Goal: Task Accomplishment & Management: Complete application form

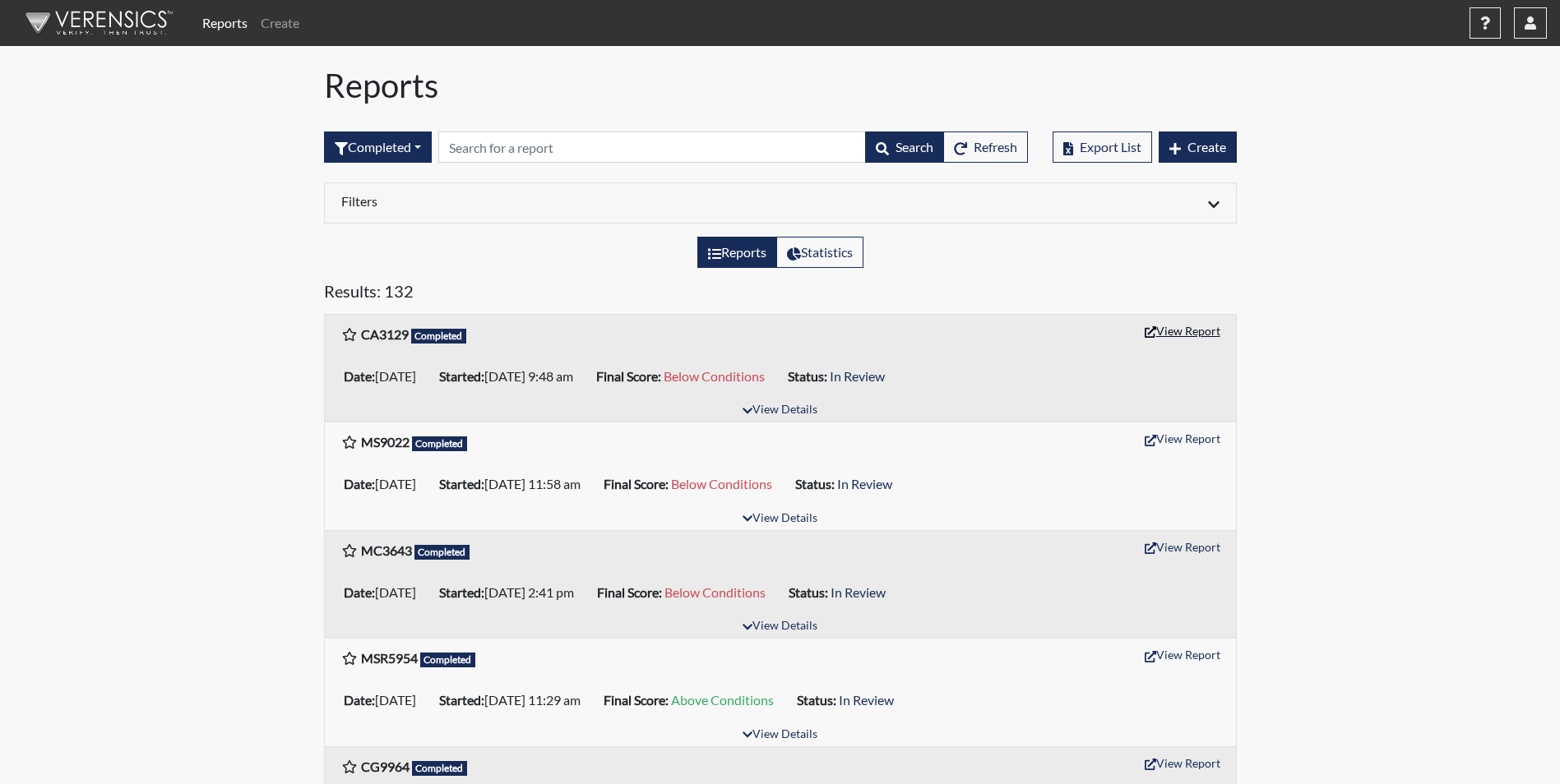
click at [1205, 337] on button "View Report" at bounding box center [1182, 331] width 90 height 26
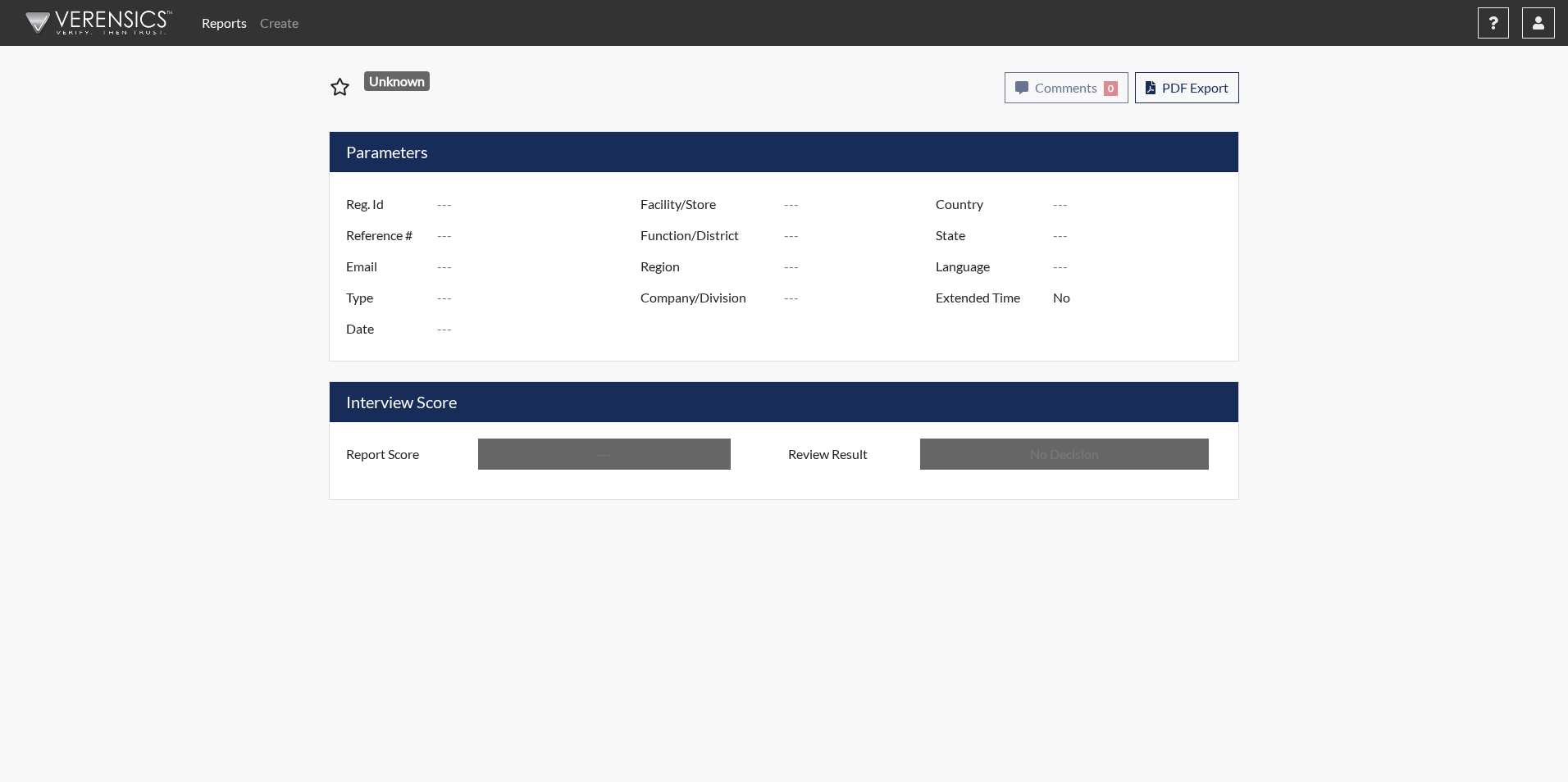
type input "CA3129"
type input "51529"
type input "---"
type input "Corrections Pre-Employment"
type input "[DATE]"
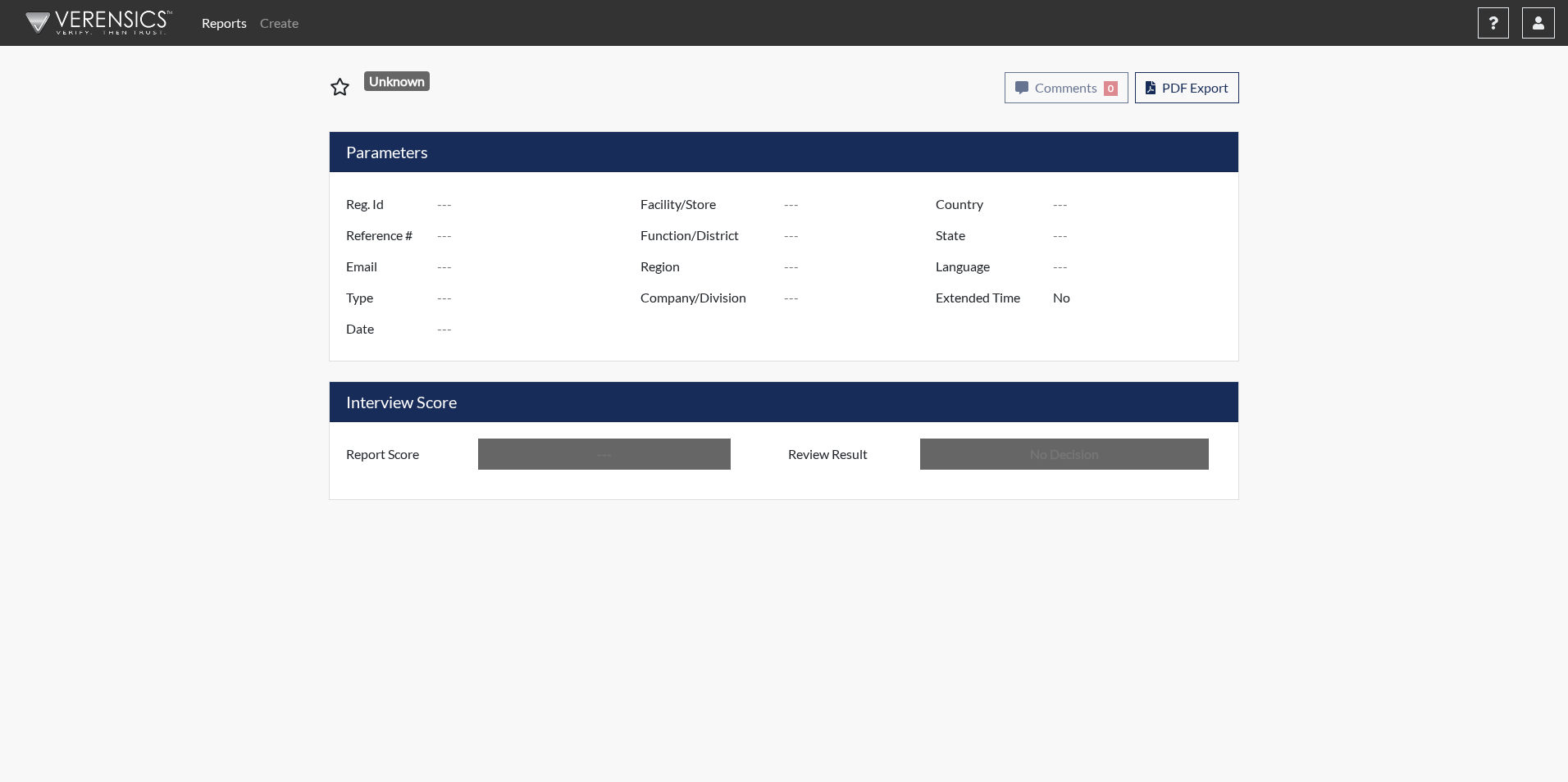
type input "GD&CP*"
type input "[GEOGRAPHIC_DATA]"
type input "[US_STATE]"
type input "English"
type input "Below Conditions"
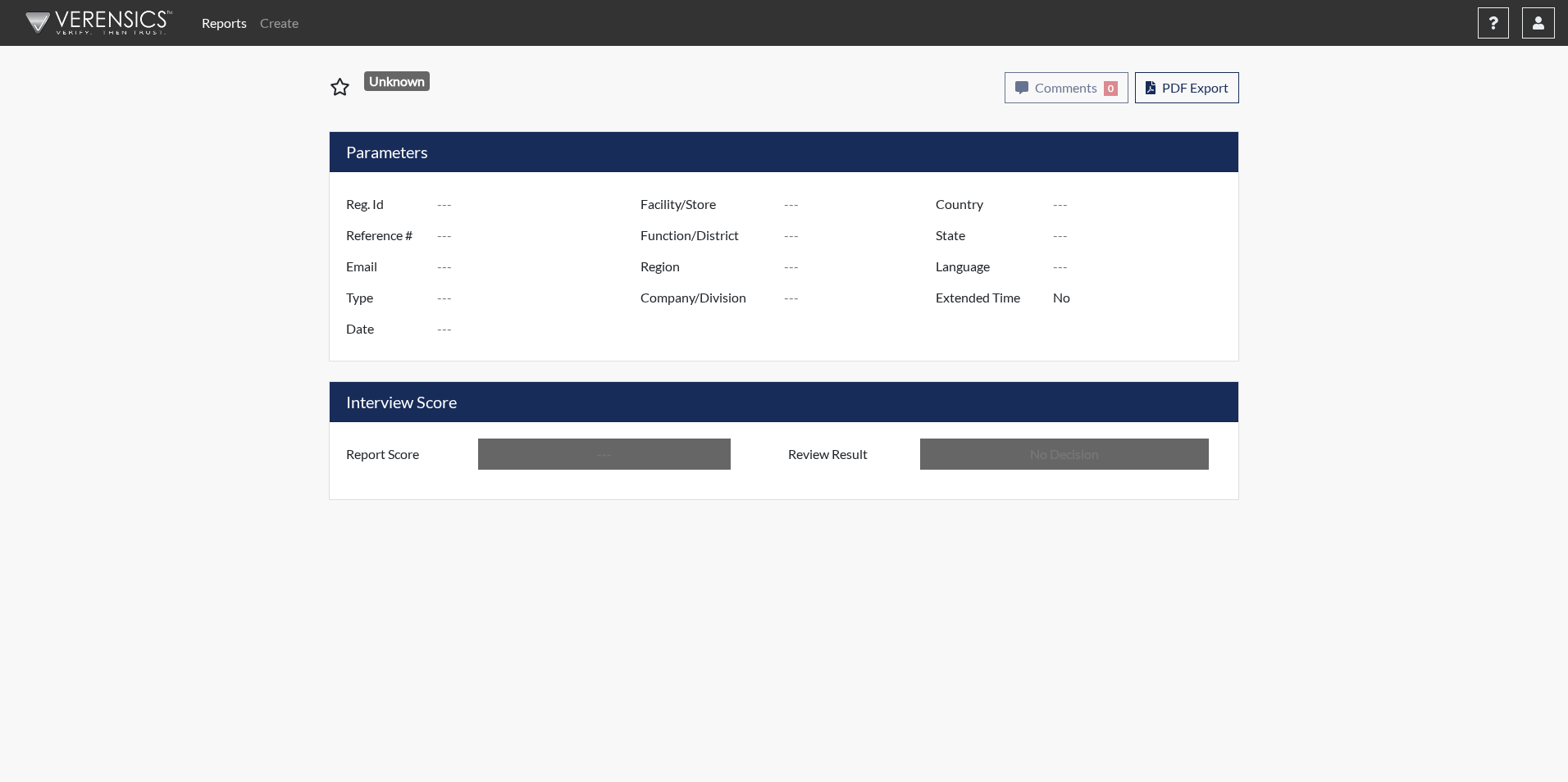
type input "In Review"
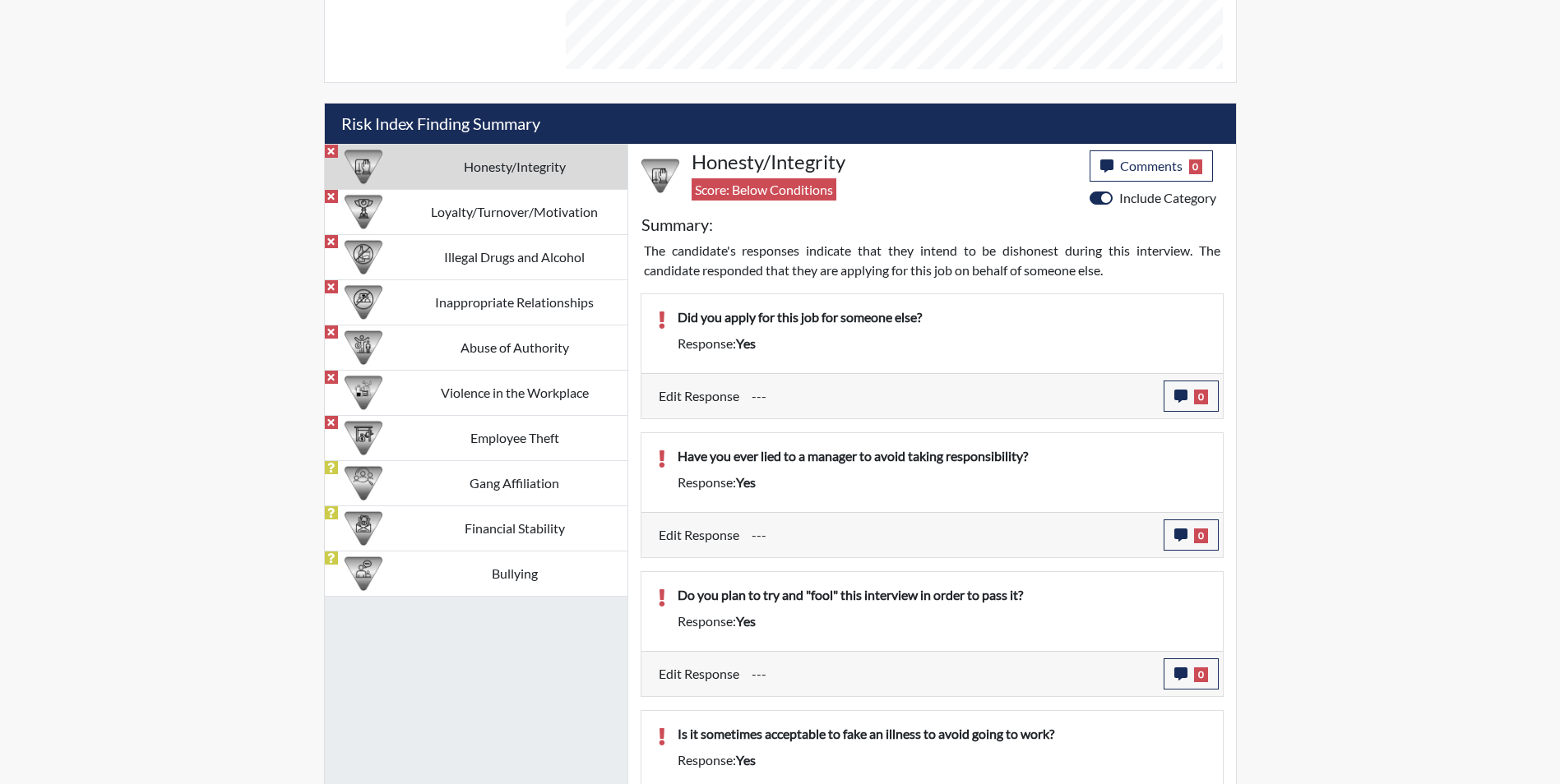
scroll to position [575, 0]
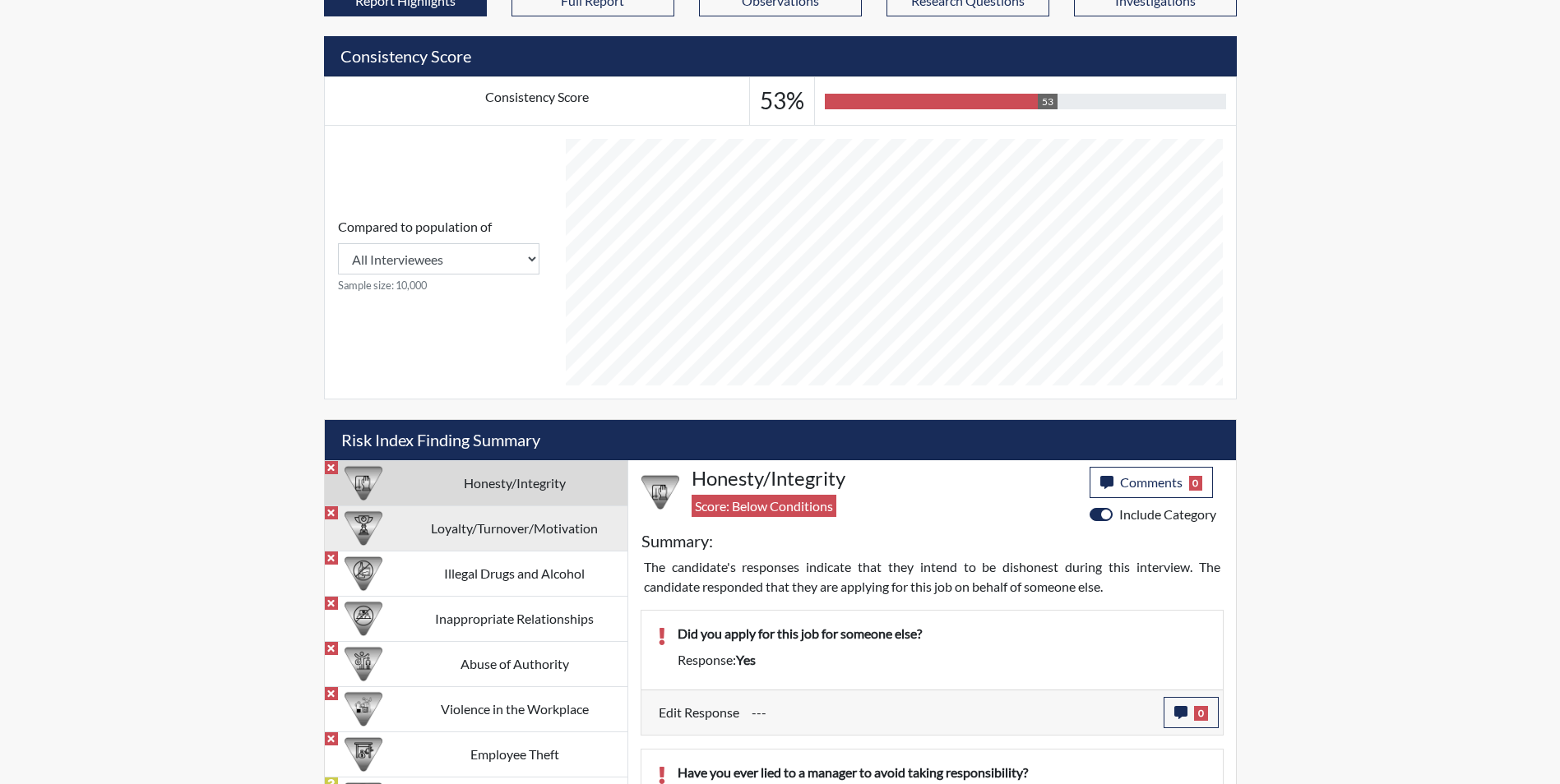
click at [453, 528] on td "Loyalty/Turnover/Motivation" at bounding box center [515, 528] width 225 height 45
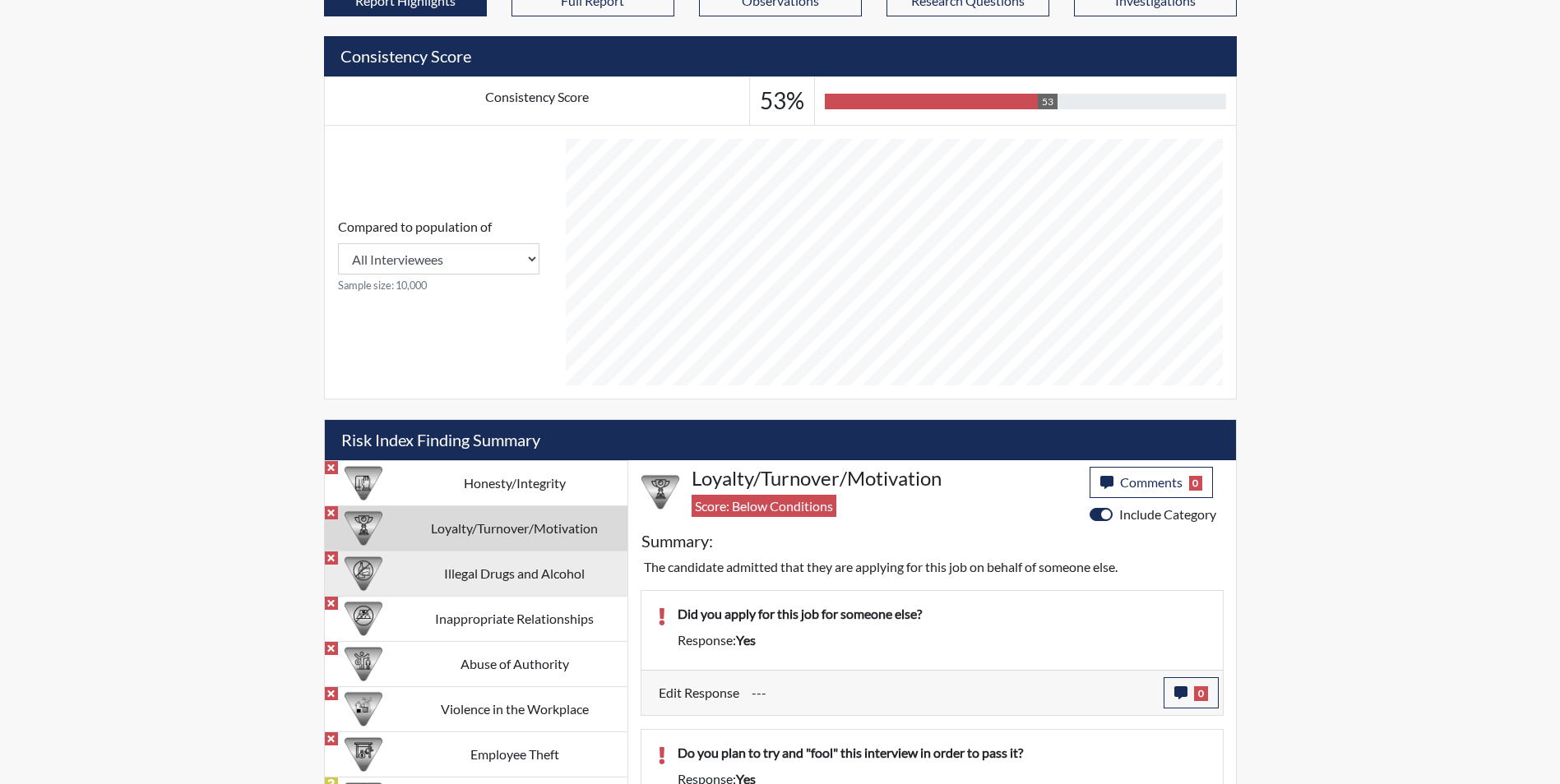
click at [452, 571] on td "Illegal Drugs and Alcohol" at bounding box center [515, 574] width 225 height 45
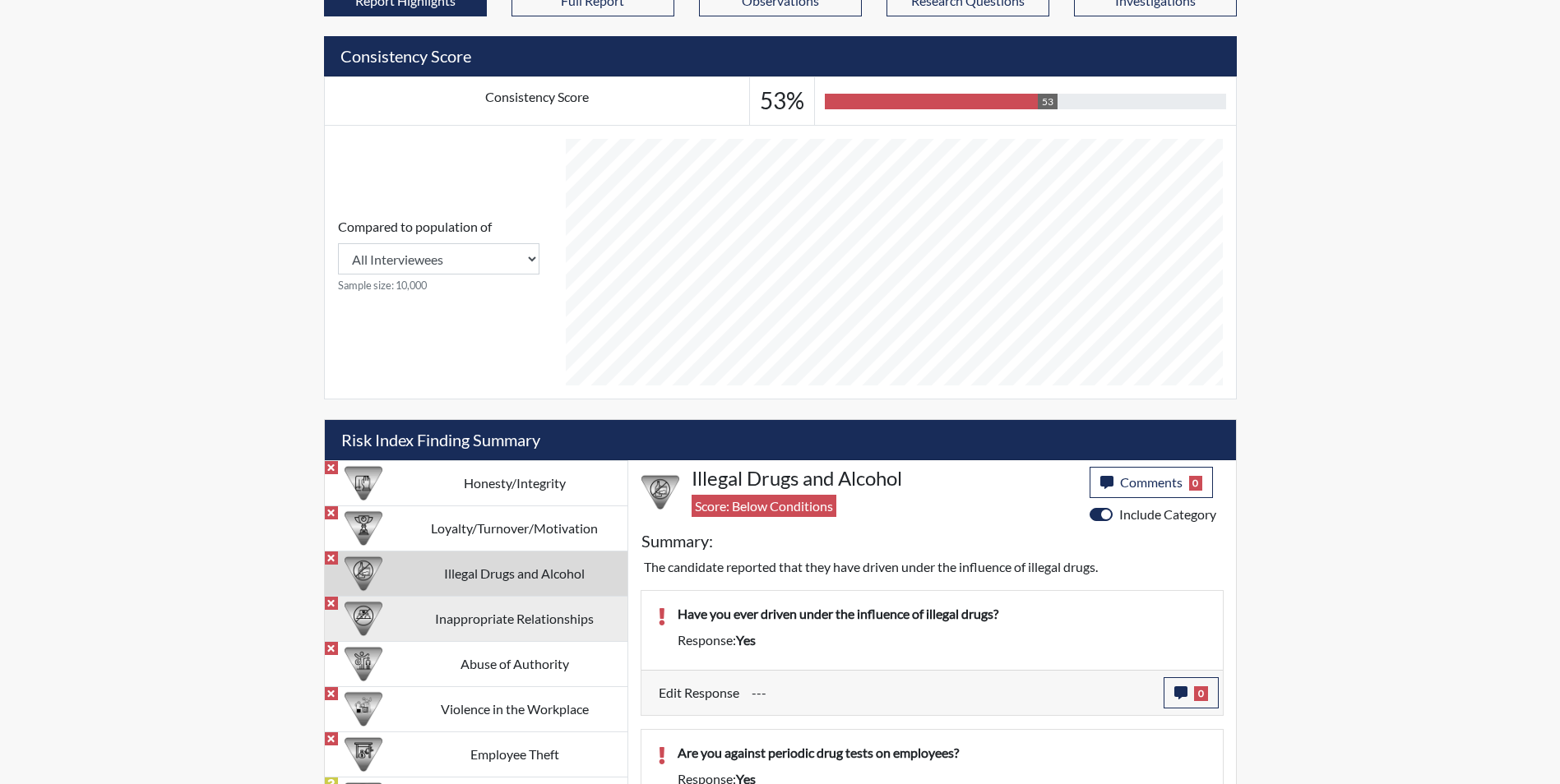
click at [465, 625] on td "Inappropriate Relationships" at bounding box center [515, 619] width 225 height 45
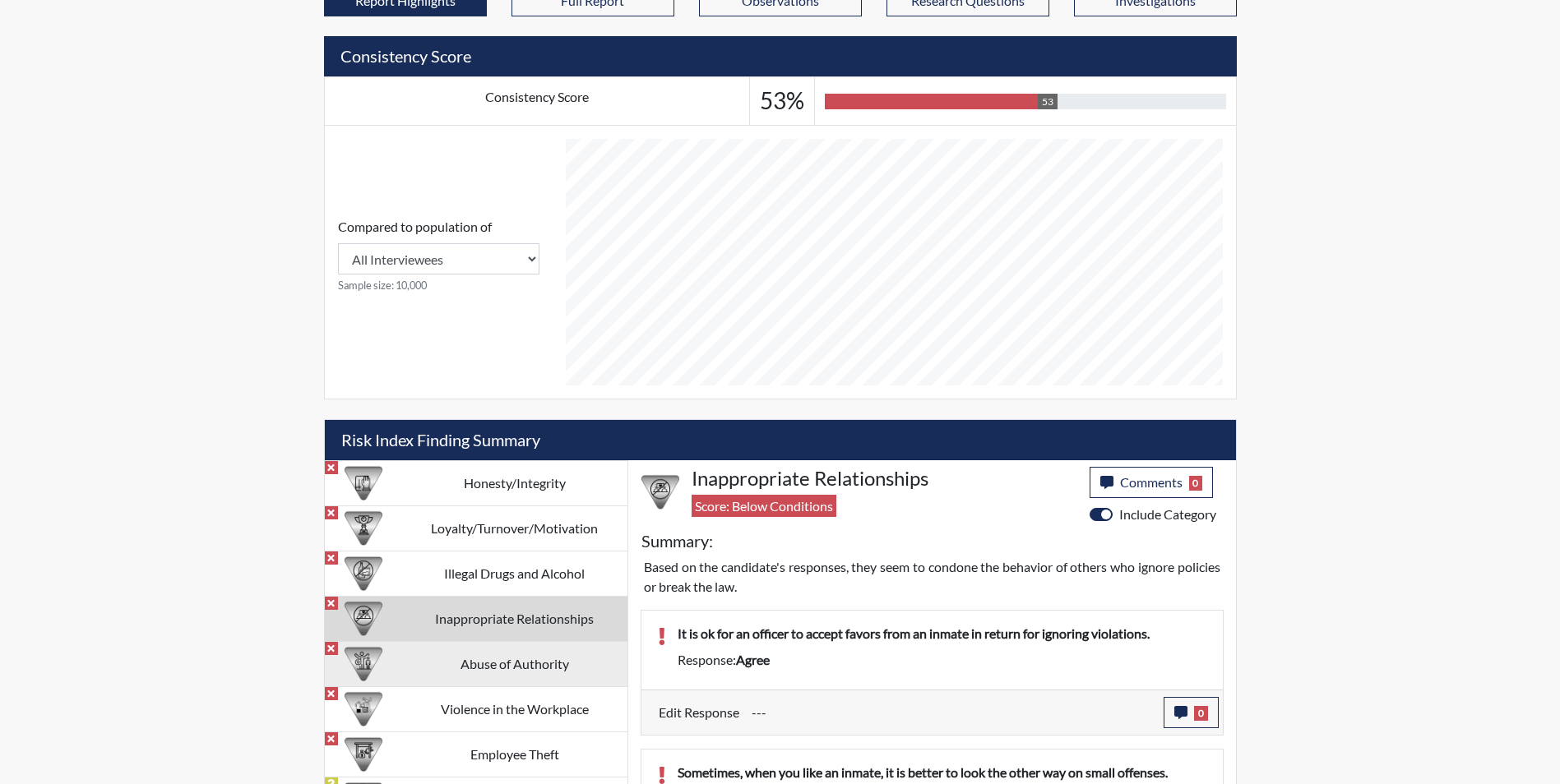
scroll to position [658, 0]
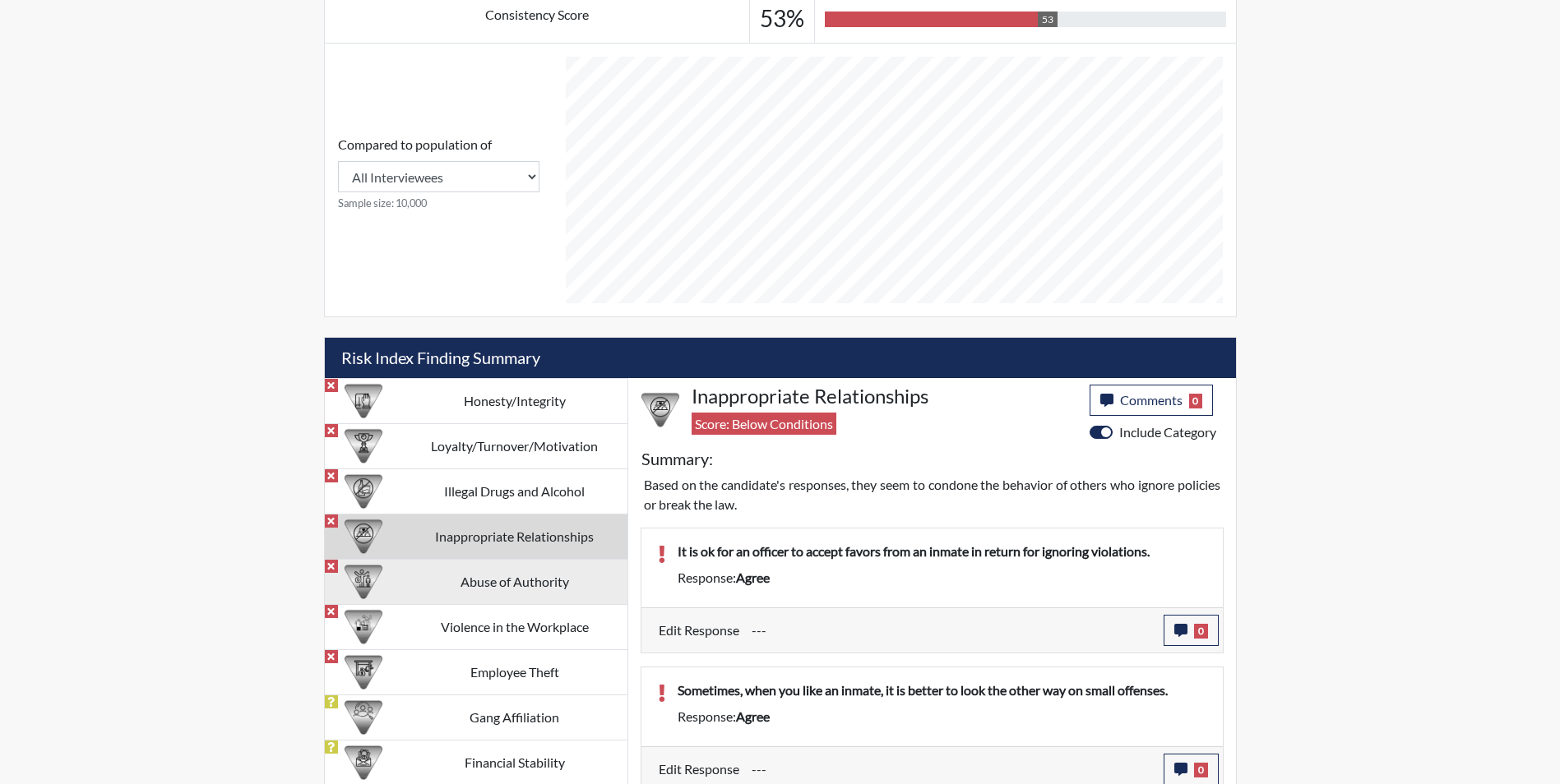
click at [522, 585] on td "Abuse of Authority" at bounding box center [515, 581] width 225 height 45
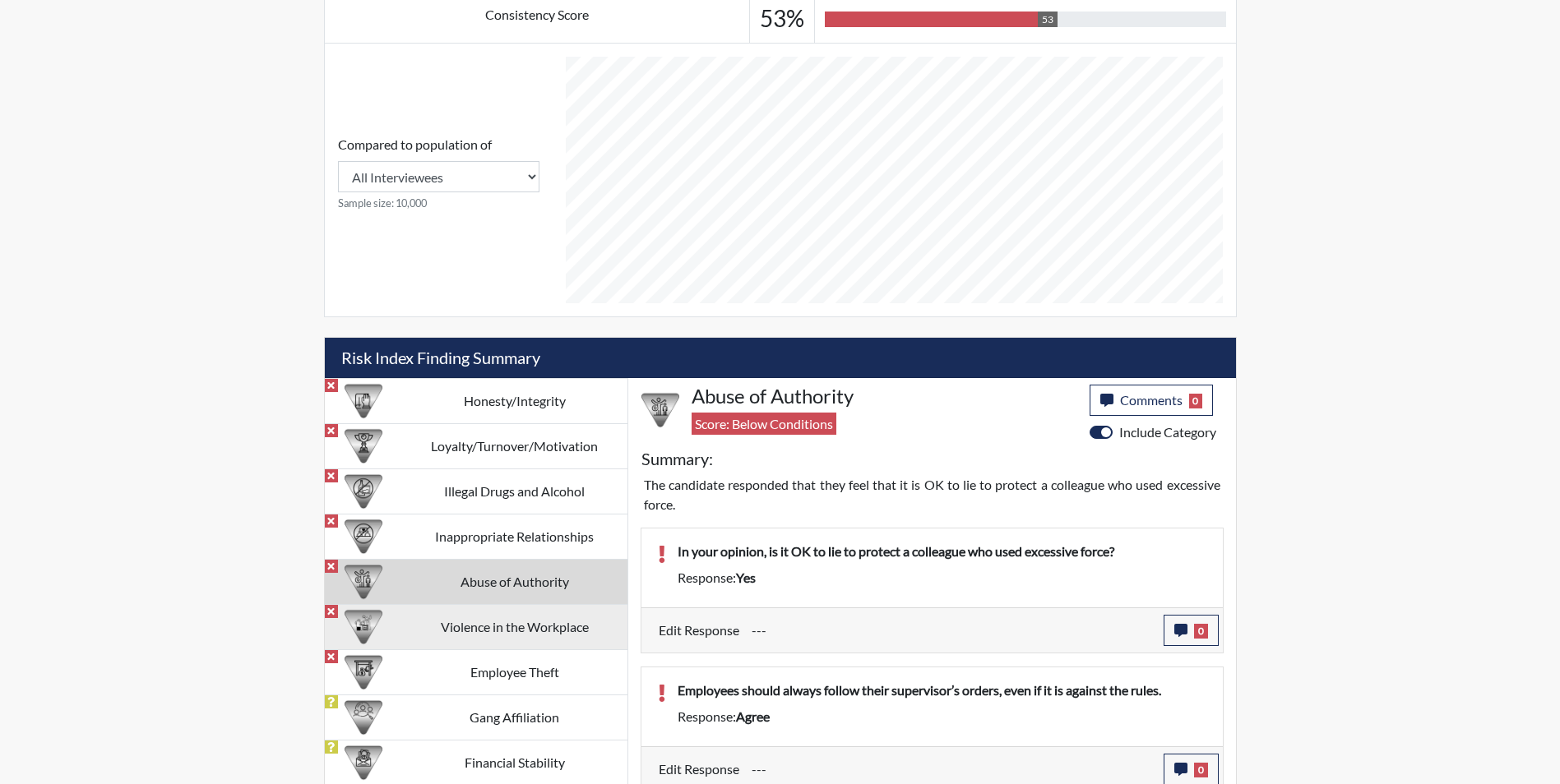
click at [516, 628] on td "Violence in the Workplace" at bounding box center [515, 627] width 225 height 45
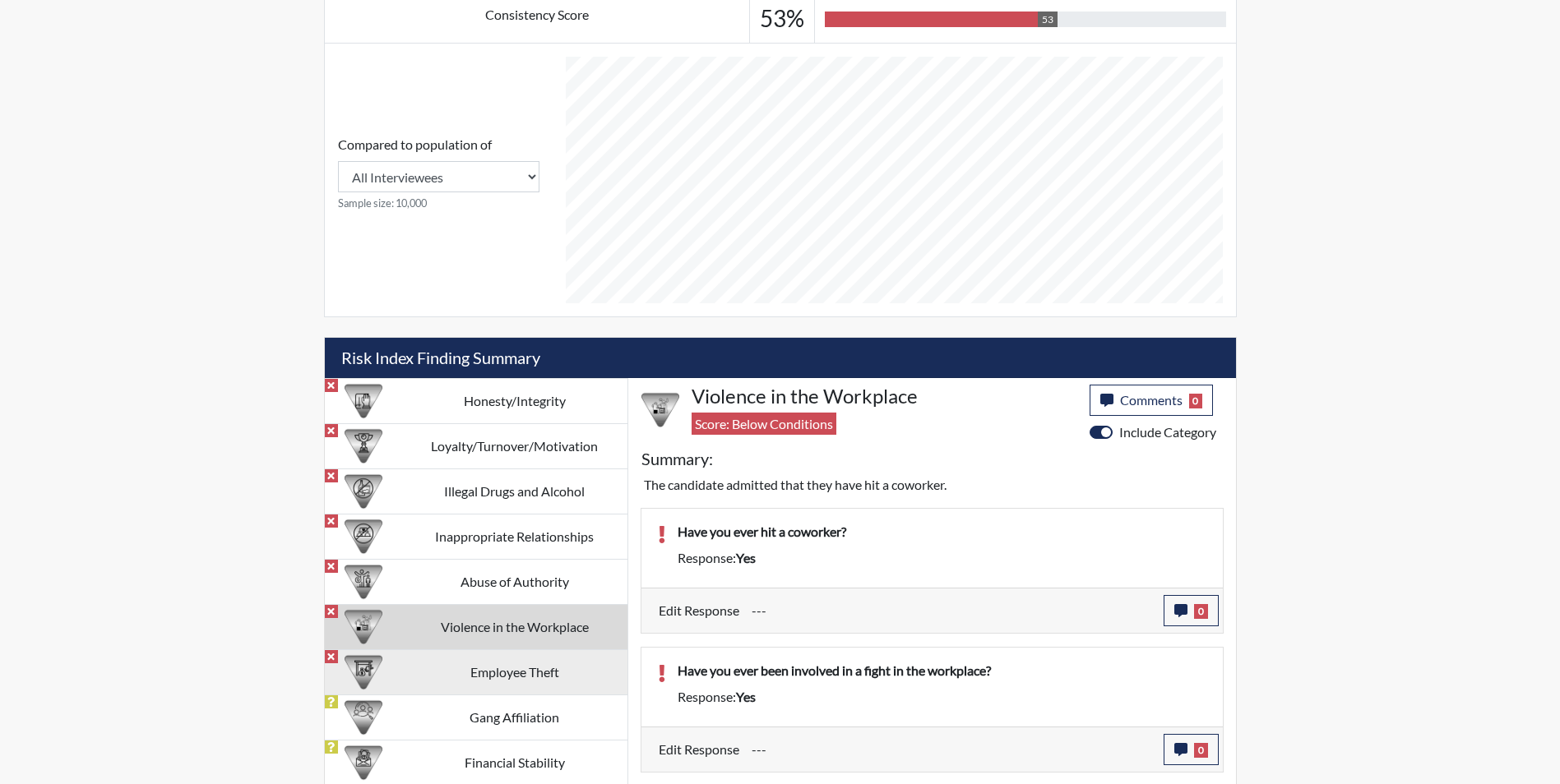
click at [511, 667] on td "Employee Theft" at bounding box center [515, 672] width 225 height 45
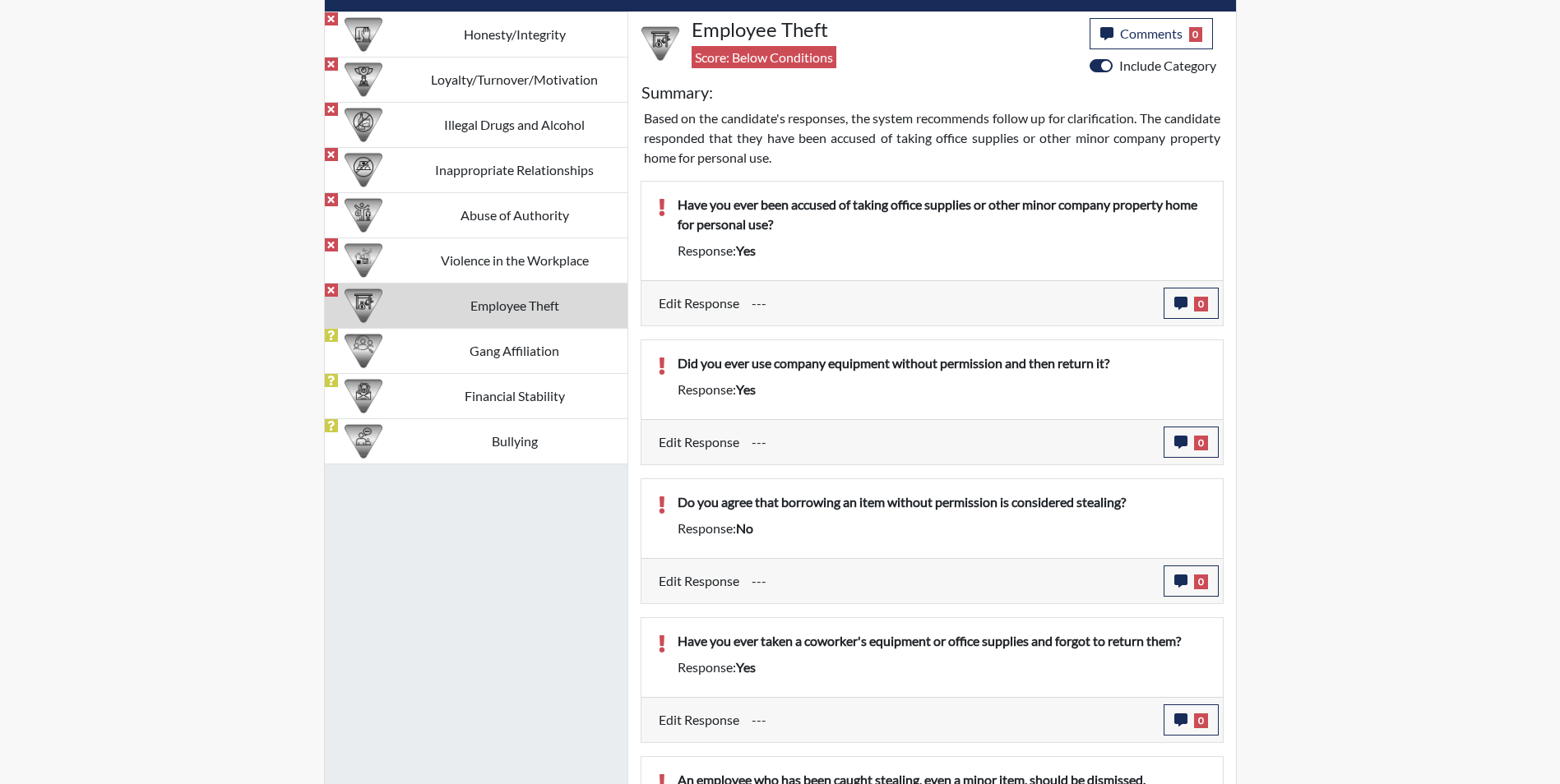
scroll to position [696, 0]
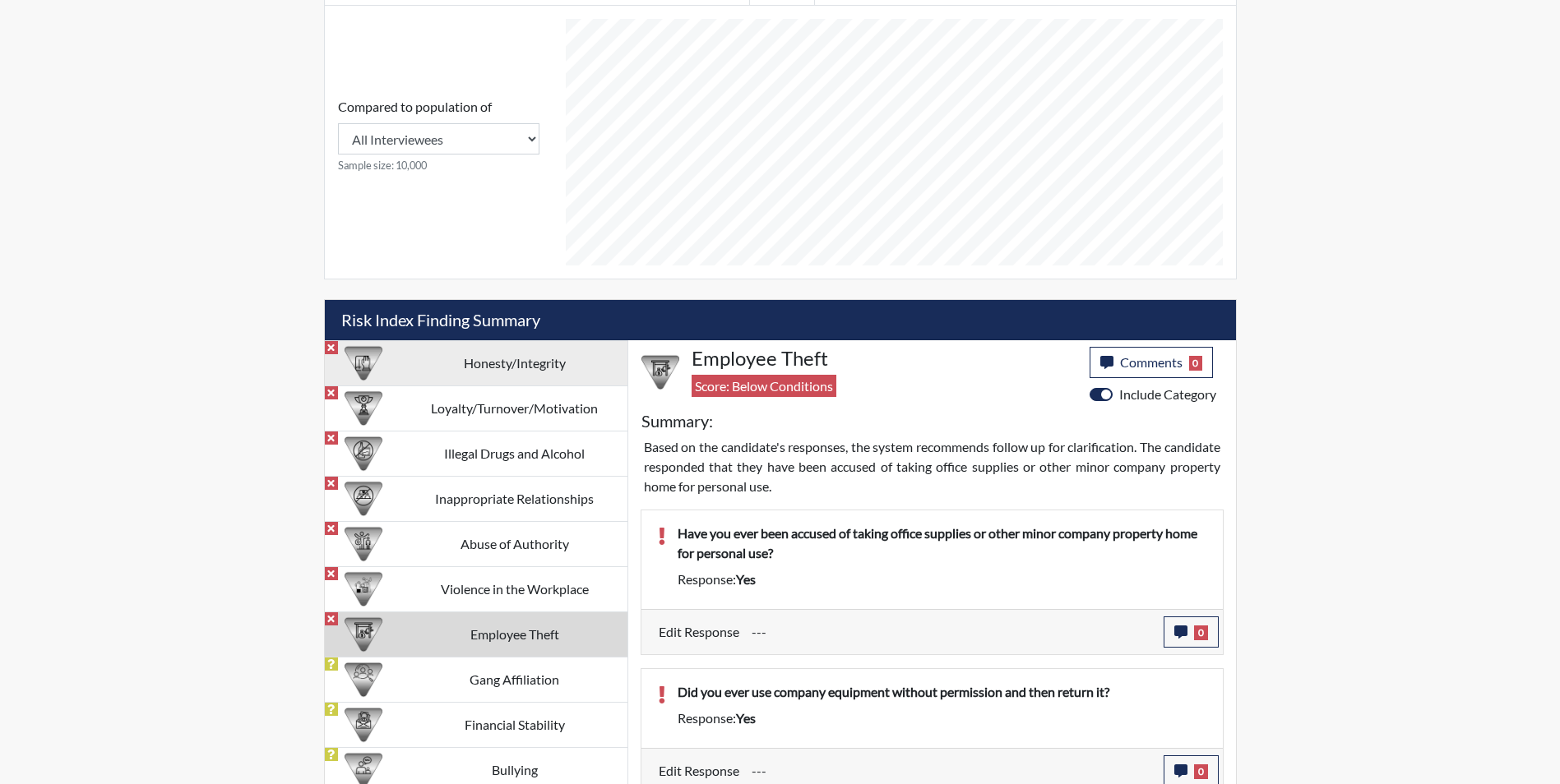
click at [539, 357] on td "Honesty/Integrity" at bounding box center [515, 363] width 225 height 45
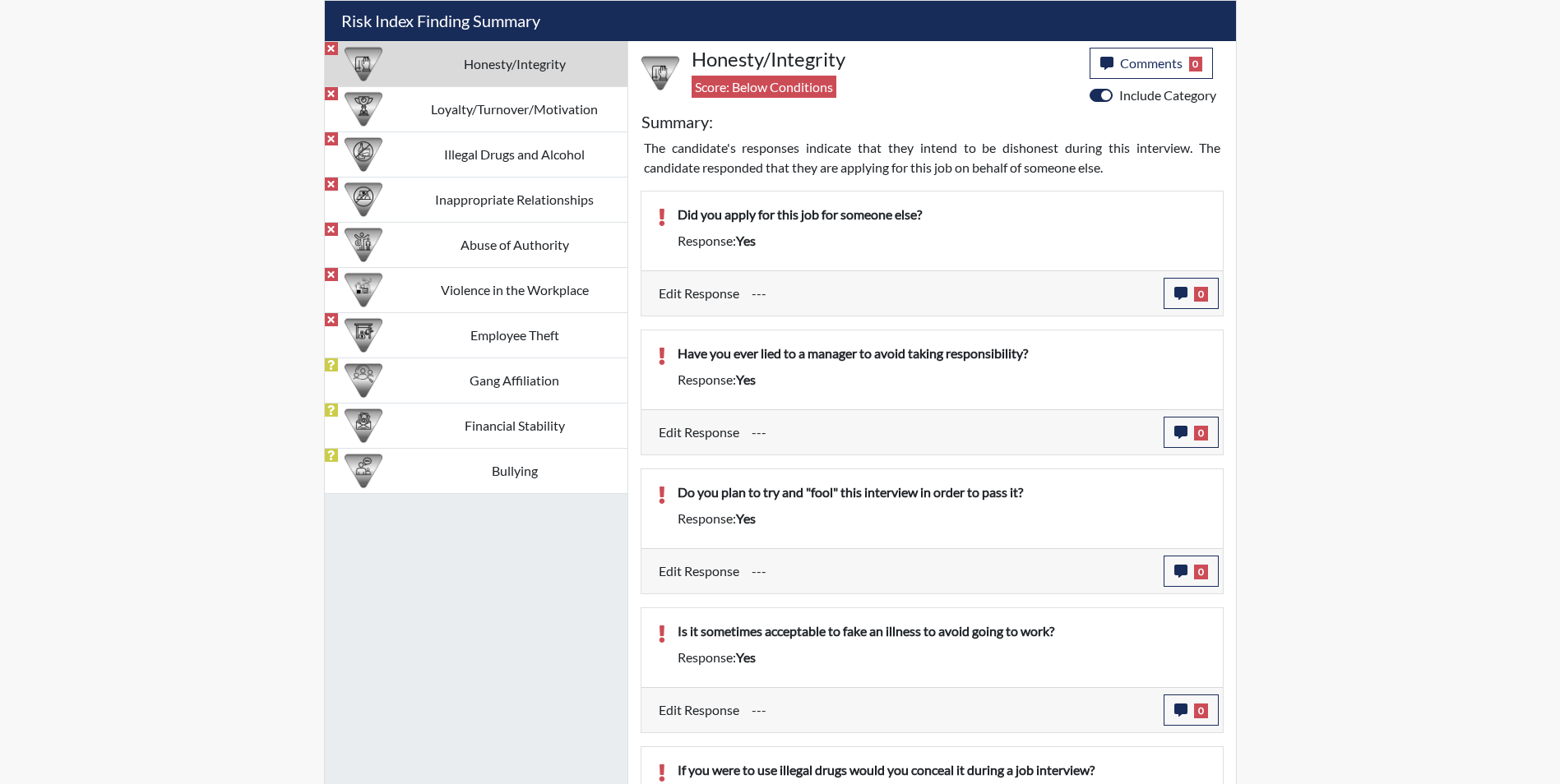
scroll to position [778, 0]
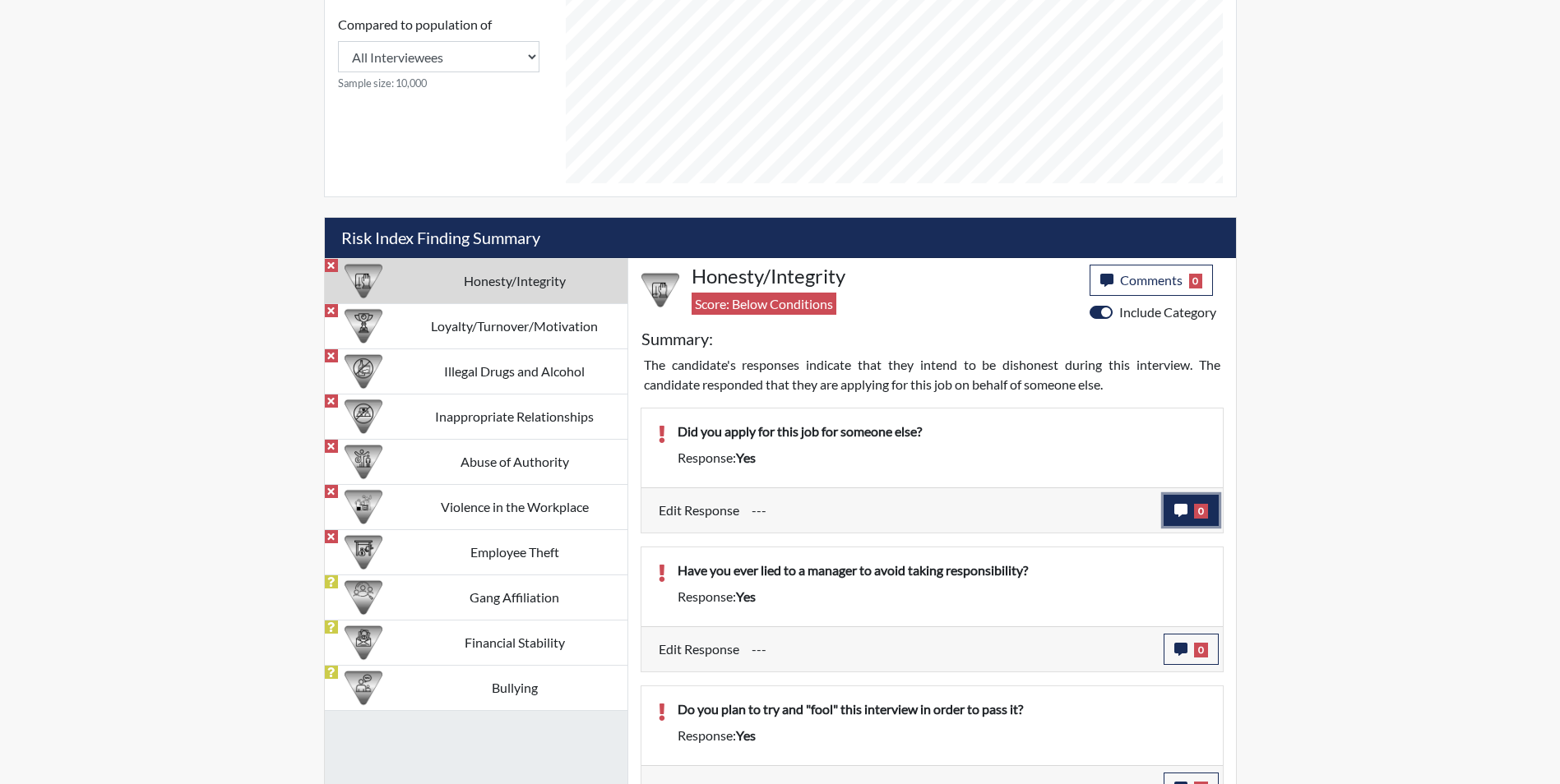
click at [1179, 507] on icon "button" at bounding box center [1181, 510] width 13 height 13
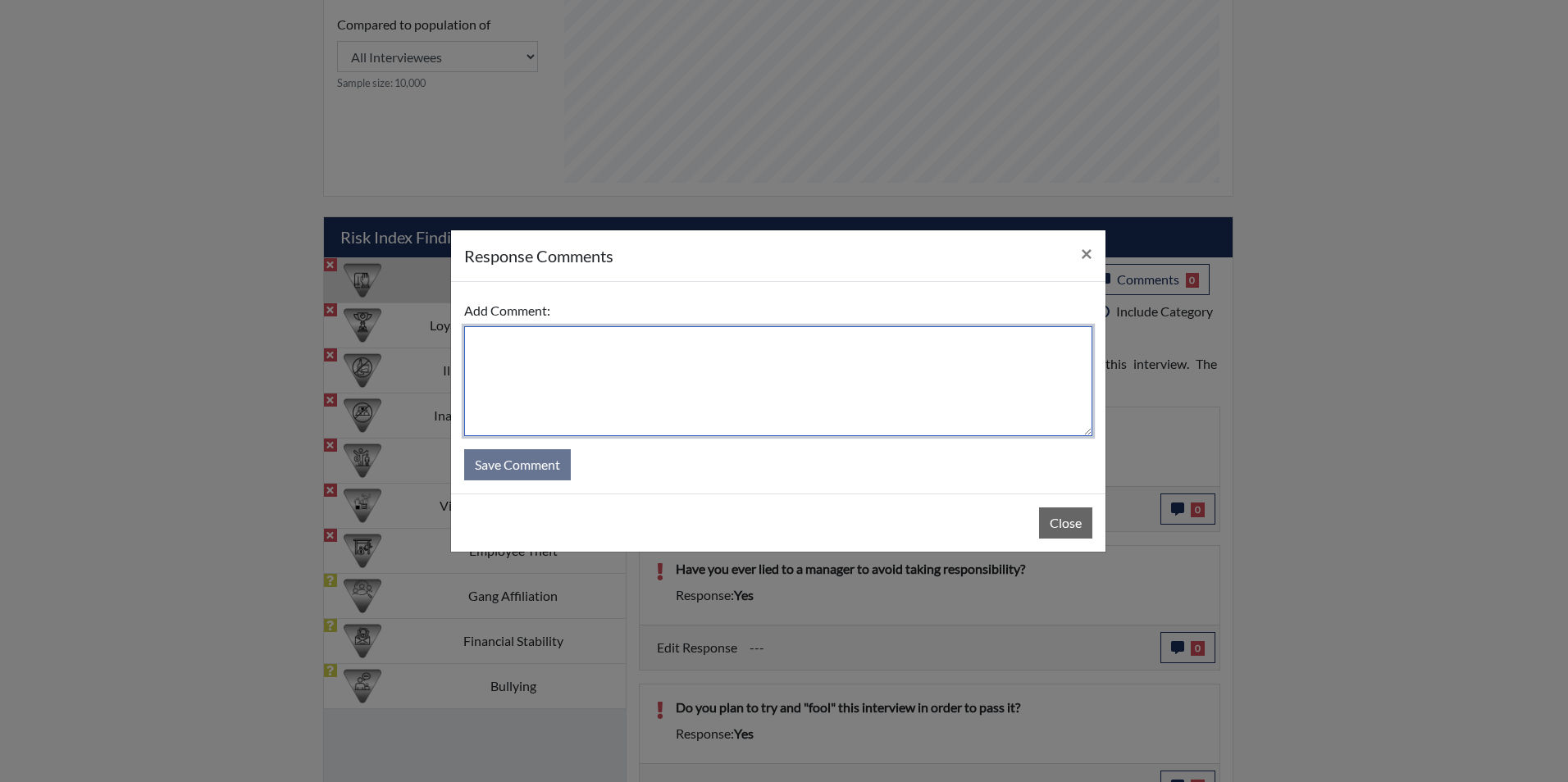
click at [508, 347] on textarea at bounding box center [778, 381] width 628 height 110
type textarea "Applicant no she applied for herself"
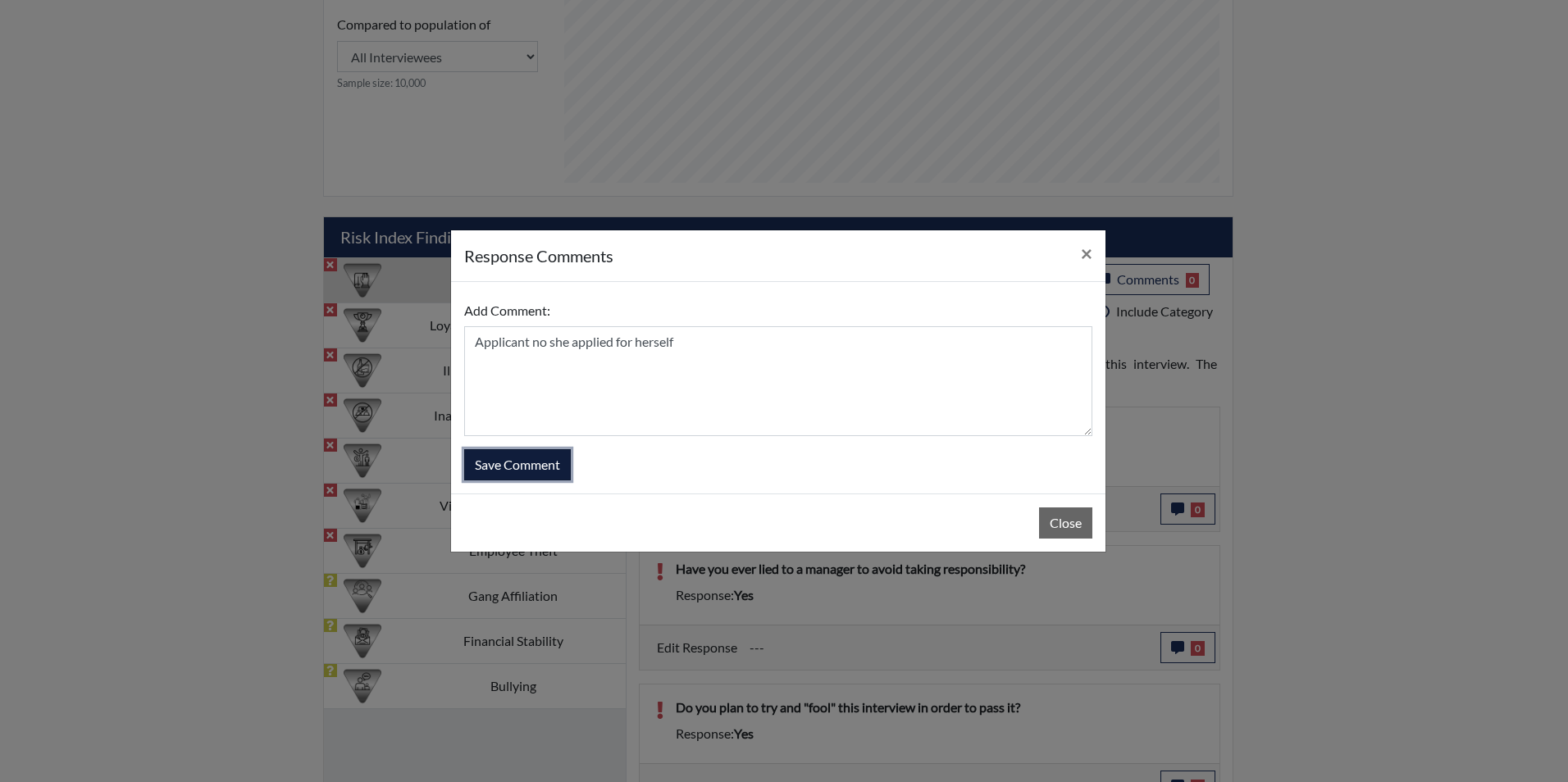
click at [522, 467] on button "Save Comment" at bounding box center [517, 464] width 106 height 31
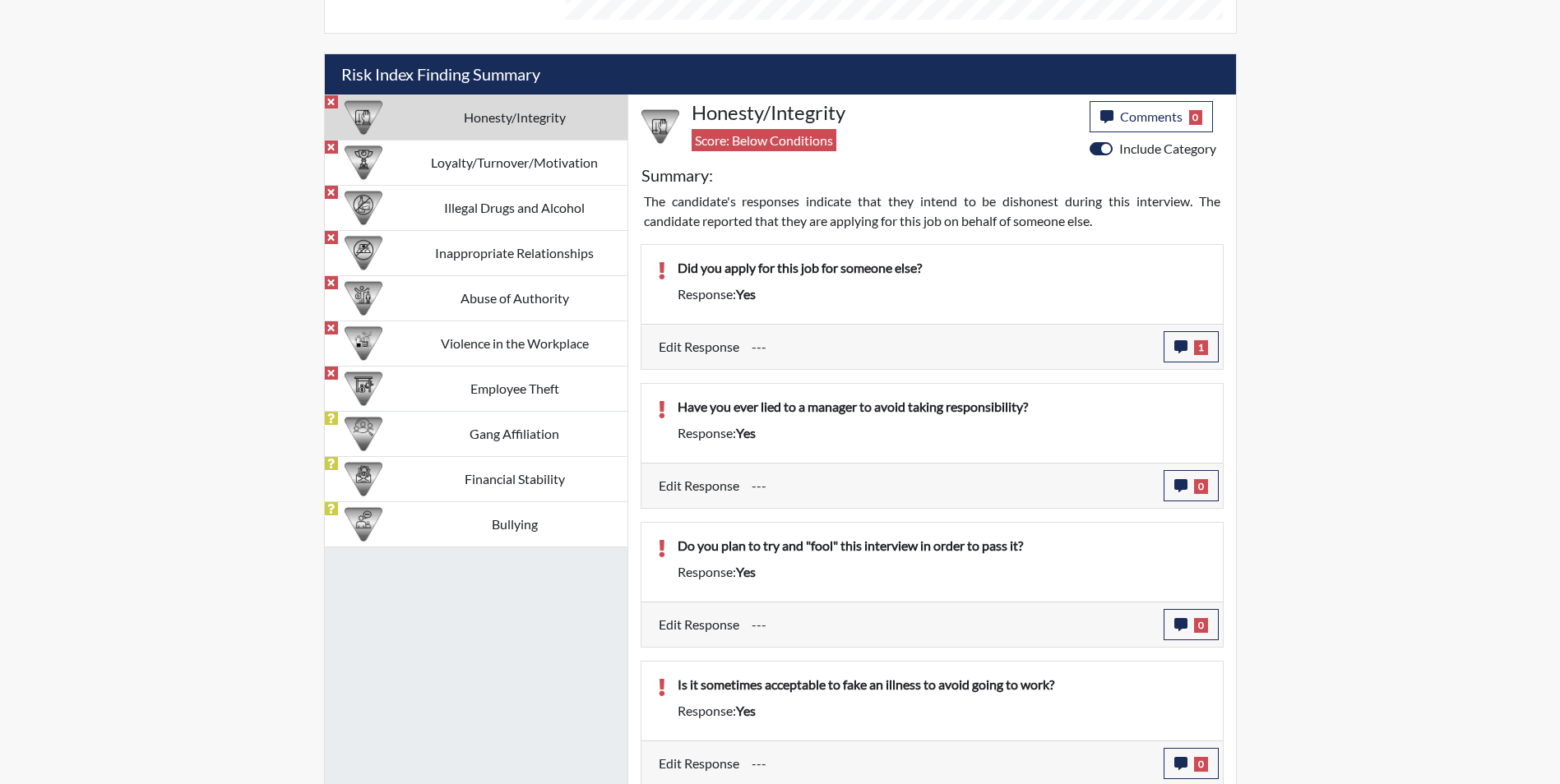
scroll to position [942, 0]
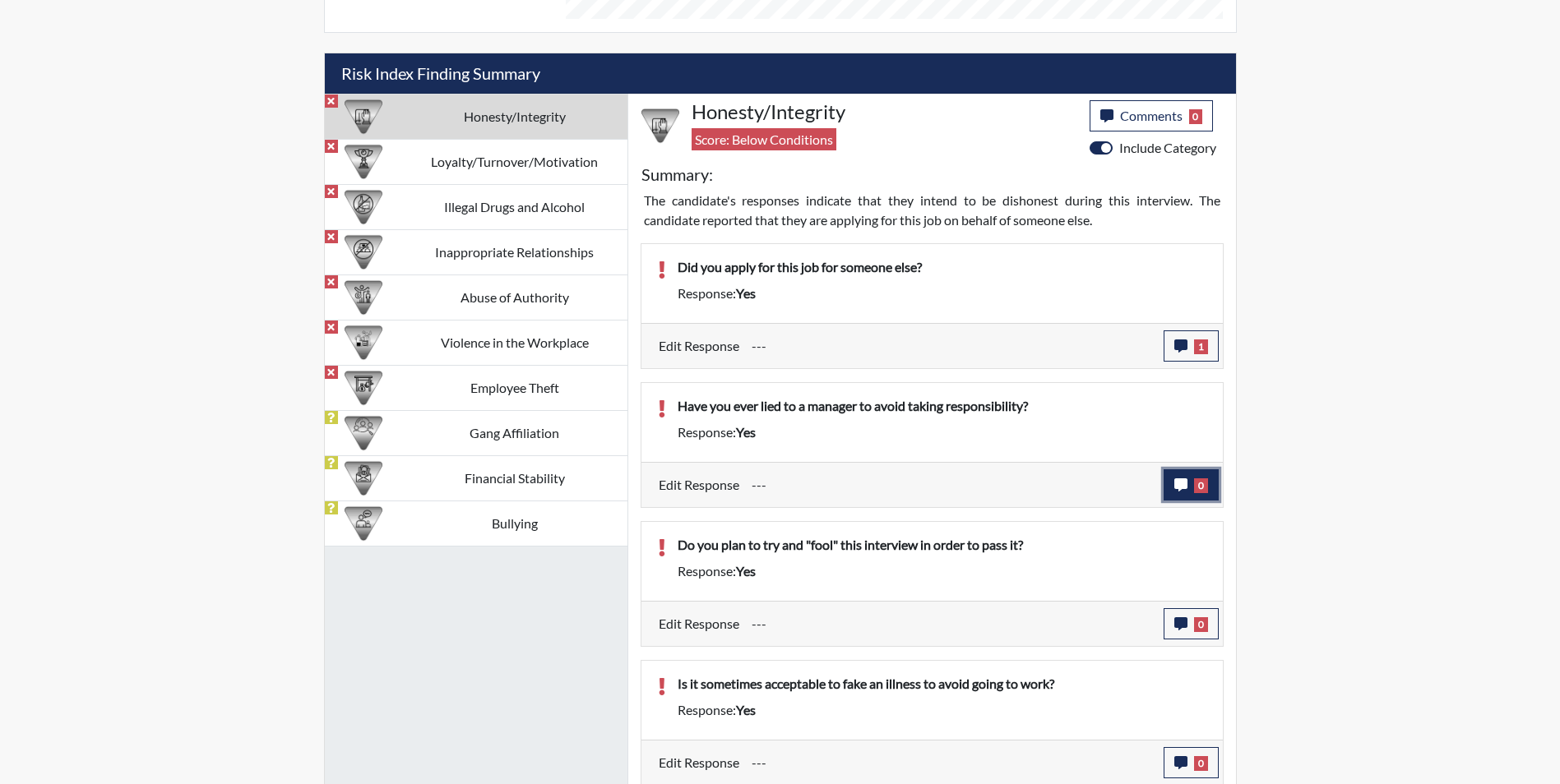
click at [1179, 485] on icon "button" at bounding box center [1181, 485] width 13 height 13
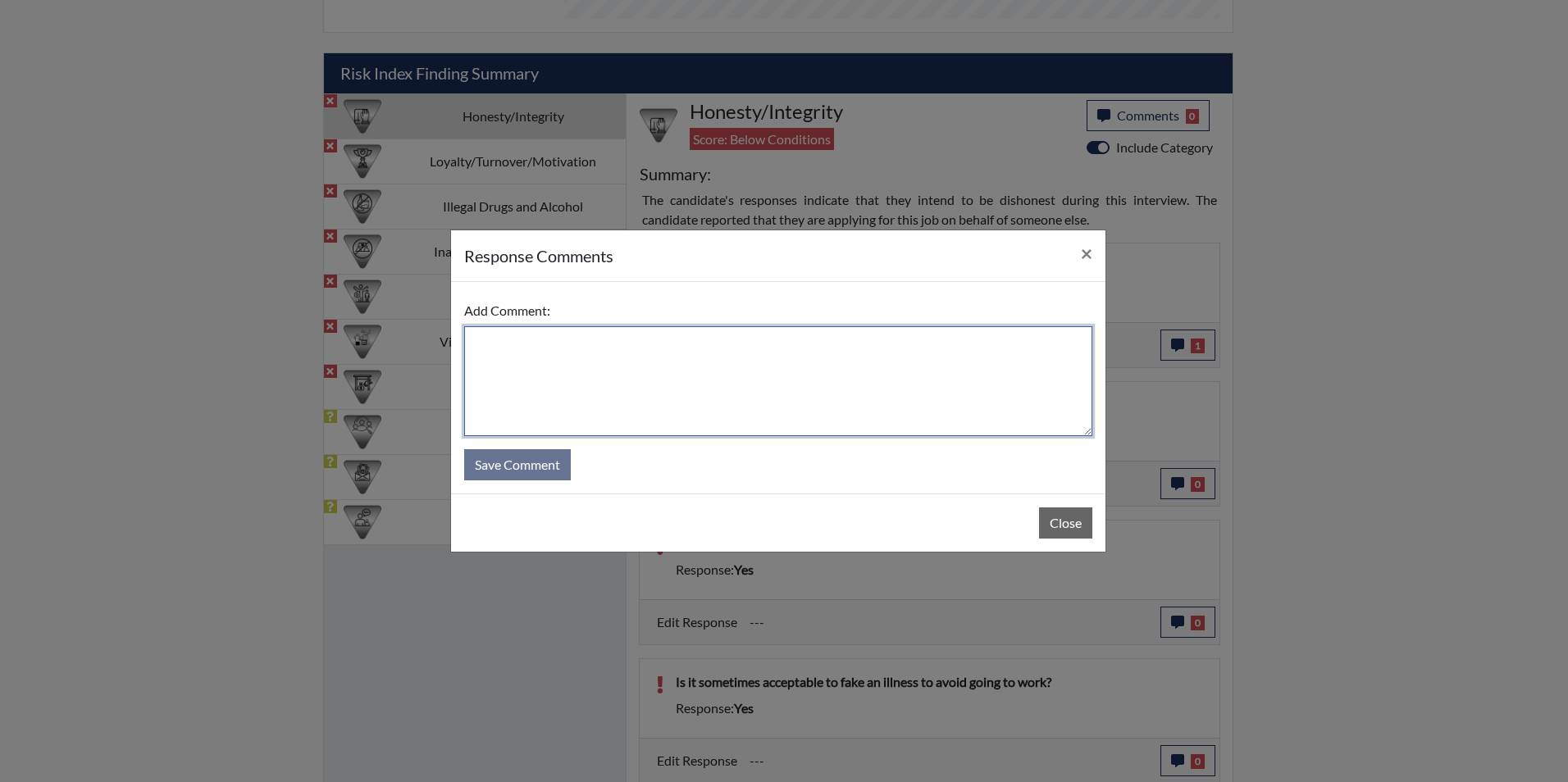
click at [499, 347] on textarea at bounding box center [778, 381] width 628 height 110
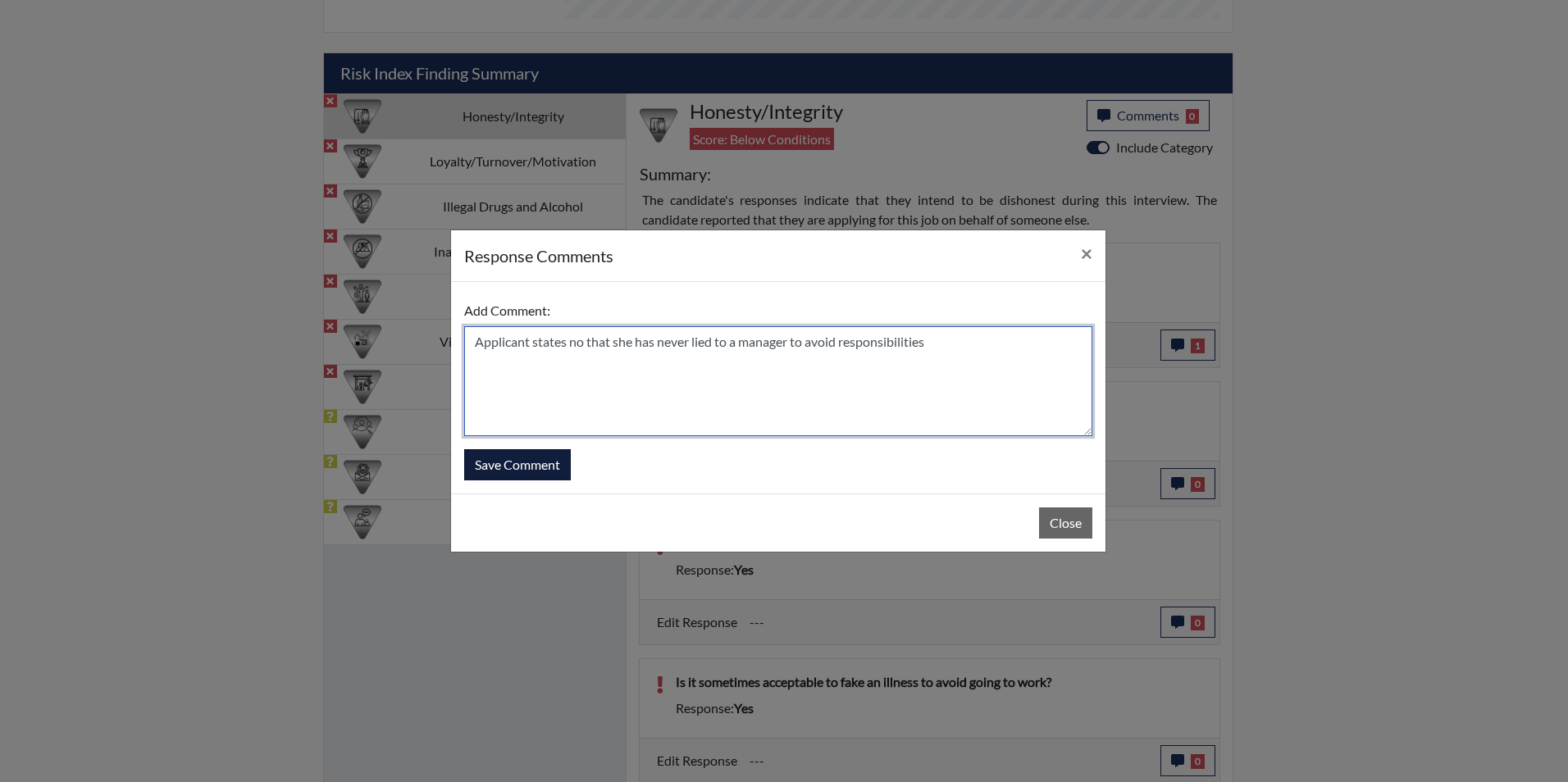
type textarea "Applicant states no that she has never lied to a manager to avoid responsibilit…"
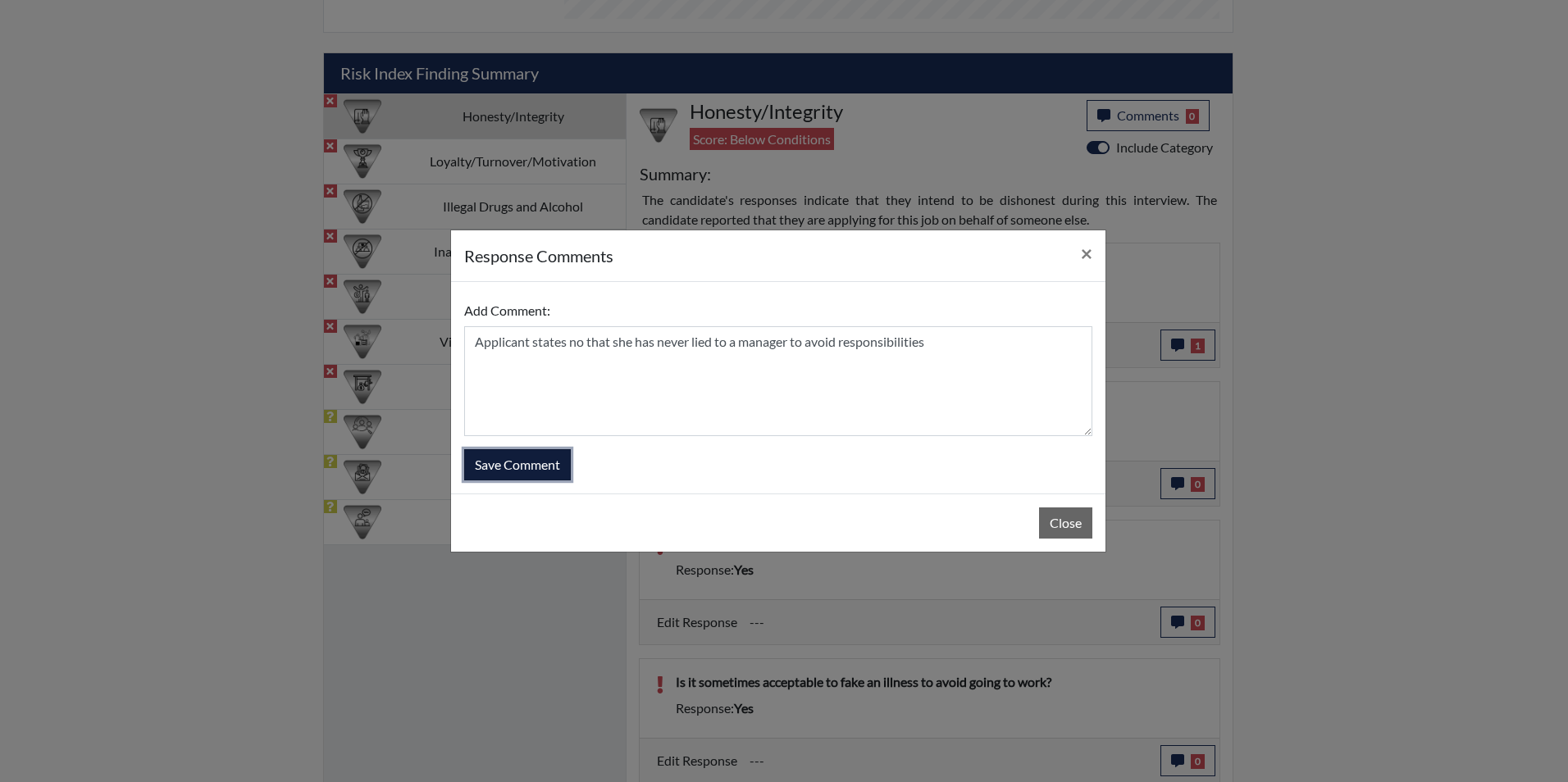
click at [511, 460] on button "Save Comment" at bounding box center [517, 464] width 106 height 31
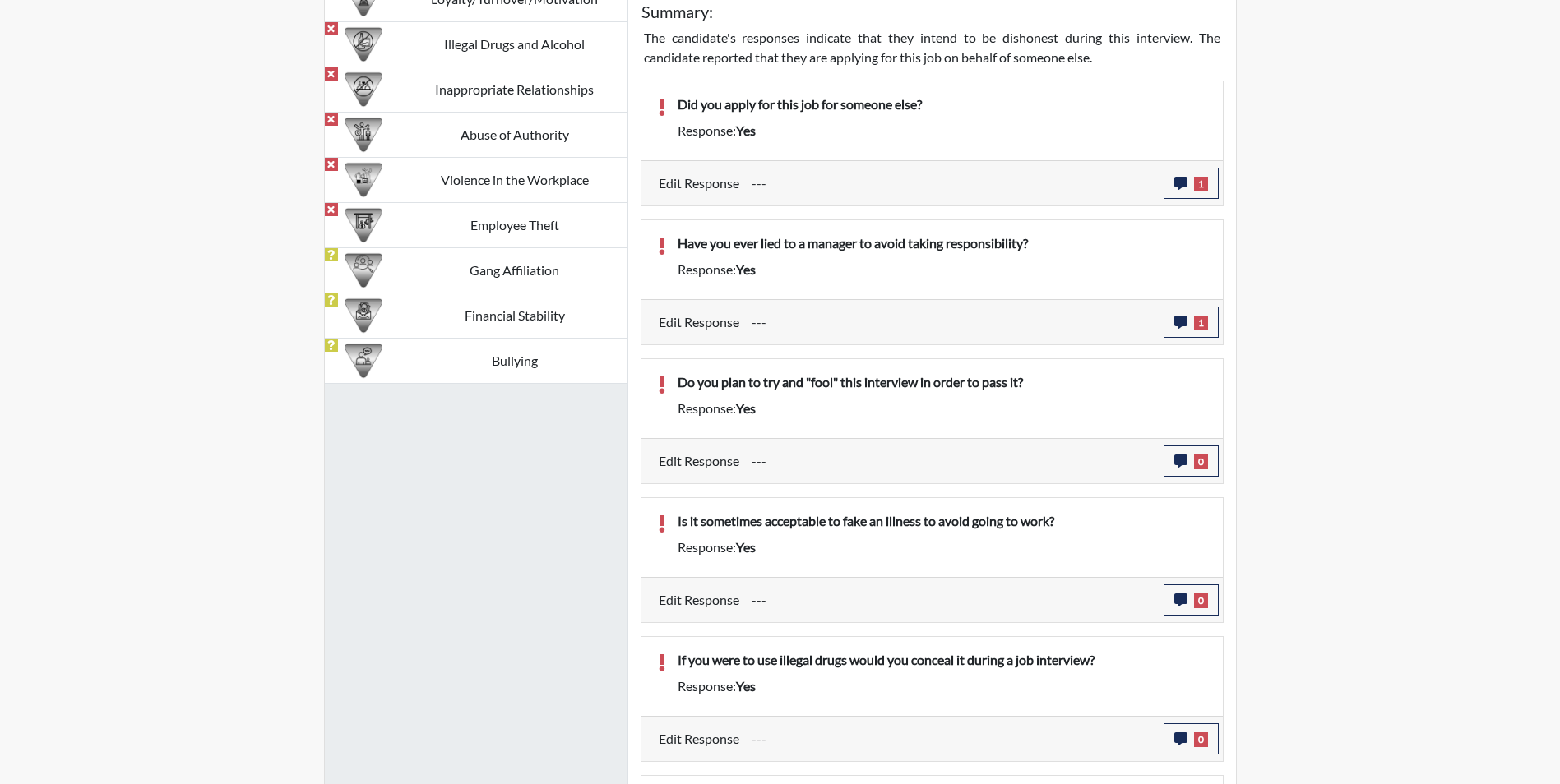
scroll to position [1107, 0]
click at [1179, 458] on icon "button" at bounding box center [1181, 460] width 13 height 13
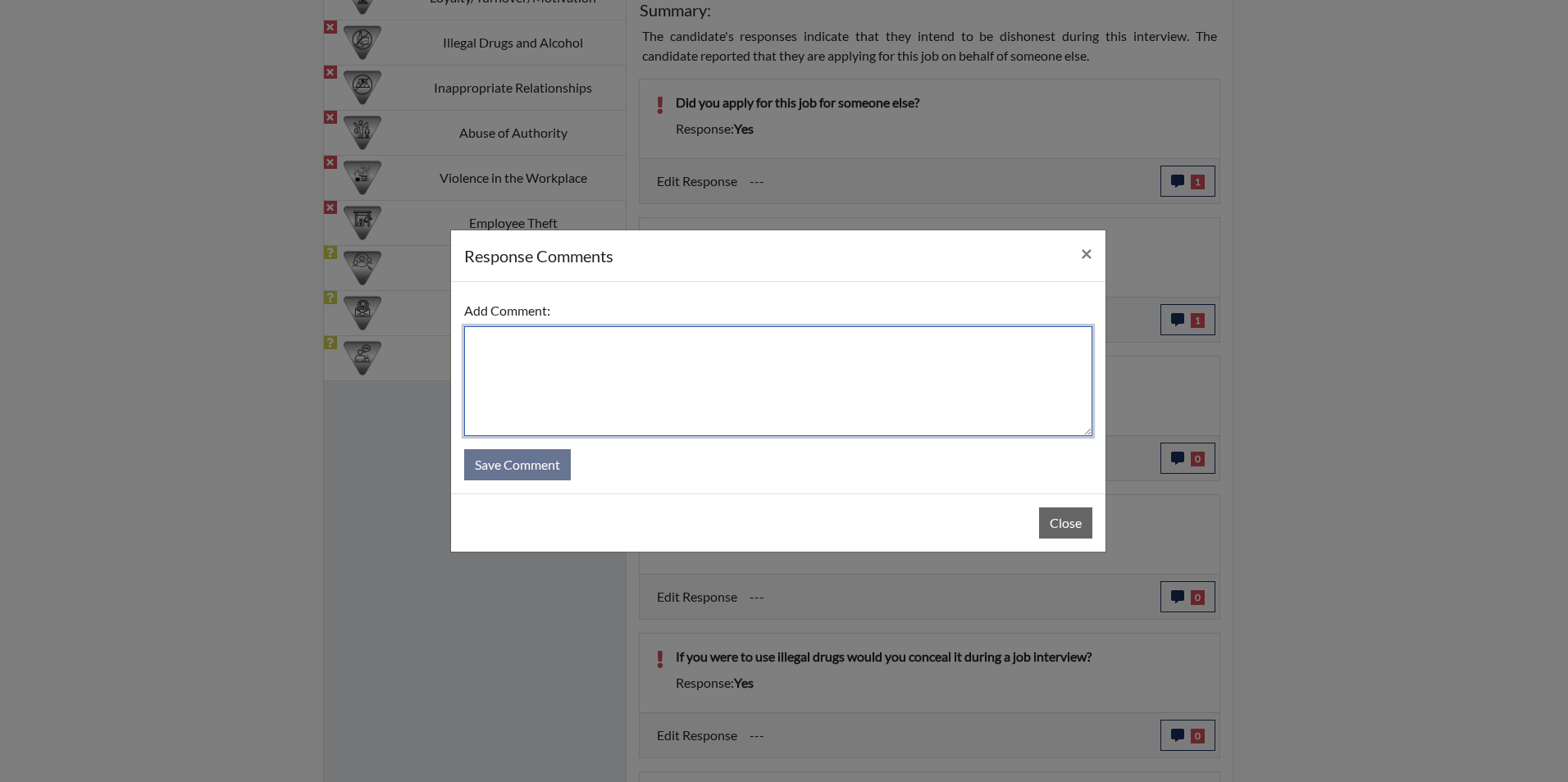
click at [509, 349] on textarea at bounding box center [778, 381] width 628 height 110
type textarea "Applicant states no that she has integrity"
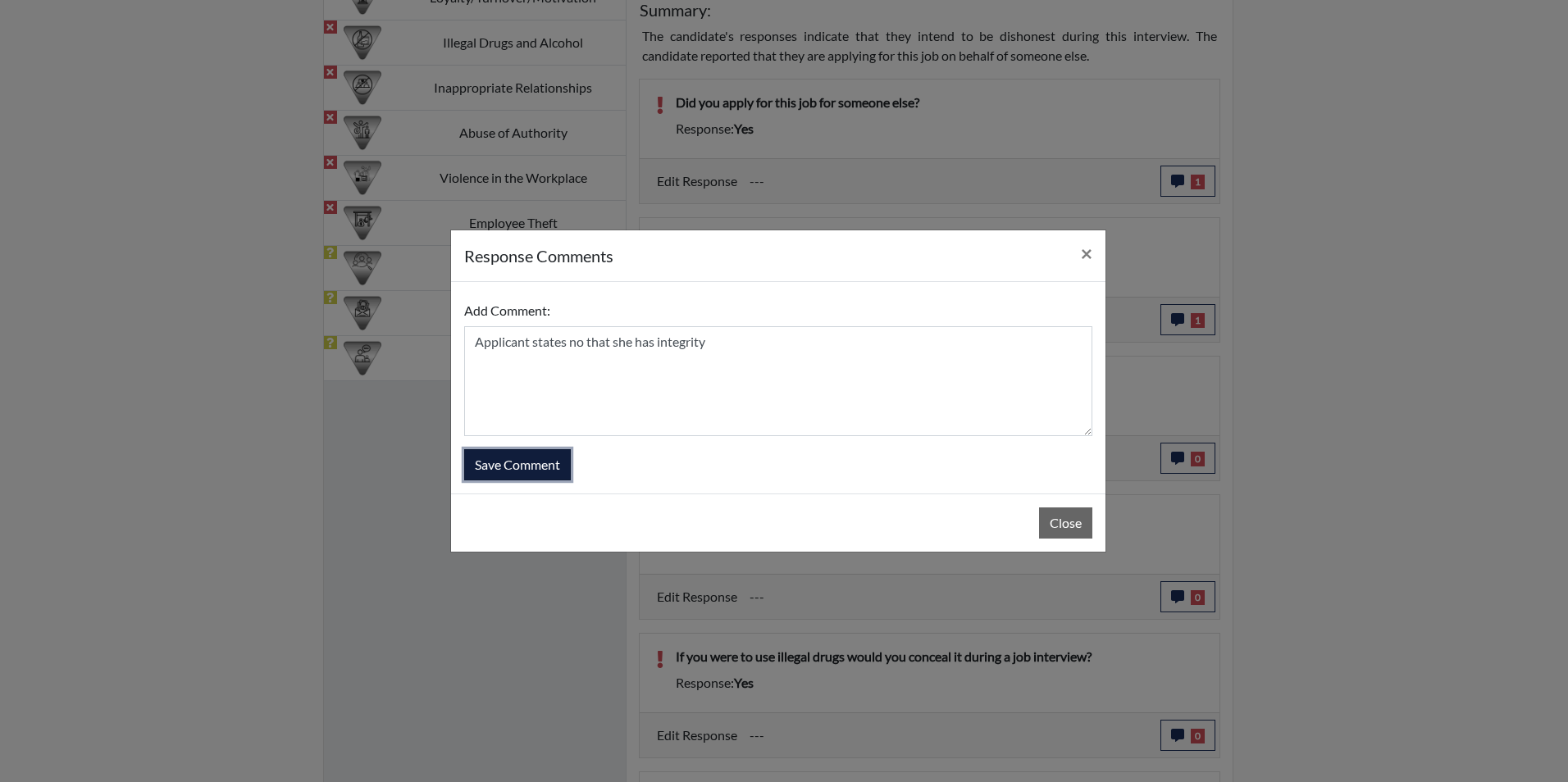
click at [535, 459] on button "Save Comment" at bounding box center [517, 464] width 106 height 31
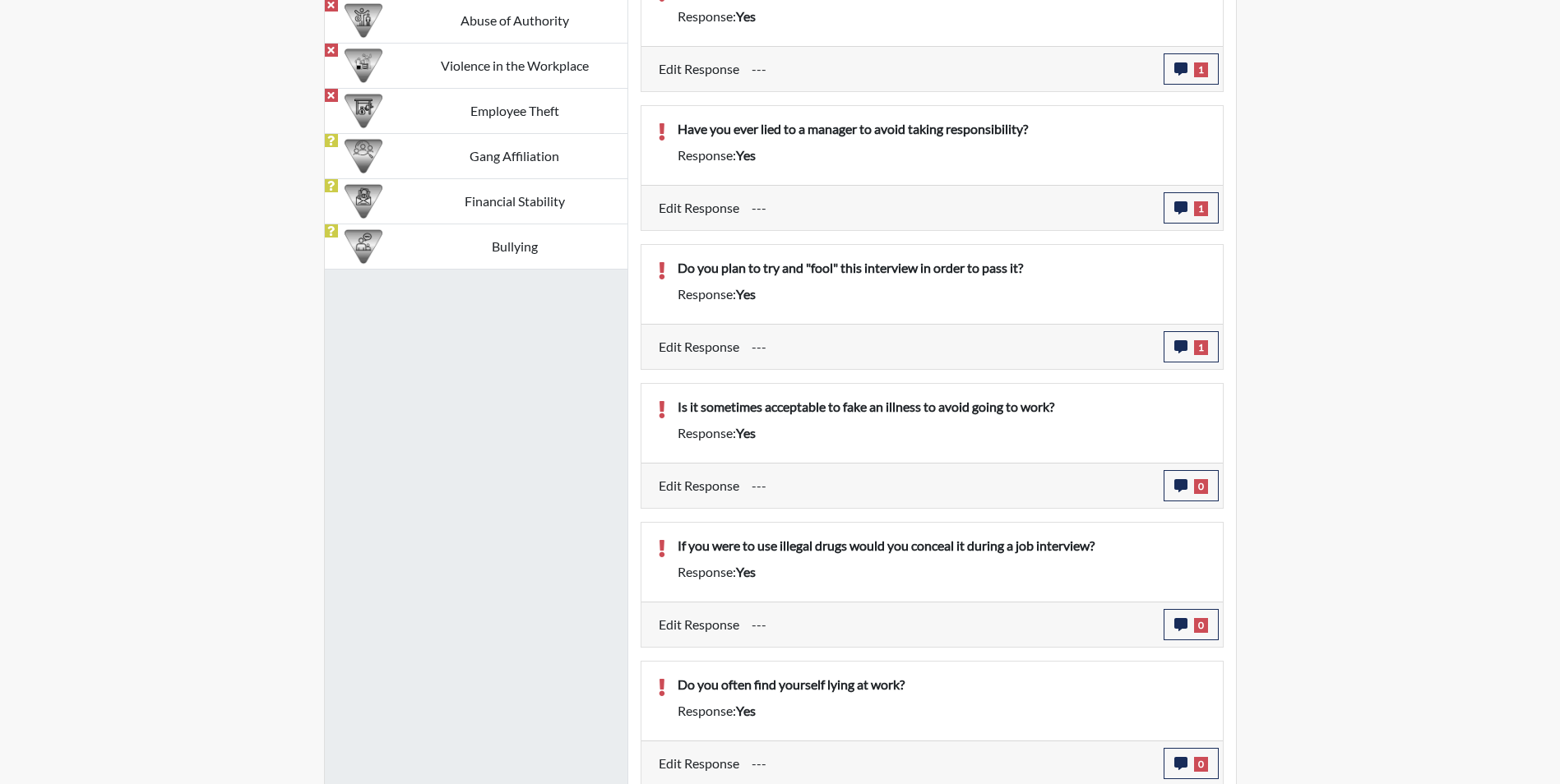
scroll to position [1271, 0]
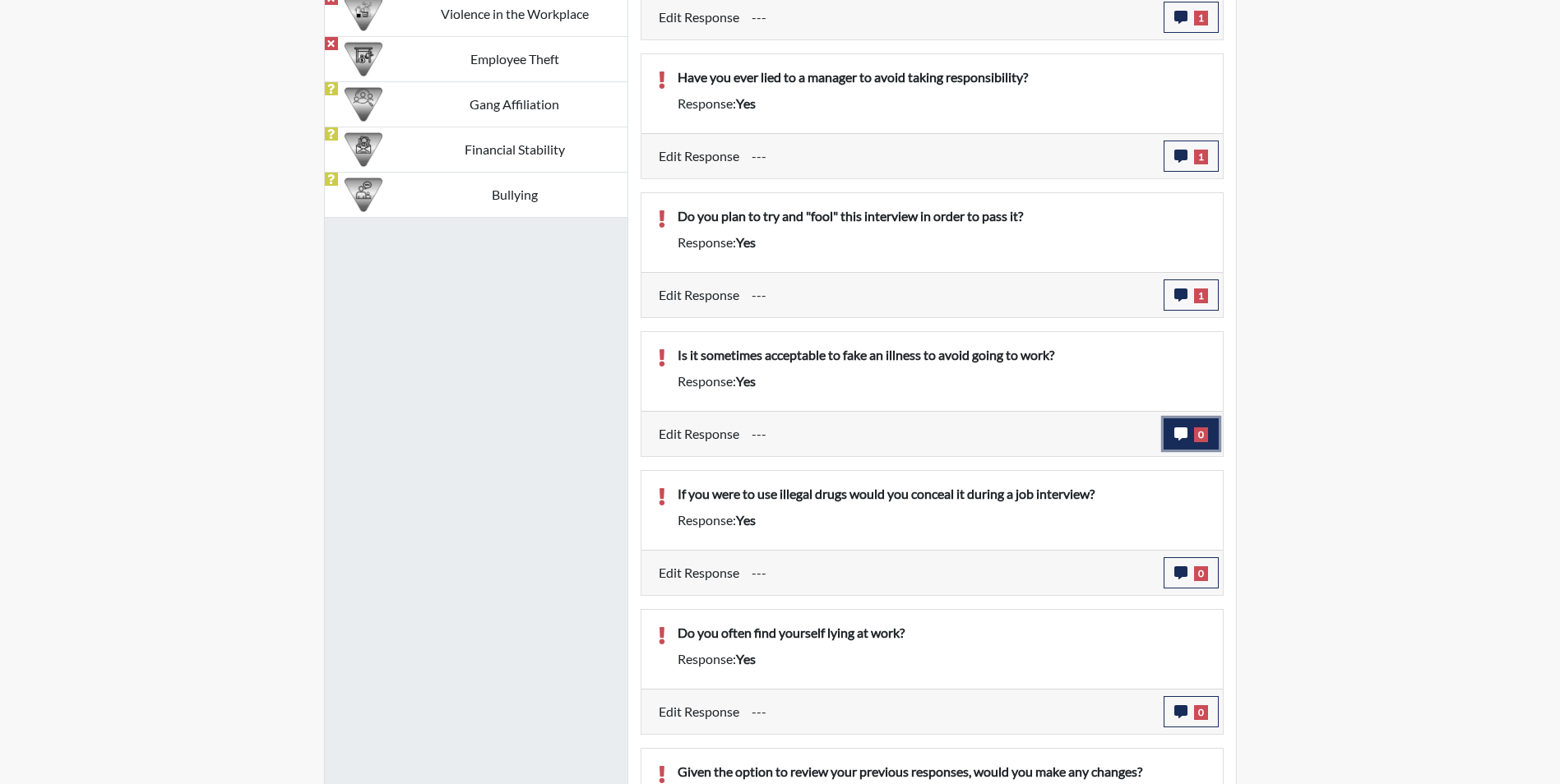
click at [1181, 433] on icon "button" at bounding box center [1181, 435] width 13 height 13
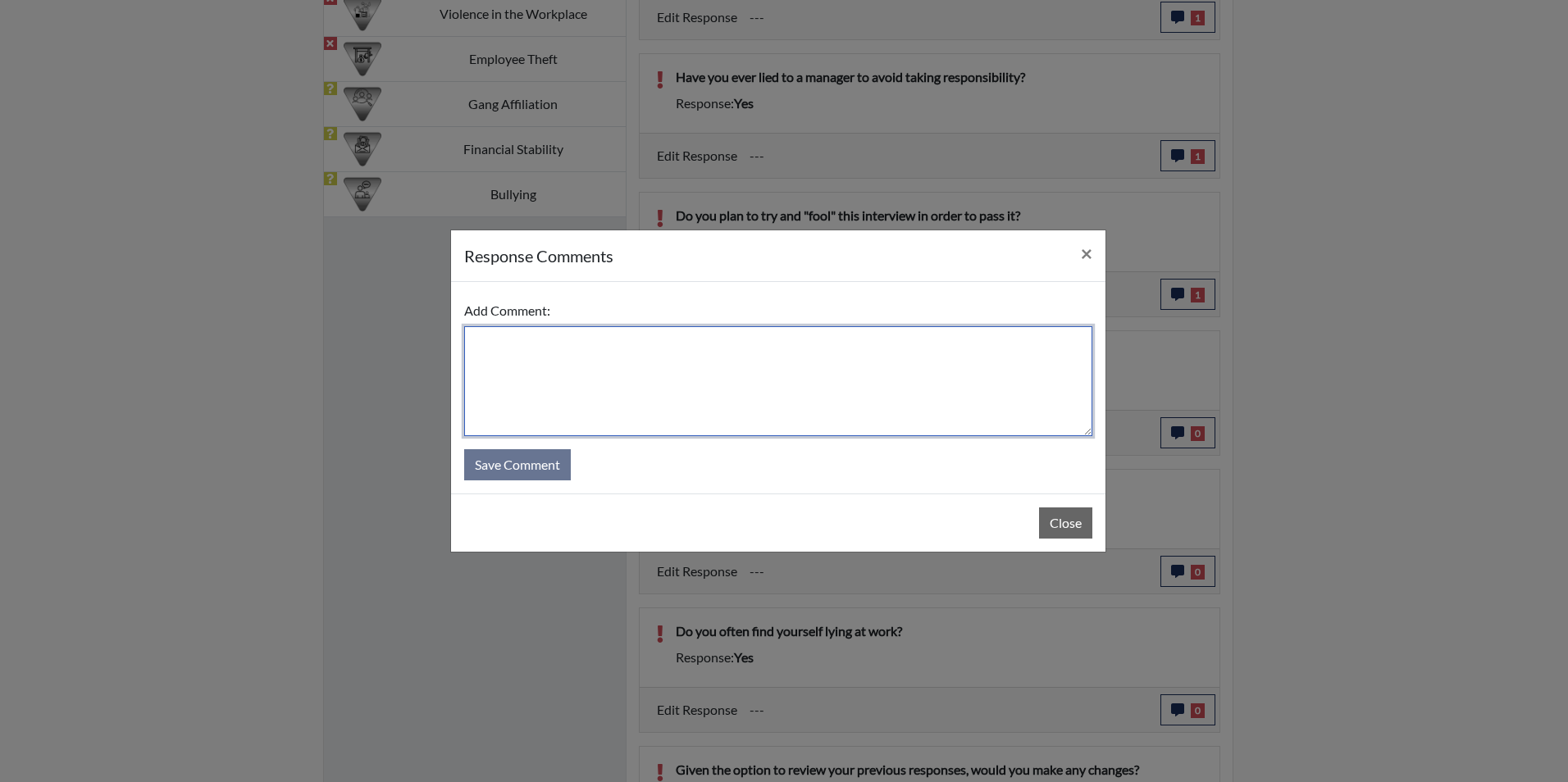
click at [510, 344] on textarea at bounding box center [778, 381] width 628 height 110
type textarea "Applicant states no it is never ok to fake an illness to avoid working"
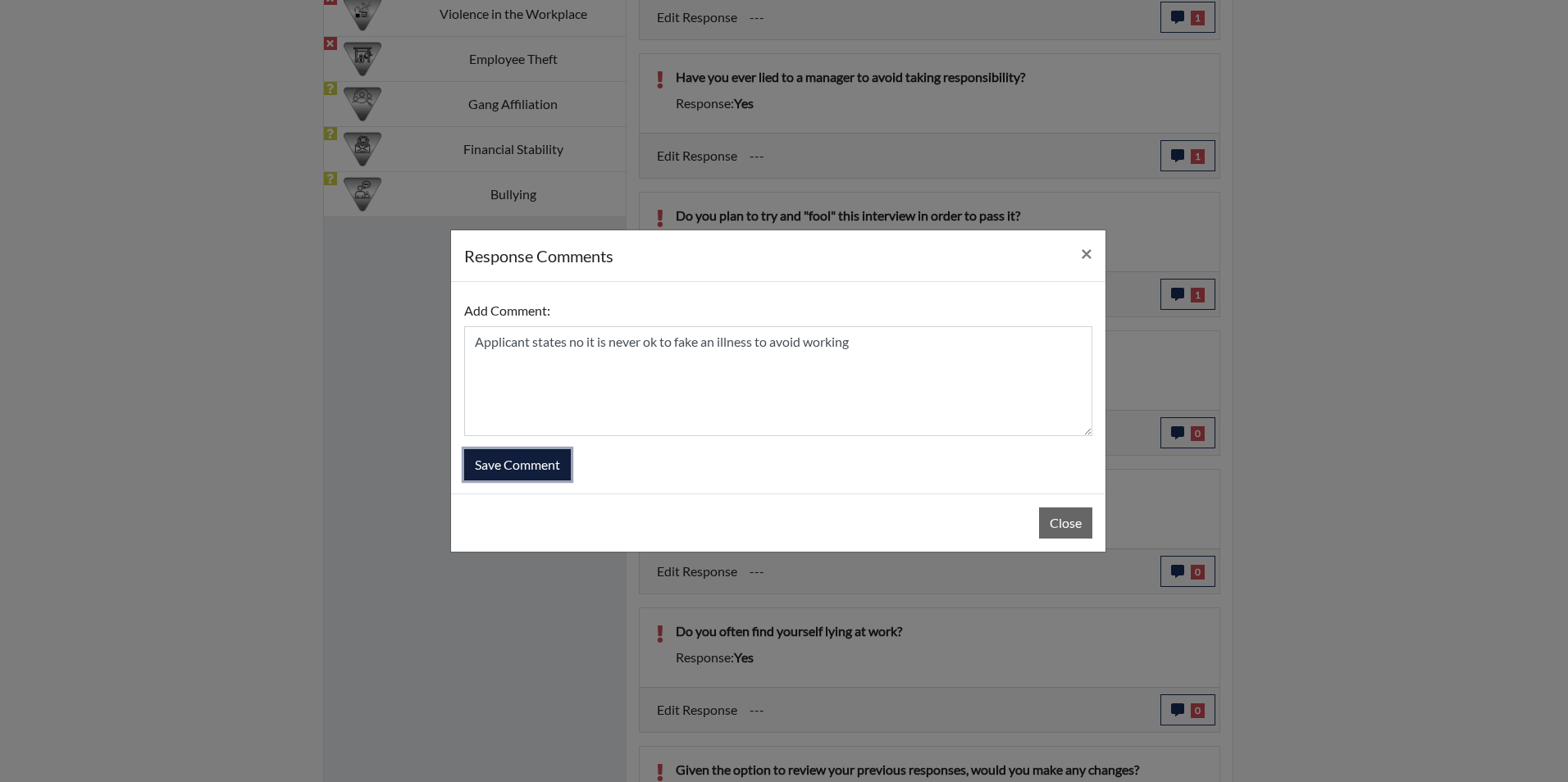
click at [544, 465] on button "Save Comment" at bounding box center [517, 464] width 106 height 31
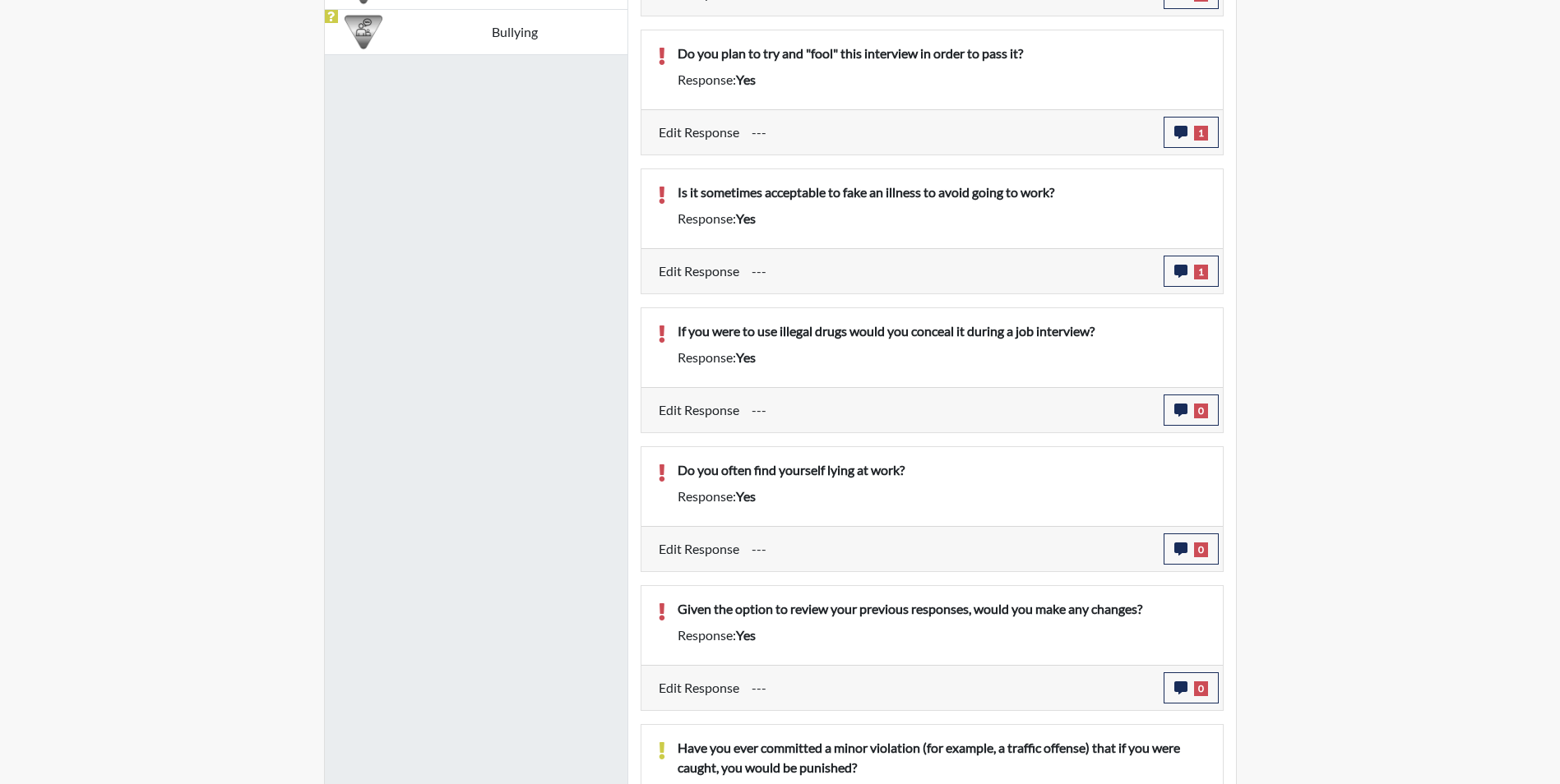
scroll to position [1435, 0]
click at [1180, 411] on icon "button" at bounding box center [1181, 409] width 13 height 13
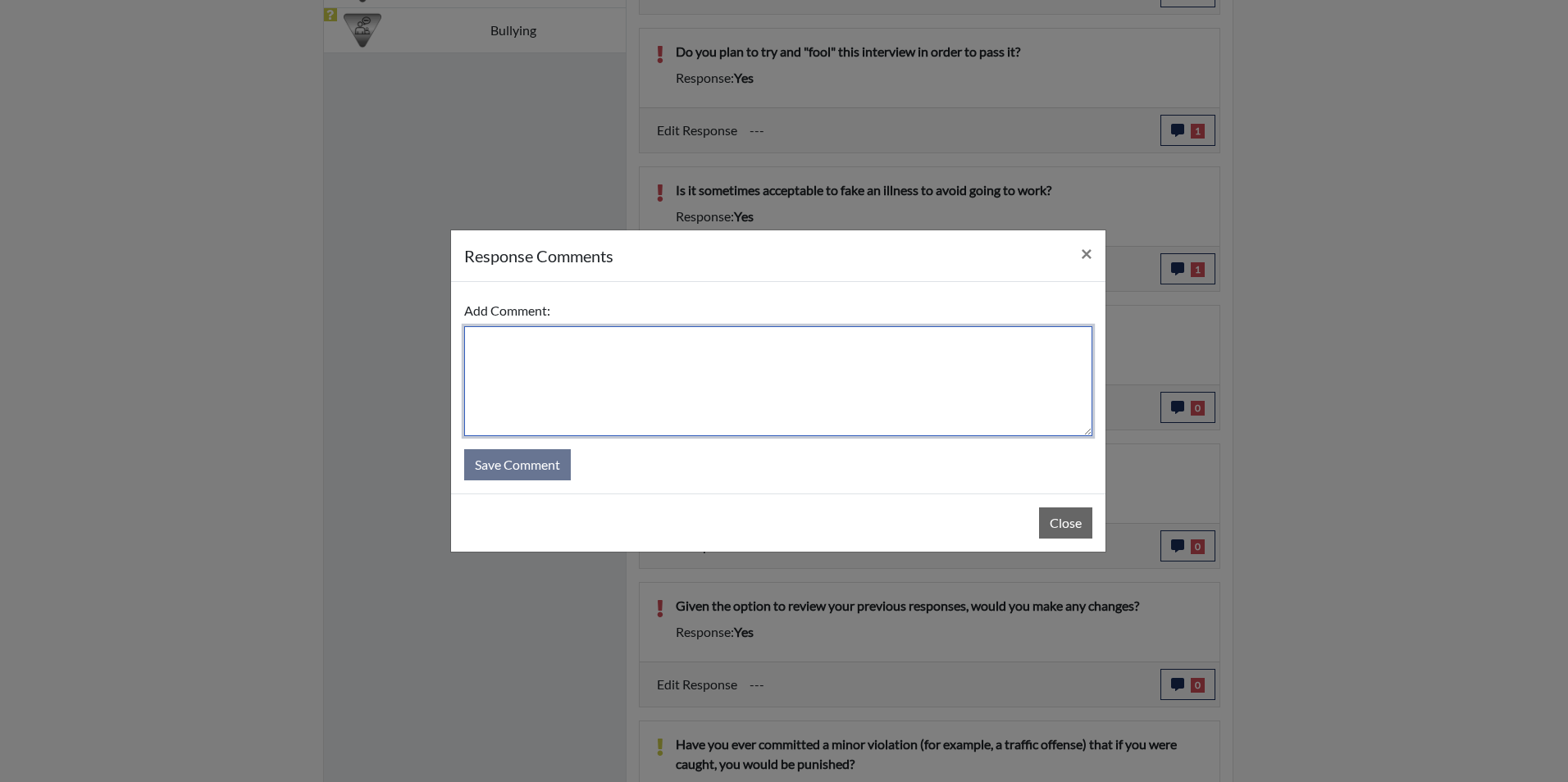
click at [525, 351] on textarea at bounding box center [778, 381] width 628 height 110
type textarea "Applicant states no that she does not use illegal drugs"
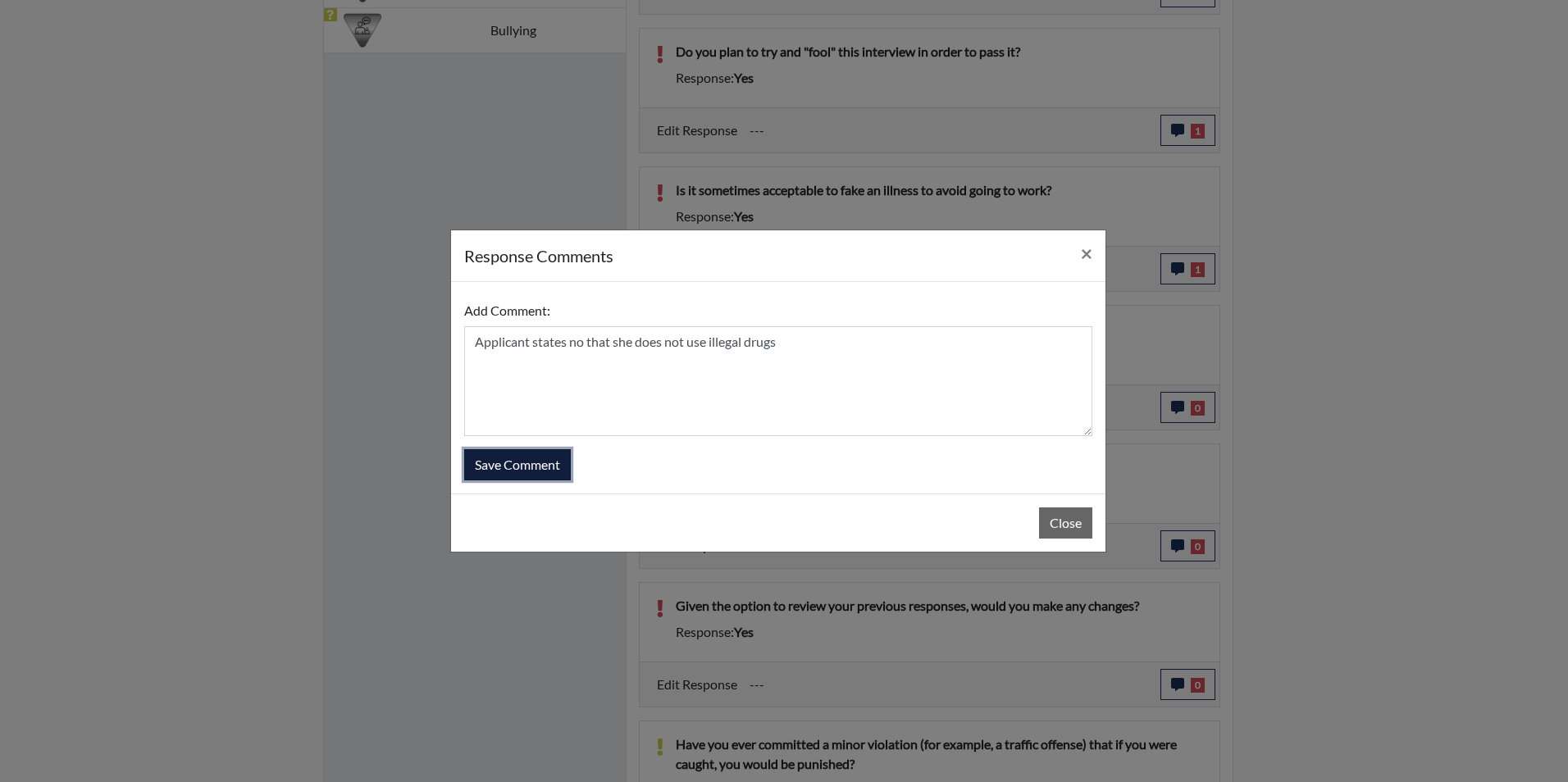
click at [534, 468] on button "Save Comment" at bounding box center [517, 464] width 106 height 31
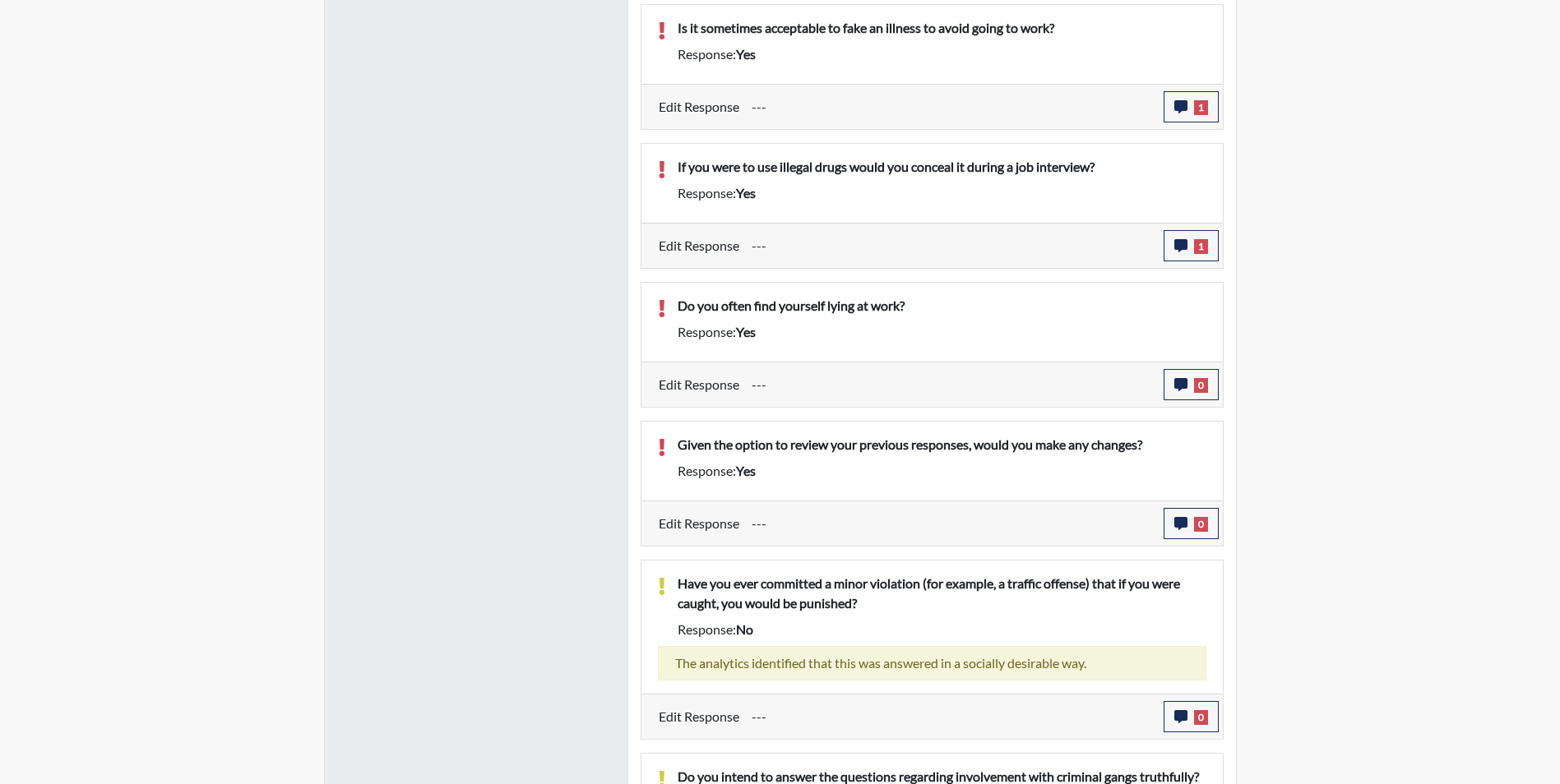
scroll to position [1600, 0]
click at [1180, 381] on icon "button" at bounding box center [1181, 384] width 13 height 13
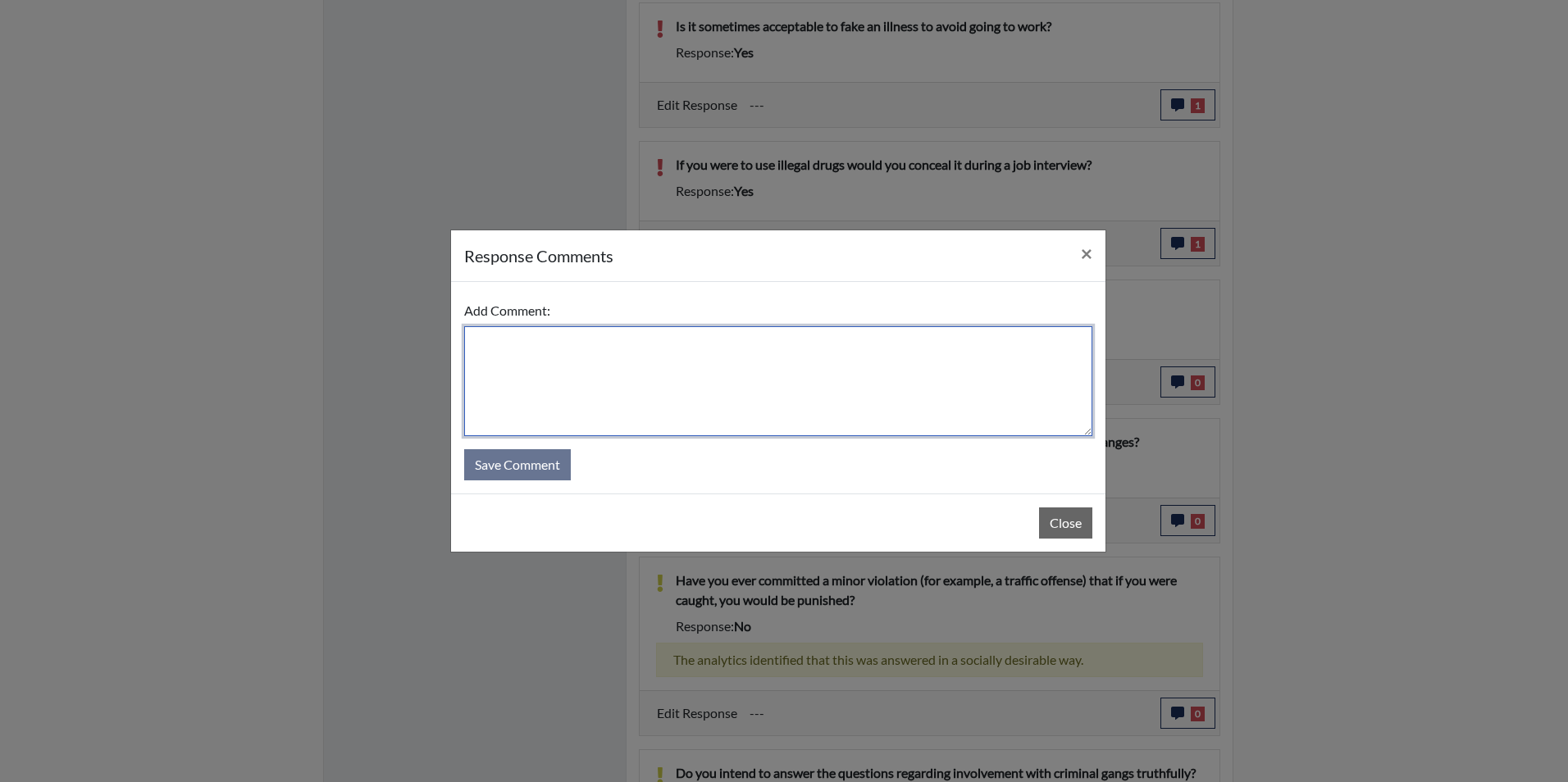
click at [505, 360] on textarea at bounding box center [778, 381] width 628 height 110
type textarea "Applicant states that she has integrity"
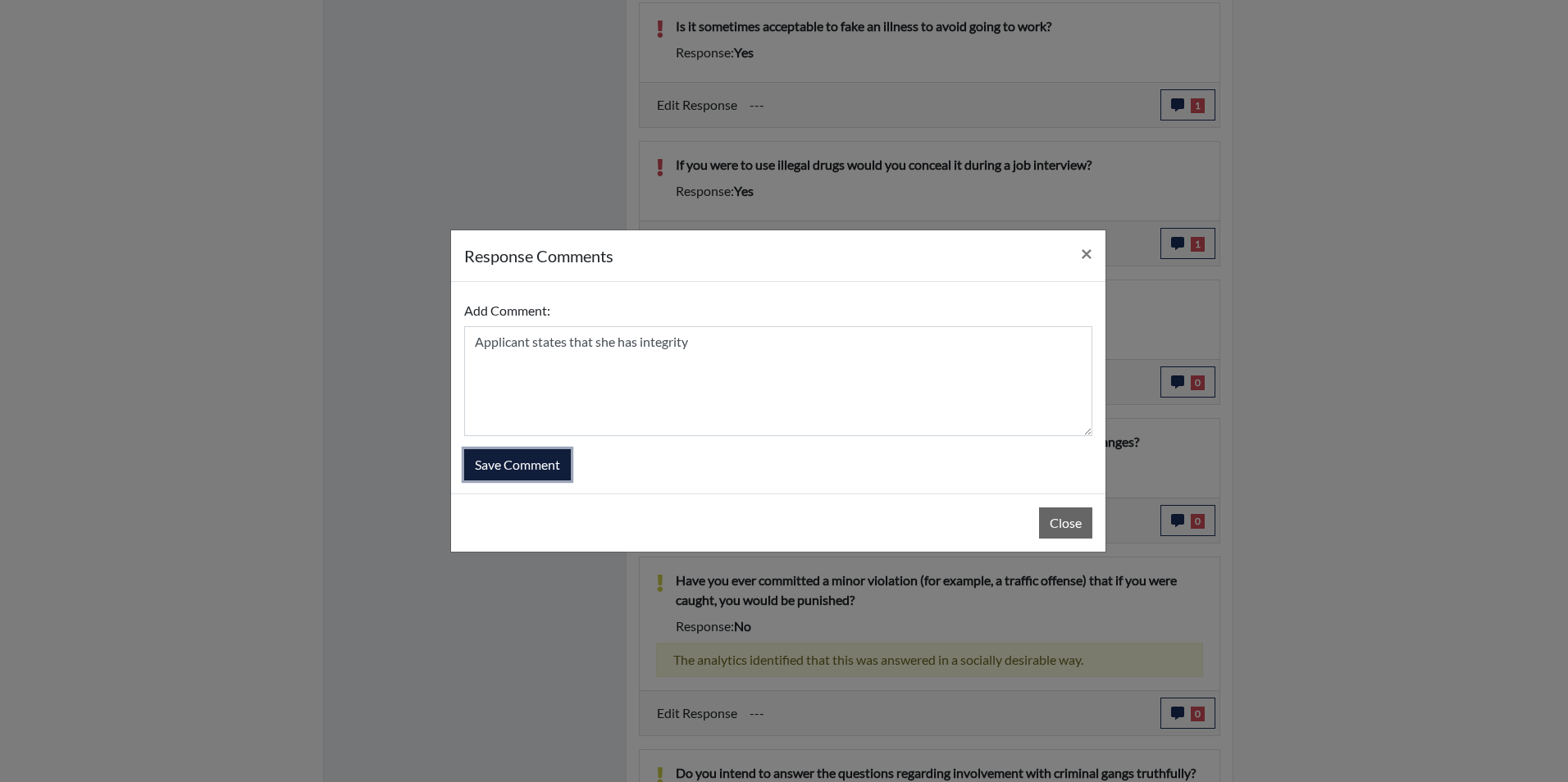
click at [528, 460] on button "Save Comment" at bounding box center [517, 464] width 106 height 31
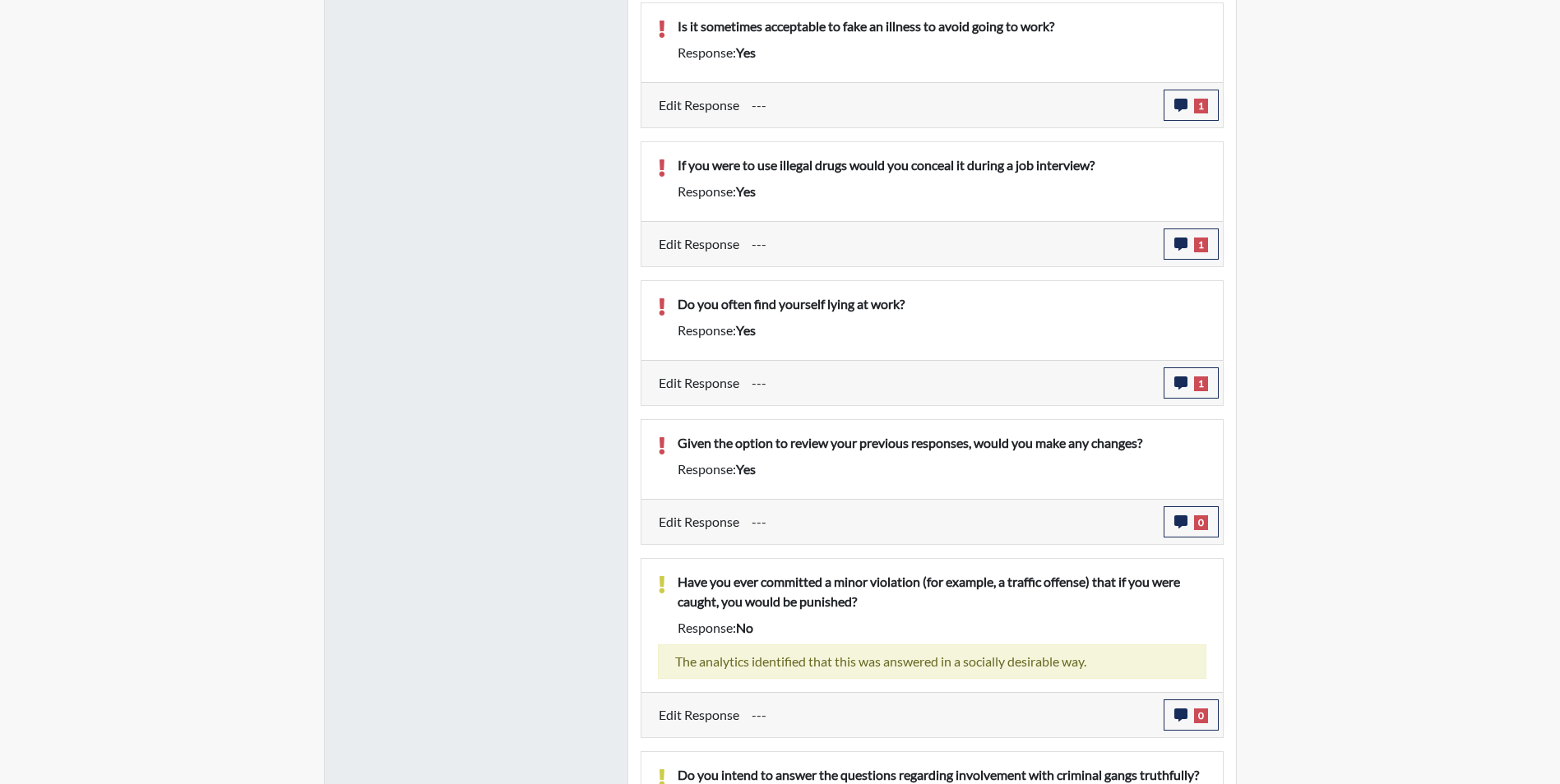
scroll to position [273, 683]
click at [1185, 384] on icon "button" at bounding box center [1181, 384] width 13 height 13
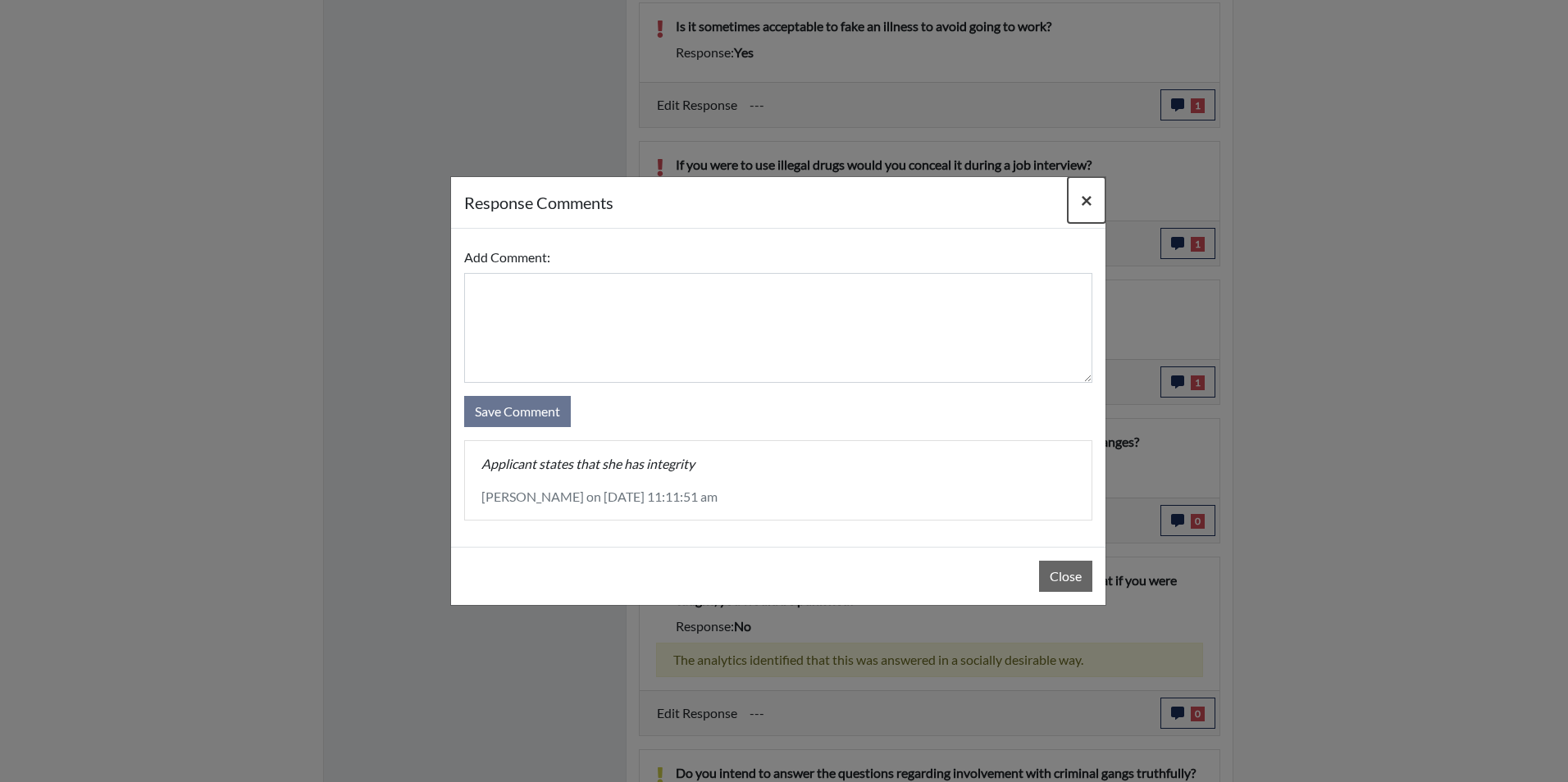
click at [1086, 200] on span "×" at bounding box center [1086, 200] width 12 height 24
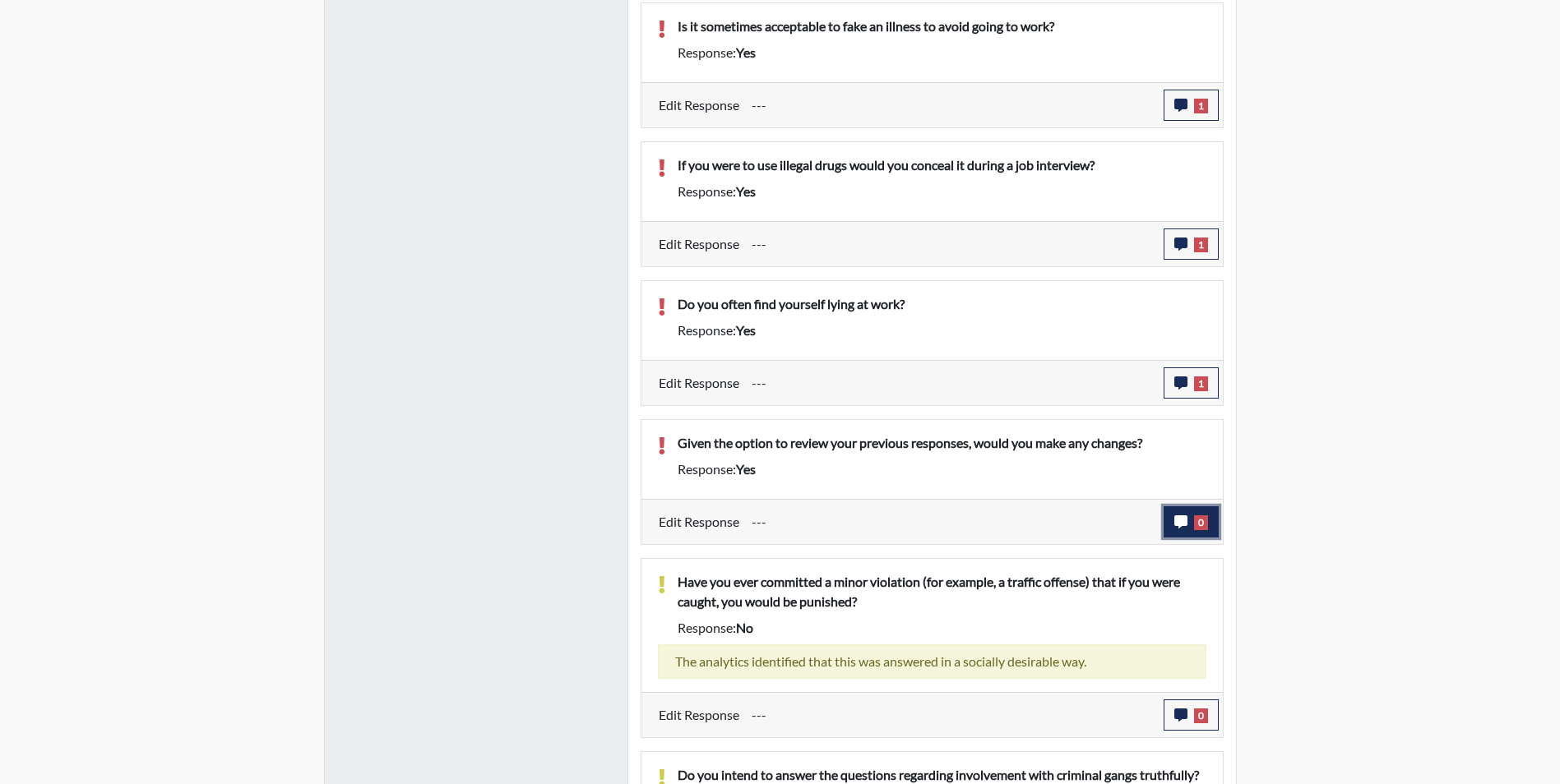
click at [1183, 524] on icon "button" at bounding box center [1181, 522] width 13 height 13
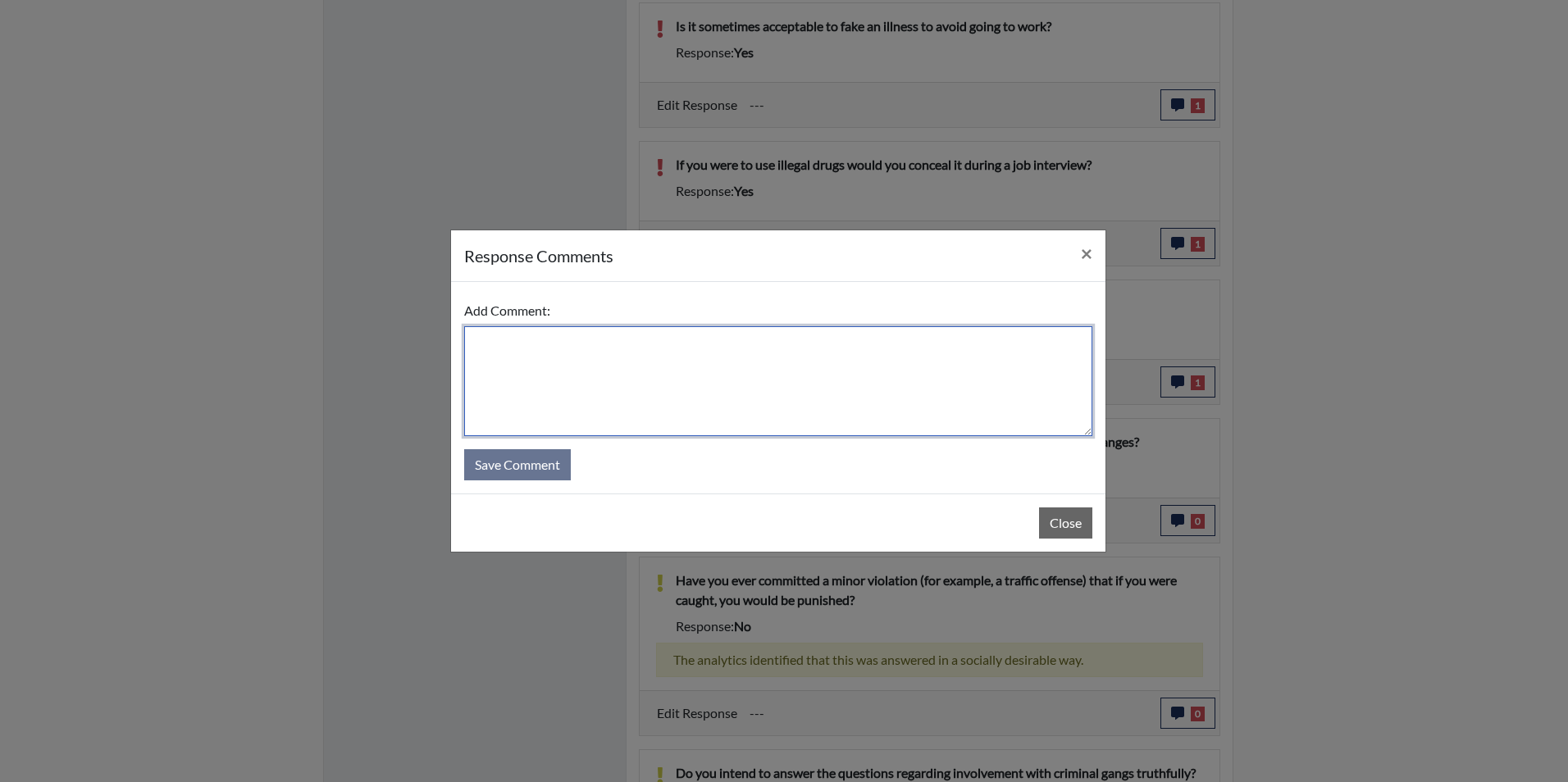
click at [491, 346] on textarea at bounding box center [778, 381] width 628 height 110
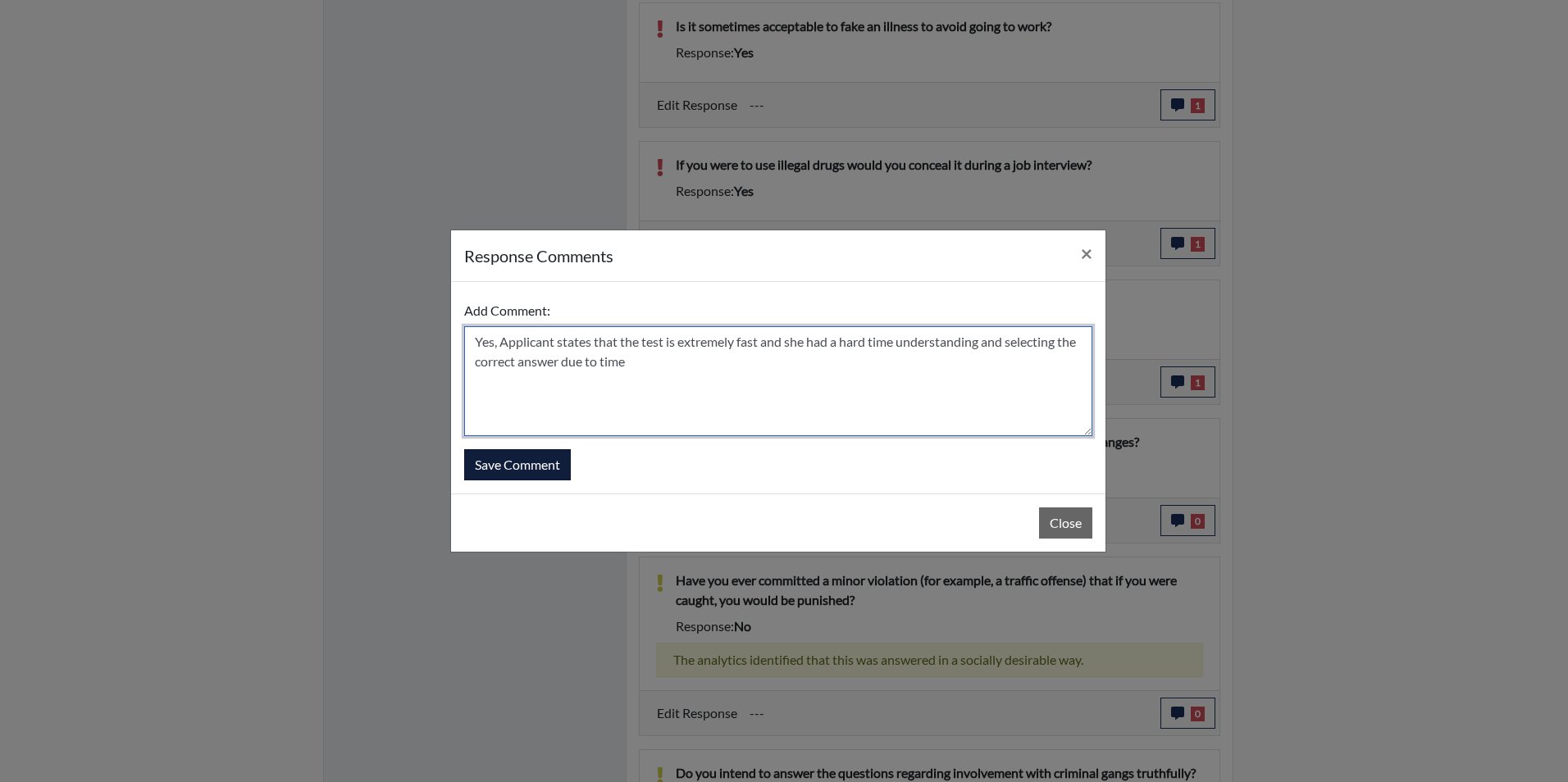
type textarea "Yes, Applicant states that the test is extremely fast and she had a hard time u…"
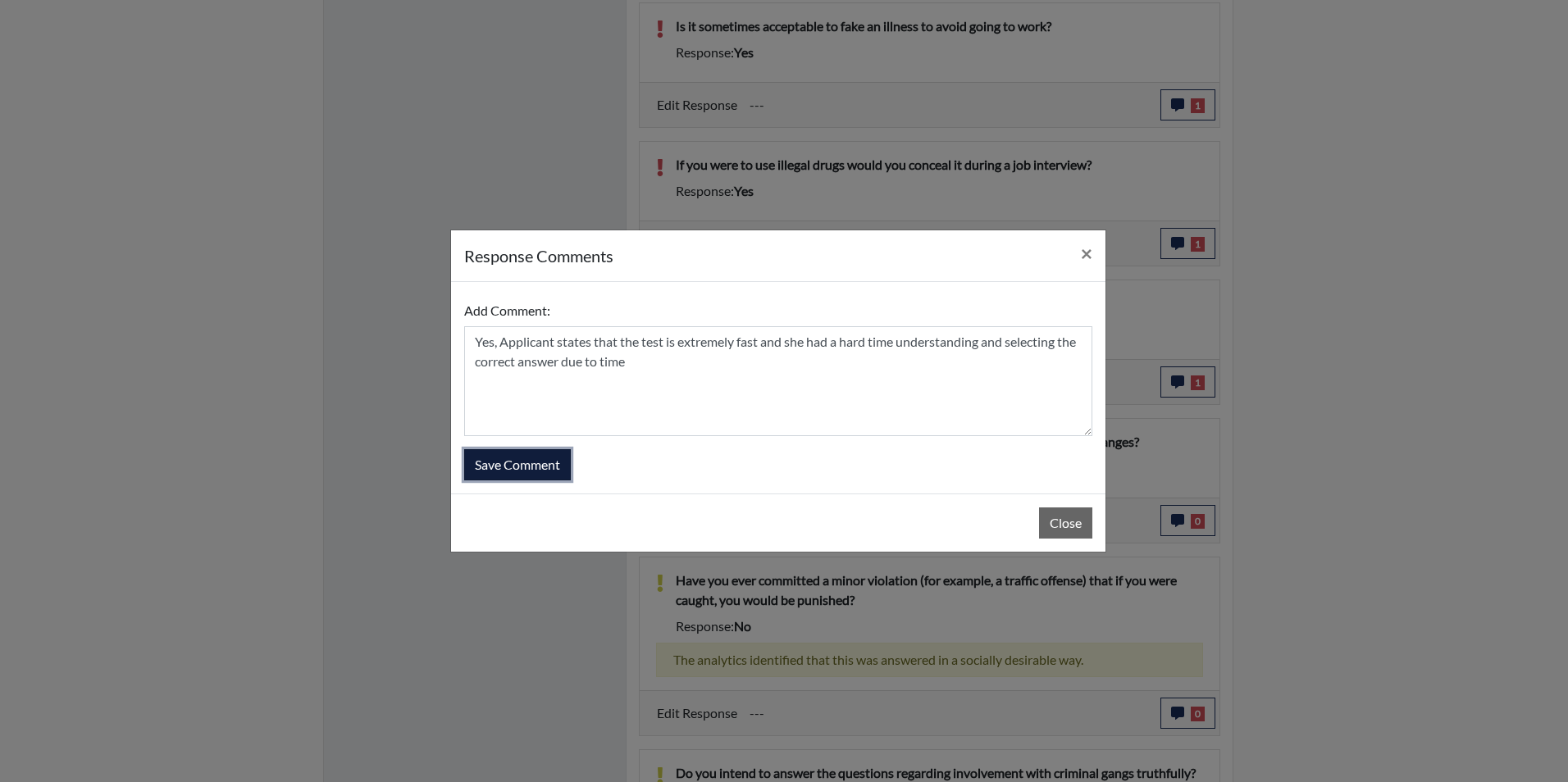
click at [526, 464] on button "Save Comment" at bounding box center [517, 464] width 106 height 31
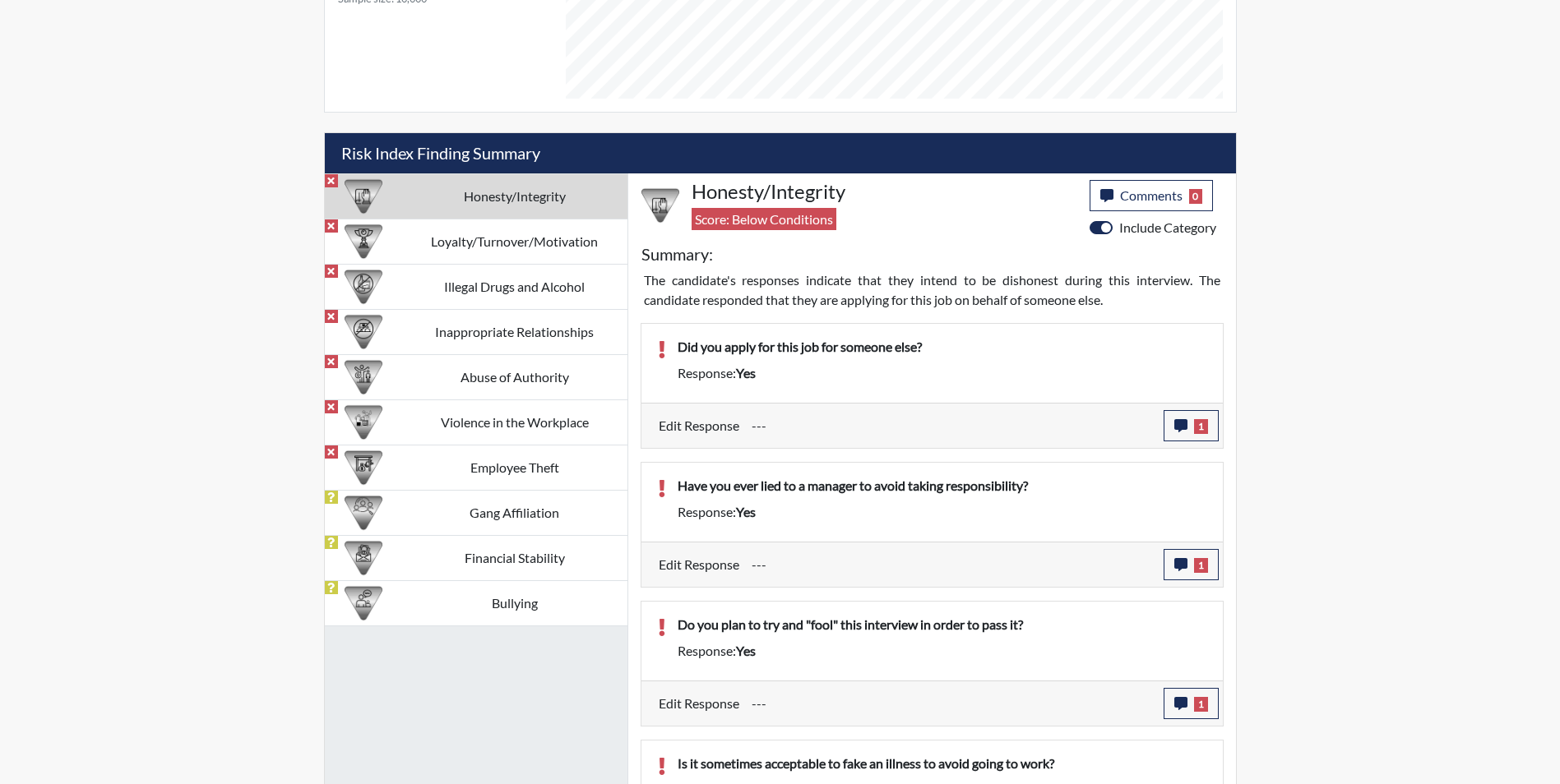
scroll to position [531, 0]
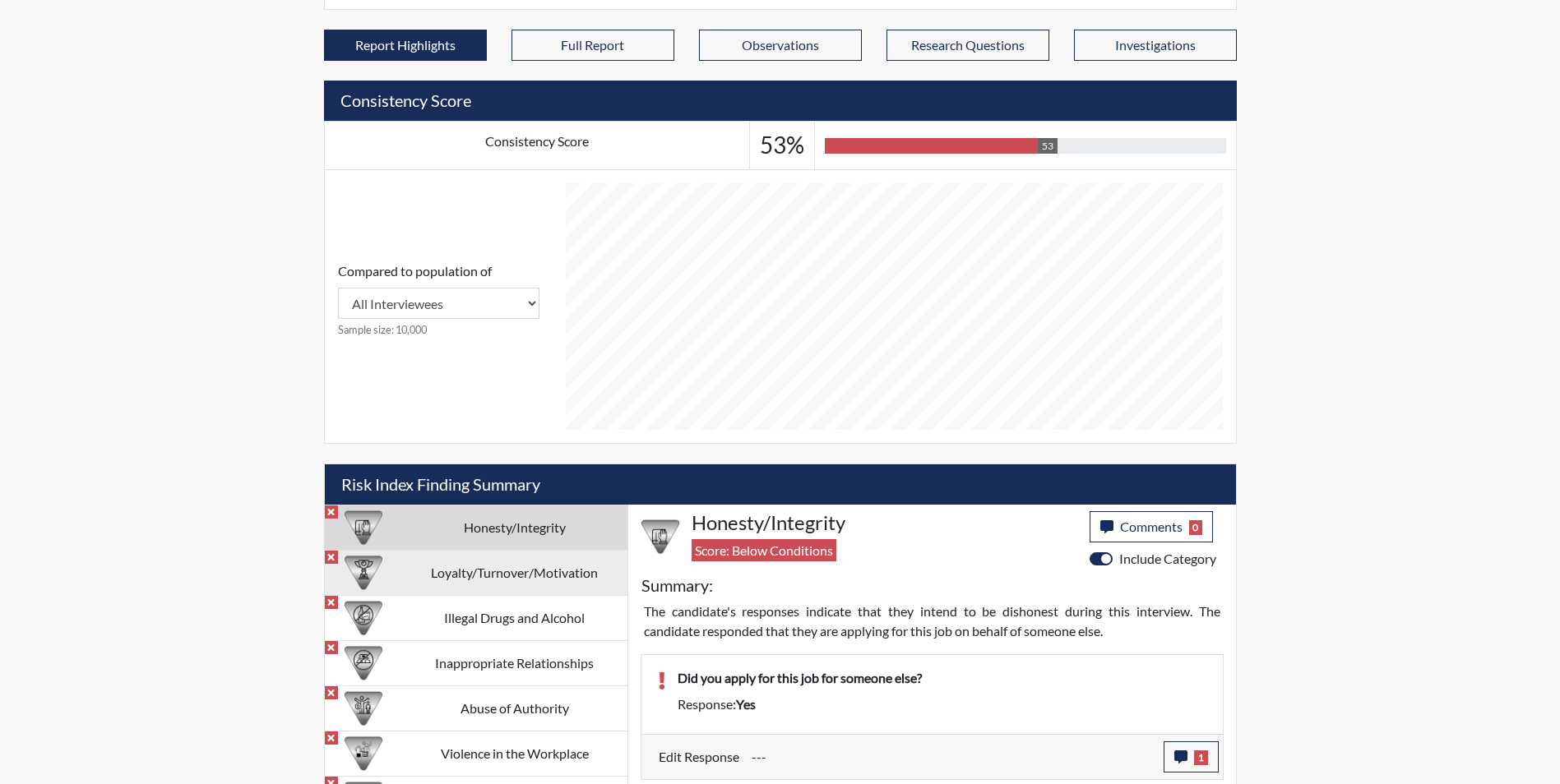
click at [537, 575] on td "Loyalty/Turnover/Motivation" at bounding box center [515, 573] width 225 height 45
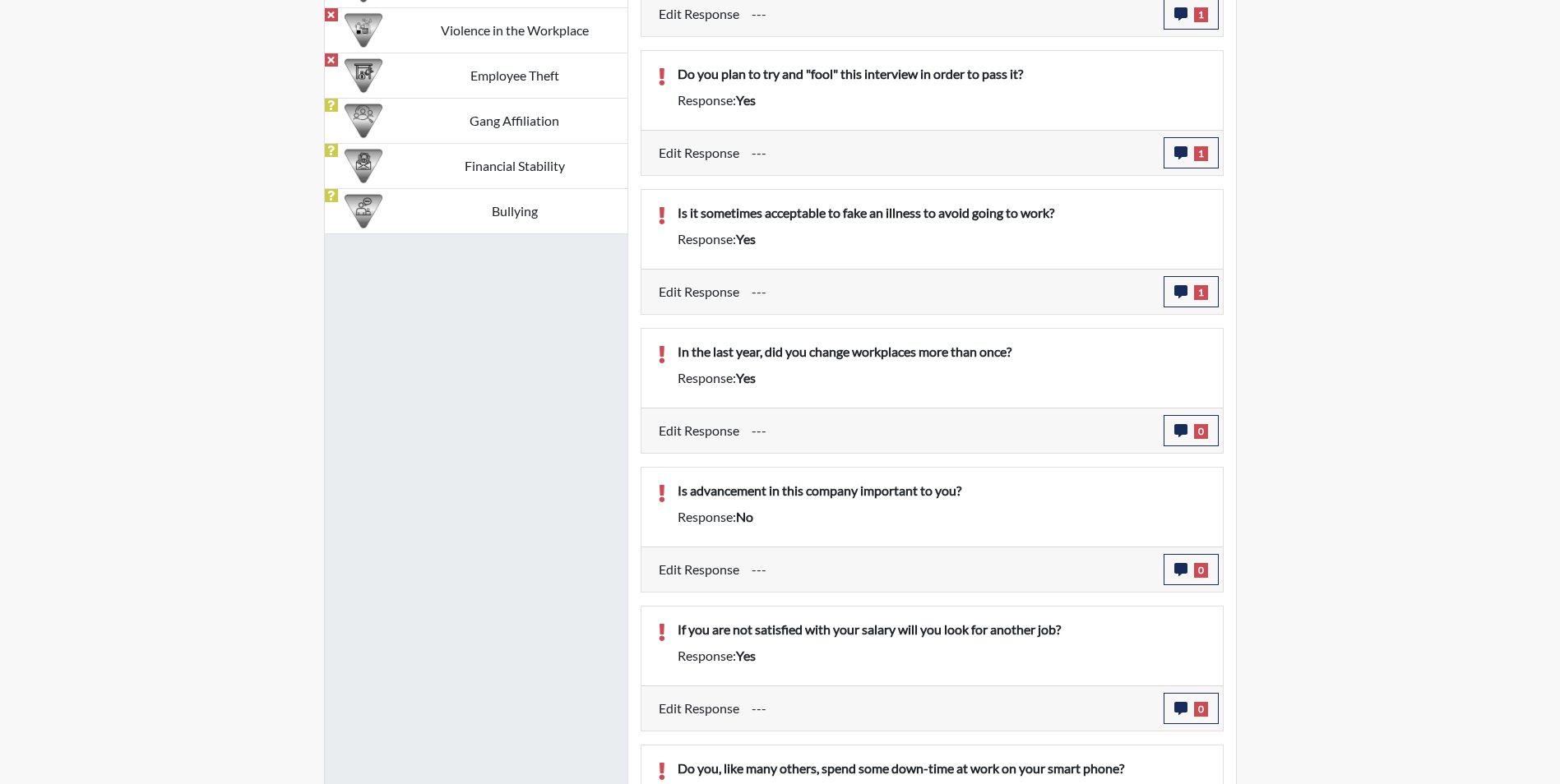
scroll to position [1271, 0]
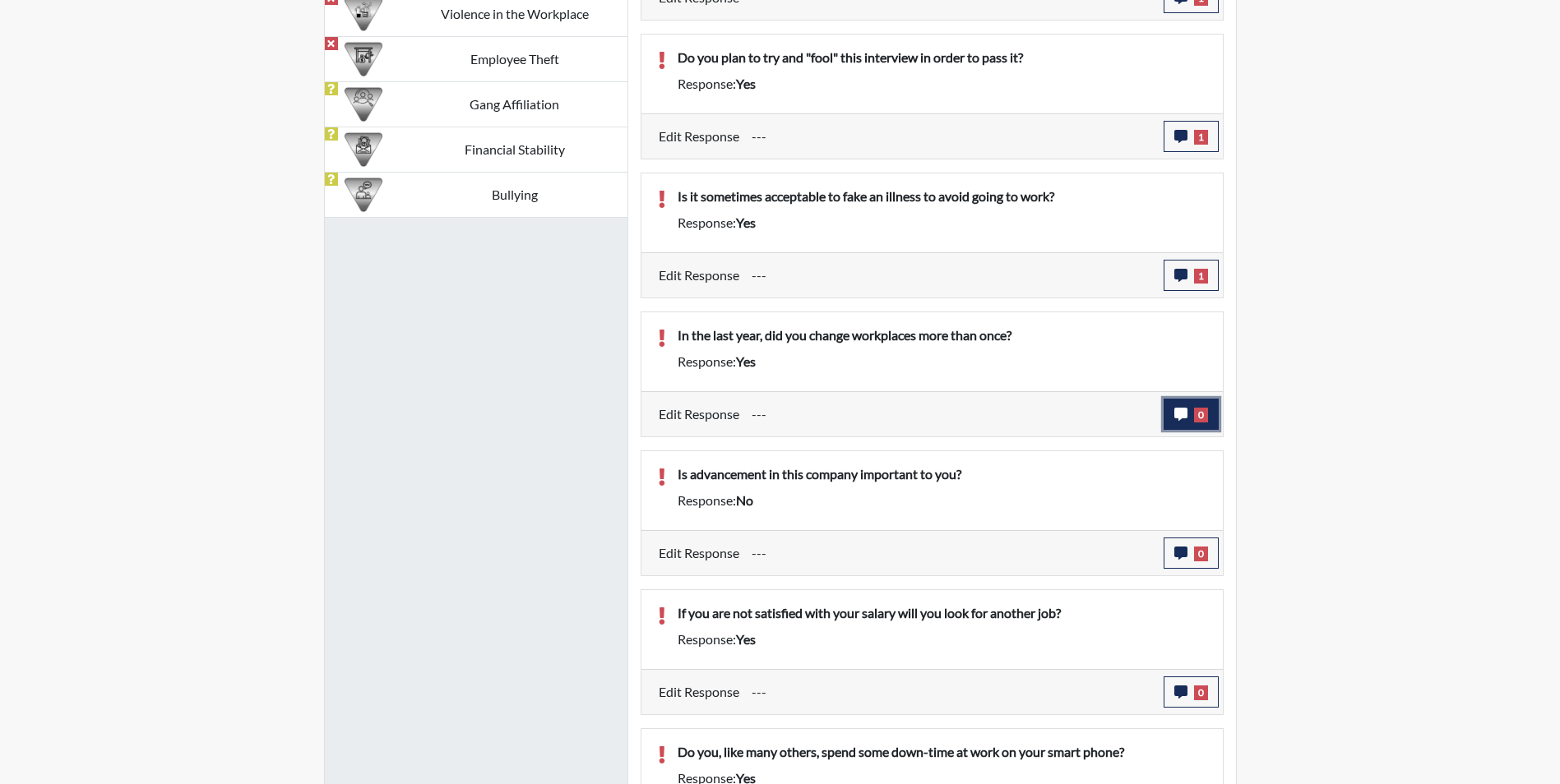
click at [1182, 418] on icon "button" at bounding box center [1181, 415] width 13 height 13
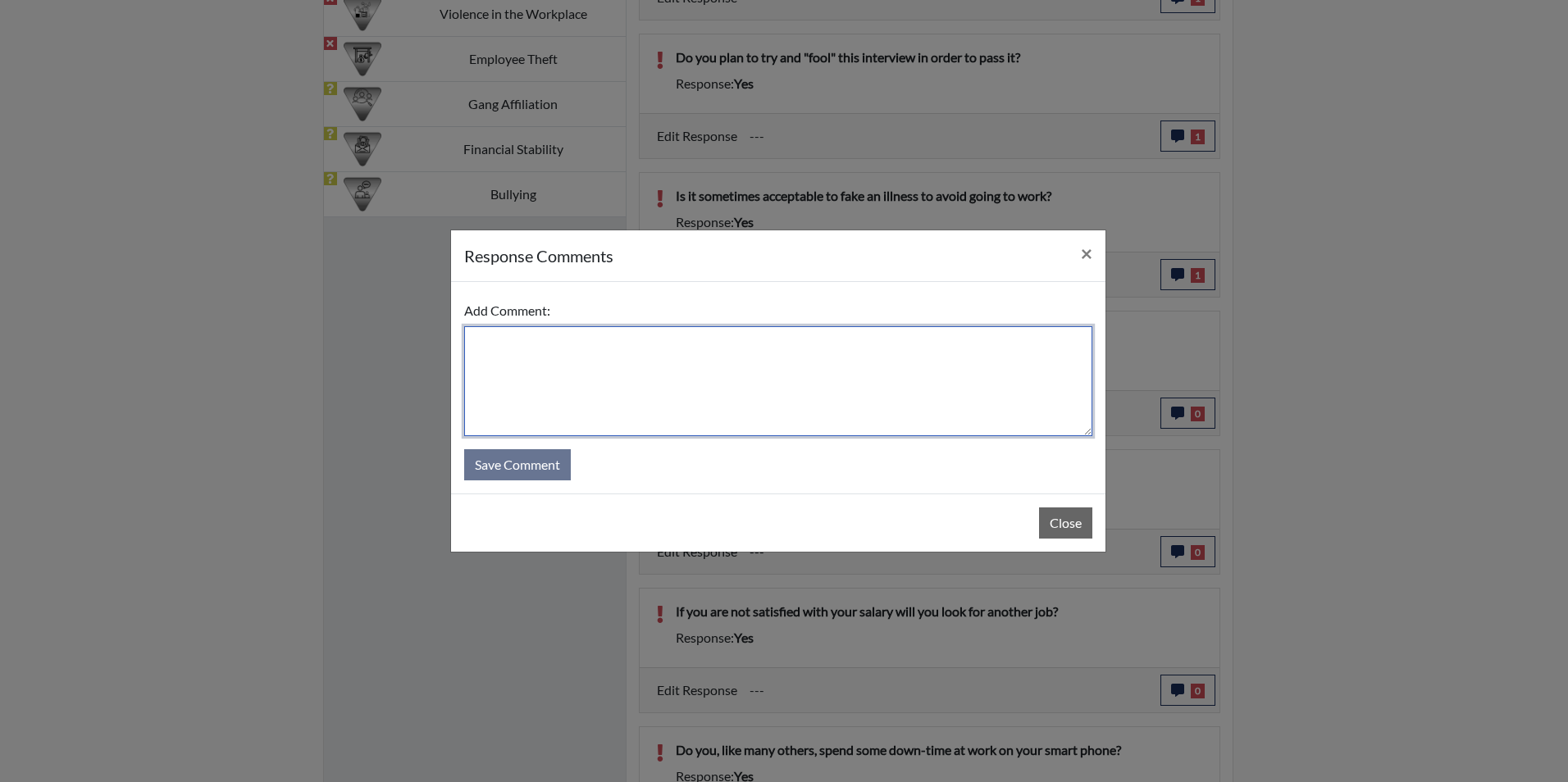
click at [518, 349] on textarea at bounding box center [778, 381] width 628 height 110
type textarea "Applicant states yes because she moved and changed jobs"
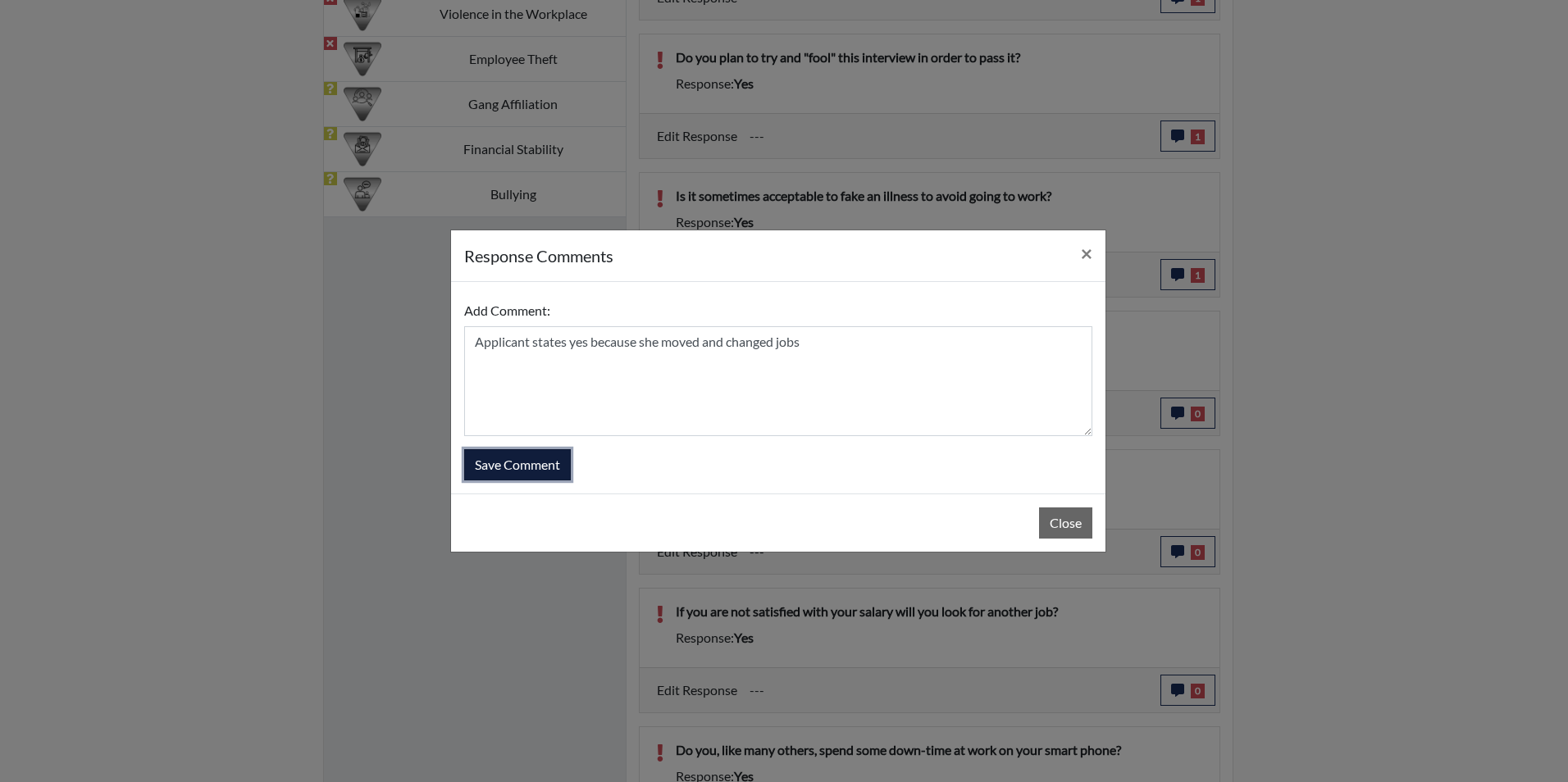
click at [502, 458] on button "Save Comment" at bounding box center [517, 464] width 106 height 31
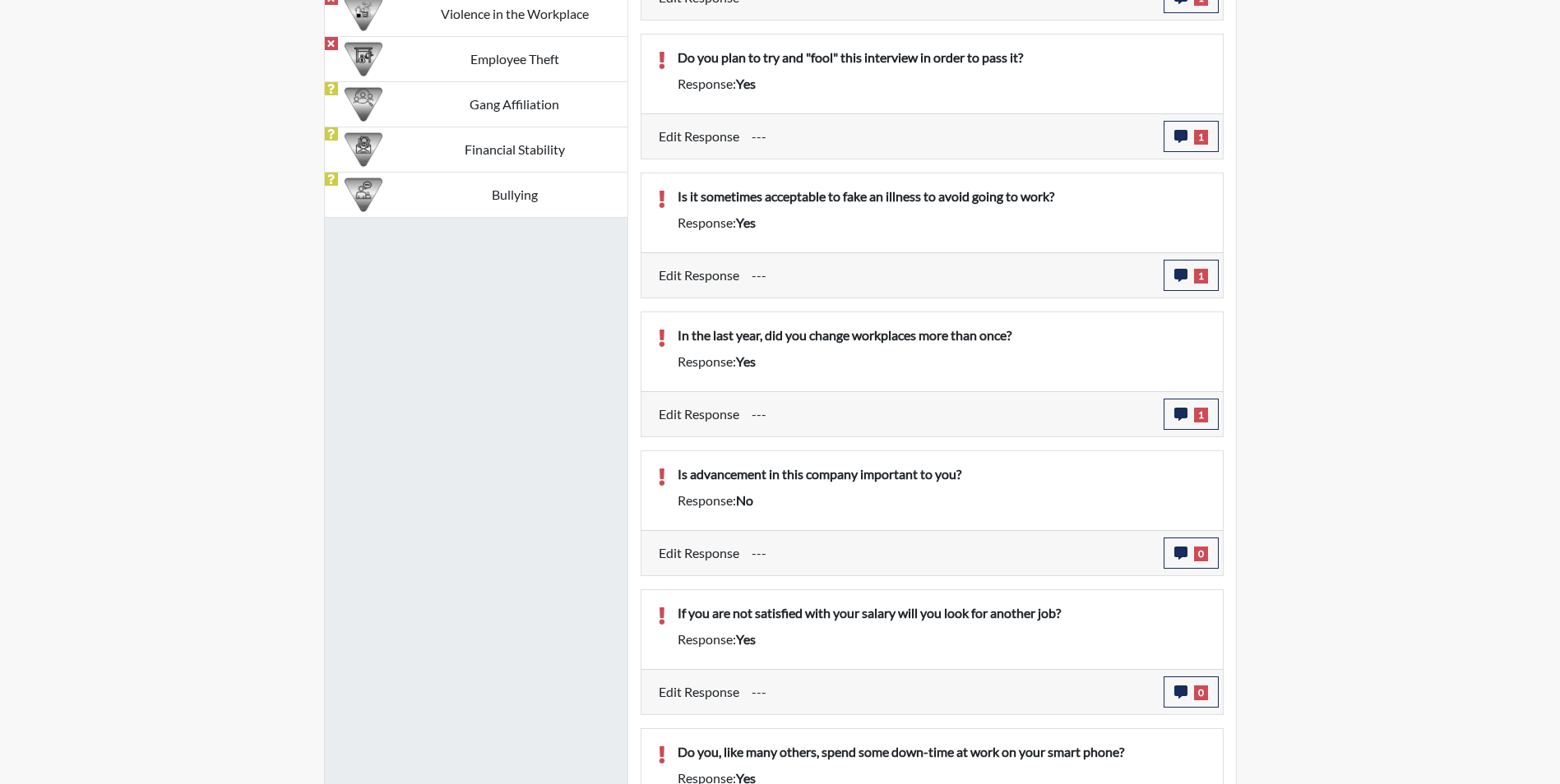
scroll to position [1342, 0]
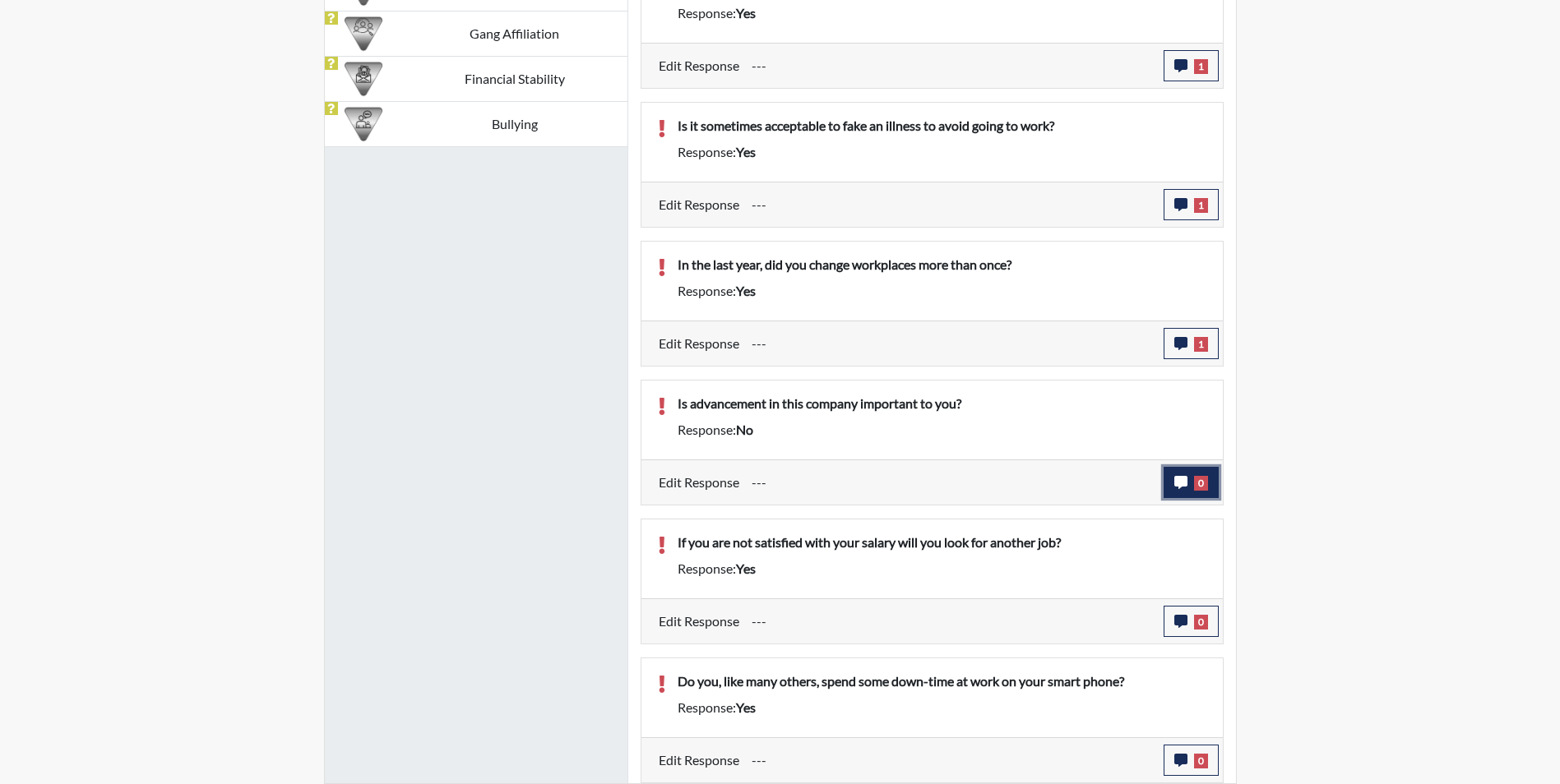
click at [1177, 480] on icon "button" at bounding box center [1181, 483] width 13 height 13
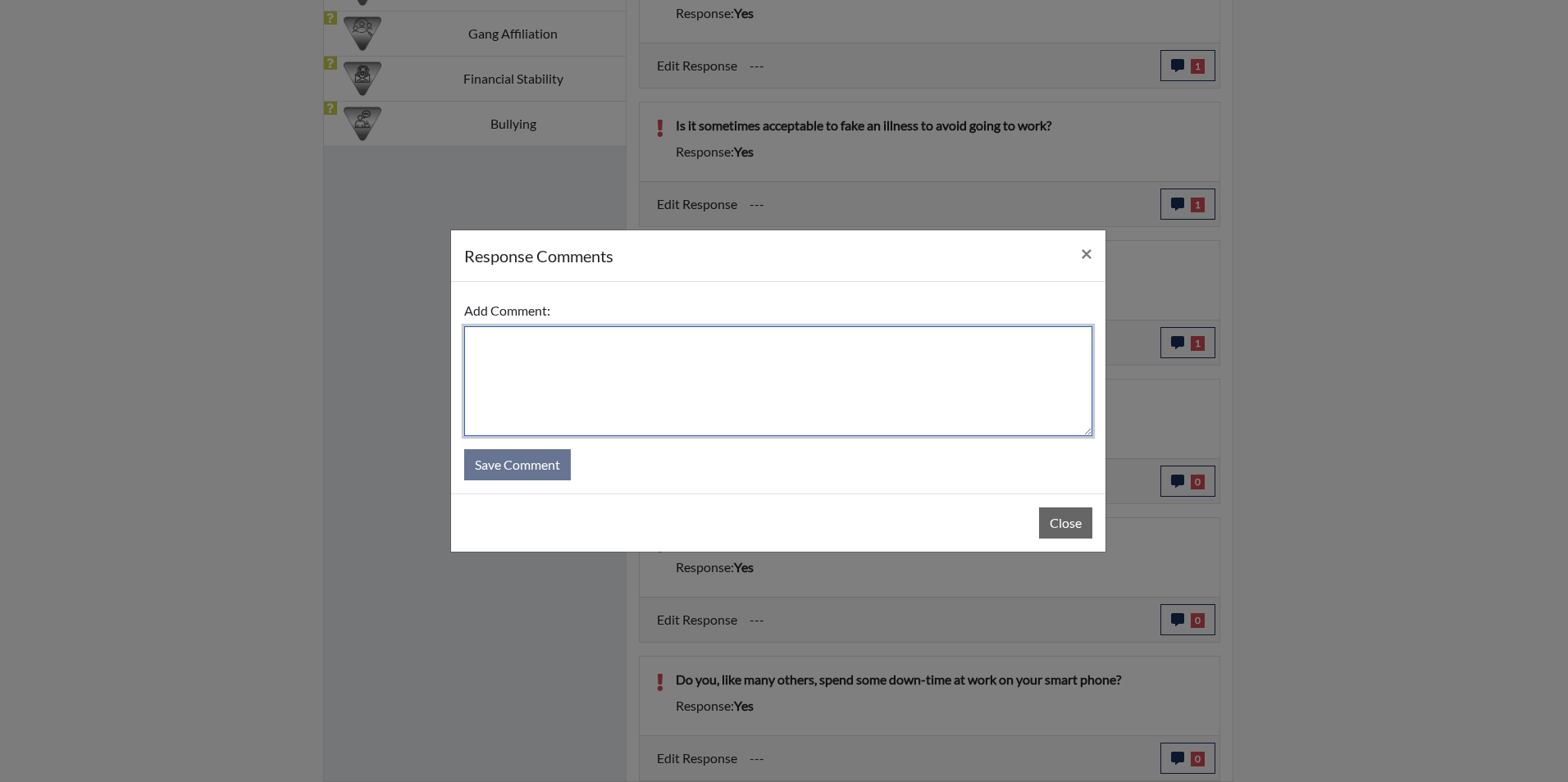
click at [492, 354] on textarea at bounding box center [778, 381] width 628 height 110
type textarea "Applicant states yes, she looks forward to advancement and growth"
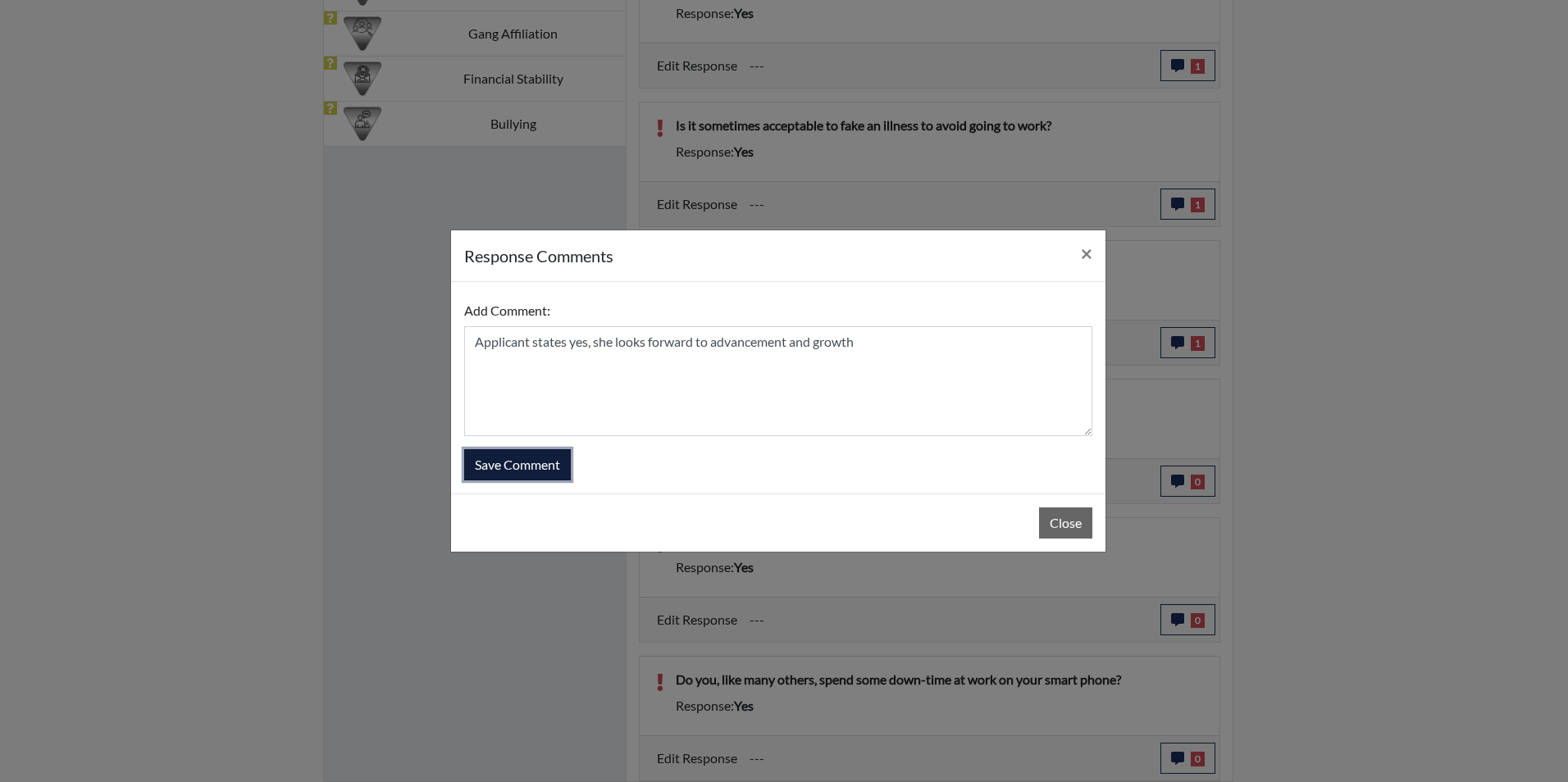
click at [522, 463] on button "Save Comment" at bounding box center [517, 464] width 106 height 31
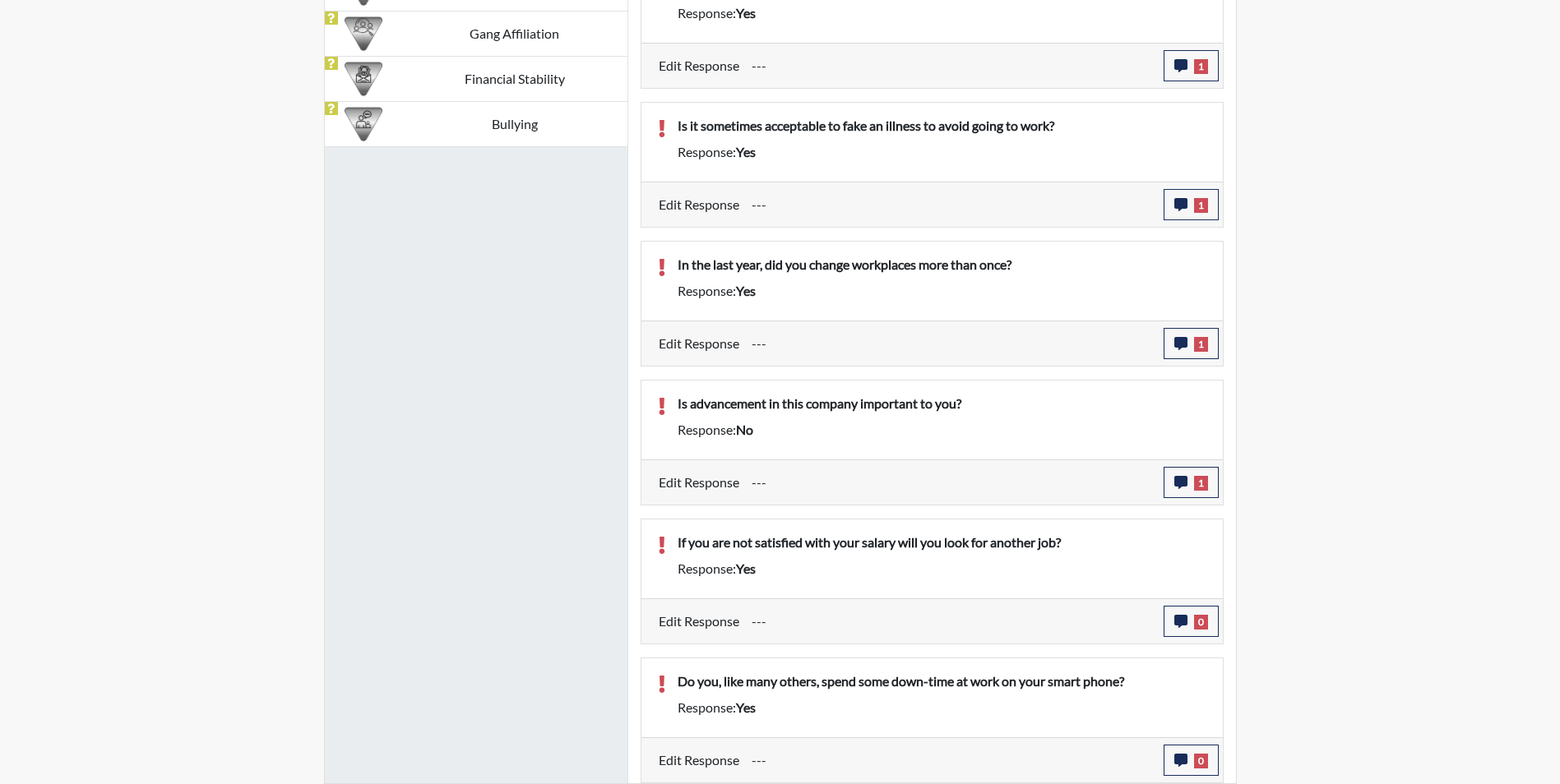
scroll to position [273, 683]
click at [1180, 623] on icon "button" at bounding box center [1181, 621] width 13 height 13
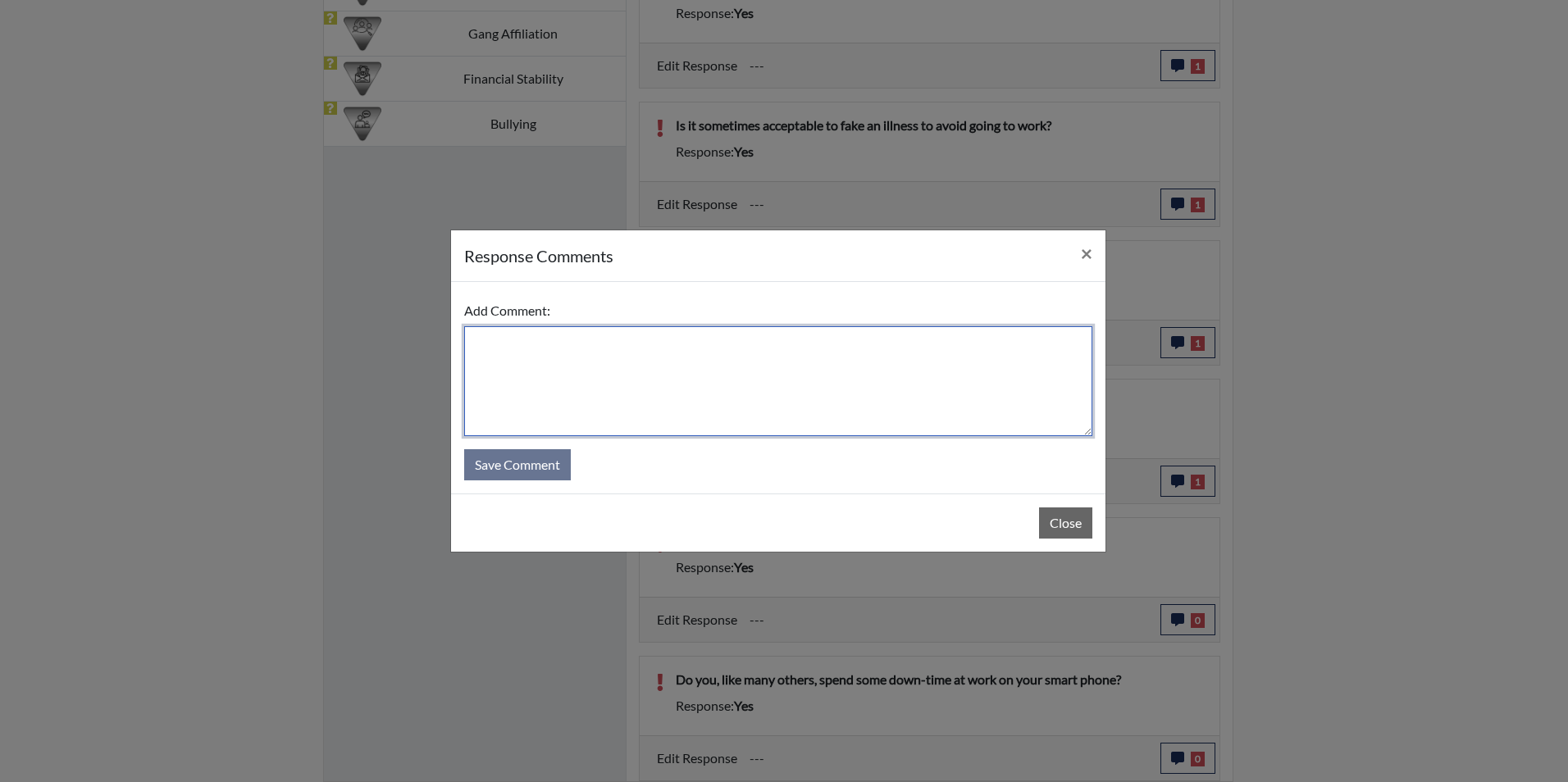
click at [514, 353] on textarea at bounding box center [778, 381] width 628 height 110
type textarea "Applicant states no, that she will work overtime"
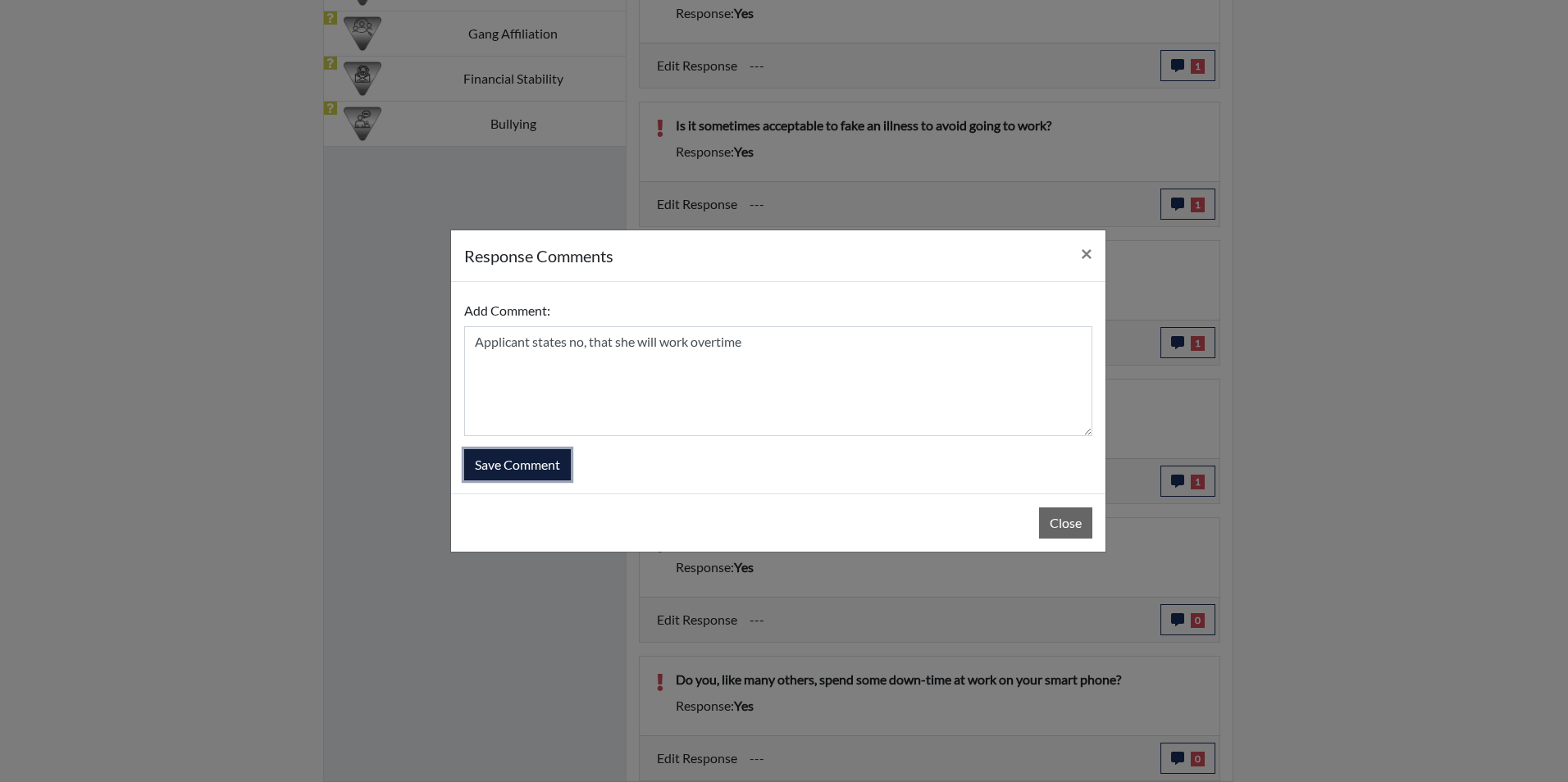
click at [527, 460] on button "Save Comment" at bounding box center [517, 464] width 106 height 31
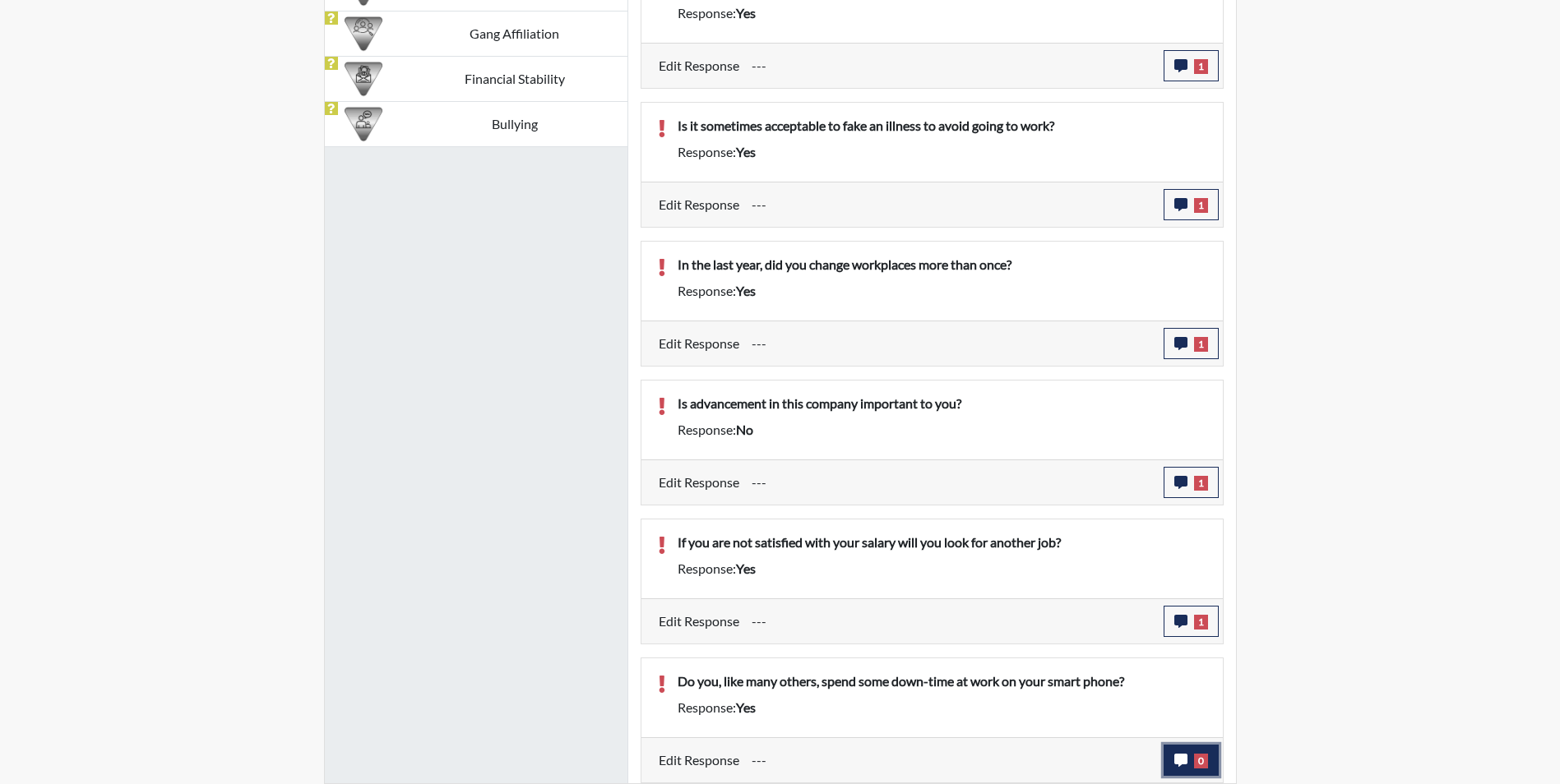
click at [1175, 760] on icon "button" at bounding box center [1181, 761] width 13 height 13
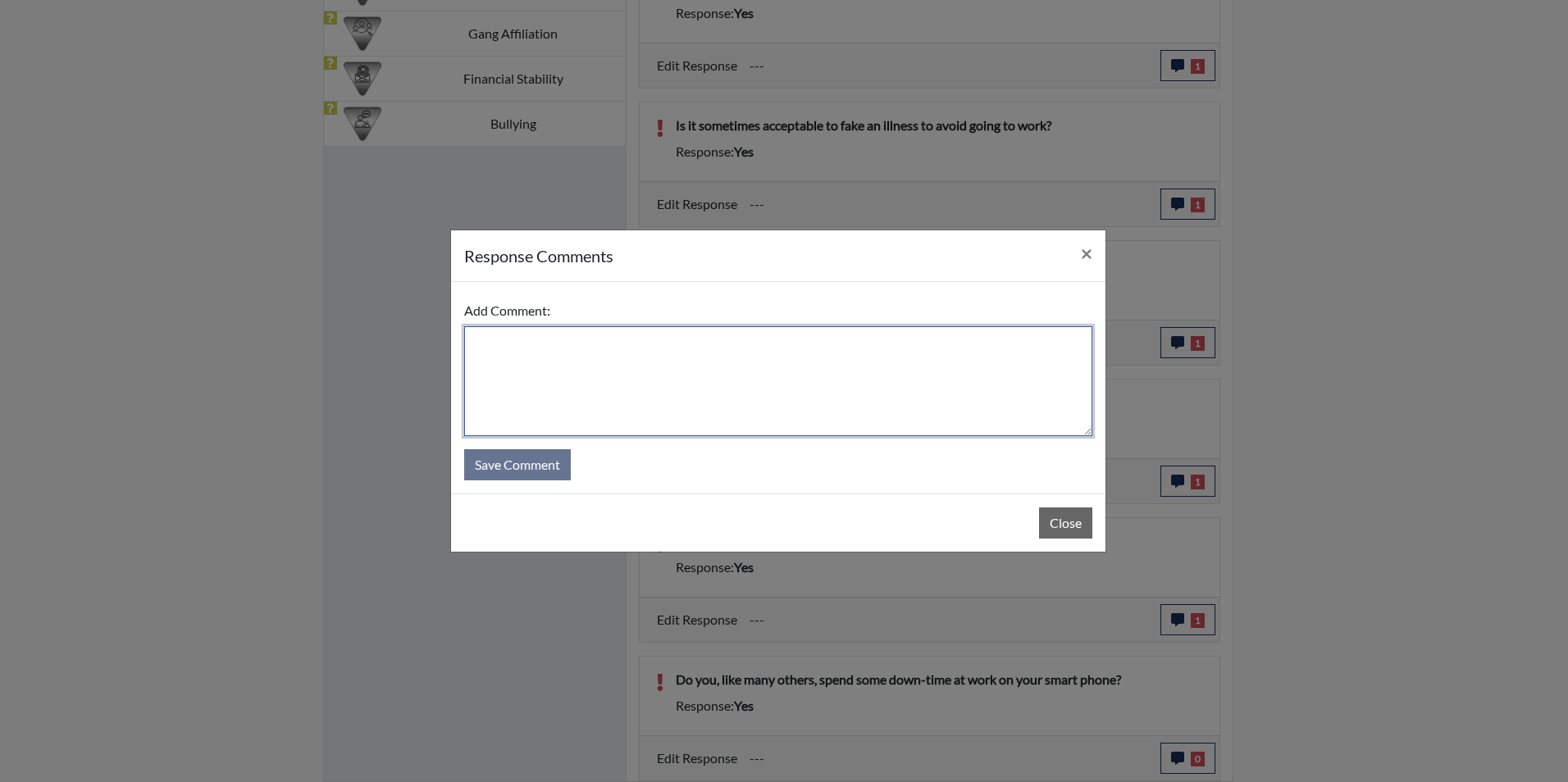
click at [514, 341] on textarea at bounding box center [778, 381] width 628 height 110
type textarea "Applicant states no, cellphones are not allowed in the facility"
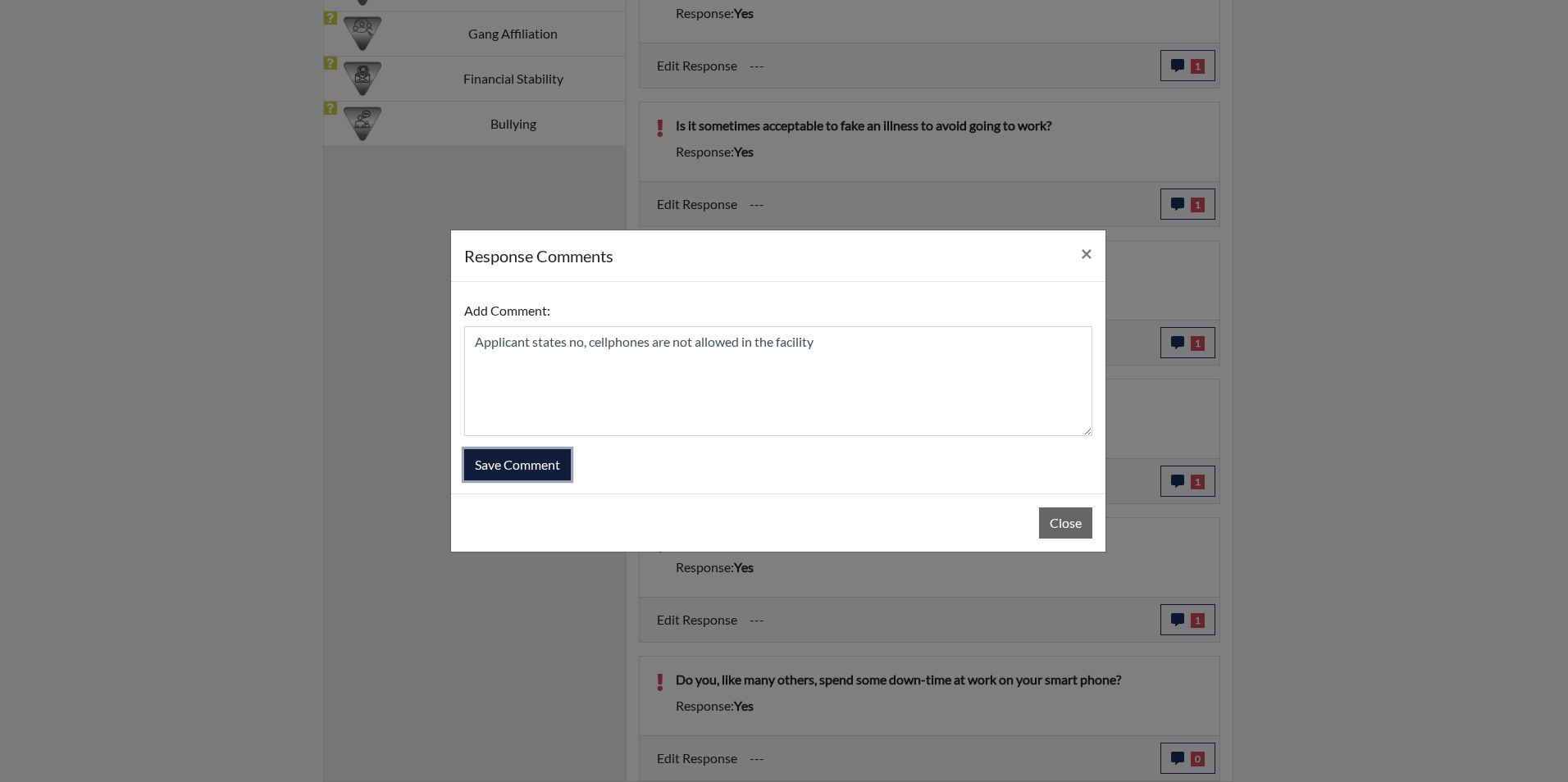
click at [535, 464] on button "Save Comment" at bounding box center [517, 464] width 106 height 31
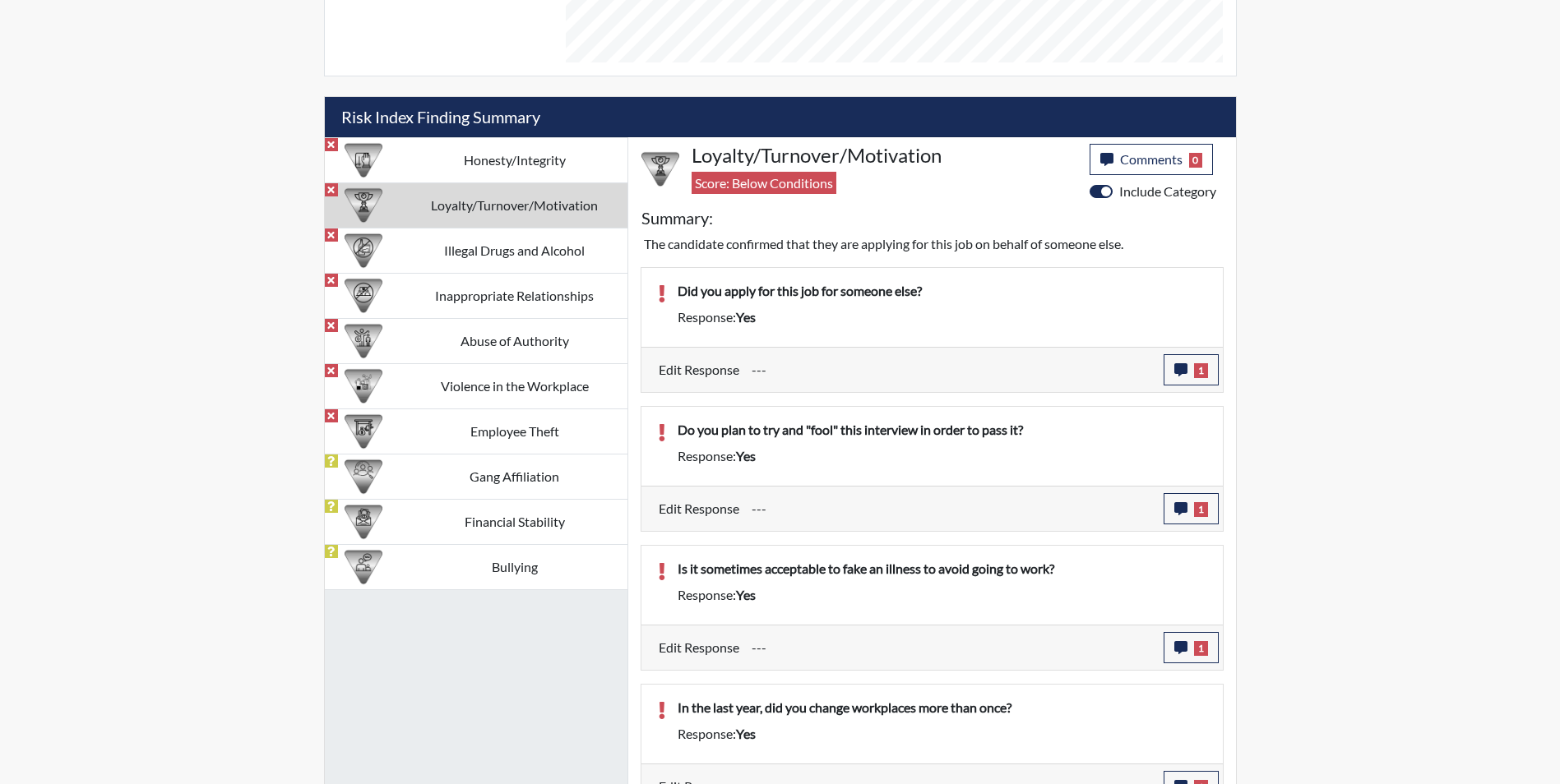
scroll to position [848, 0]
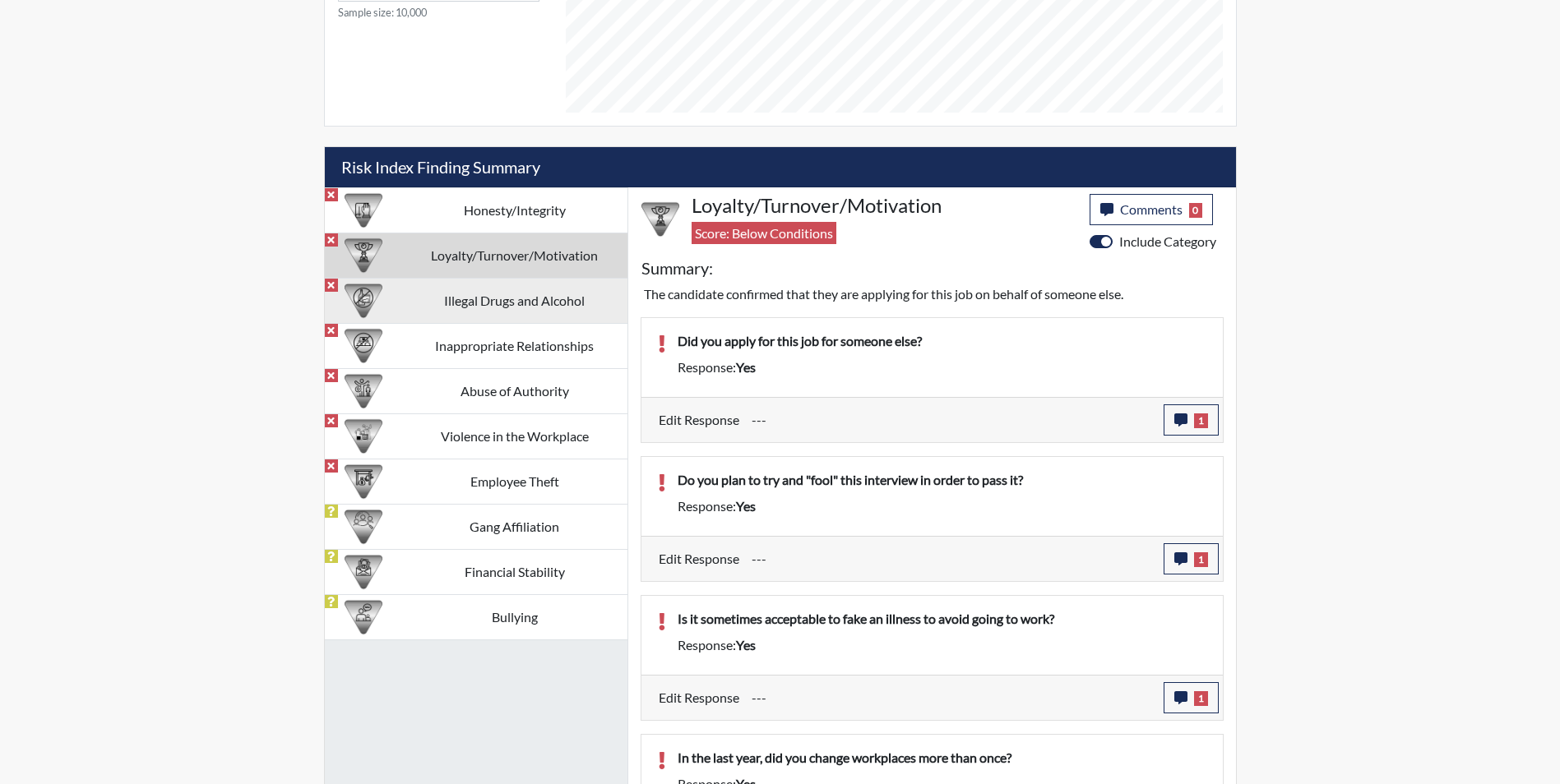
click at [549, 303] on td "Illegal Drugs and Alcohol" at bounding box center [515, 300] width 225 height 45
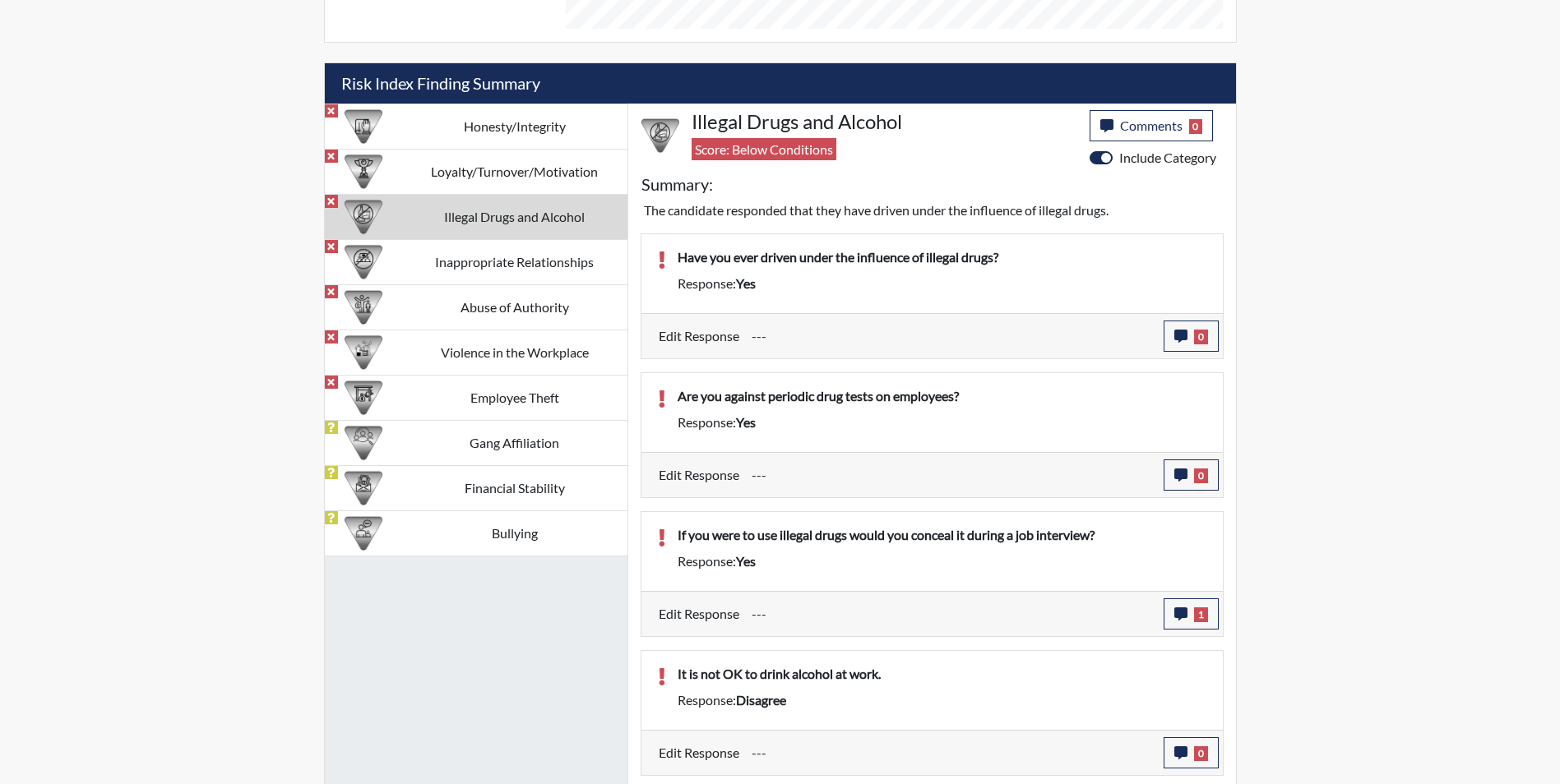
scroll to position [931, 0]
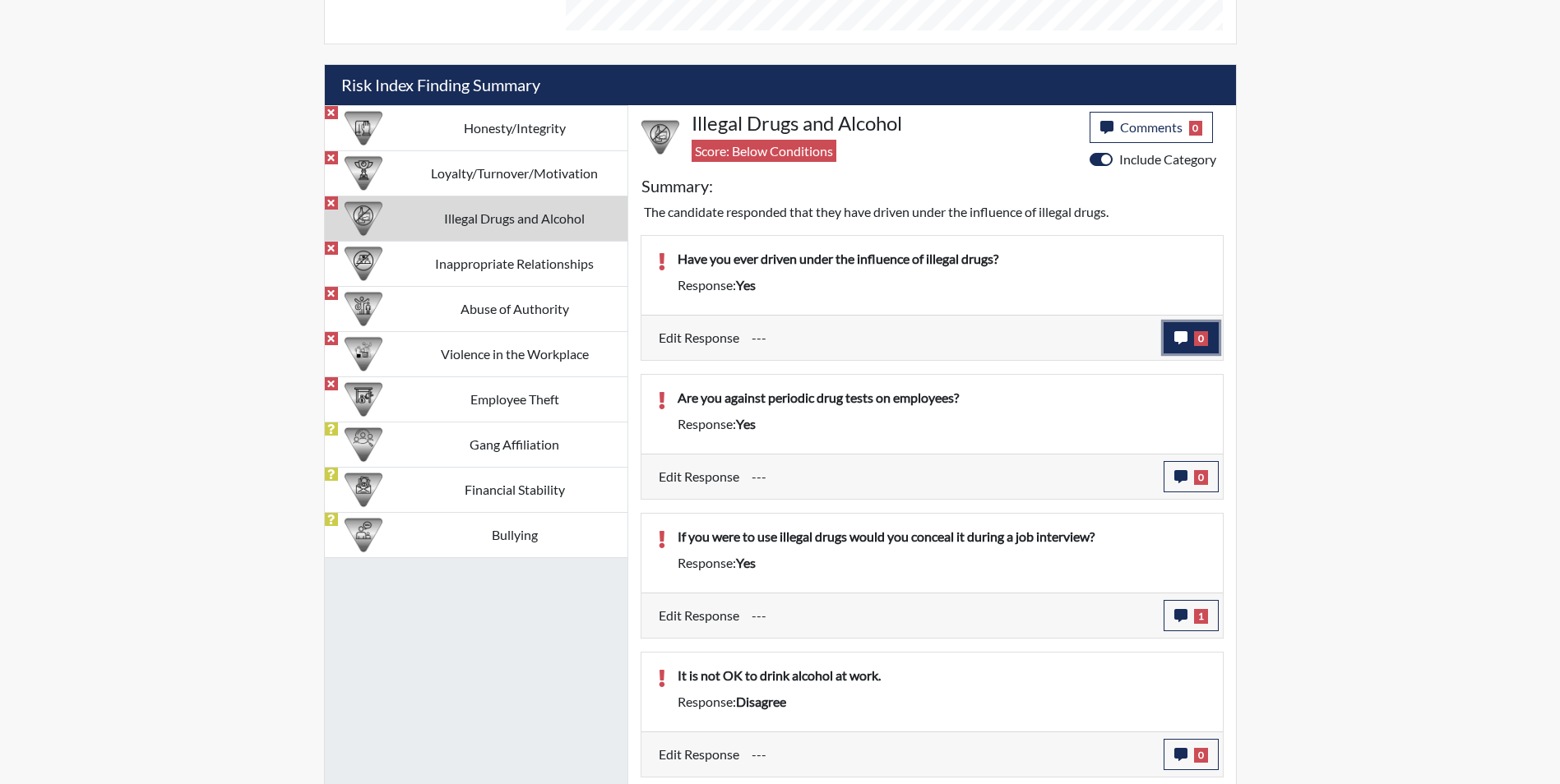
click at [1178, 336] on icon "button" at bounding box center [1181, 338] width 13 height 13
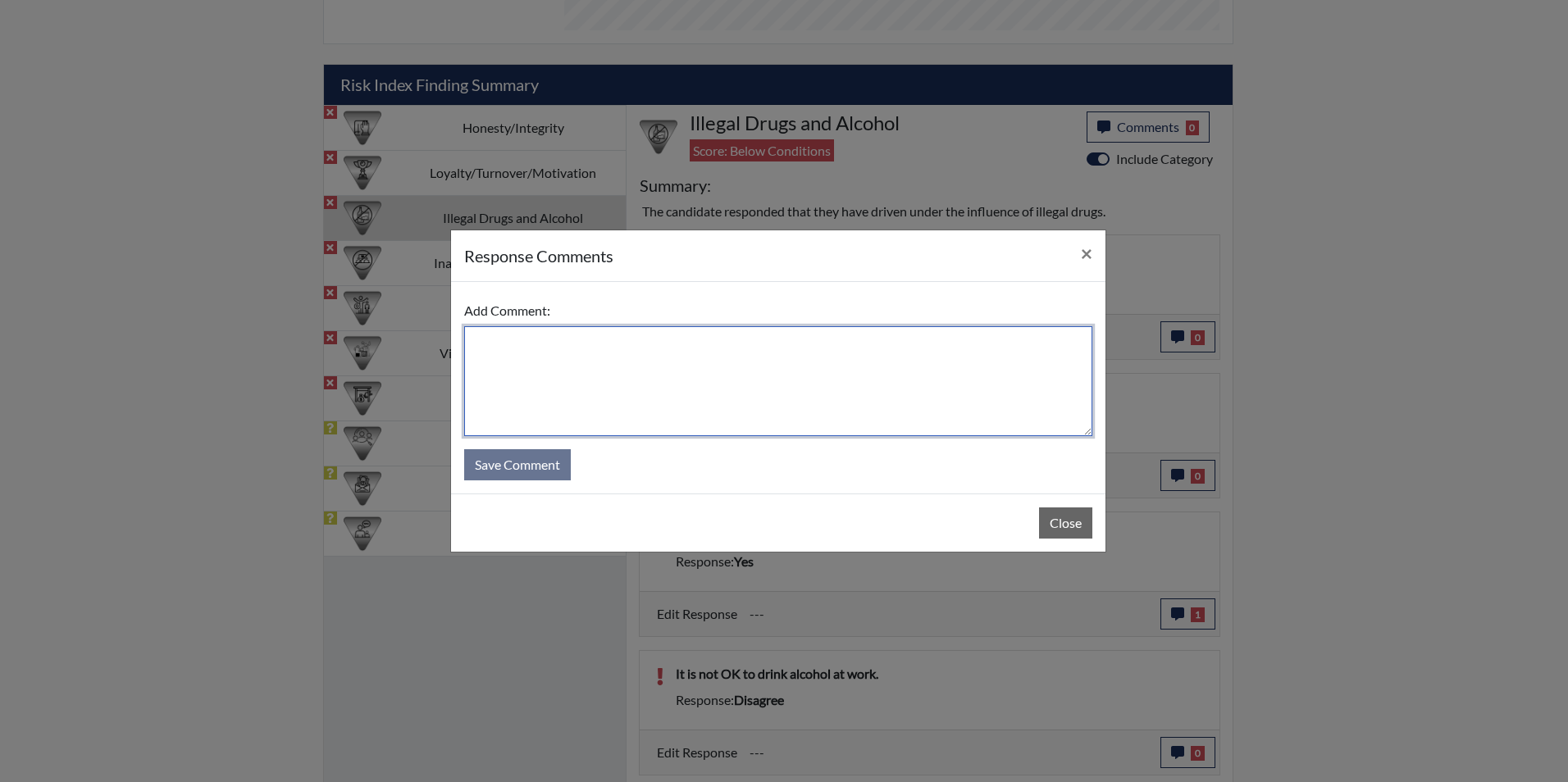
click at [615, 337] on textarea at bounding box center [778, 381] width 628 height 110
type textarea "Applicant states no, she does not use illegal drugs"
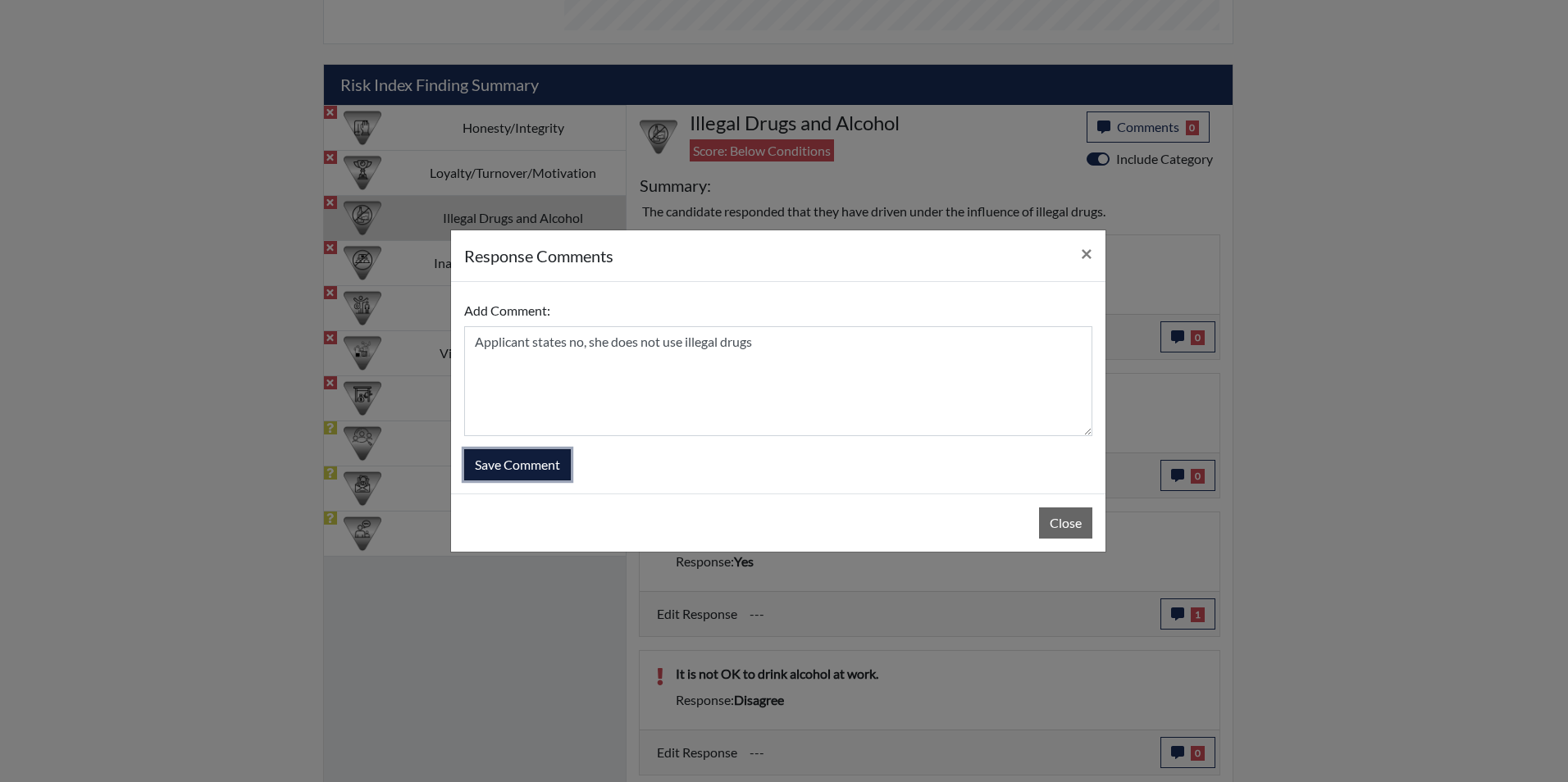
click at [547, 464] on button "Save Comment" at bounding box center [517, 464] width 106 height 31
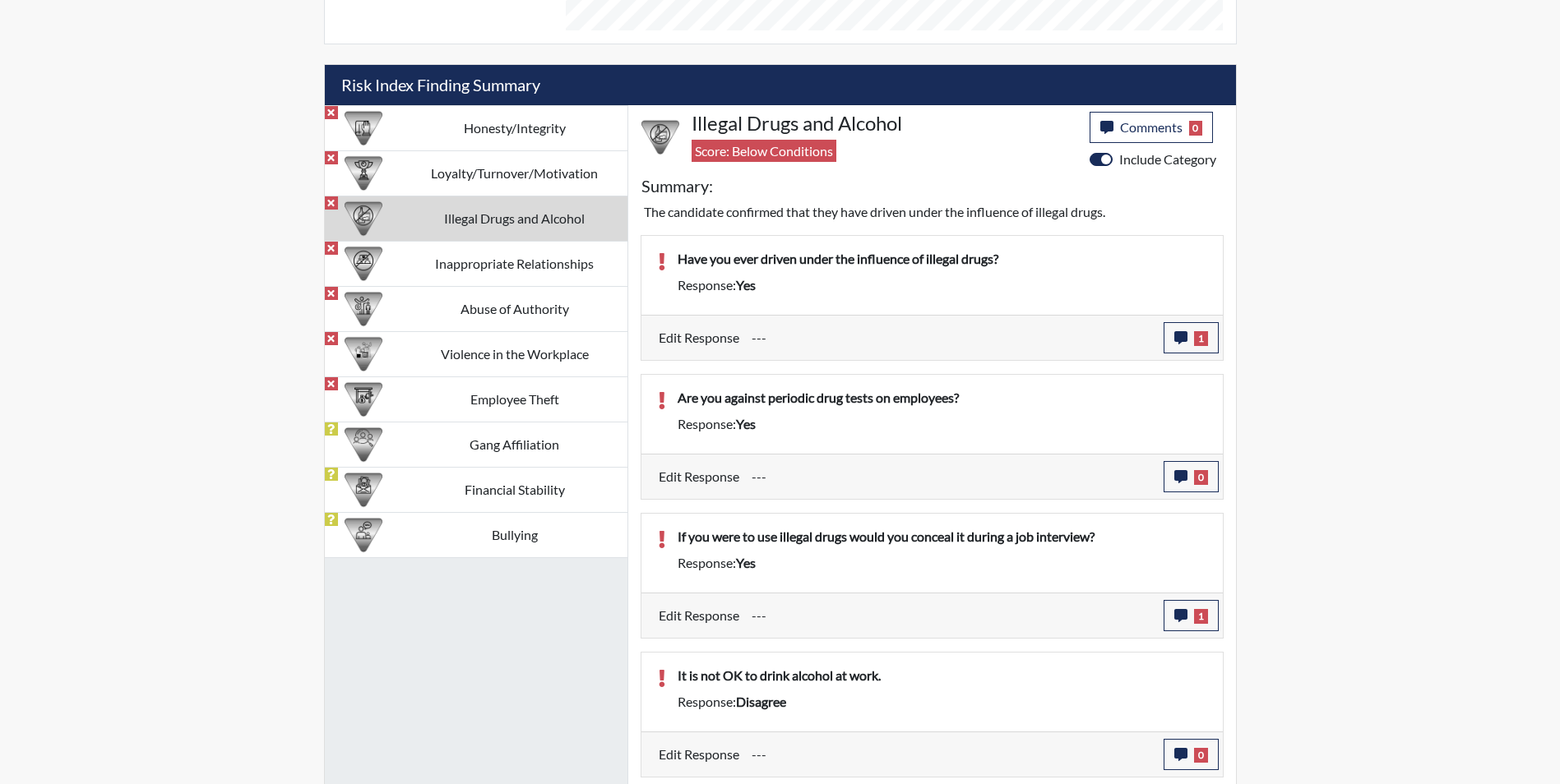
scroll to position [273, 683]
click at [1178, 479] on icon "button" at bounding box center [1181, 477] width 13 height 13
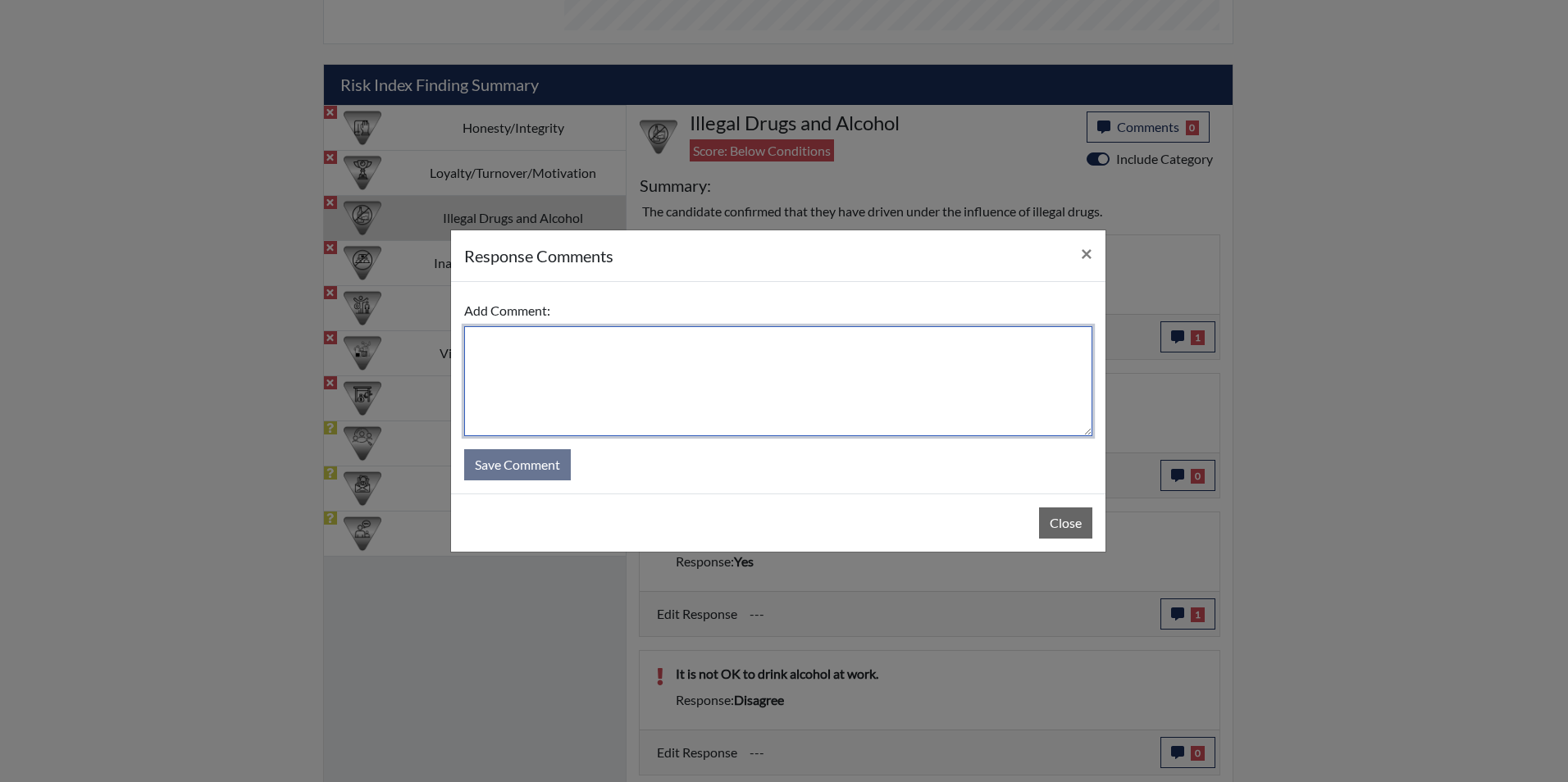
click at [500, 327] on textarea at bounding box center [778, 381] width 628 height 110
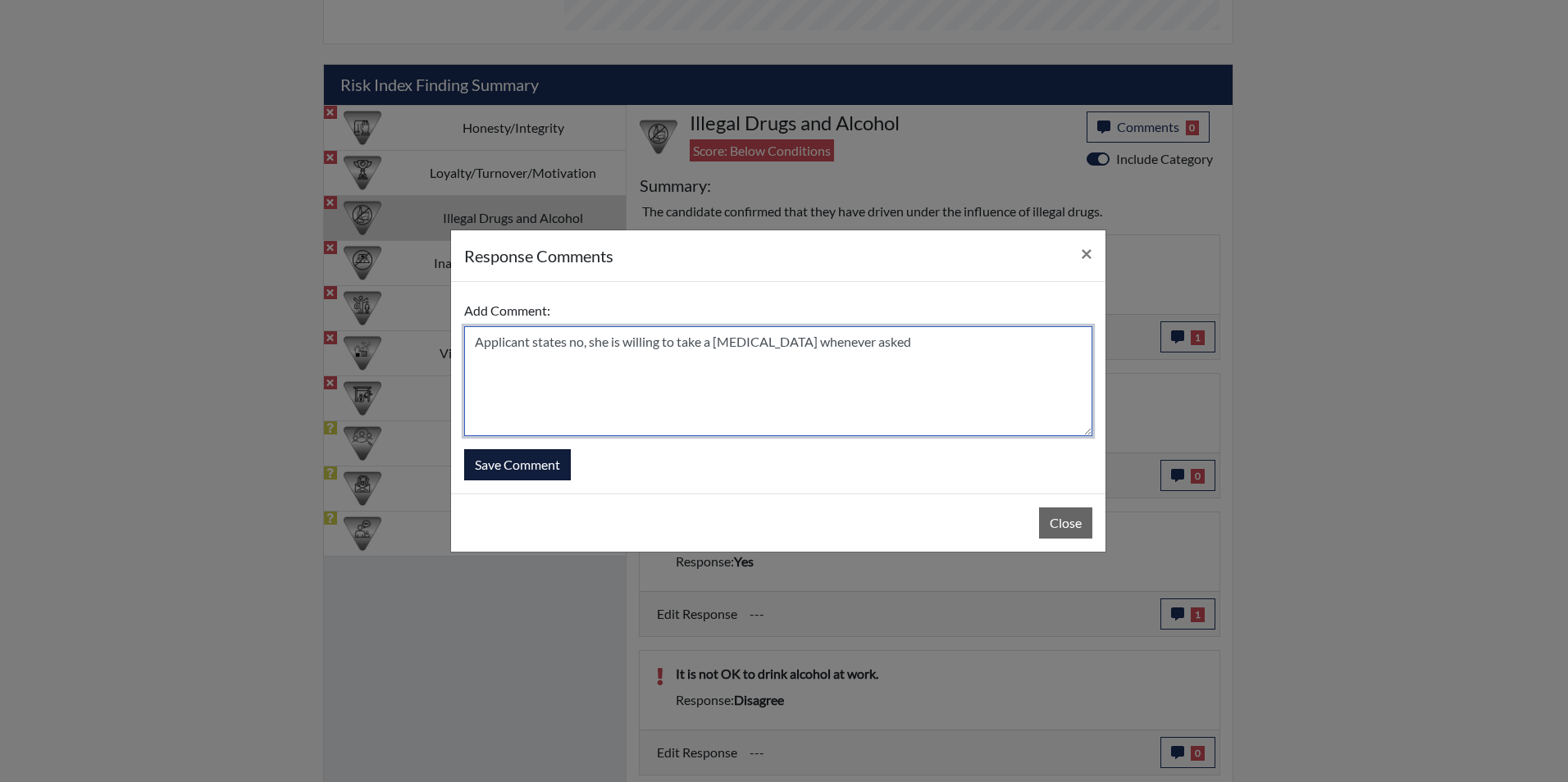
type textarea "Applicant states no, she is willing to take a [MEDICAL_DATA] whenever asked"
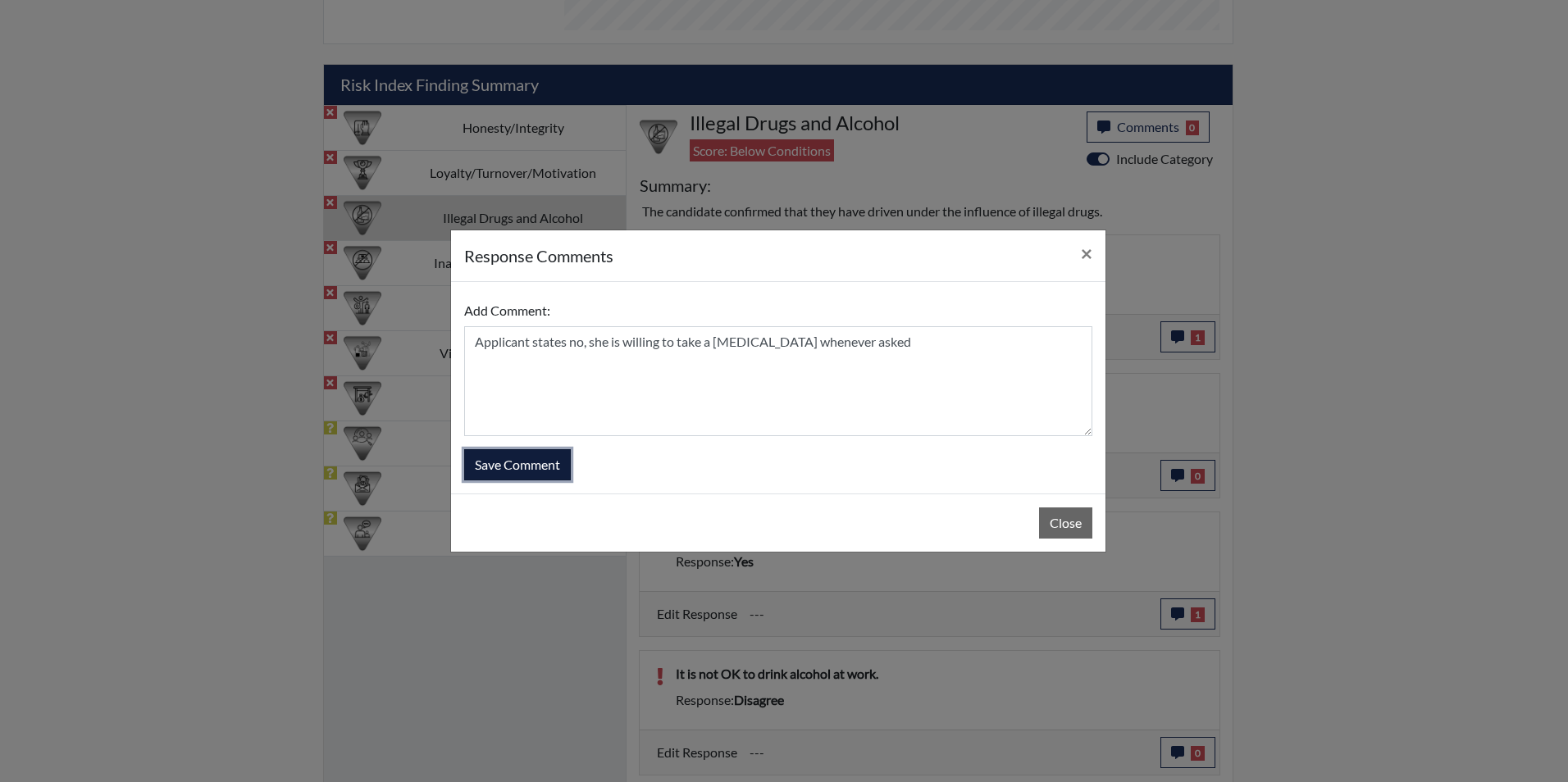
click at [520, 466] on button "Save Comment" at bounding box center [517, 464] width 106 height 31
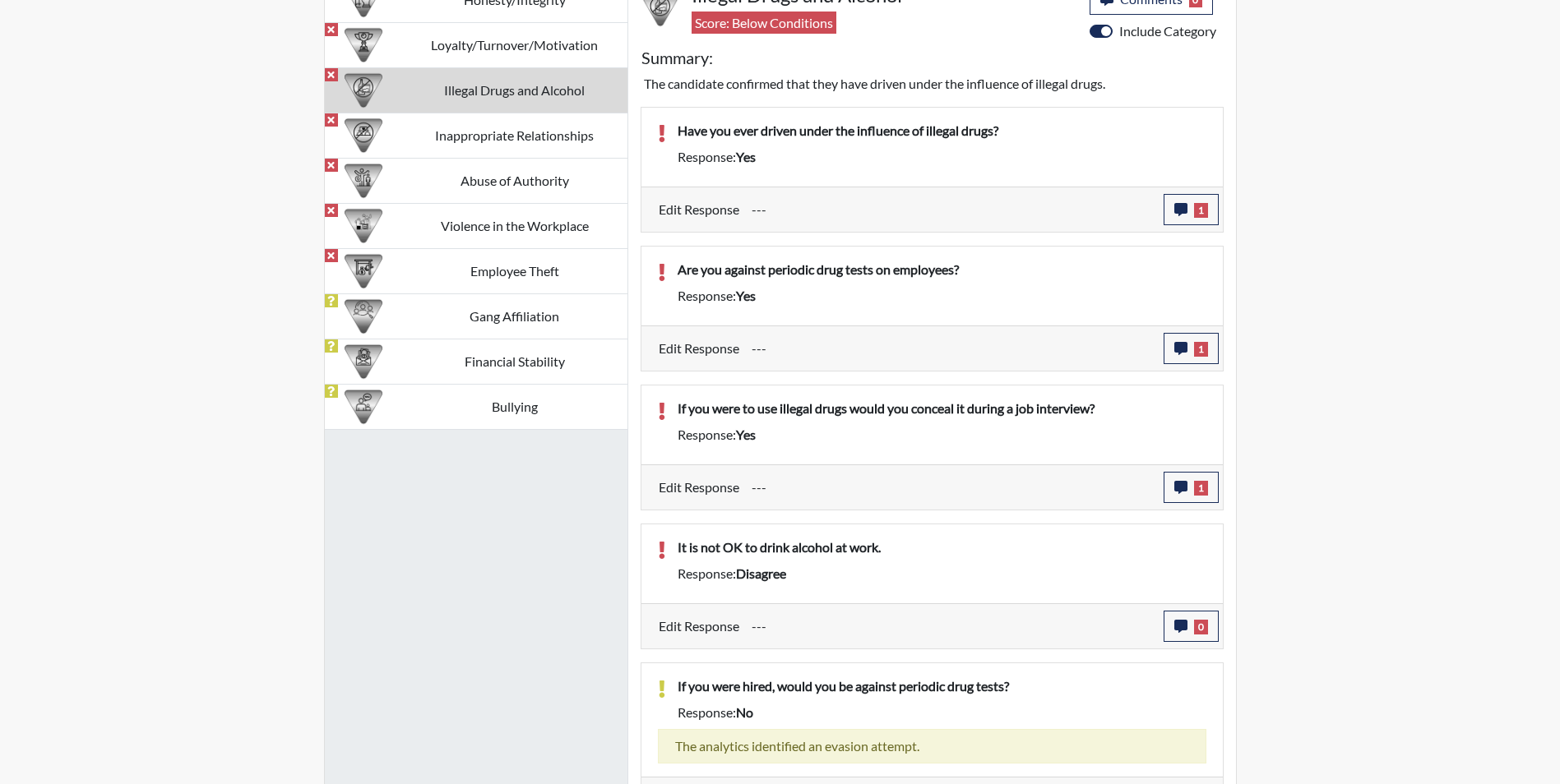
scroll to position [1098, 0]
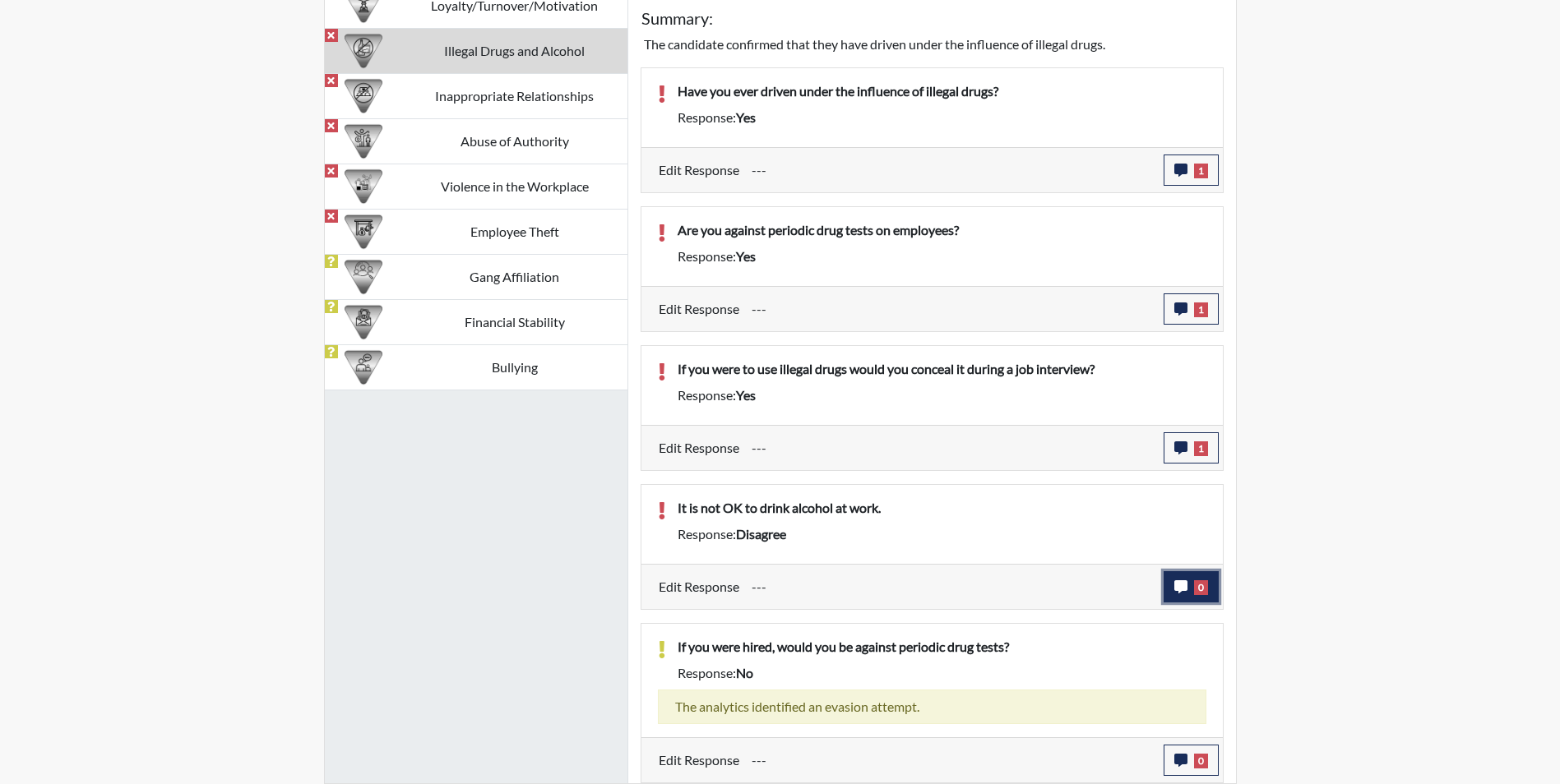
click at [1180, 590] on icon "button" at bounding box center [1181, 587] width 13 height 13
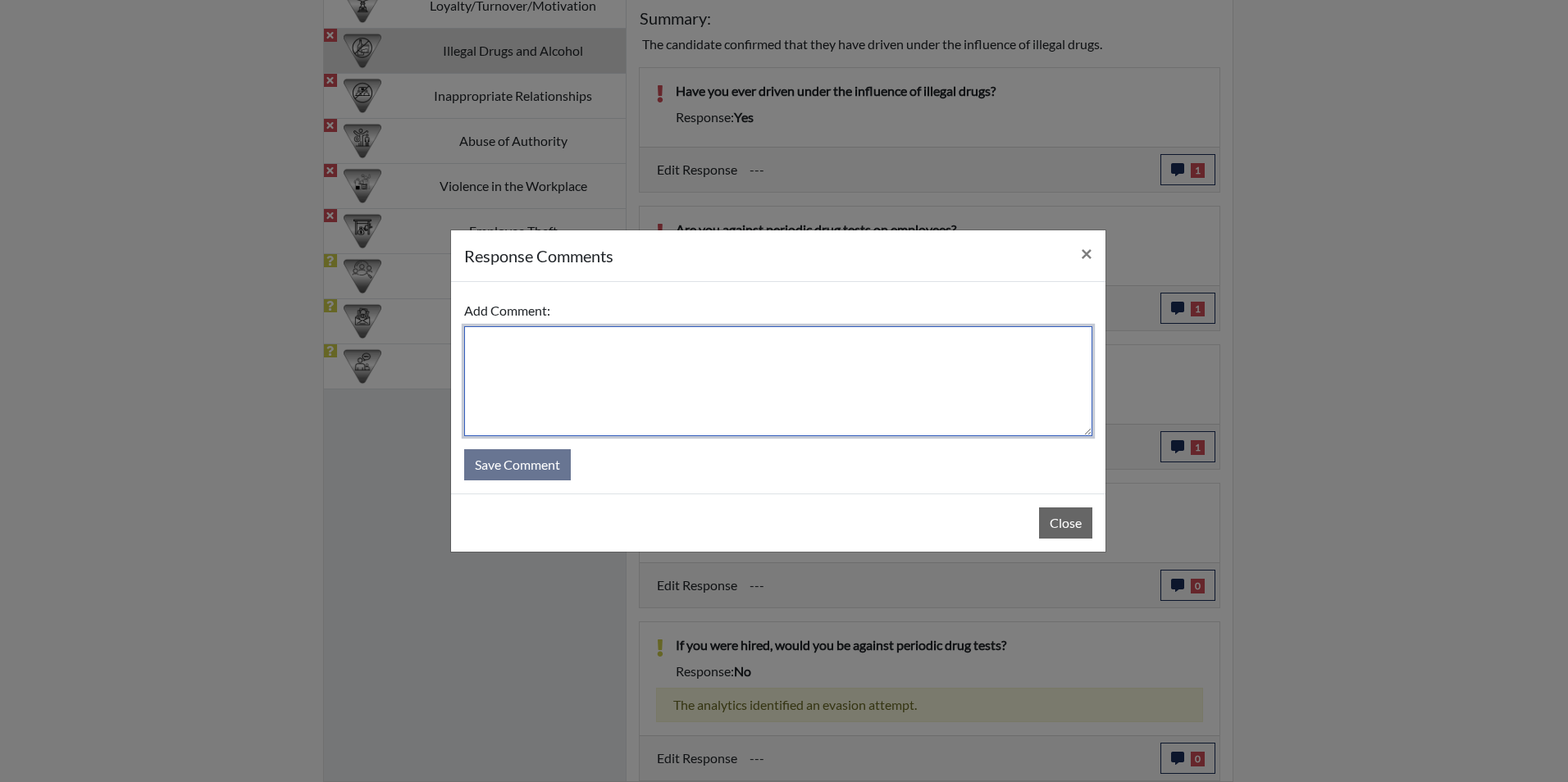
click at [514, 343] on textarea at bounding box center [778, 381] width 628 height 110
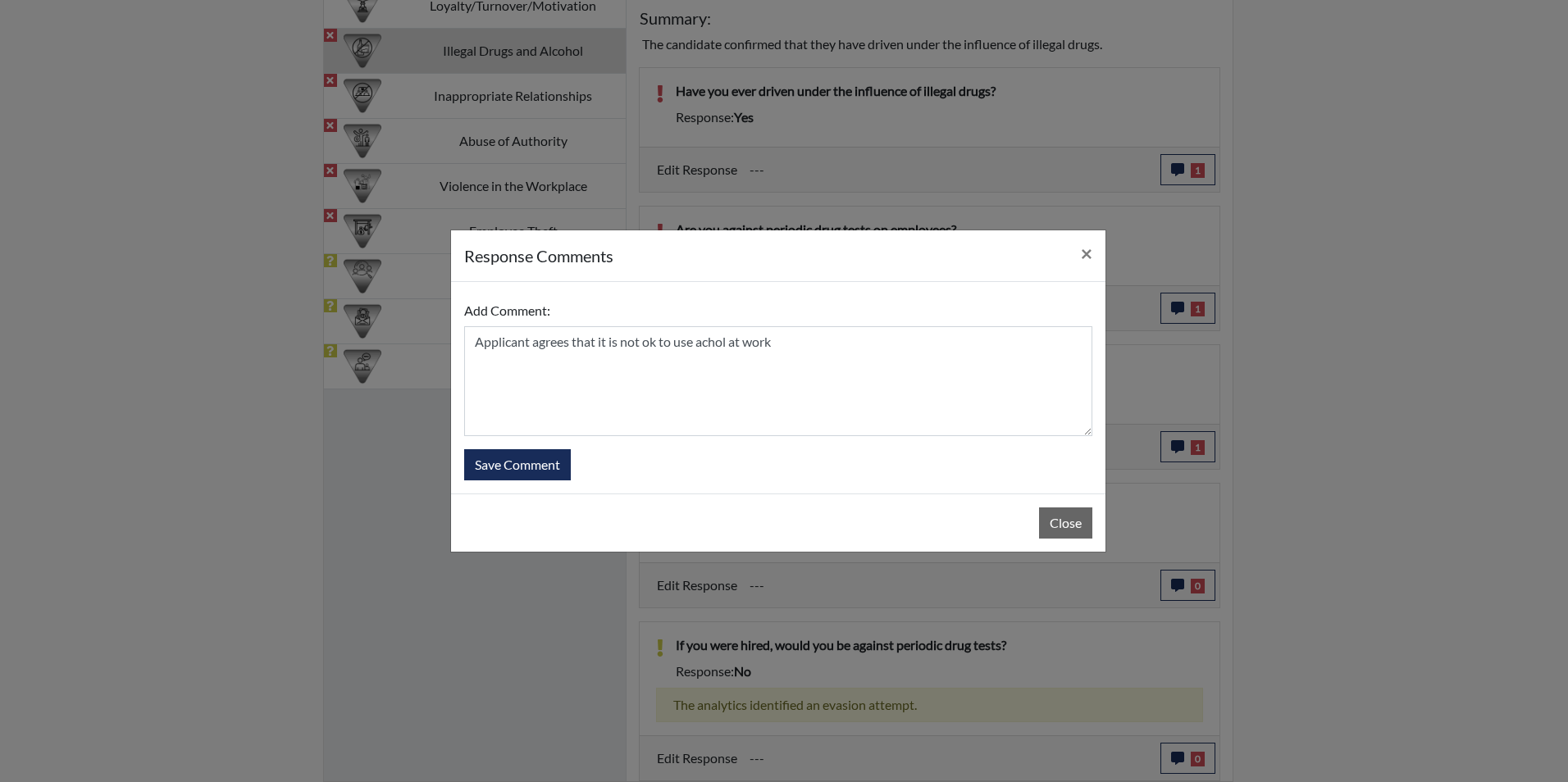
drag, startPoint x: 707, startPoint y: 345, endPoint x: 893, endPoint y: 432, distance: 205.3
click at [908, 449] on form "Add Comment: Applicant agrees that it is not ok to use achol at work Save Comme…" at bounding box center [778, 388] width 628 height 186
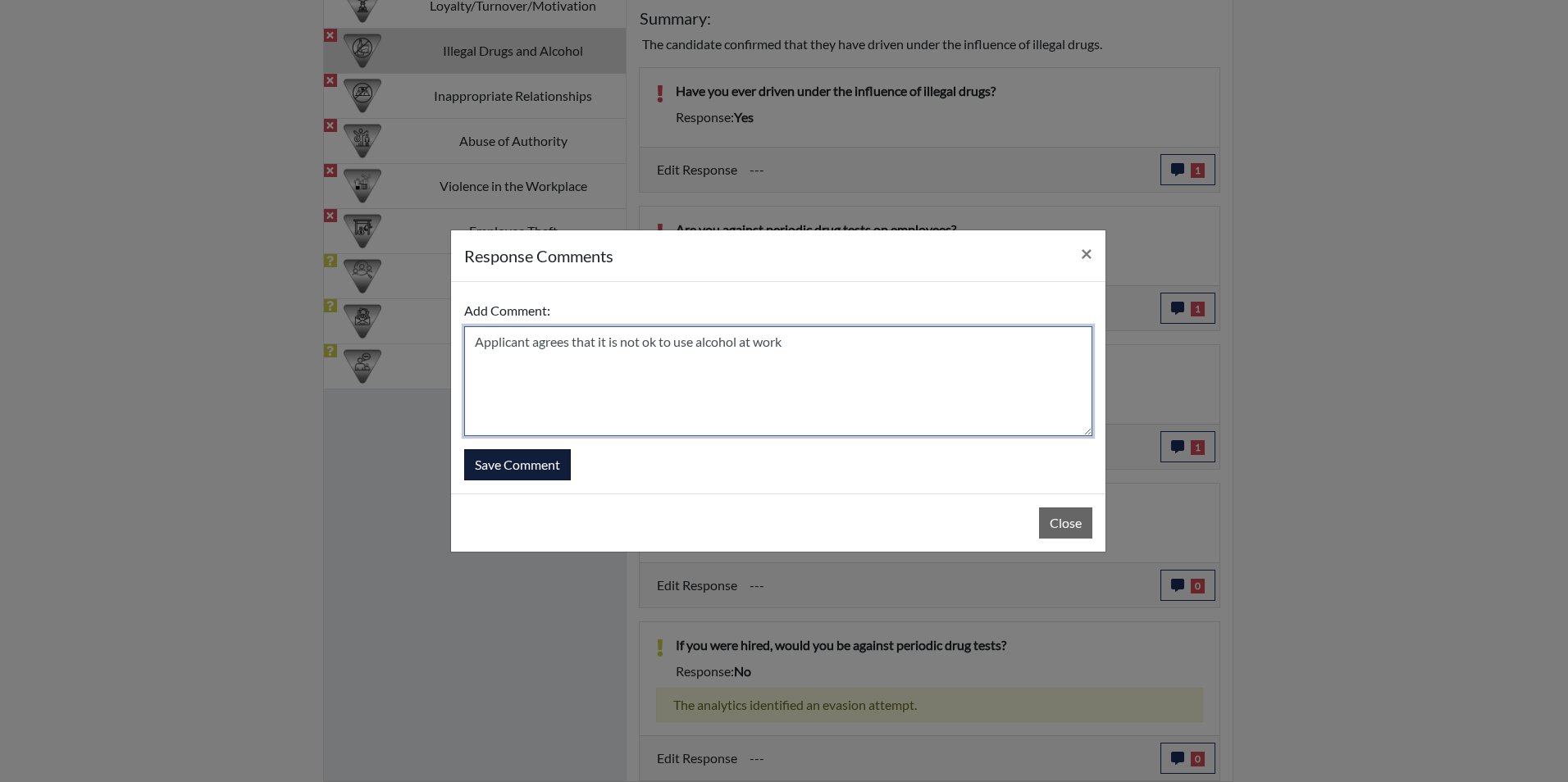
type textarea "Applicant agrees that it is not ok to use alcohol at work"
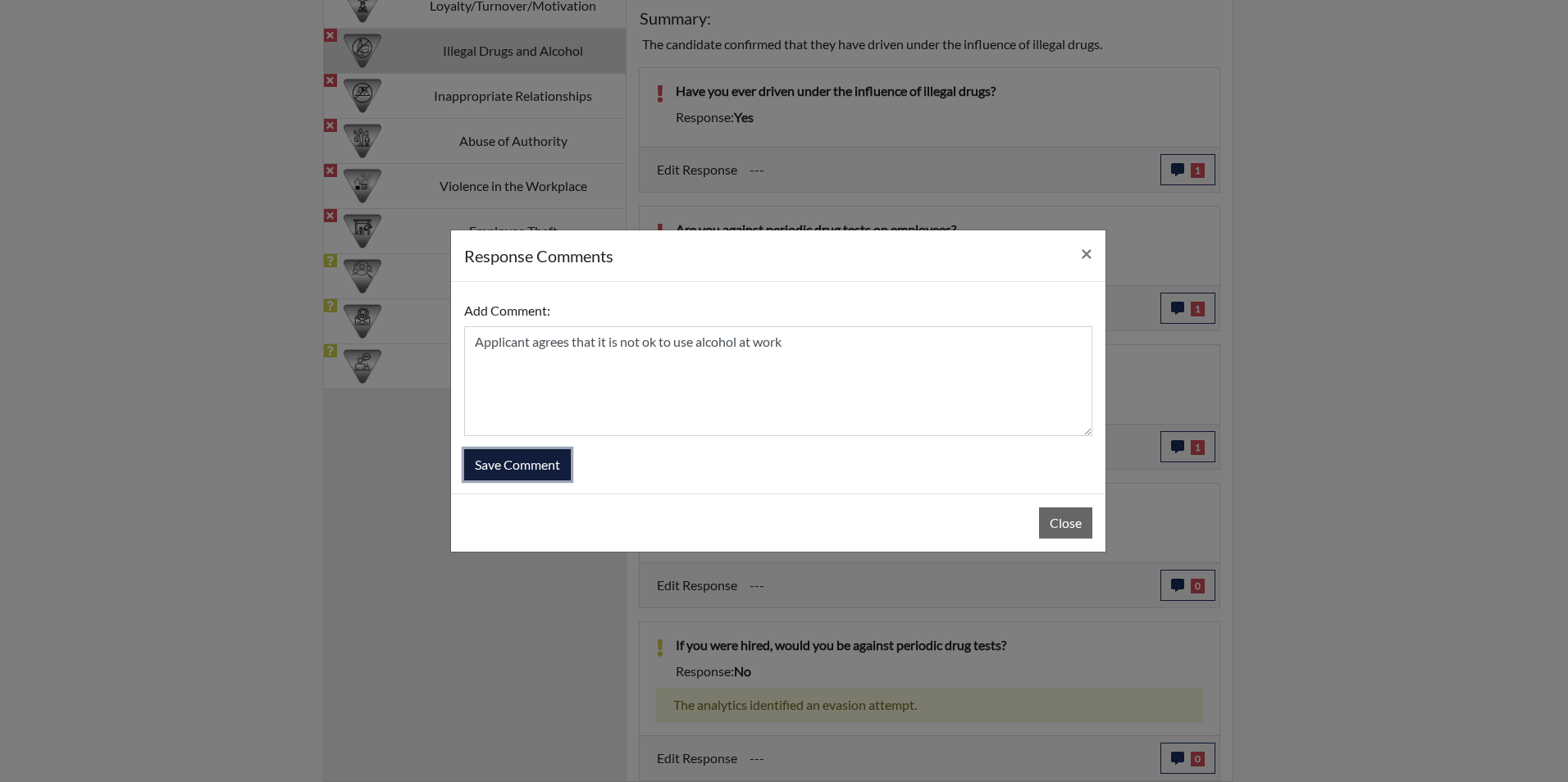
click at [537, 468] on button "Save Comment" at bounding box center [517, 464] width 106 height 31
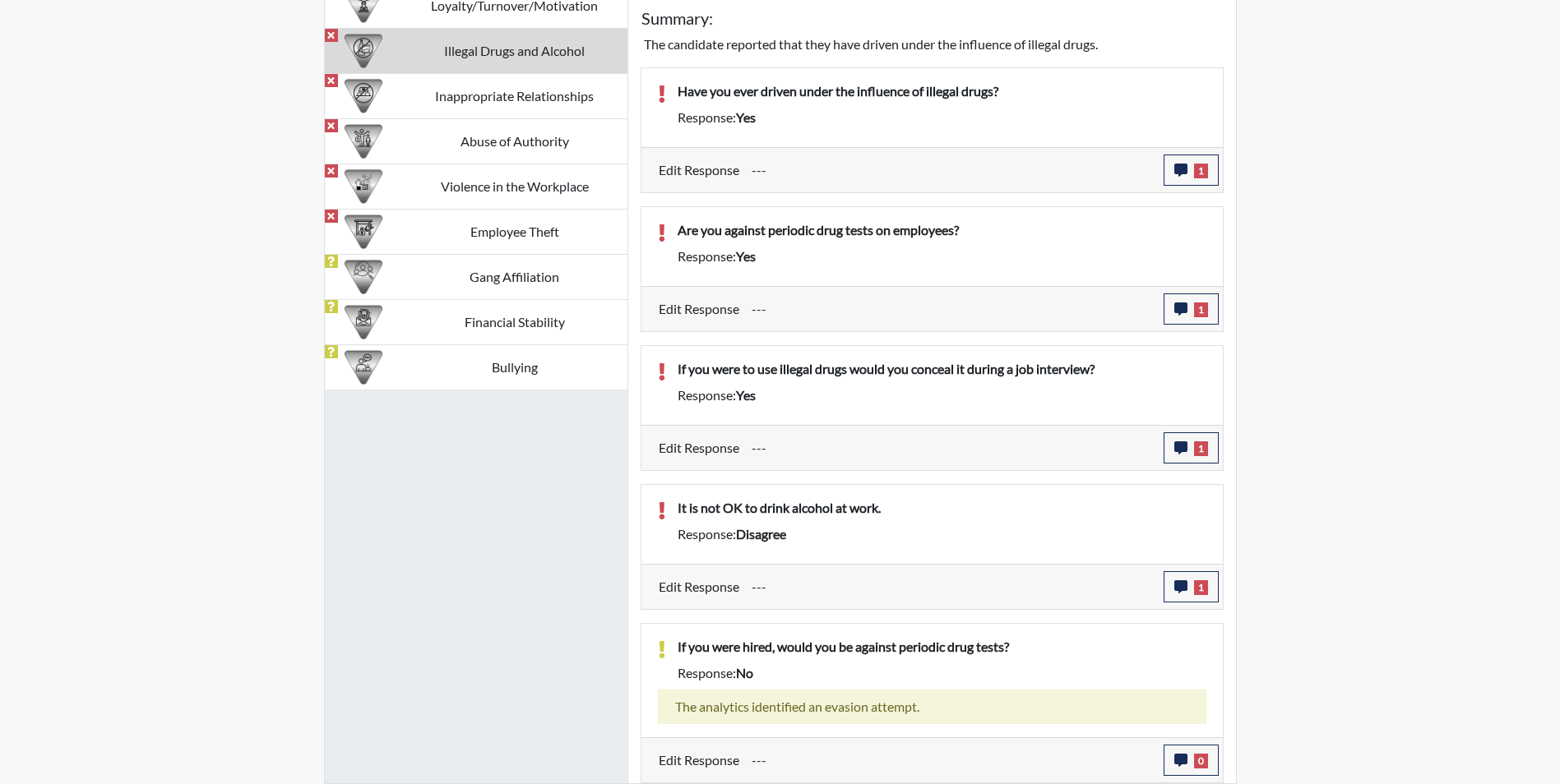
scroll to position [273, 683]
click at [533, 90] on td "Inappropriate Relationships" at bounding box center [515, 96] width 225 height 45
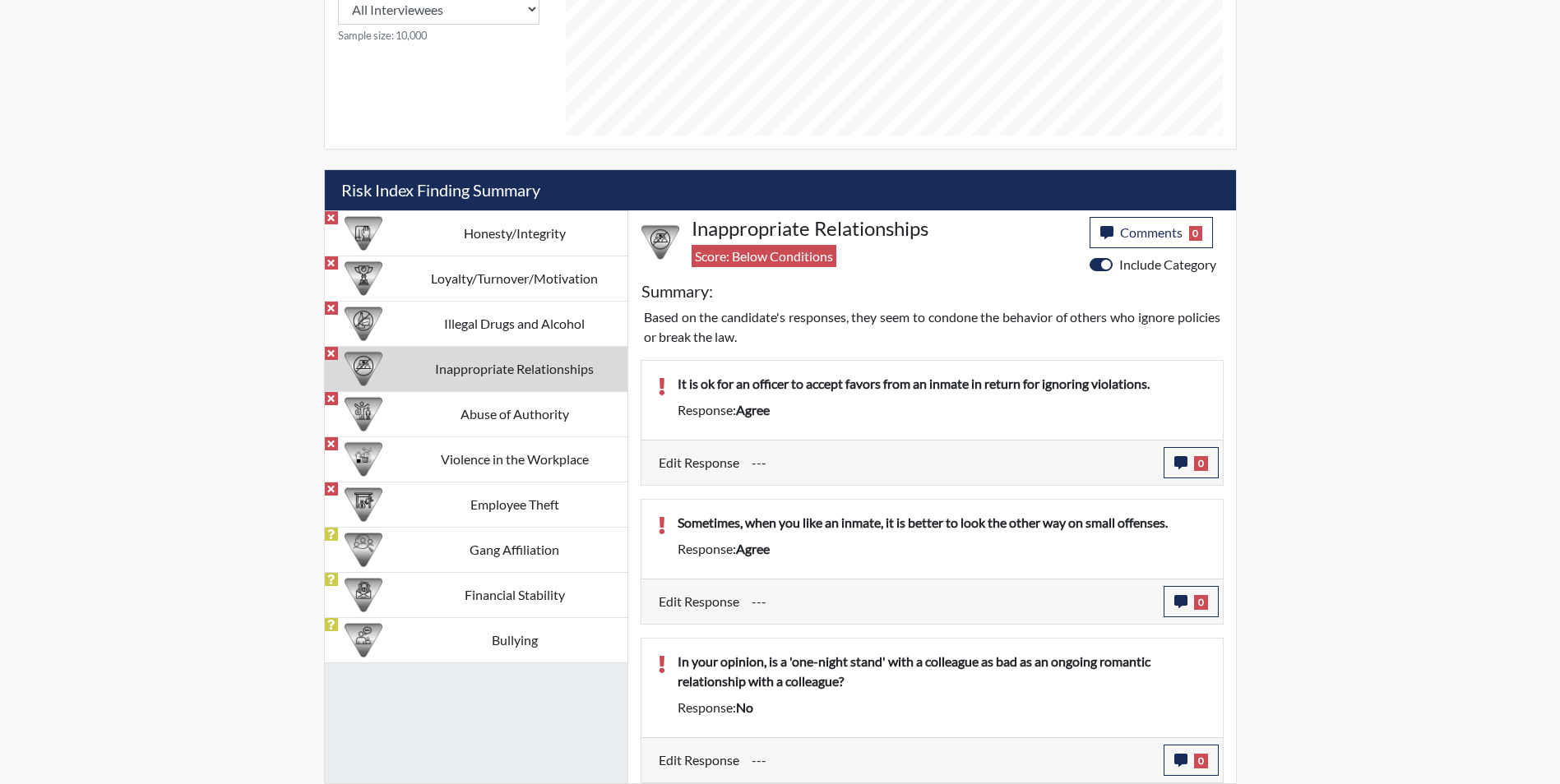
scroll to position [826, 0]
click at [1185, 461] on icon "button" at bounding box center [1181, 463] width 13 height 13
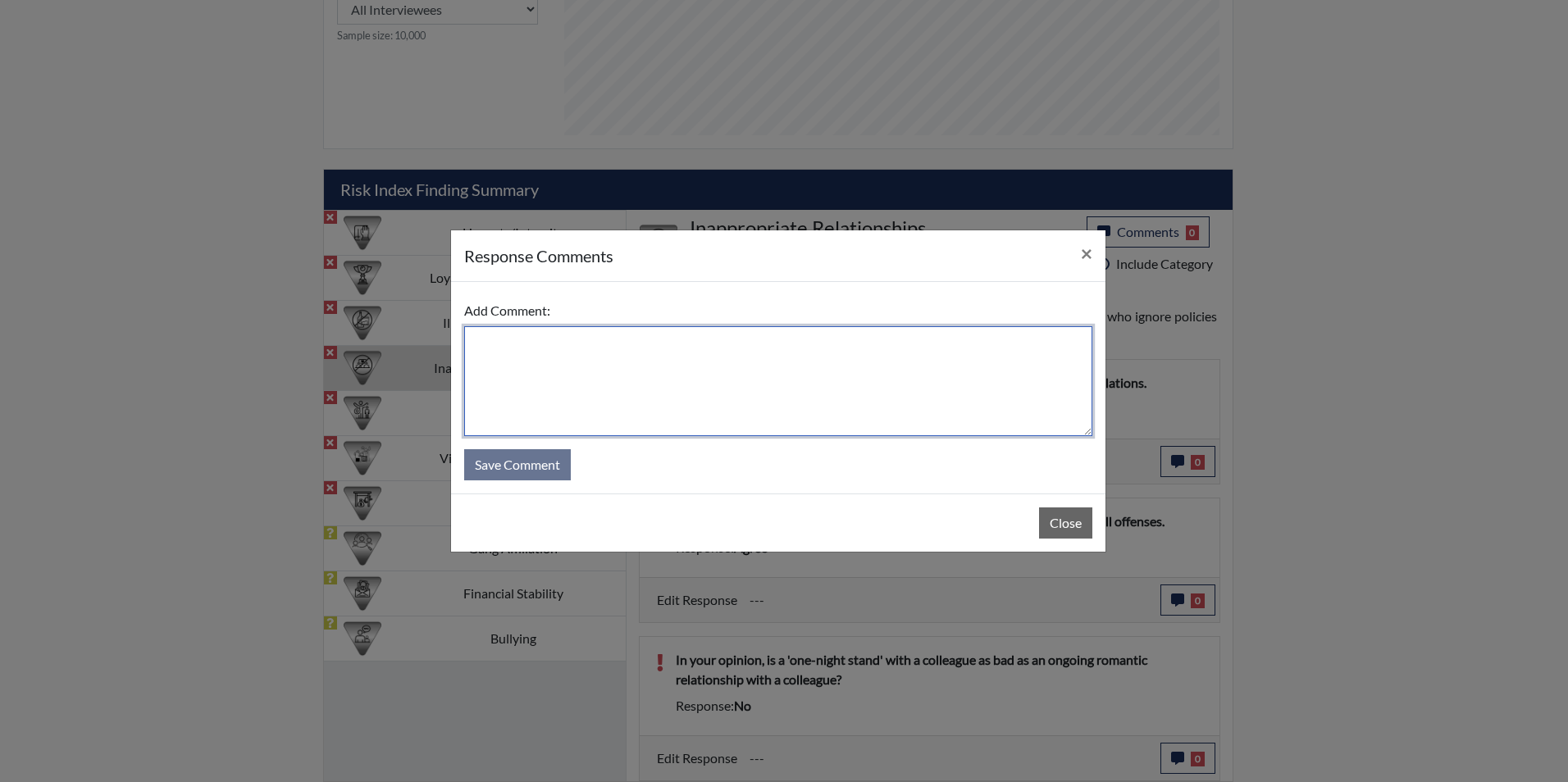
drag, startPoint x: 482, startPoint y: 346, endPoint x: 490, endPoint y: 347, distance: 8.1
click at [482, 346] on textarea at bounding box center [778, 381] width 628 height 110
drag, startPoint x: 522, startPoint y: 349, endPoint x: 897, endPoint y: 376, distance: 376.0
click at [897, 376] on textarea "Applicant disagree that is never ok to accept favors from inmates" at bounding box center [778, 381] width 628 height 110
type textarea "Applicant disagree that is never ok to accept favors from inmates"
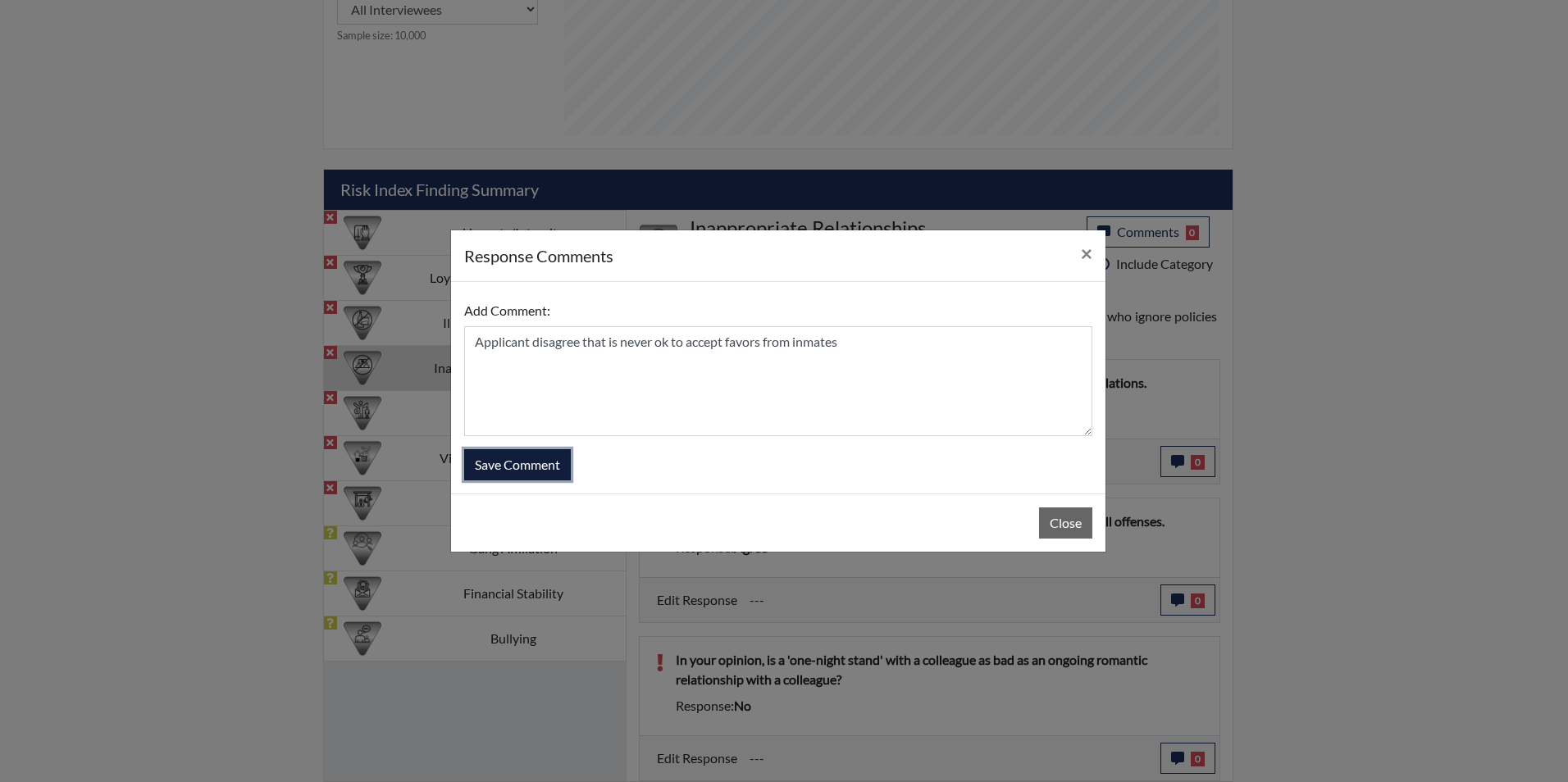
click at [537, 470] on button "Save Comment" at bounding box center [517, 464] width 106 height 31
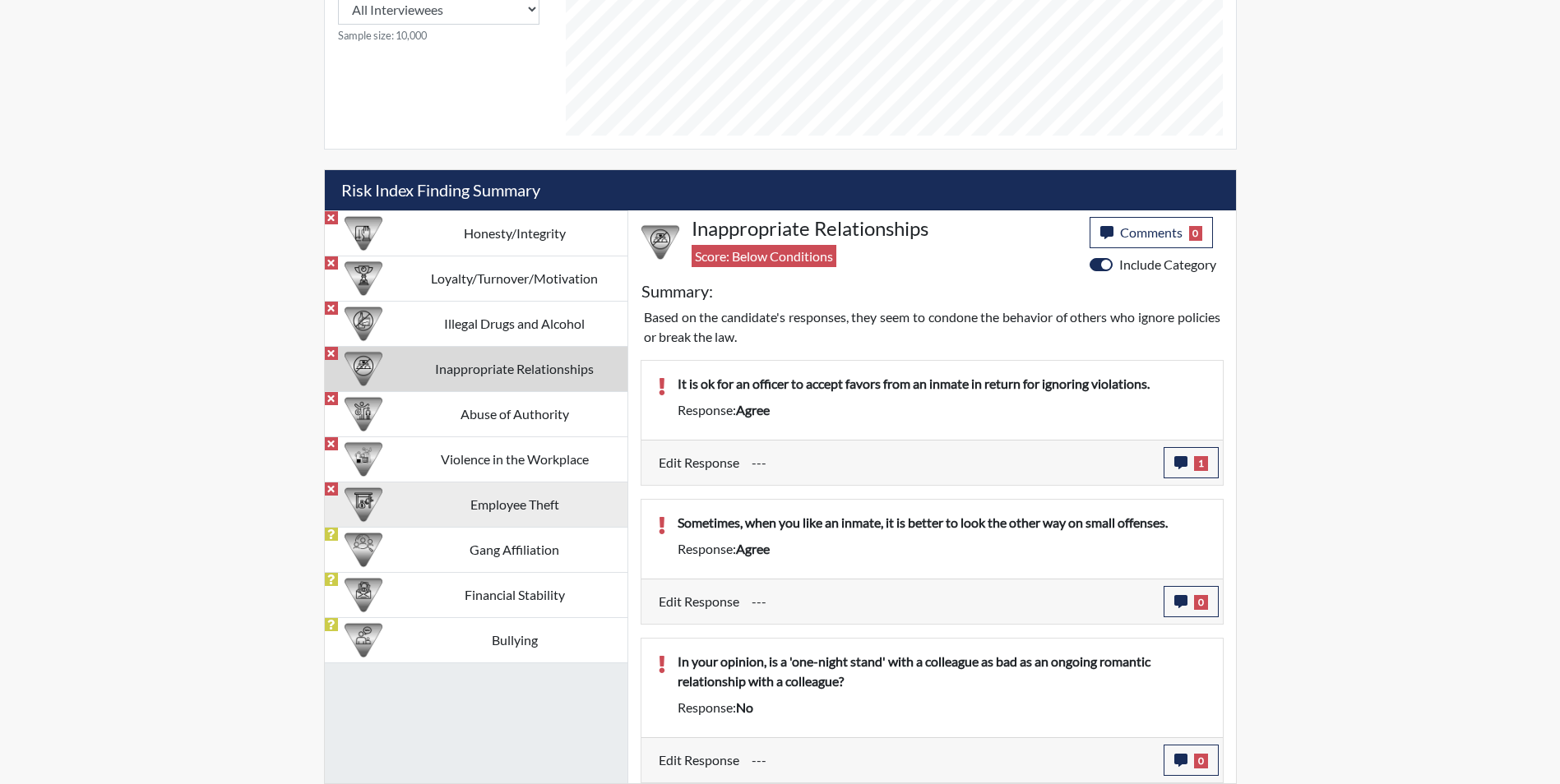
scroll to position [273, 683]
click at [1175, 602] on icon "button" at bounding box center [1181, 602] width 13 height 13
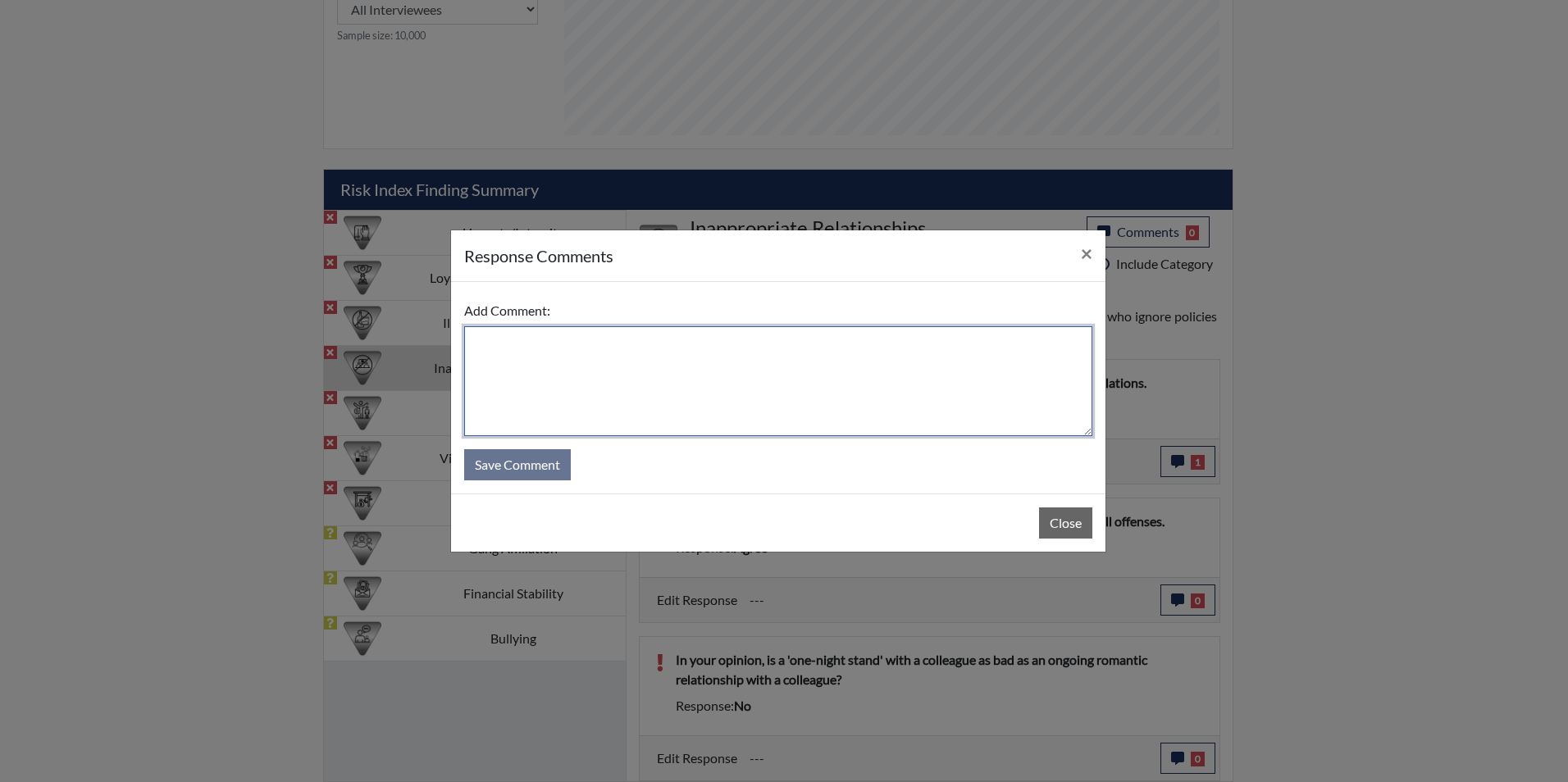
click at [556, 341] on textarea at bounding box center [778, 381] width 628 height 110
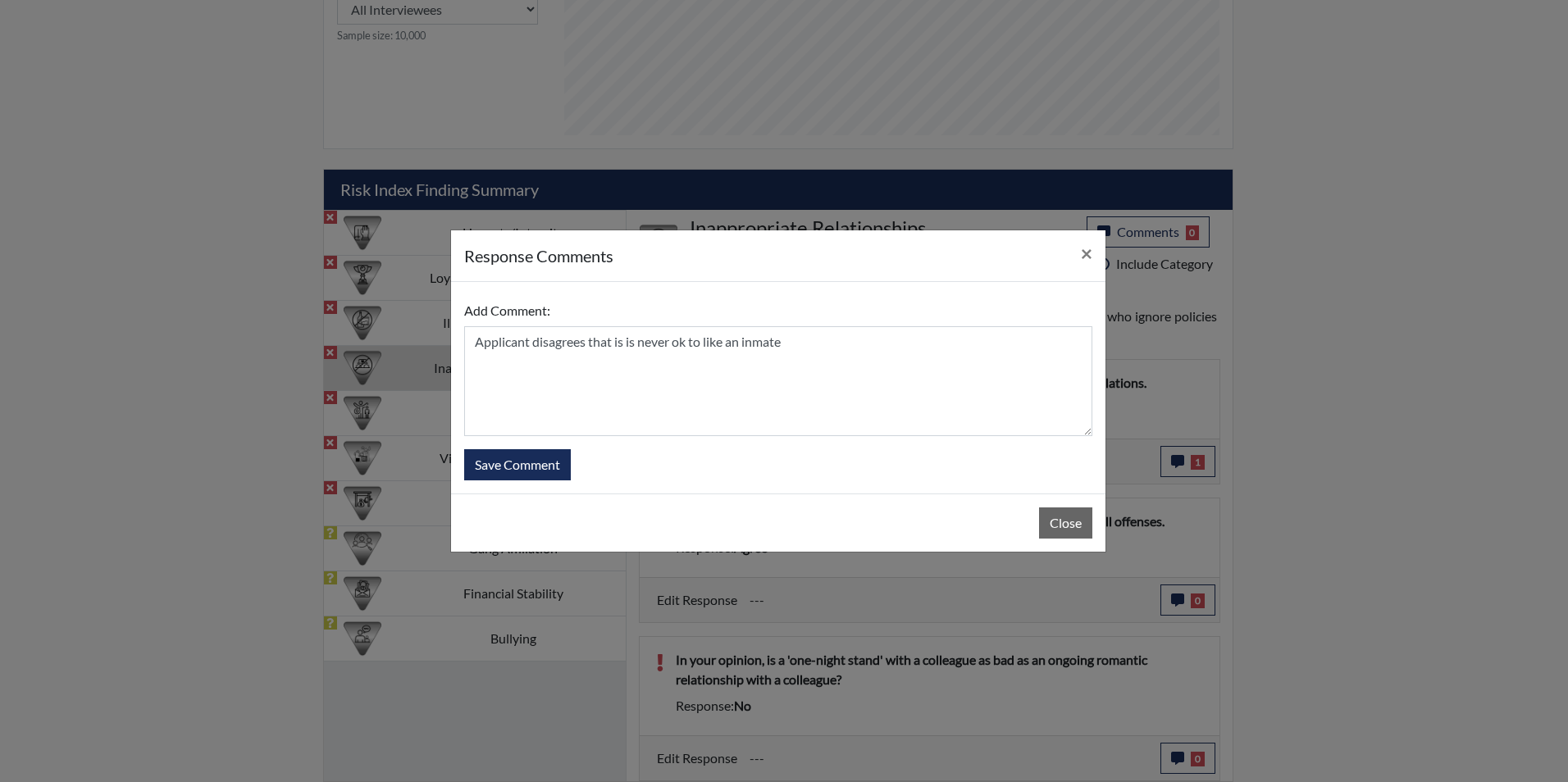
drag, startPoint x: 635, startPoint y: 348, endPoint x: 789, endPoint y: 459, distance: 189.8
click at [789, 459] on form "Add Comment: Applicant disagrees that is is never ok to like an inmate Save Com…" at bounding box center [778, 388] width 628 height 186
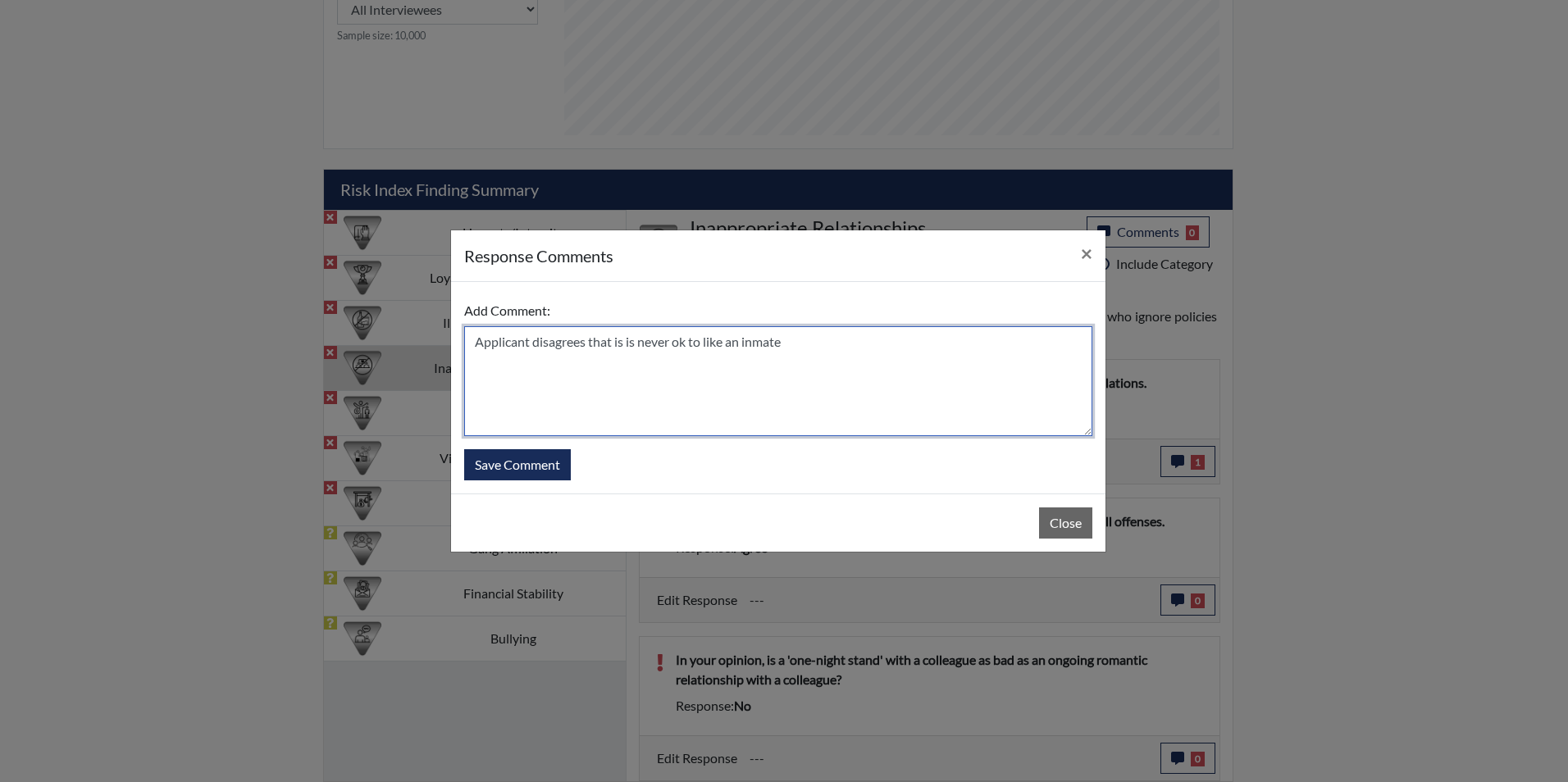
click at [623, 347] on textarea "Applicant disagrees that is is never ok to like an inmate" at bounding box center [778, 381] width 628 height 110
type textarea "Applicant disagrees that it is never ok to like an inmate"
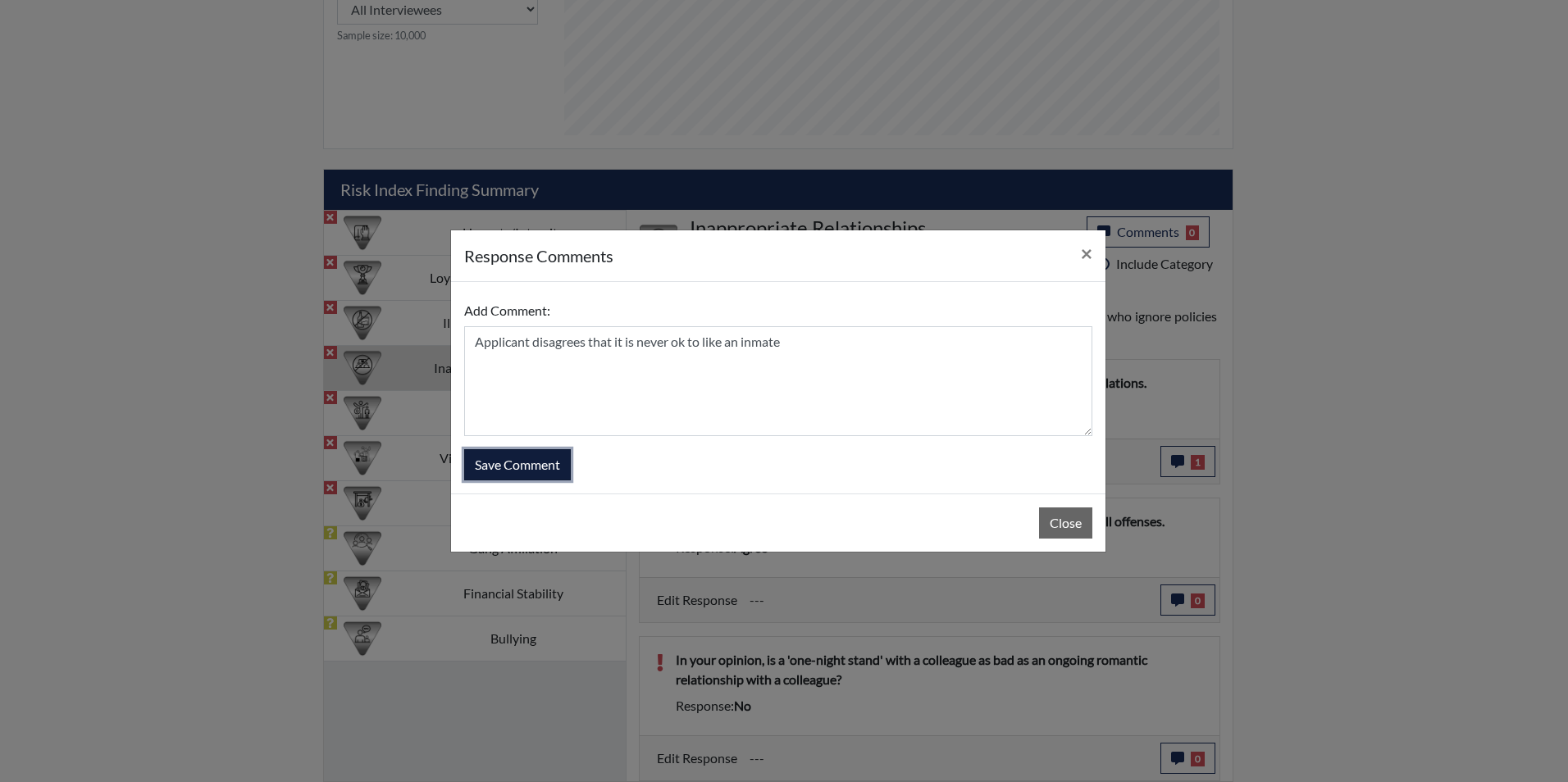
click at [535, 470] on button "Save Comment" at bounding box center [517, 464] width 106 height 31
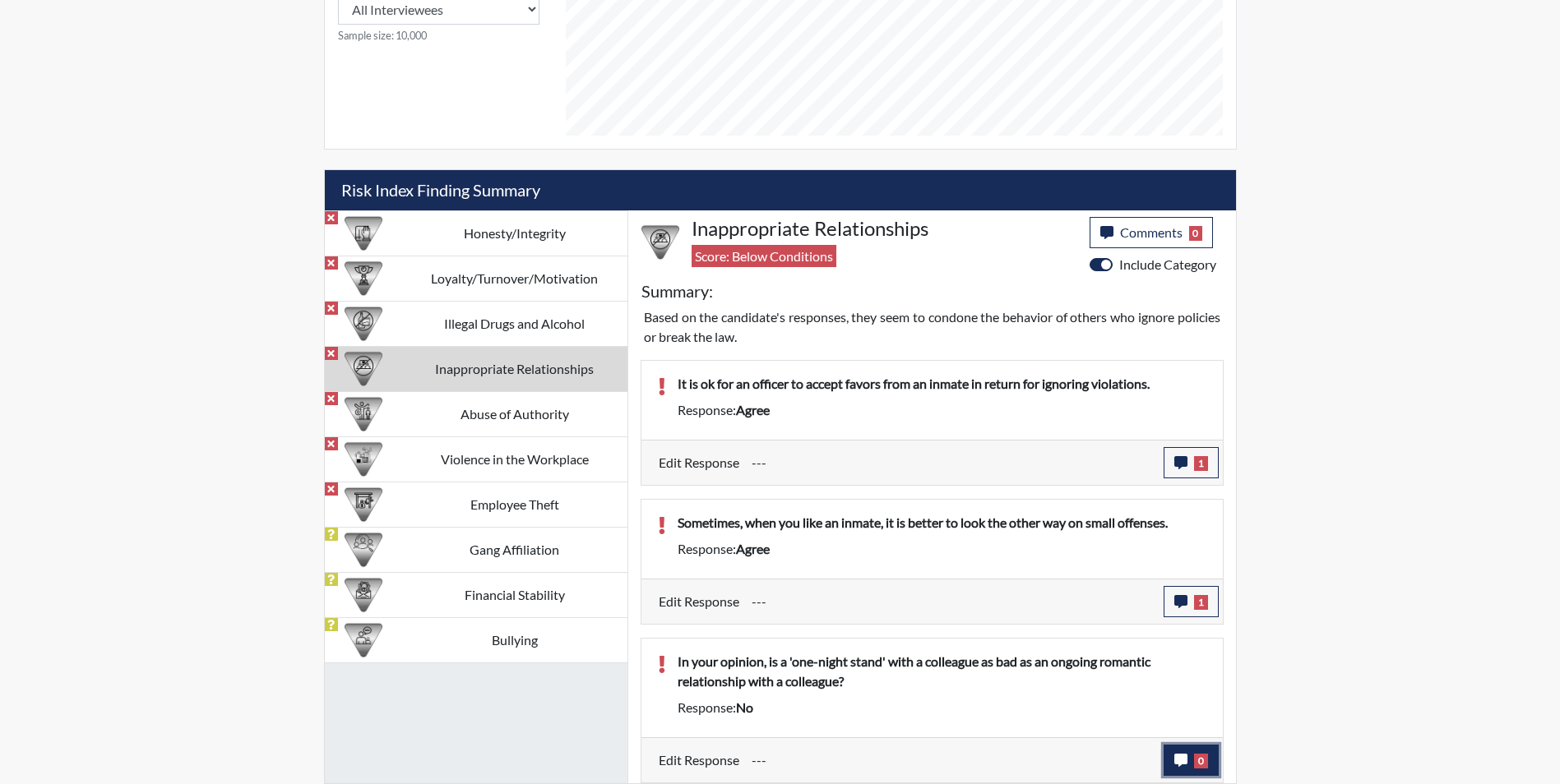
click at [1178, 757] on icon "button" at bounding box center [1181, 761] width 13 height 13
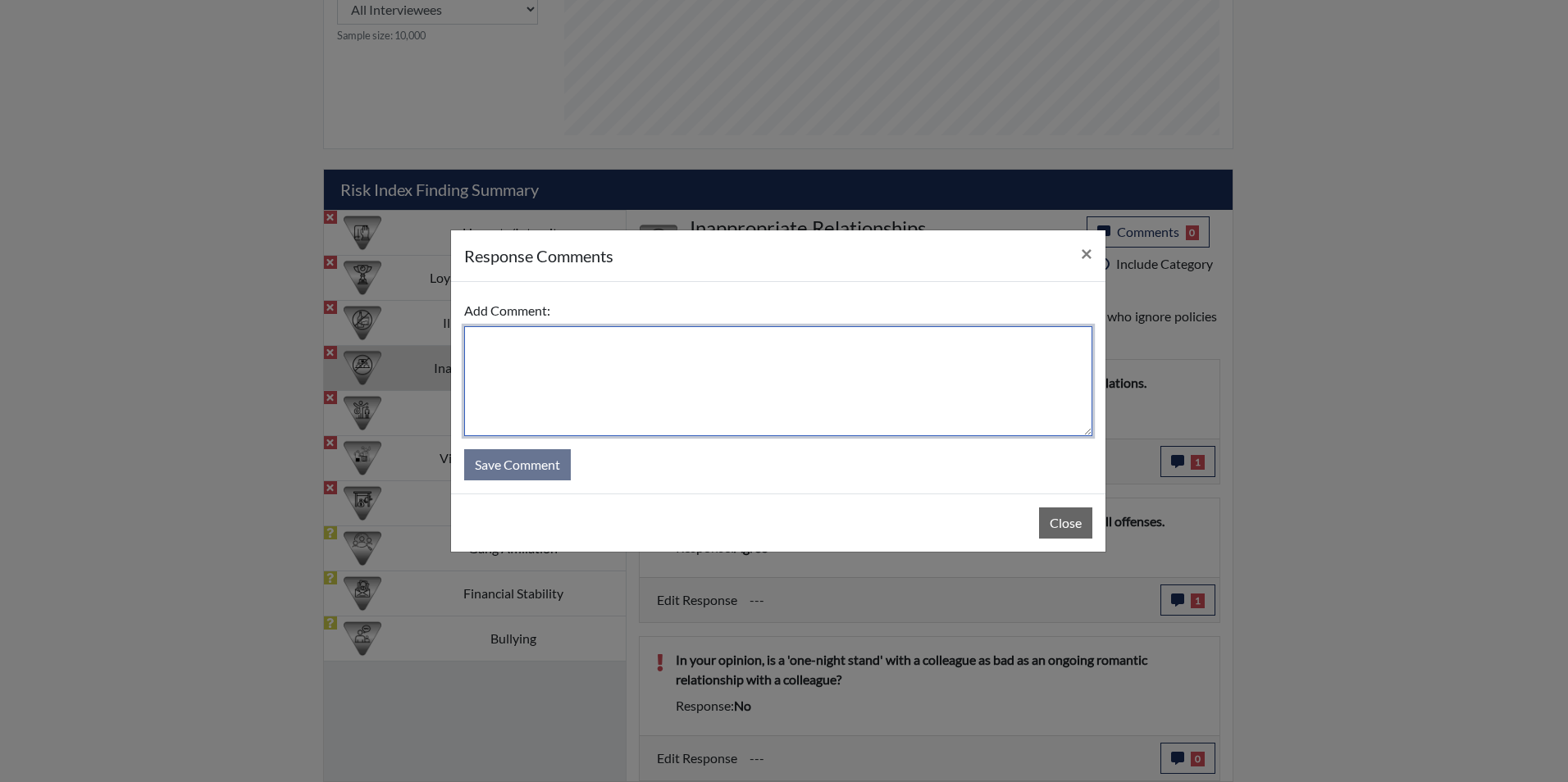
click at [524, 341] on textarea at bounding box center [778, 381] width 628 height 110
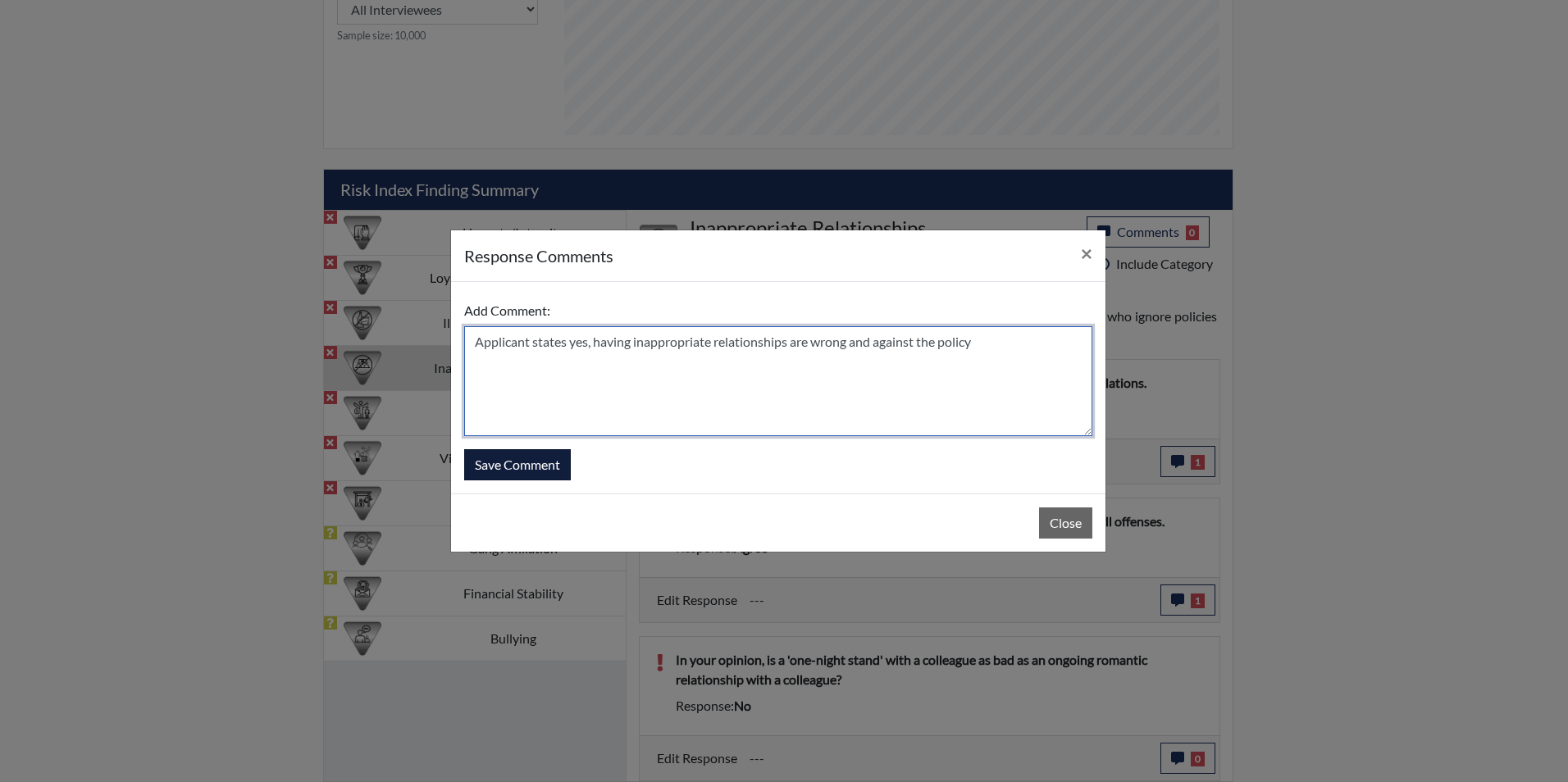
type textarea "Applicant states yes, having inappropriate relationships are wrong and against …"
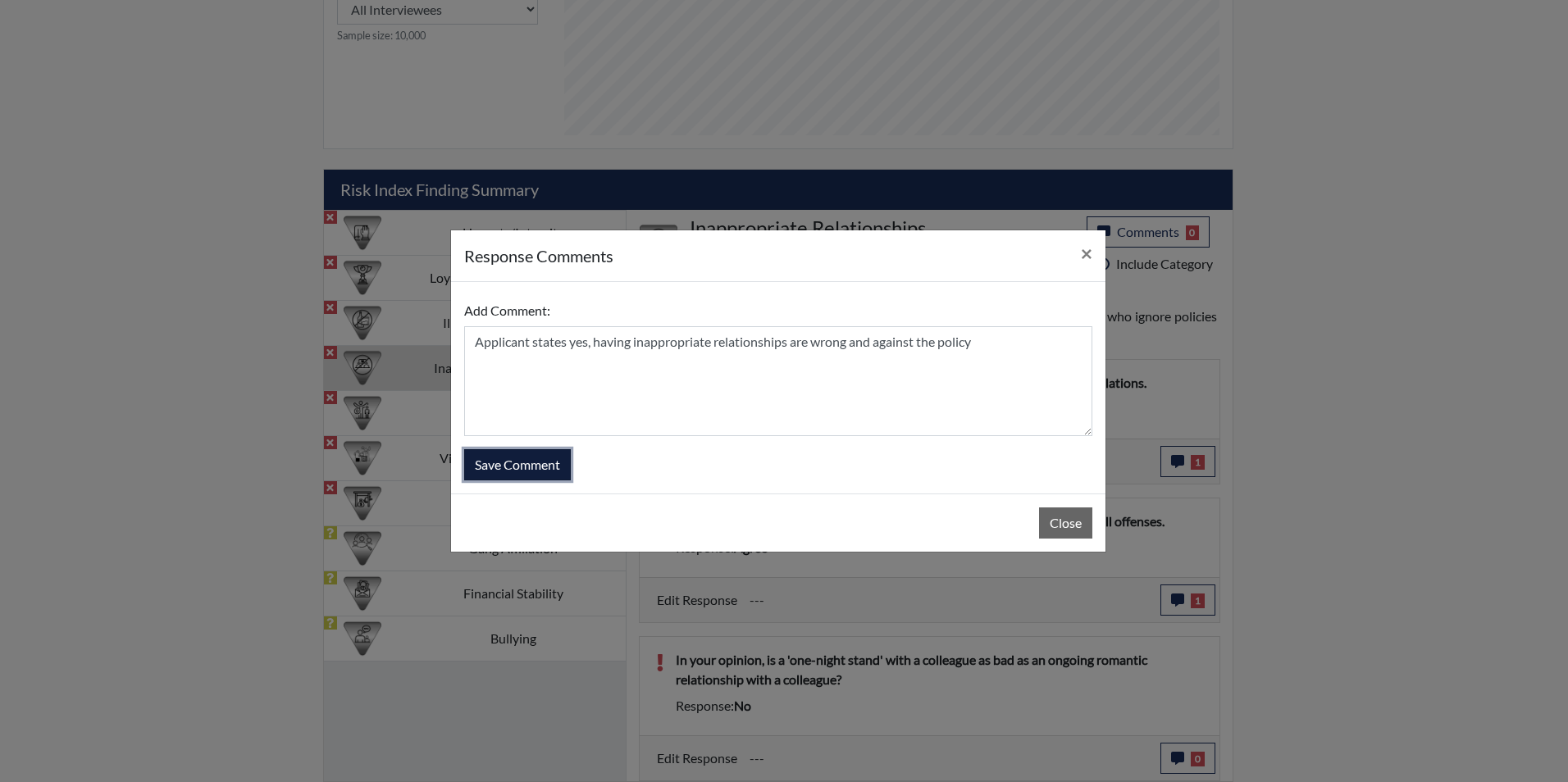
click at [515, 459] on button "Save Comment" at bounding box center [517, 464] width 106 height 31
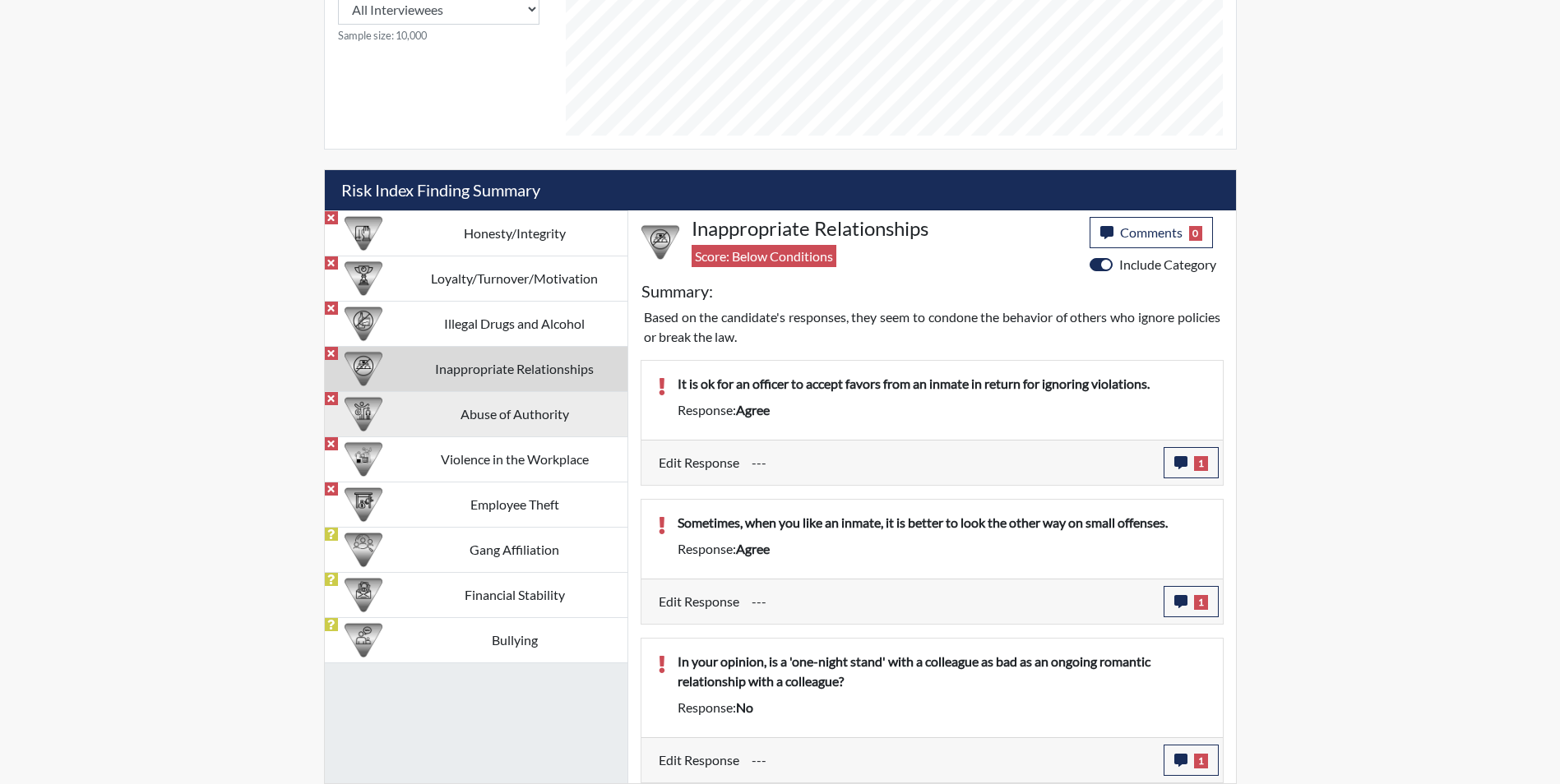
click at [469, 411] on td "Abuse of Authority" at bounding box center [515, 414] width 225 height 45
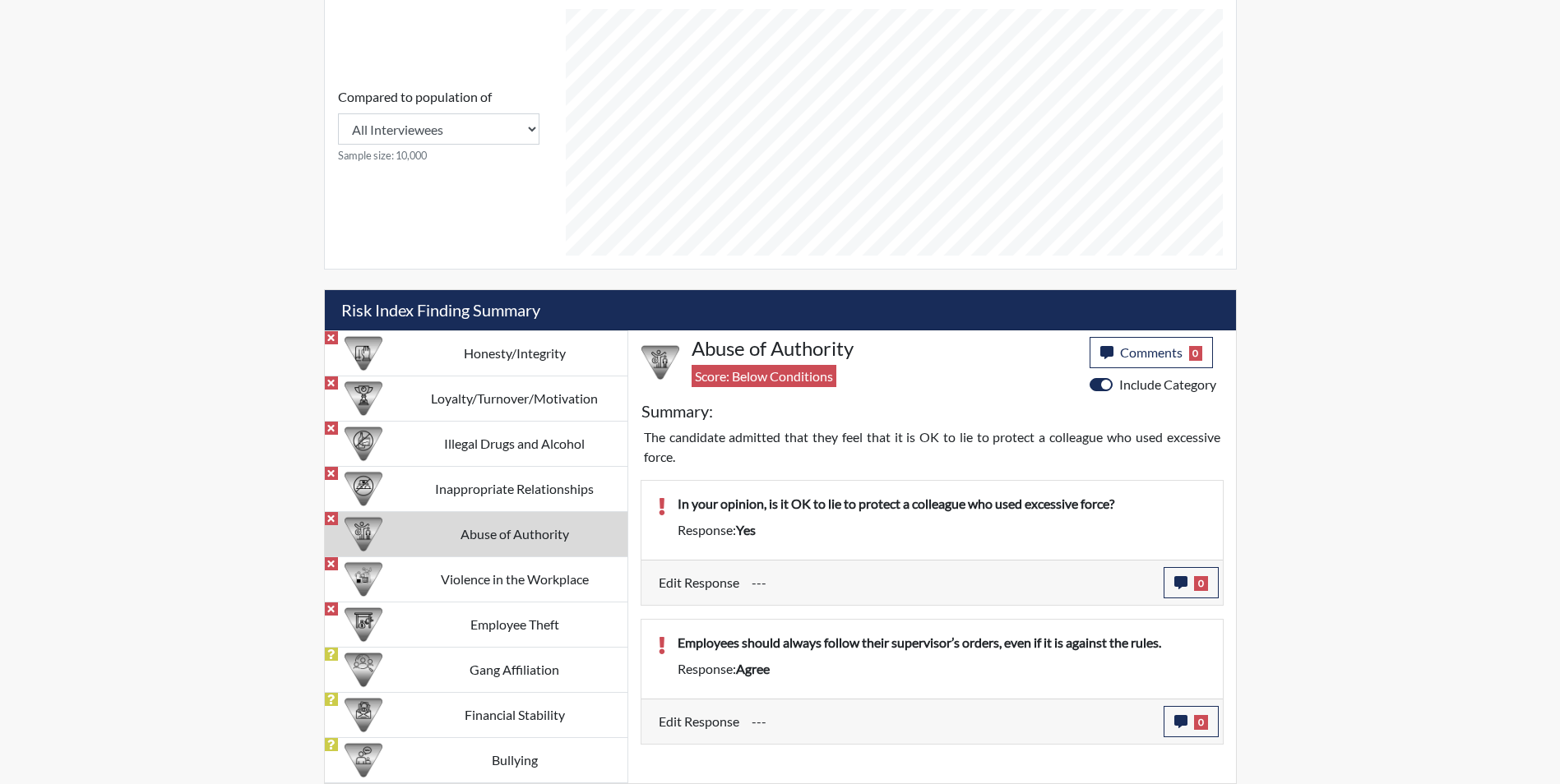
scroll to position [706, 0]
click at [1175, 580] on icon "button" at bounding box center [1181, 583] width 13 height 13
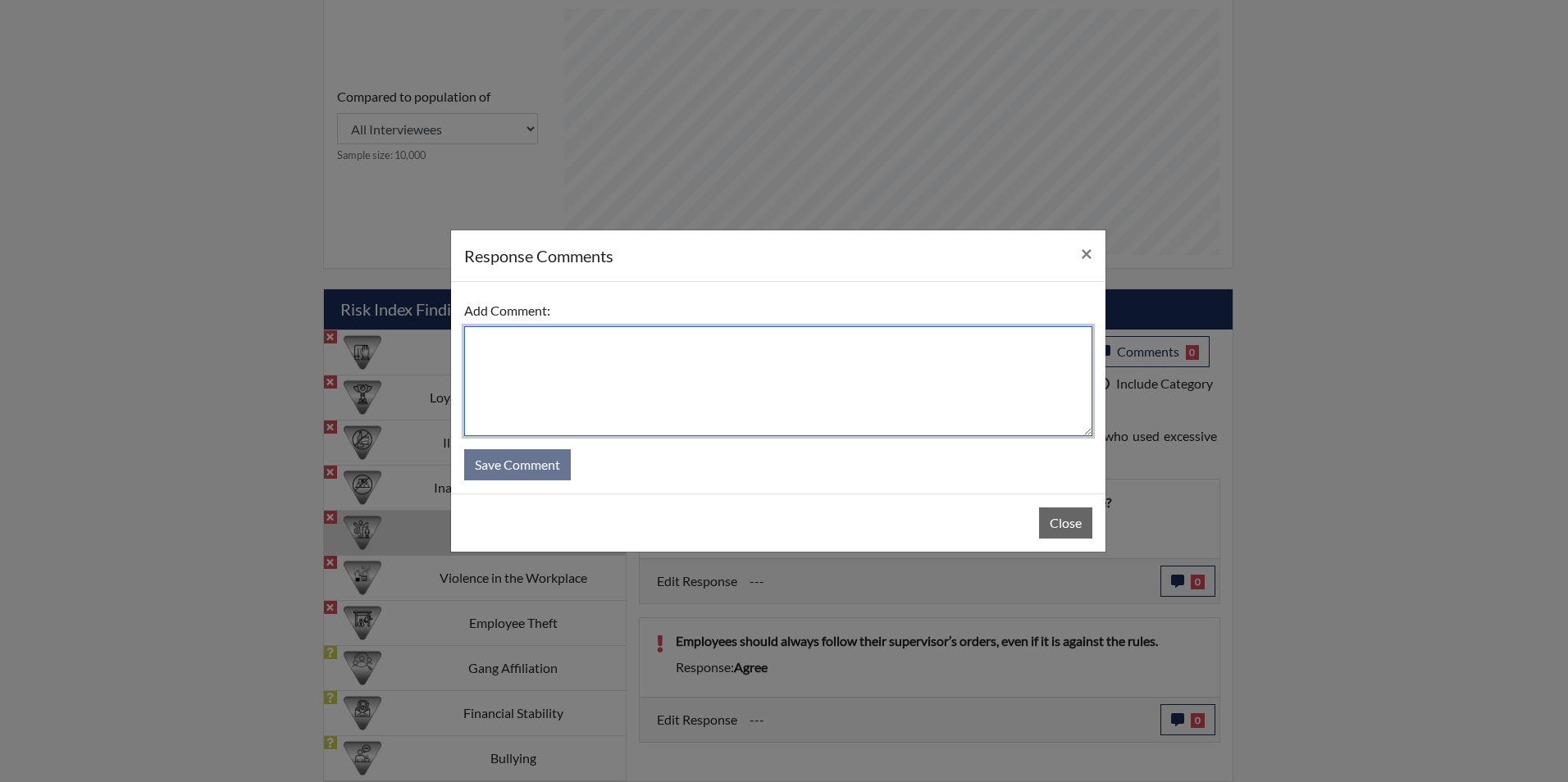
click at [503, 342] on textarea at bounding box center [778, 381] width 628 height 110
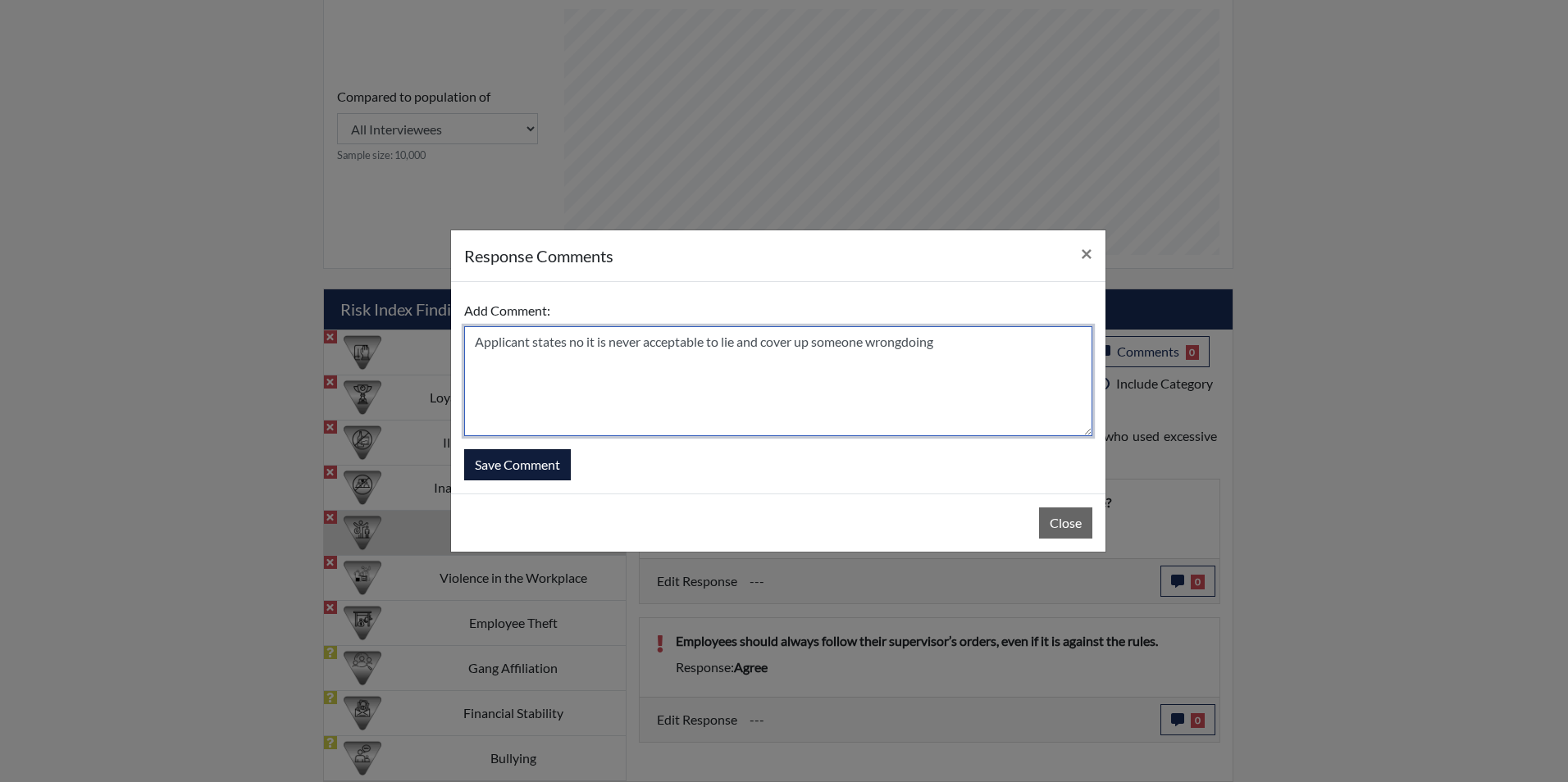
type textarea "Applicant states no it is never acceptable to lie and cover up someone wrongdoi…"
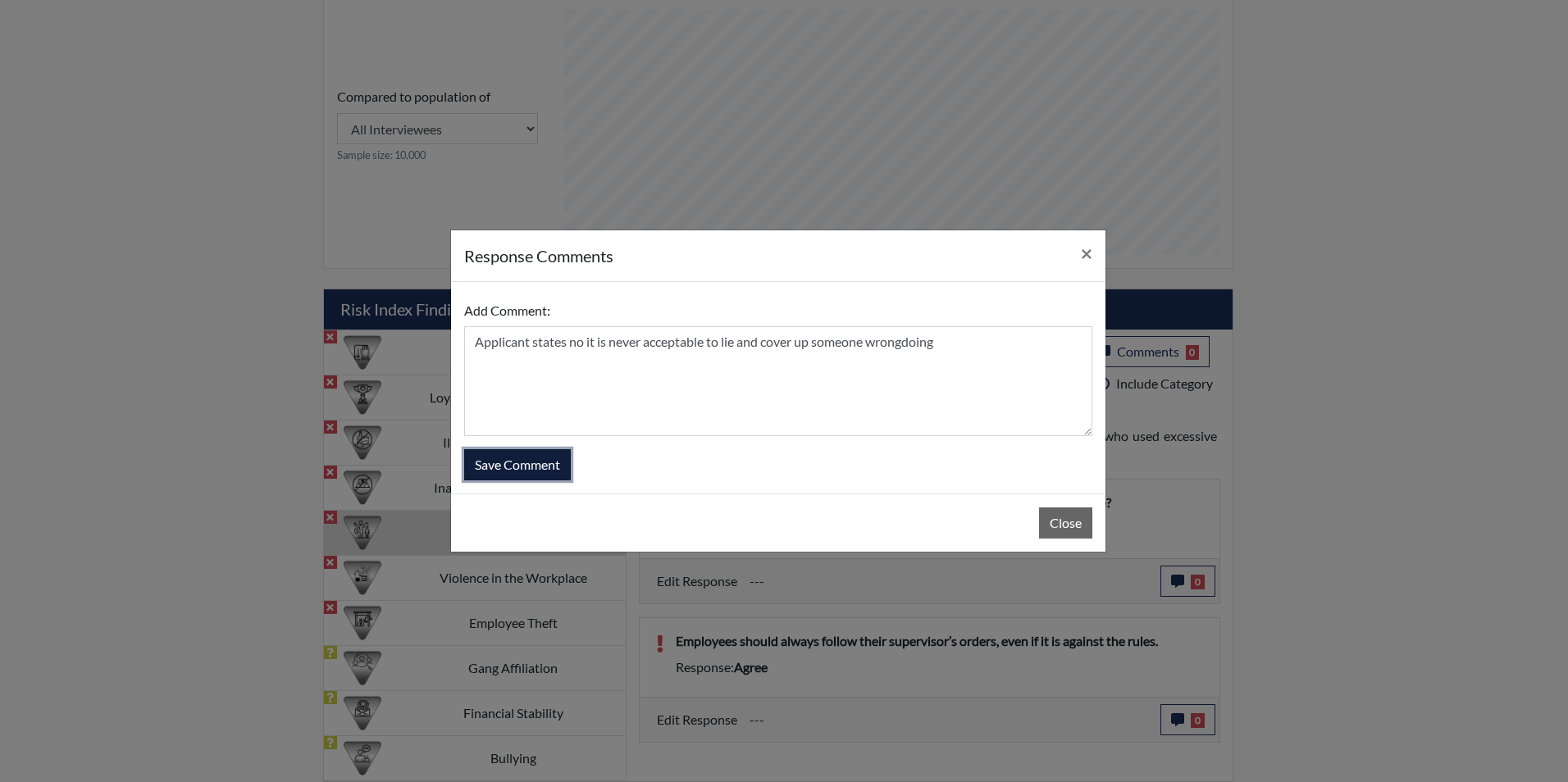
click at [542, 457] on button "Save Comment" at bounding box center [517, 464] width 106 height 31
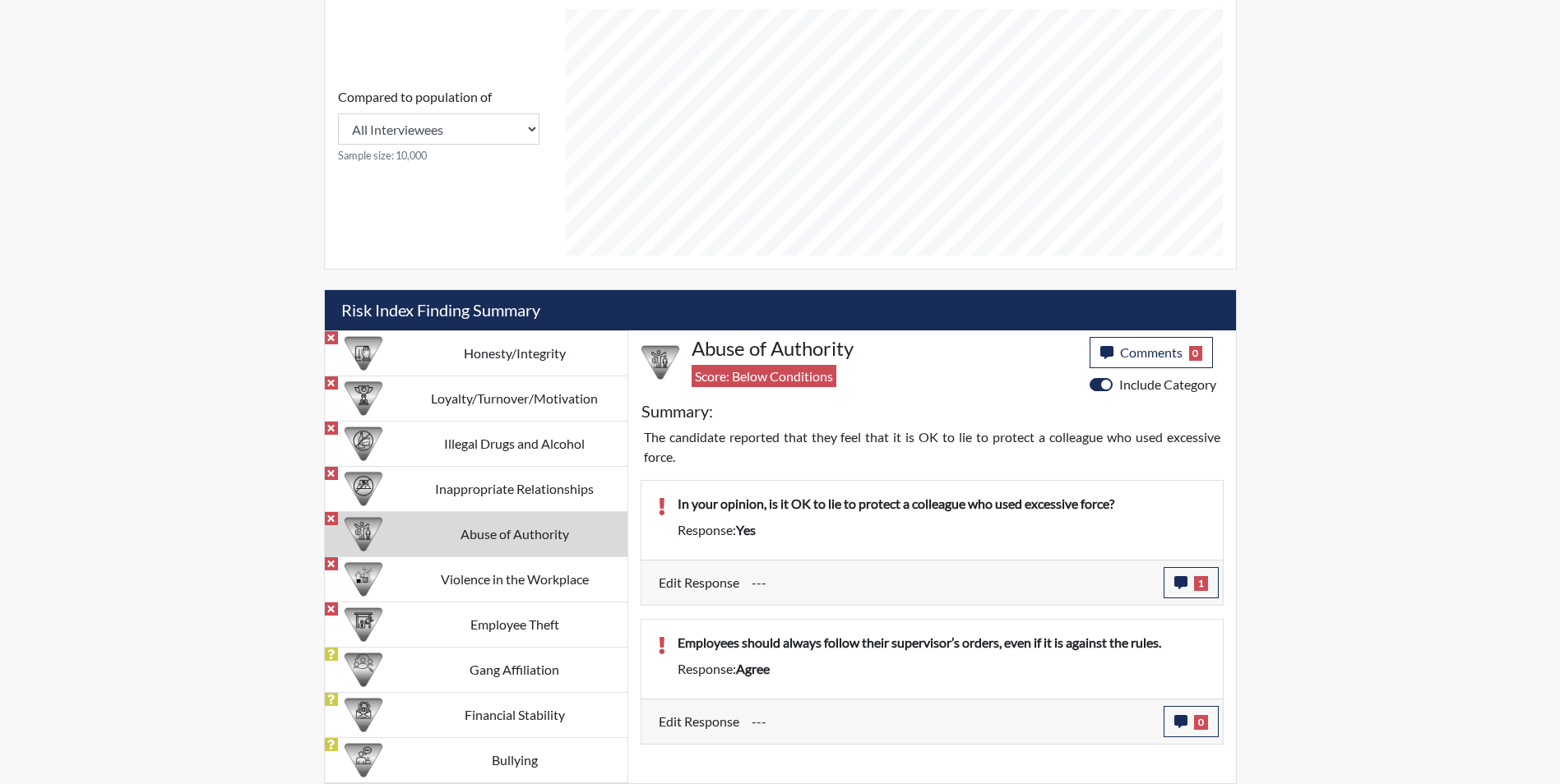
scroll to position [273, 683]
click at [1179, 723] on icon "button" at bounding box center [1181, 722] width 13 height 13
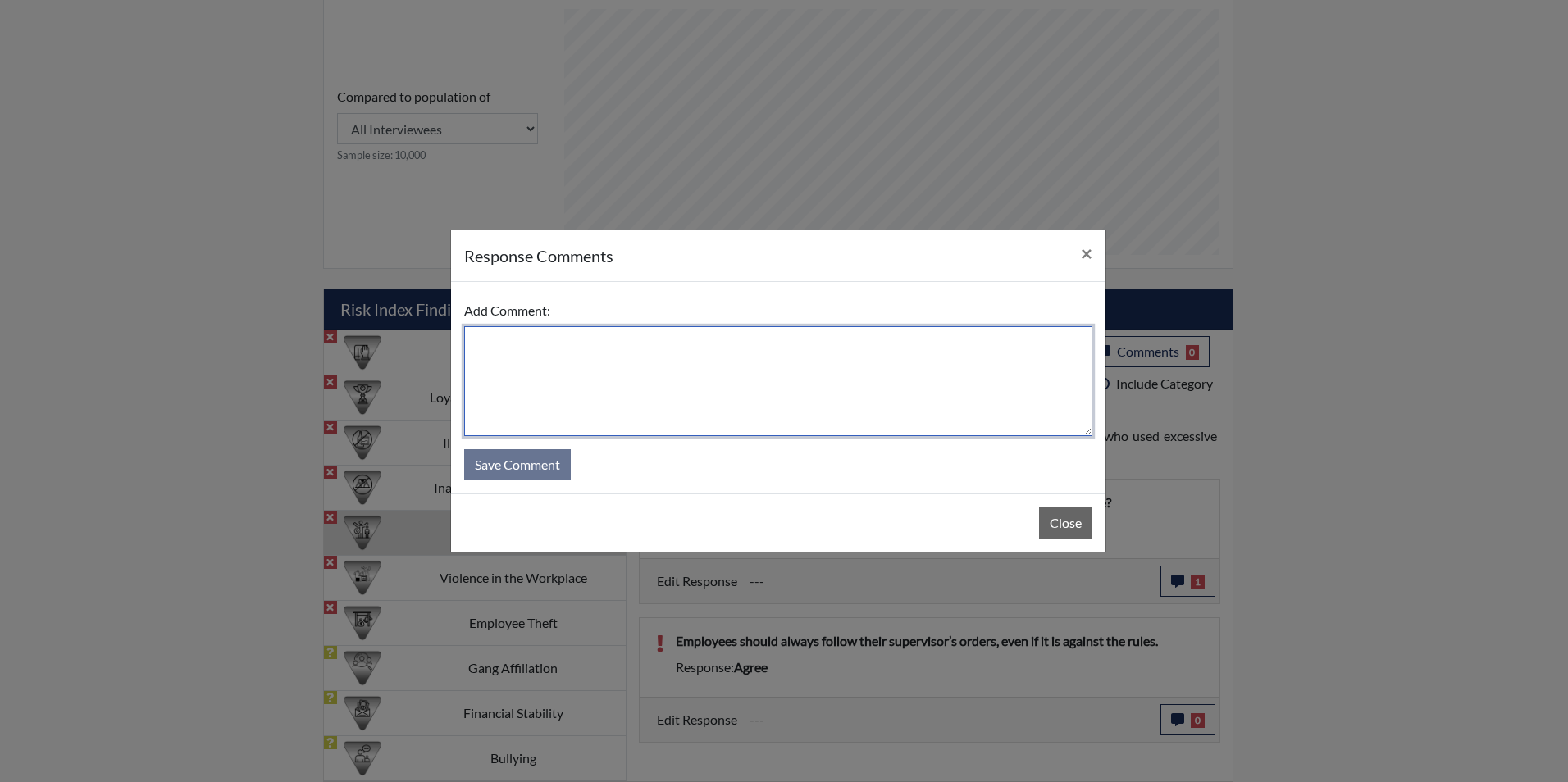
click at [620, 364] on textarea at bounding box center [778, 381] width 628 height 110
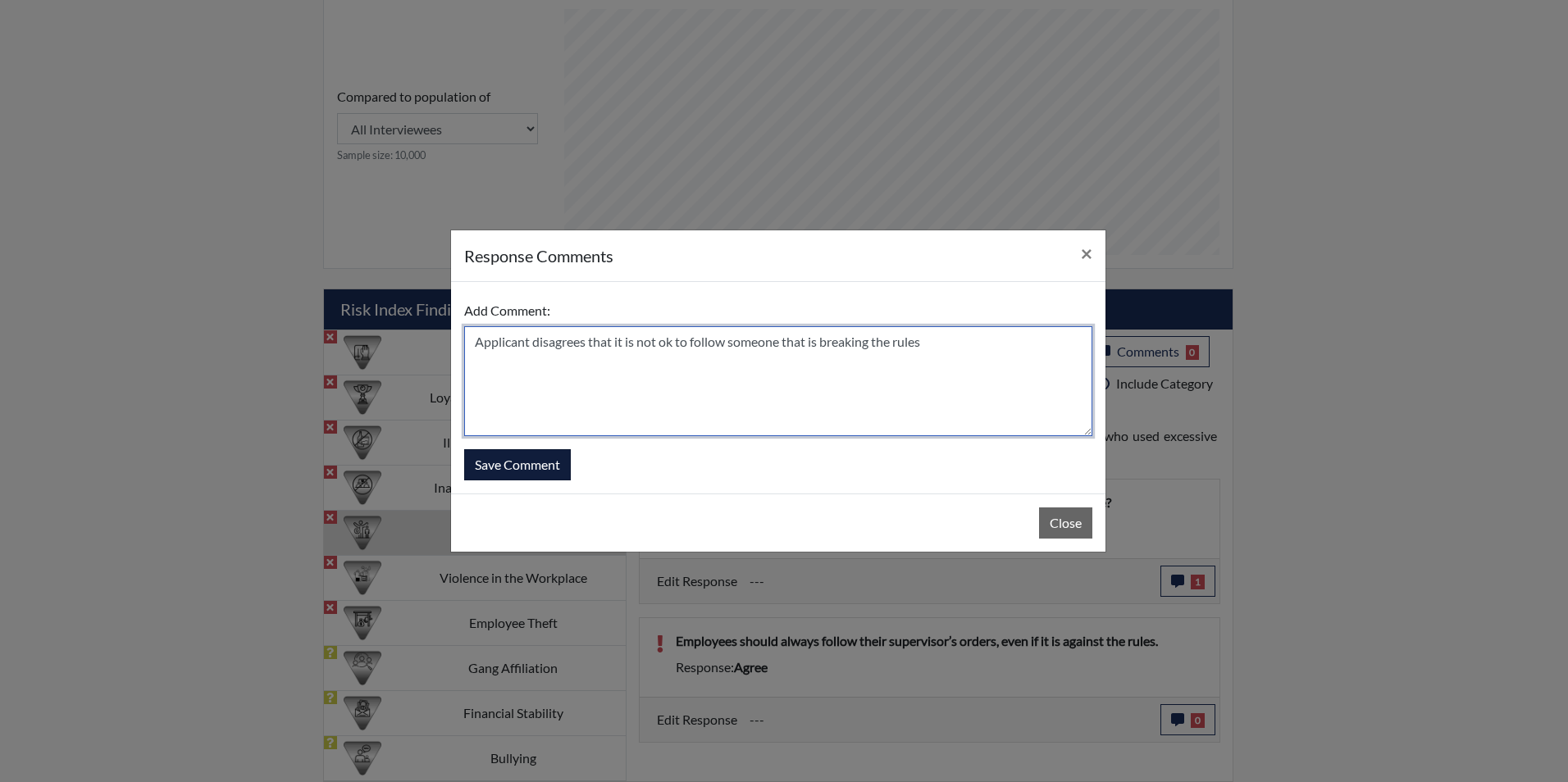
type textarea "Applicant disagrees that it is not ok to follow someone that is breaking the ru…"
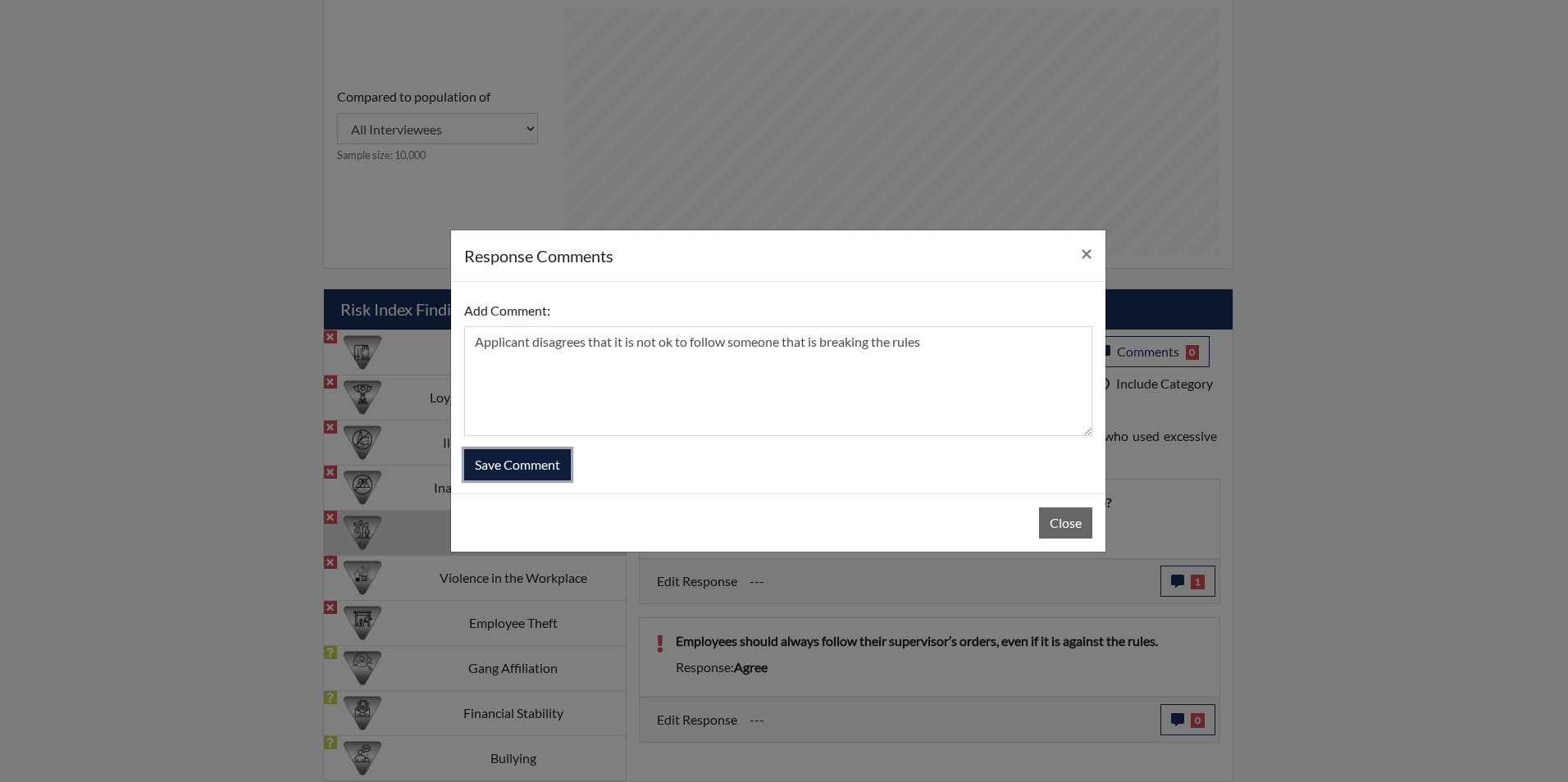
click at [535, 460] on button "Save Comment" at bounding box center [517, 464] width 106 height 31
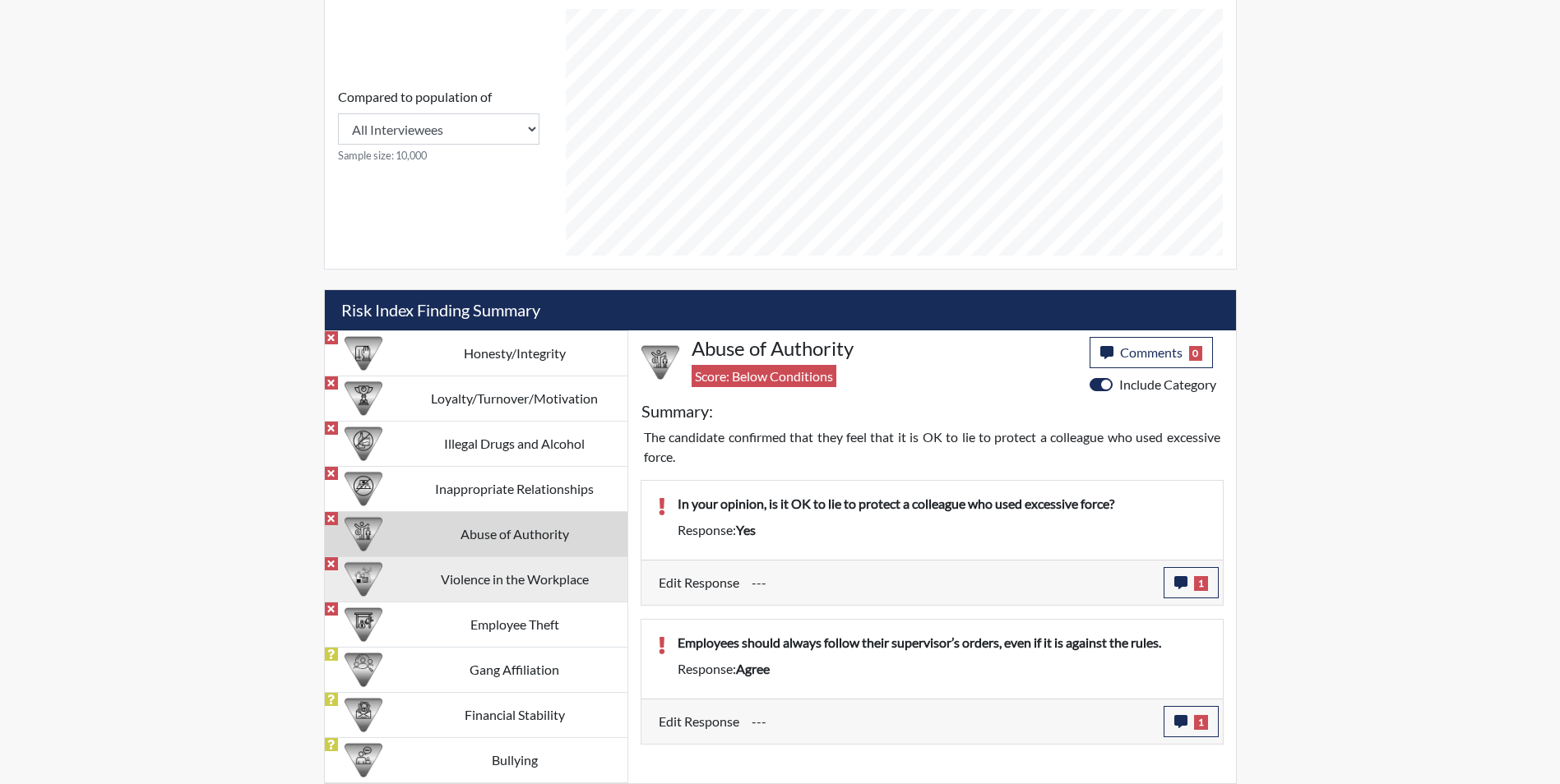
click at [495, 578] on td "Violence in the Workplace" at bounding box center [515, 579] width 225 height 45
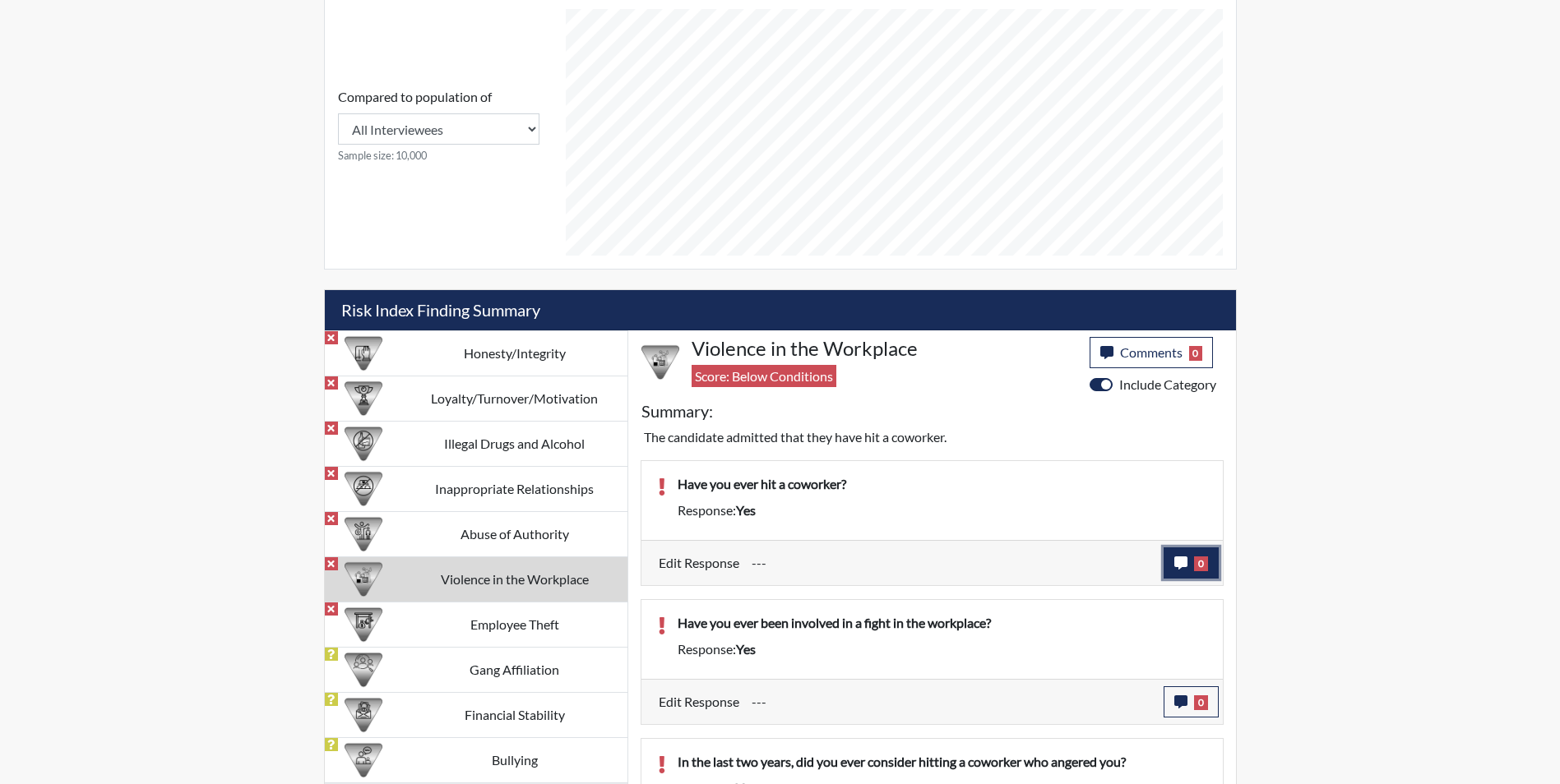
click at [1180, 560] on icon "button" at bounding box center [1181, 563] width 13 height 13
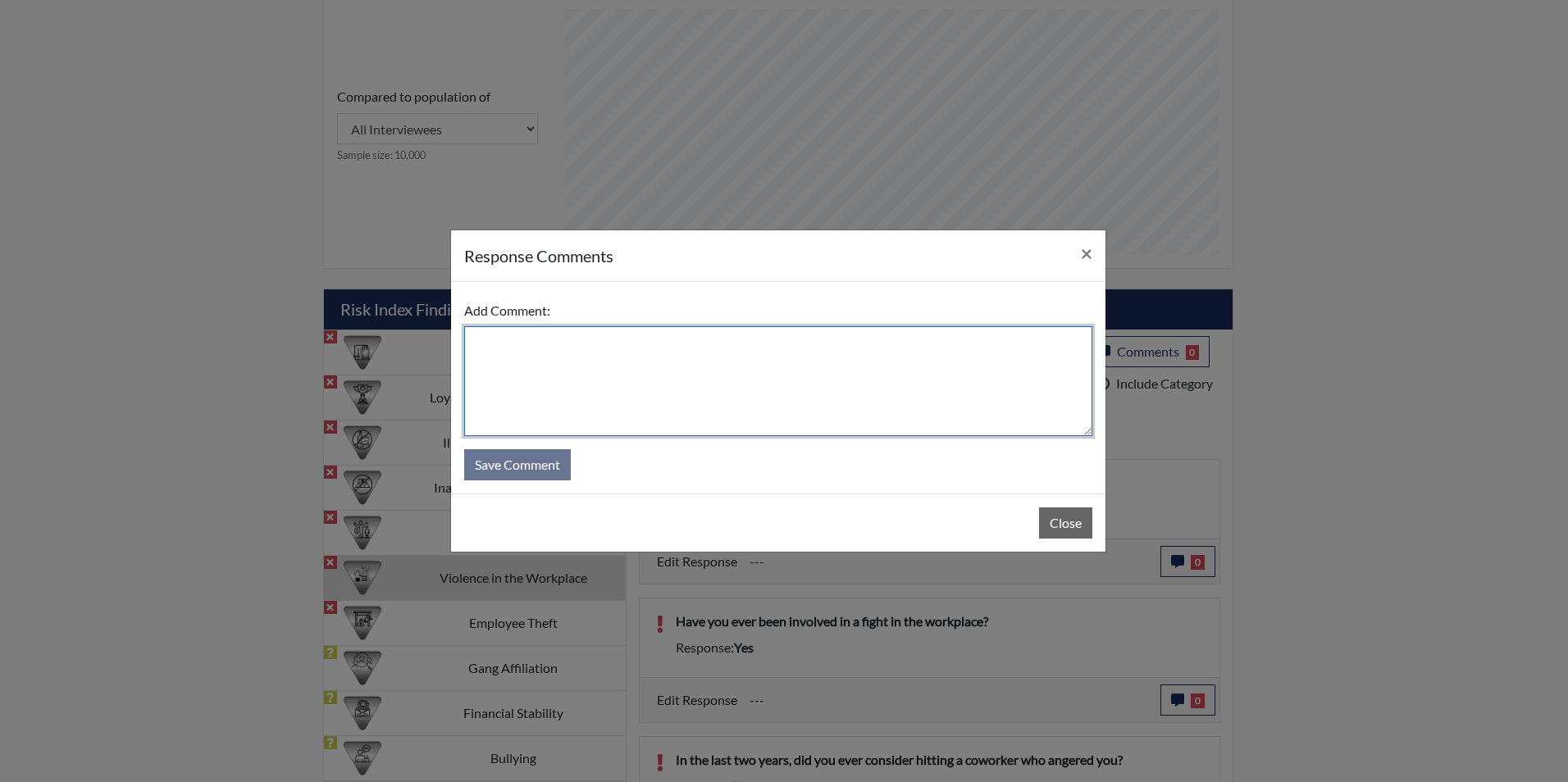
click at [547, 343] on textarea at bounding box center [778, 381] width 628 height 110
type textarea "Applicant states no she has never hit another co-worker"
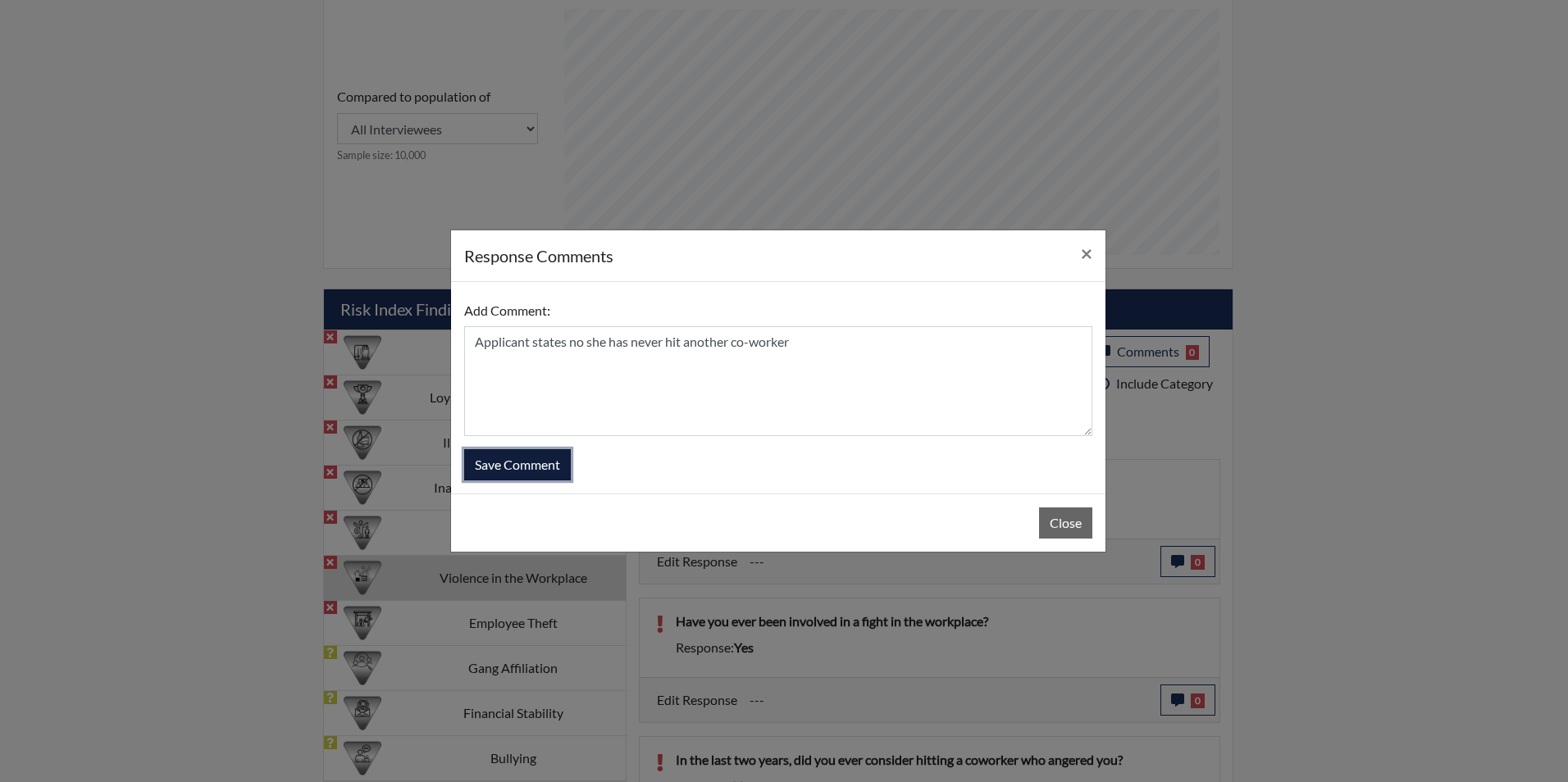
click at [544, 471] on button "Save Comment" at bounding box center [517, 464] width 106 height 31
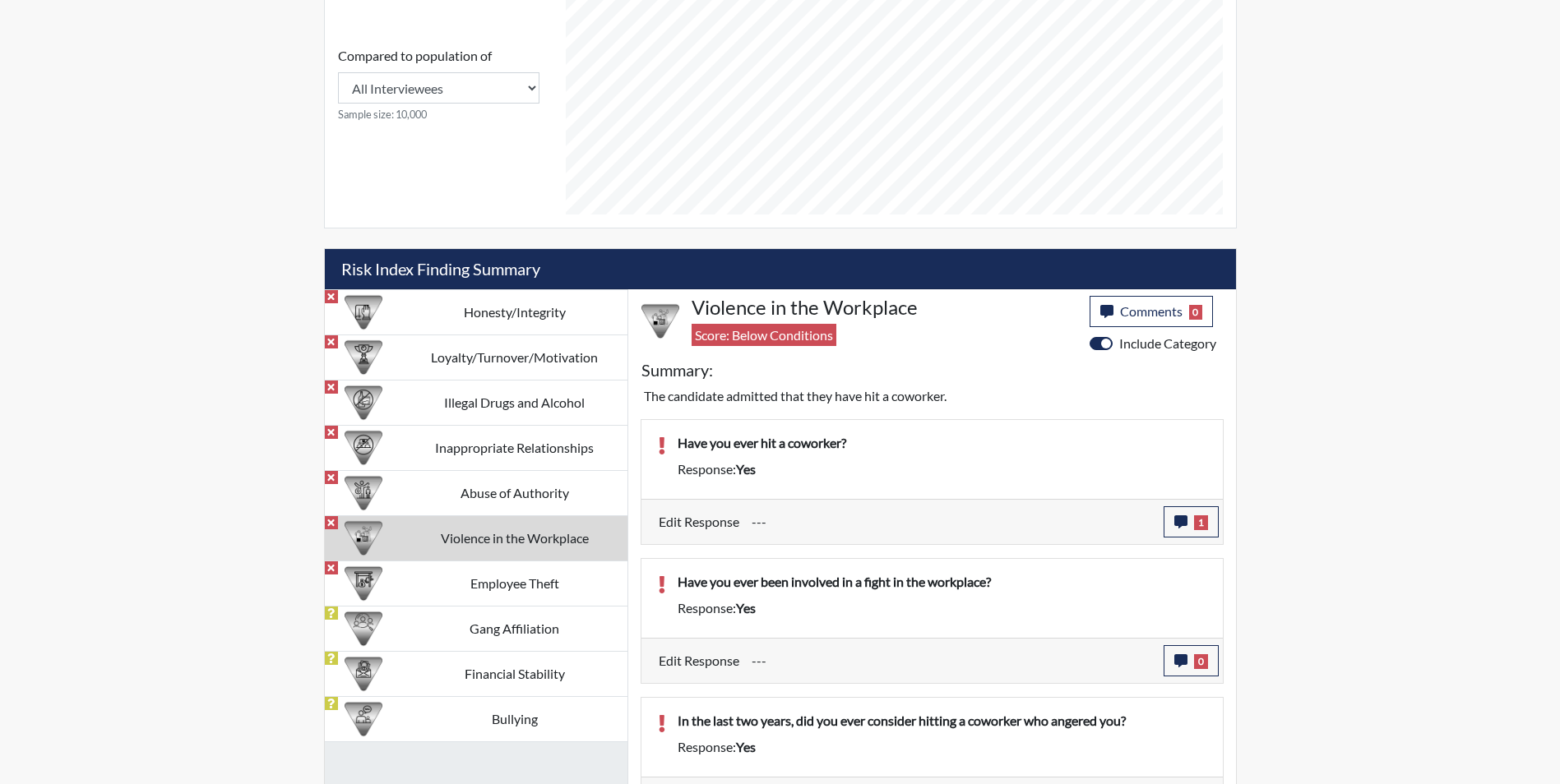
scroll to position [870, 0]
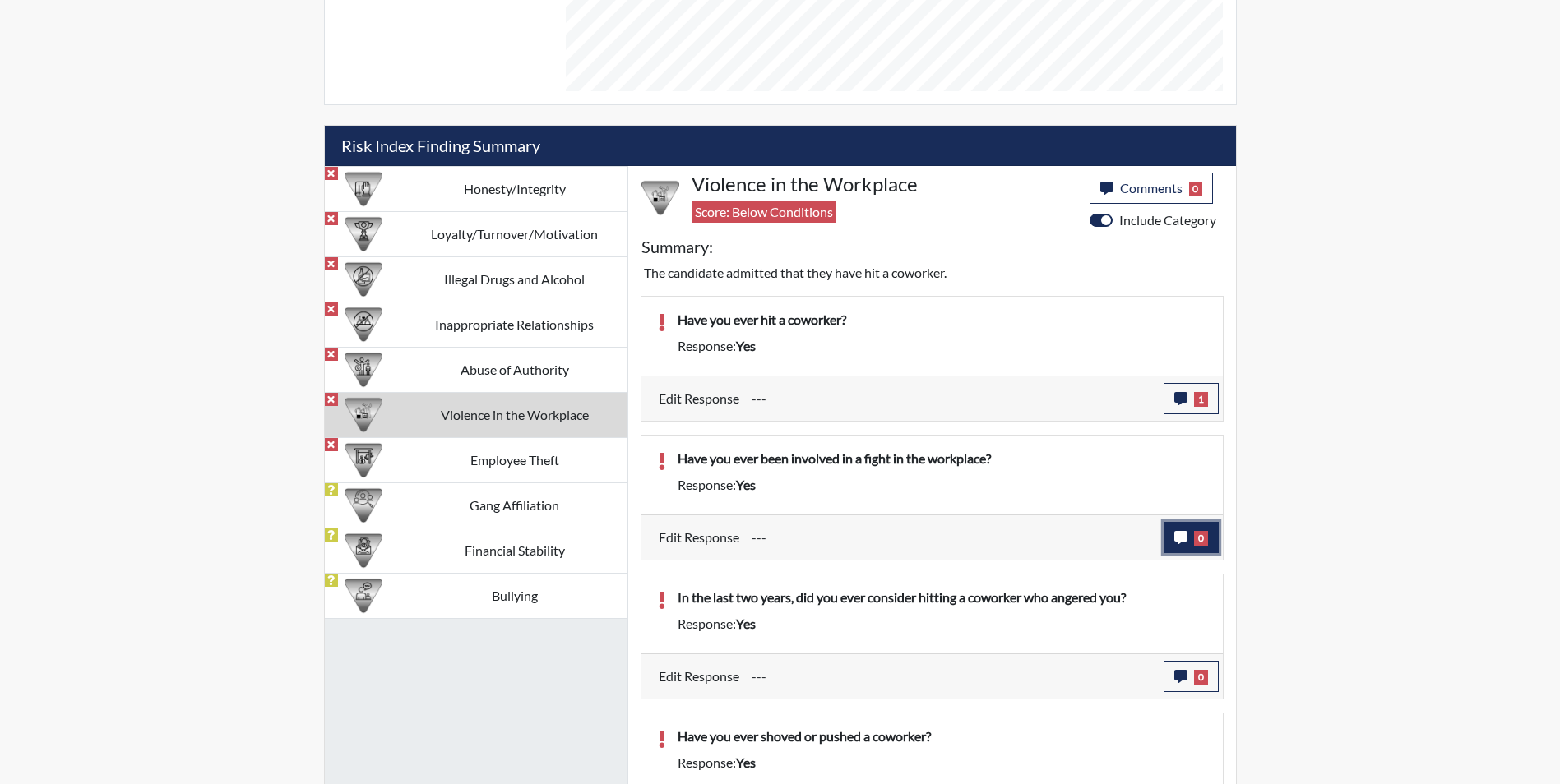
click at [1175, 536] on icon "button" at bounding box center [1181, 538] width 13 height 13
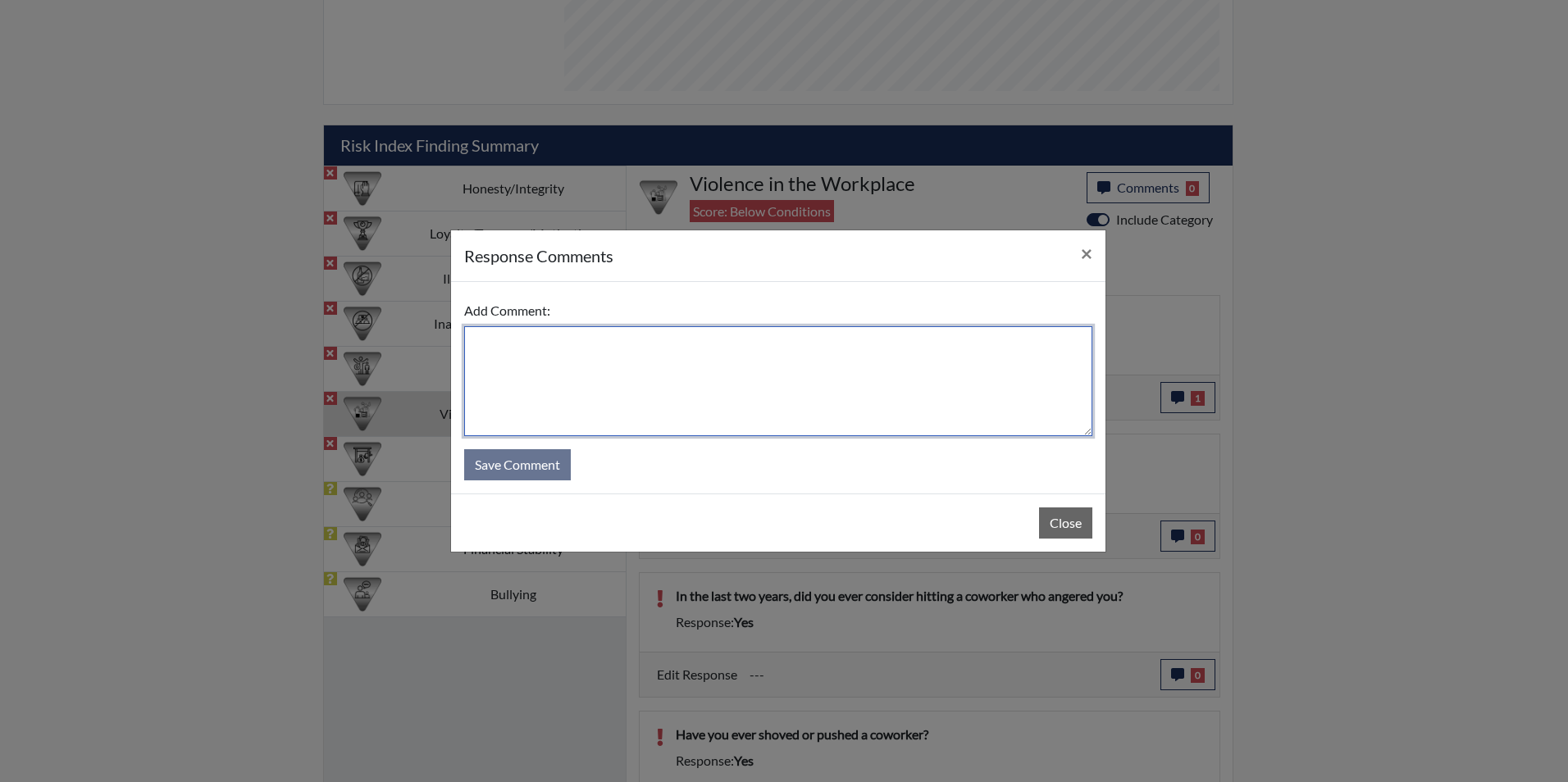
click at [491, 337] on textarea at bounding box center [778, 381] width 628 height 110
type textarea "Applicant states no she has never been involved in a fight at work"
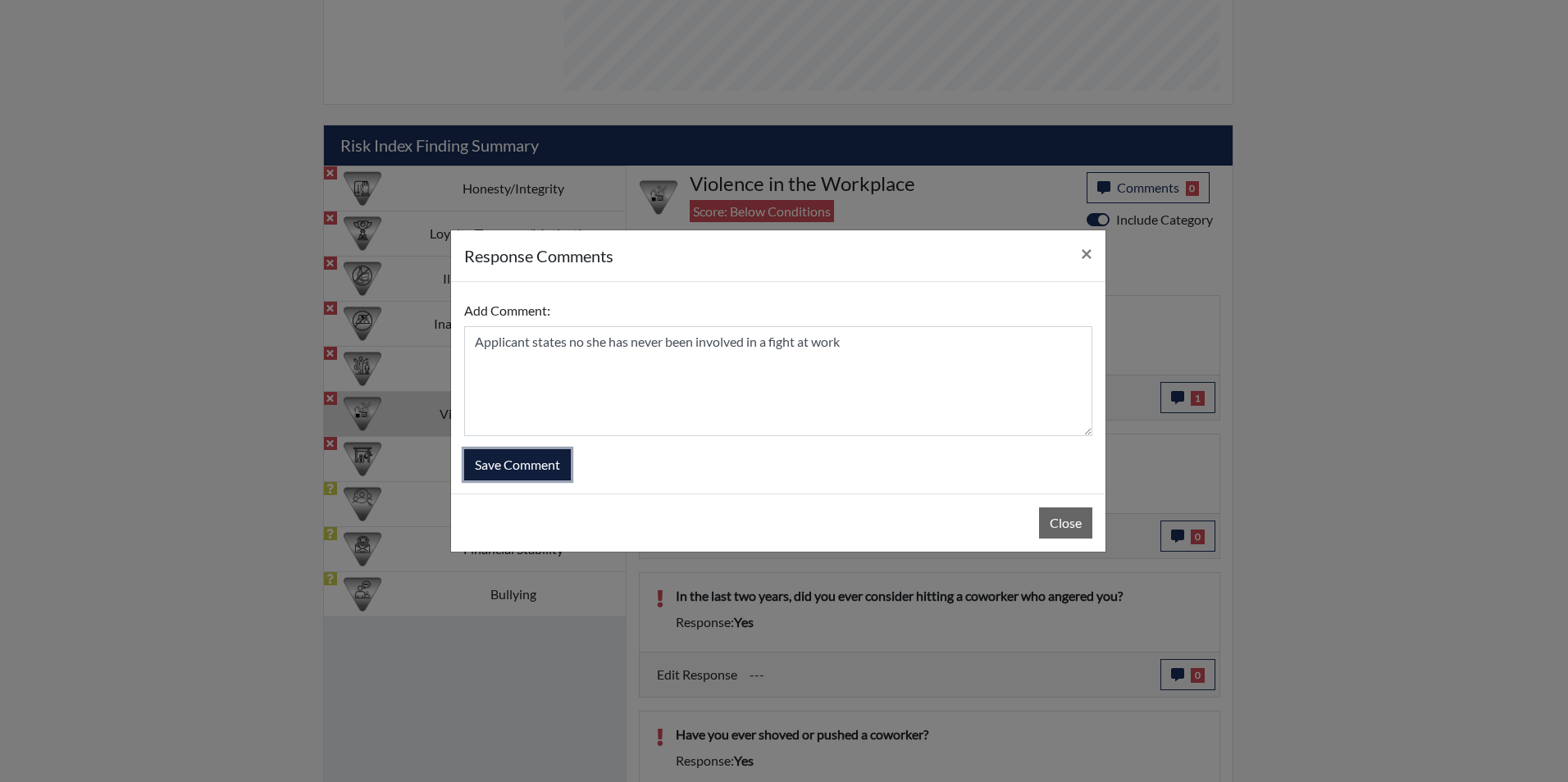
click at [527, 461] on button "Save Comment" at bounding box center [517, 464] width 106 height 31
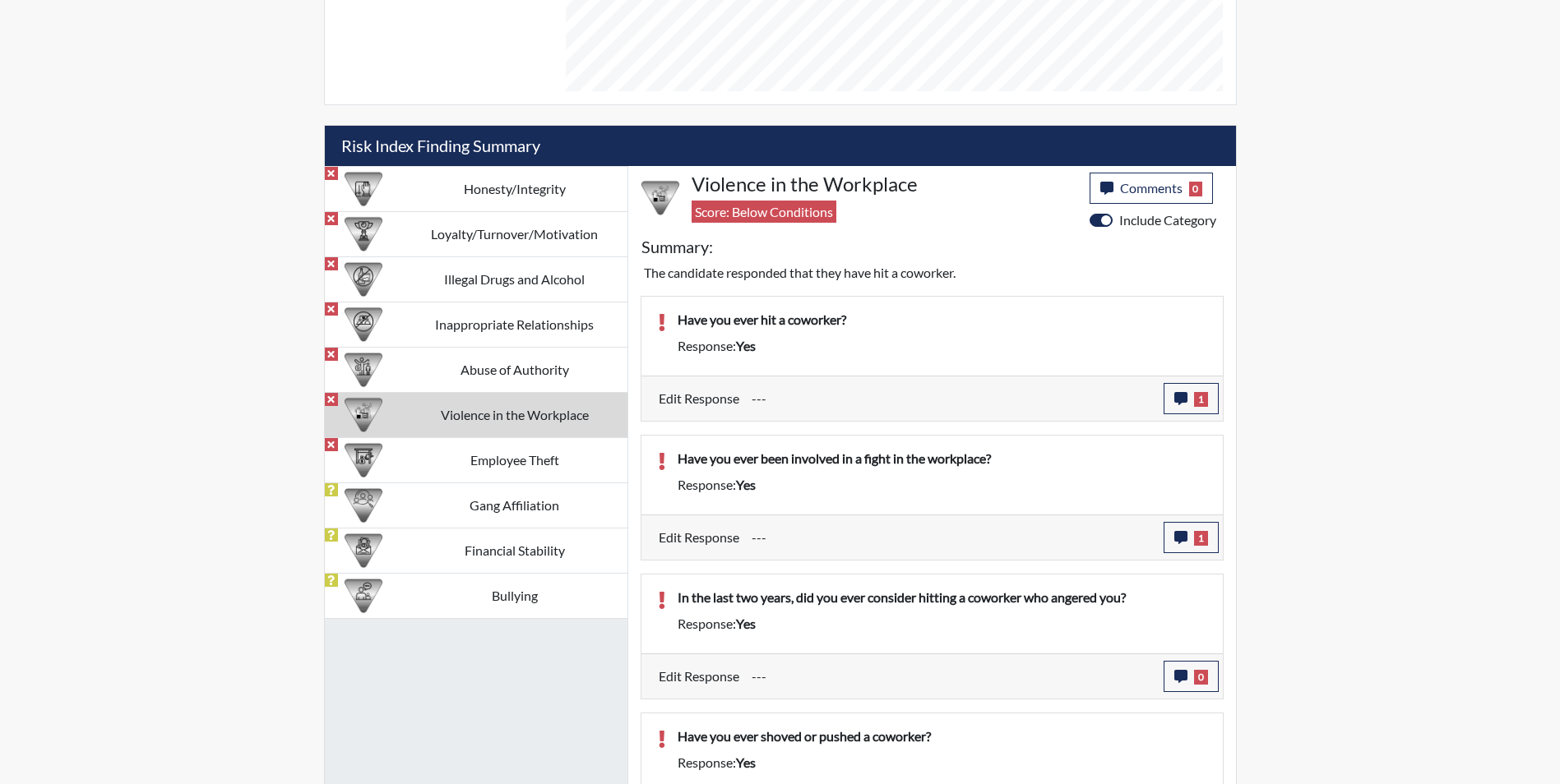
scroll to position [273, 683]
click at [1175, 675] on icon "button" at bounding box center [1181, 676] width 13 height 13
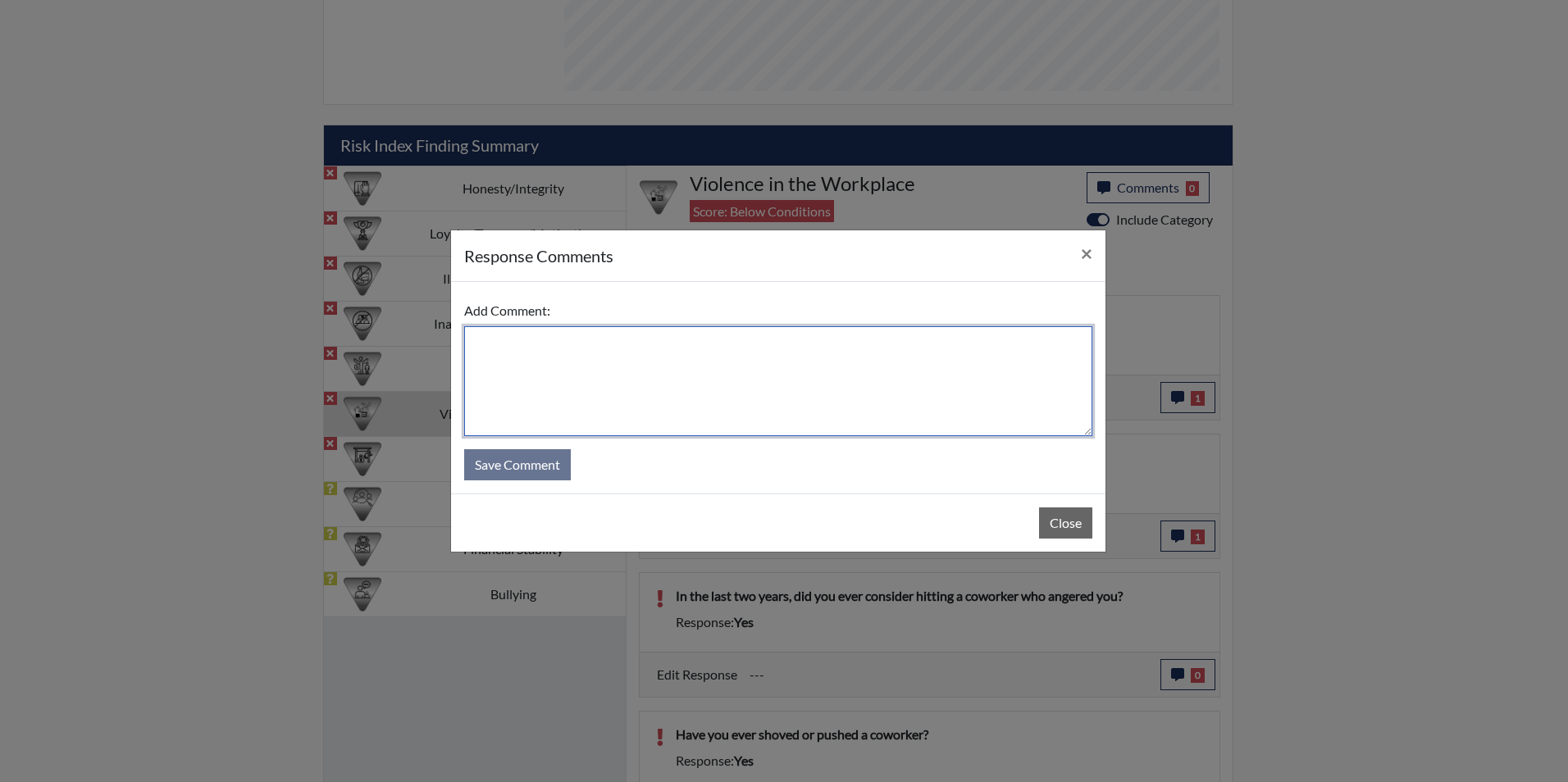
click at [492, 329] on textarea at bounding box center [778, 381] width 628 height 110
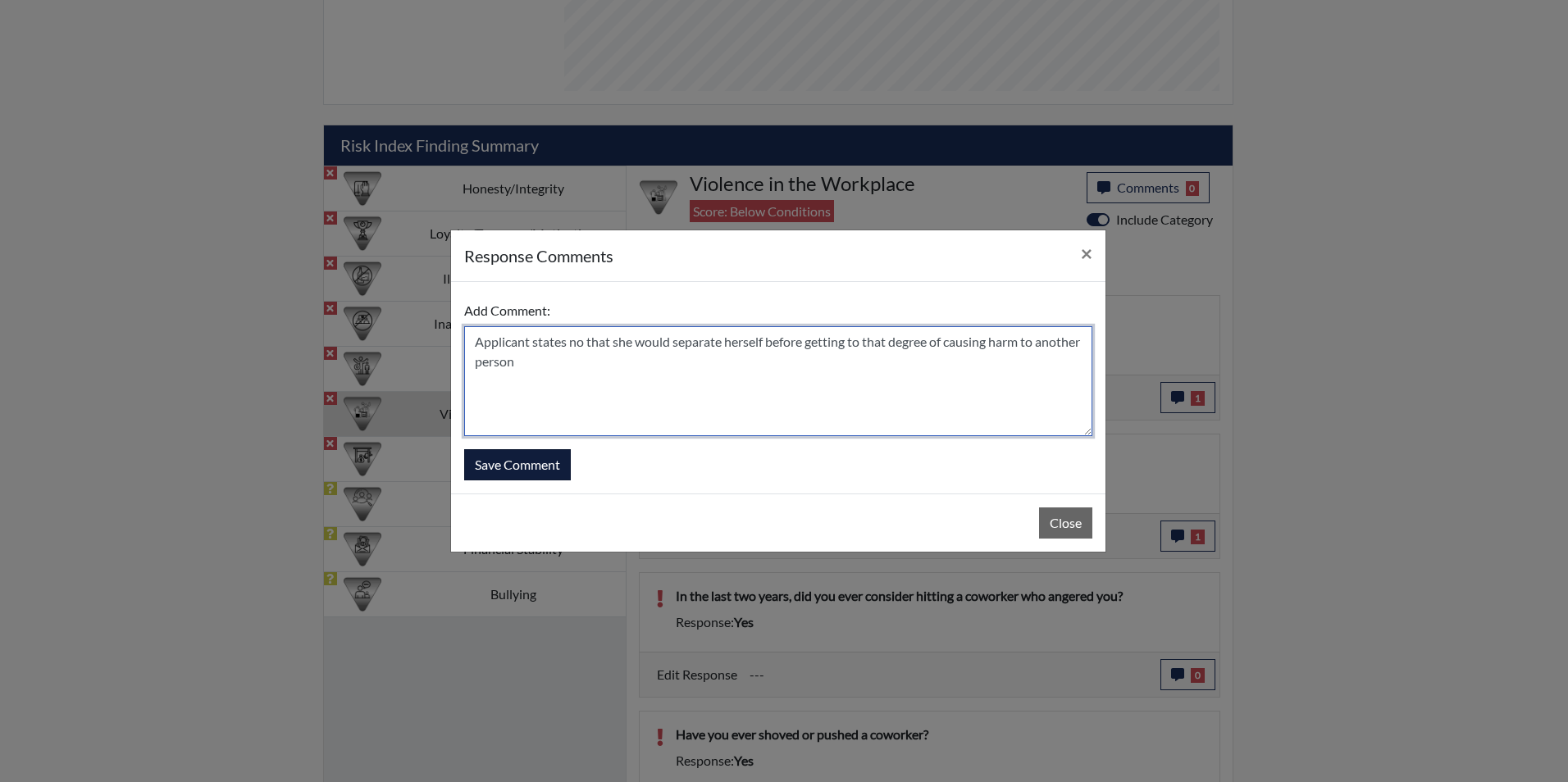
type textarea "Applicant states no that she would separate herself before getting to that degr…"
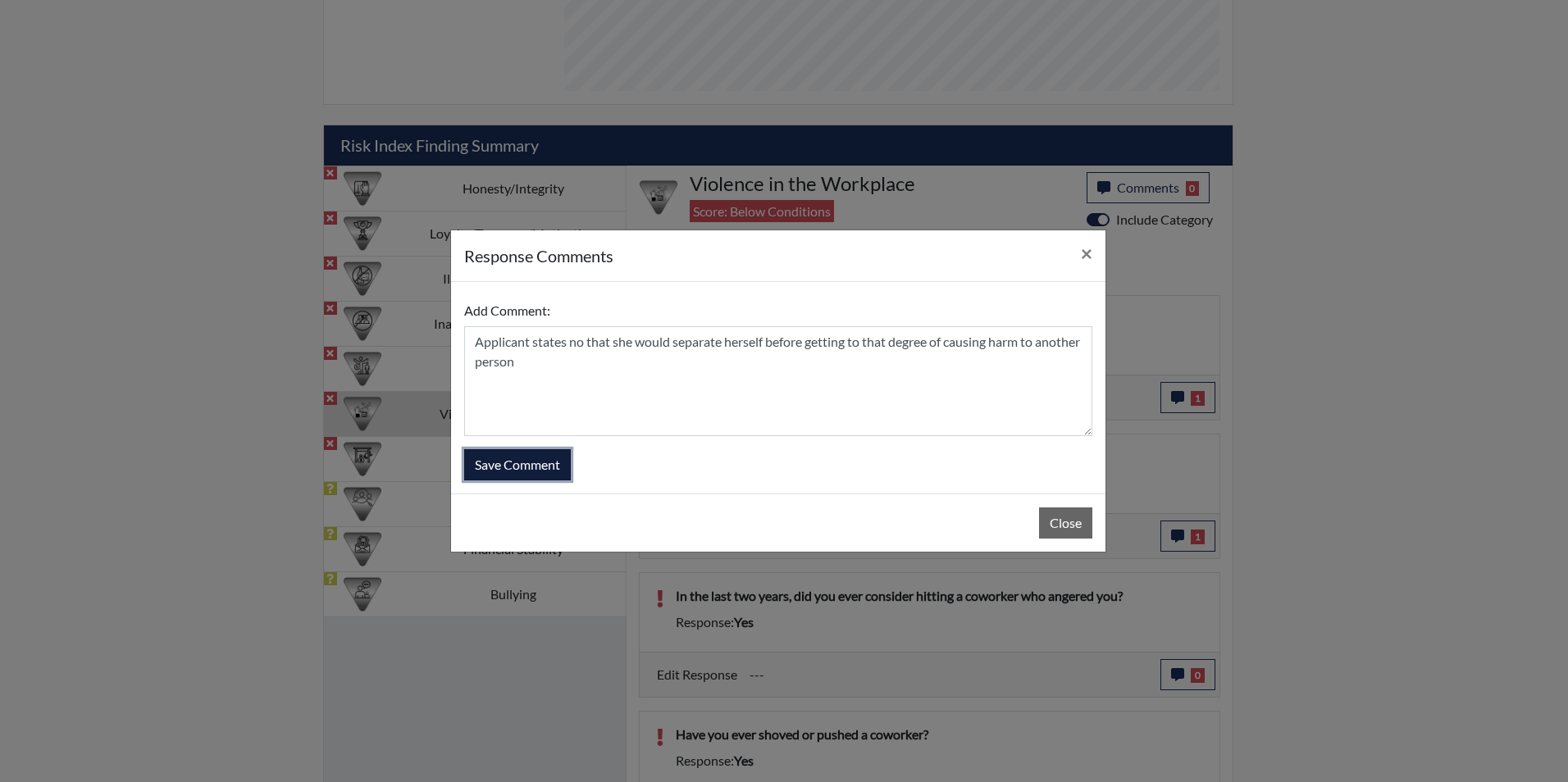
click at [539, 460] on button "Save Comment" at bounding box center [517, 464] width 106 height 31
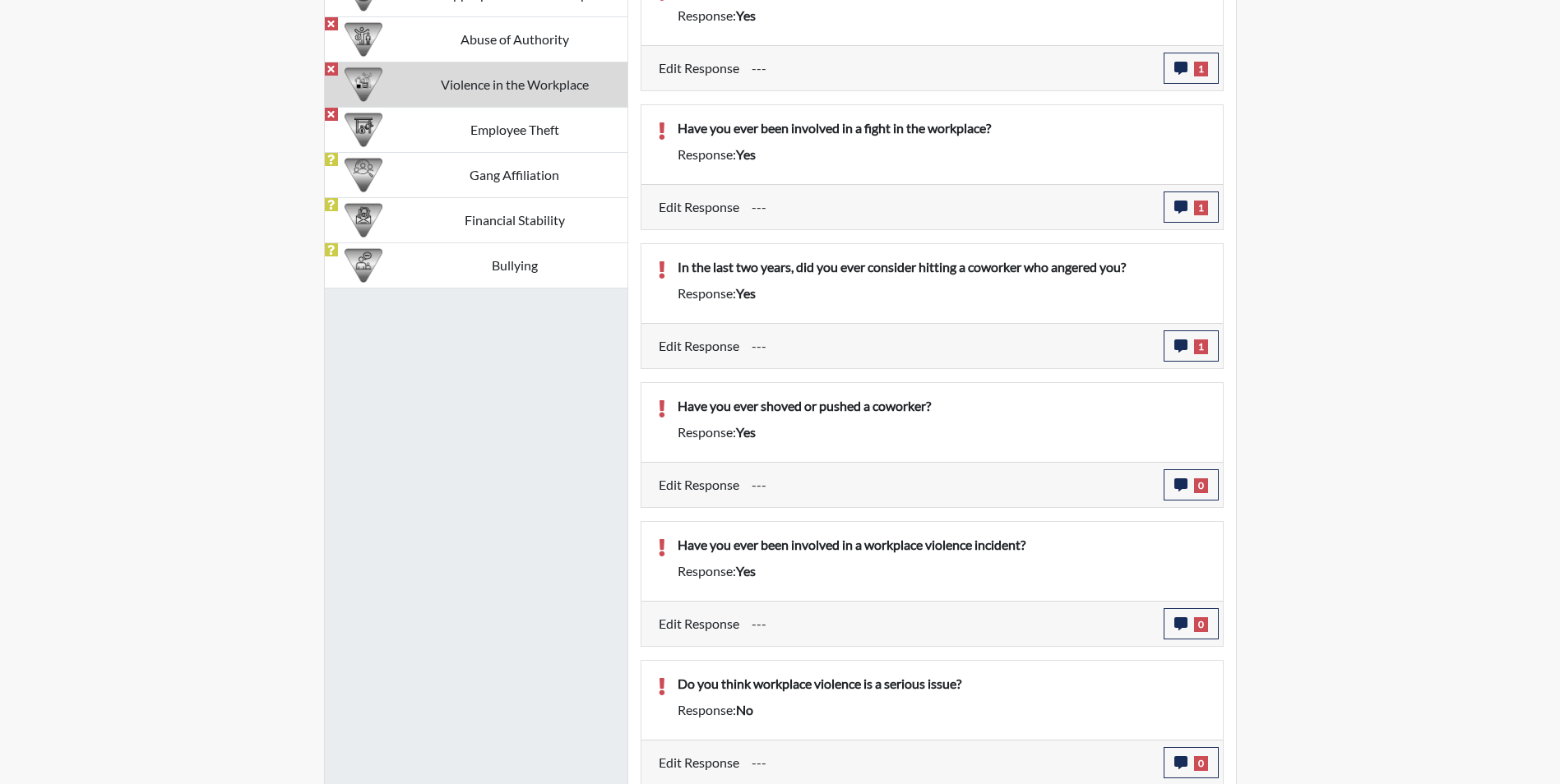
scroll to position [1130, 0]
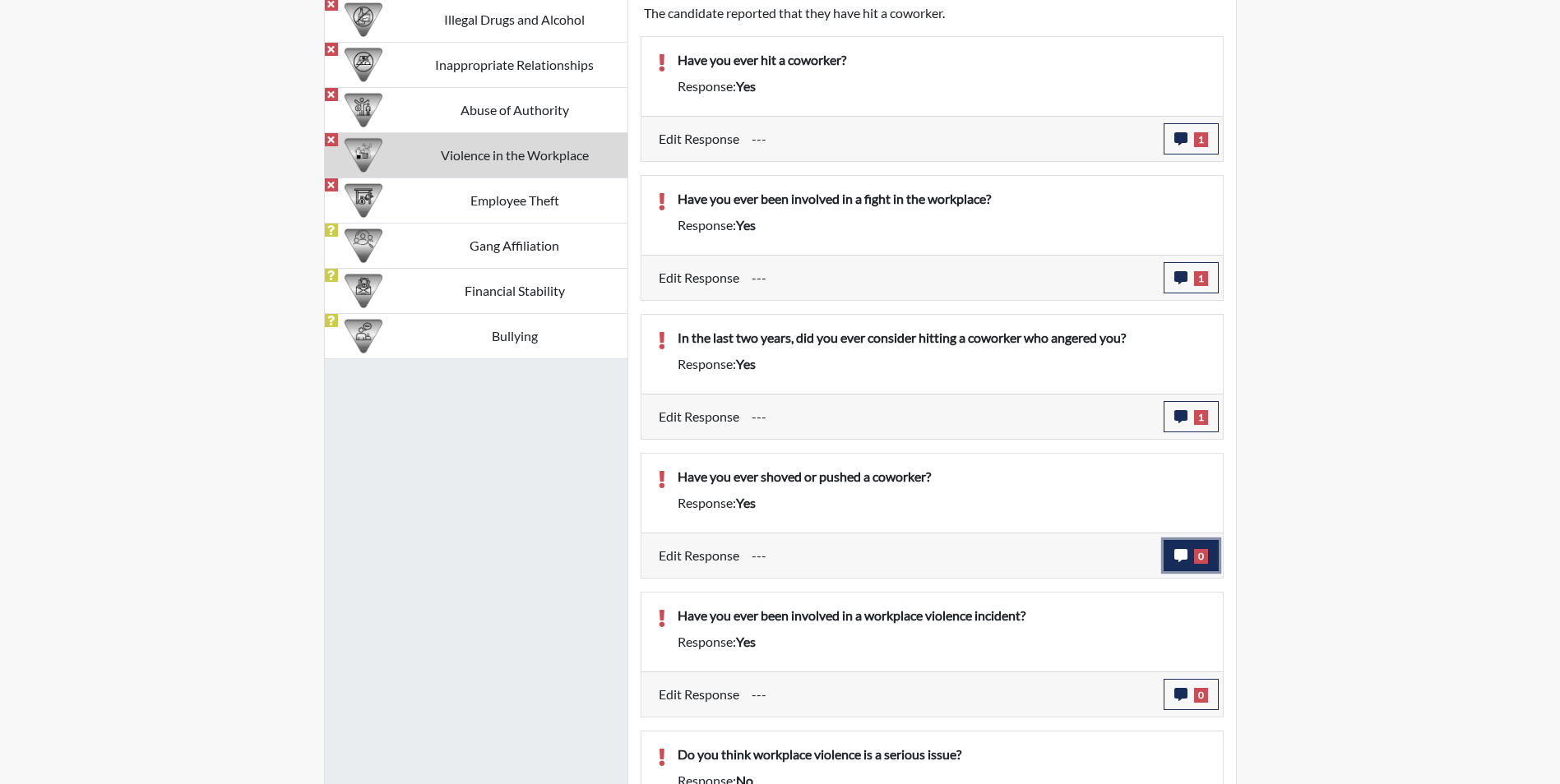
click at [1175, 553] on icon "button" at bounding box center [1181, 556] width 13 height 13
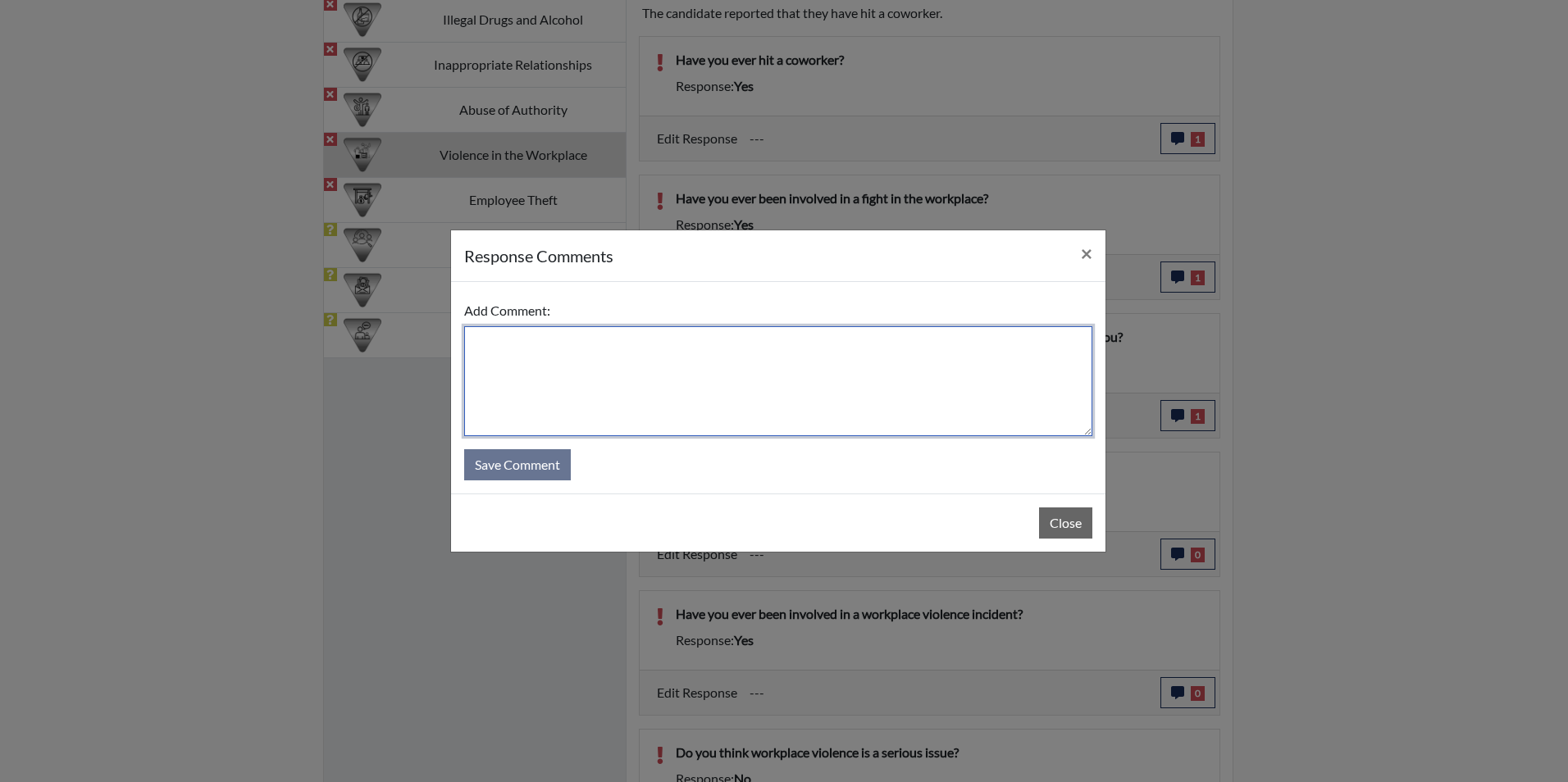
click at [596, 344] on textarea at bounding box center [778, 381] width 628 height 110
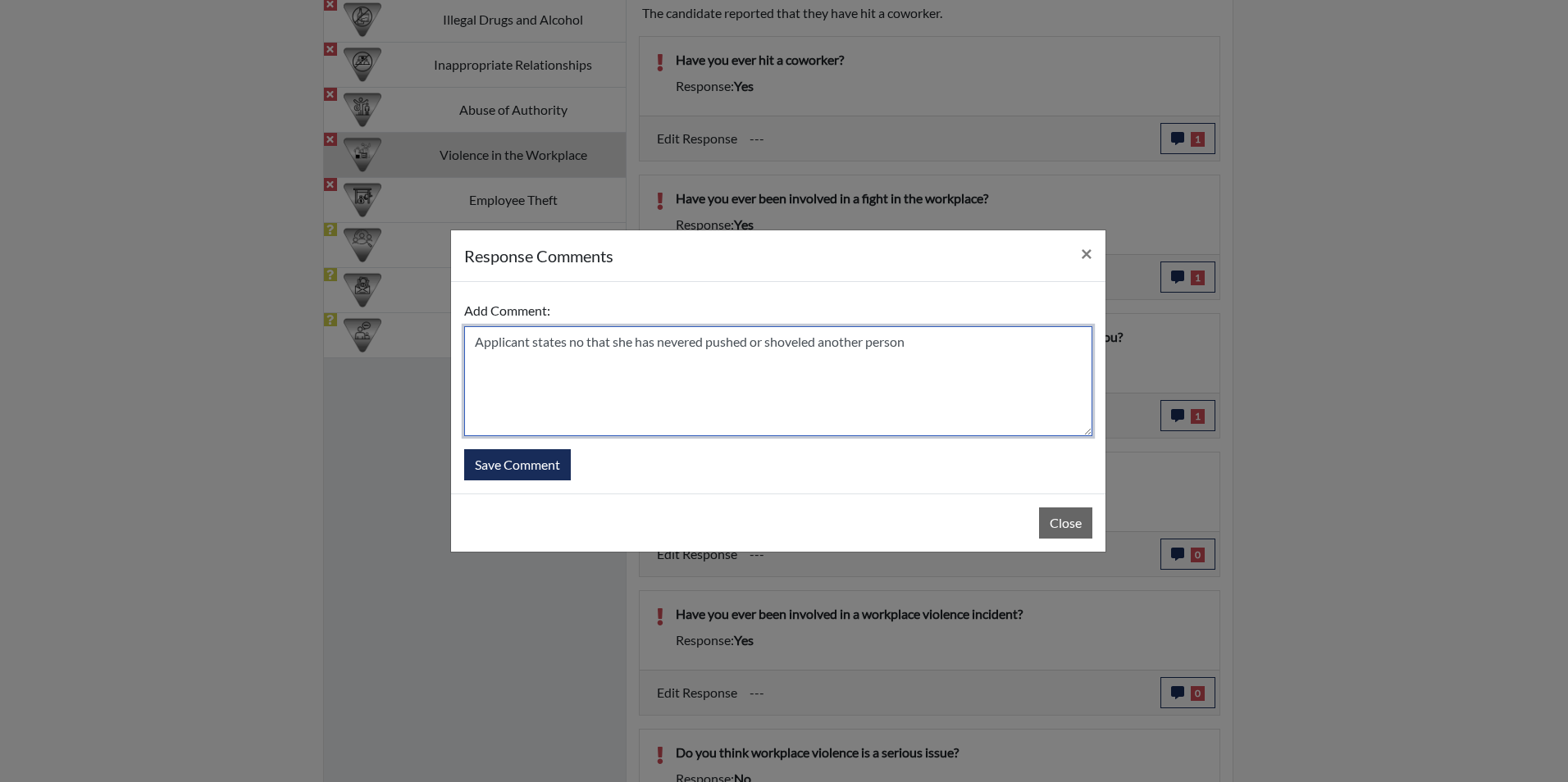
drag, startPoint x: 692, startPoint y: 350, endPoint x: 861, endPoint y: 384, distance: 172.4
click at [861, 384] on textarea "Applicant states no that she has nevered pushed or shoveled another person" at bounding box center [778, 381] width 628 height 110
type textarea "Applicant states no that she has never pushed or shoveled another person"
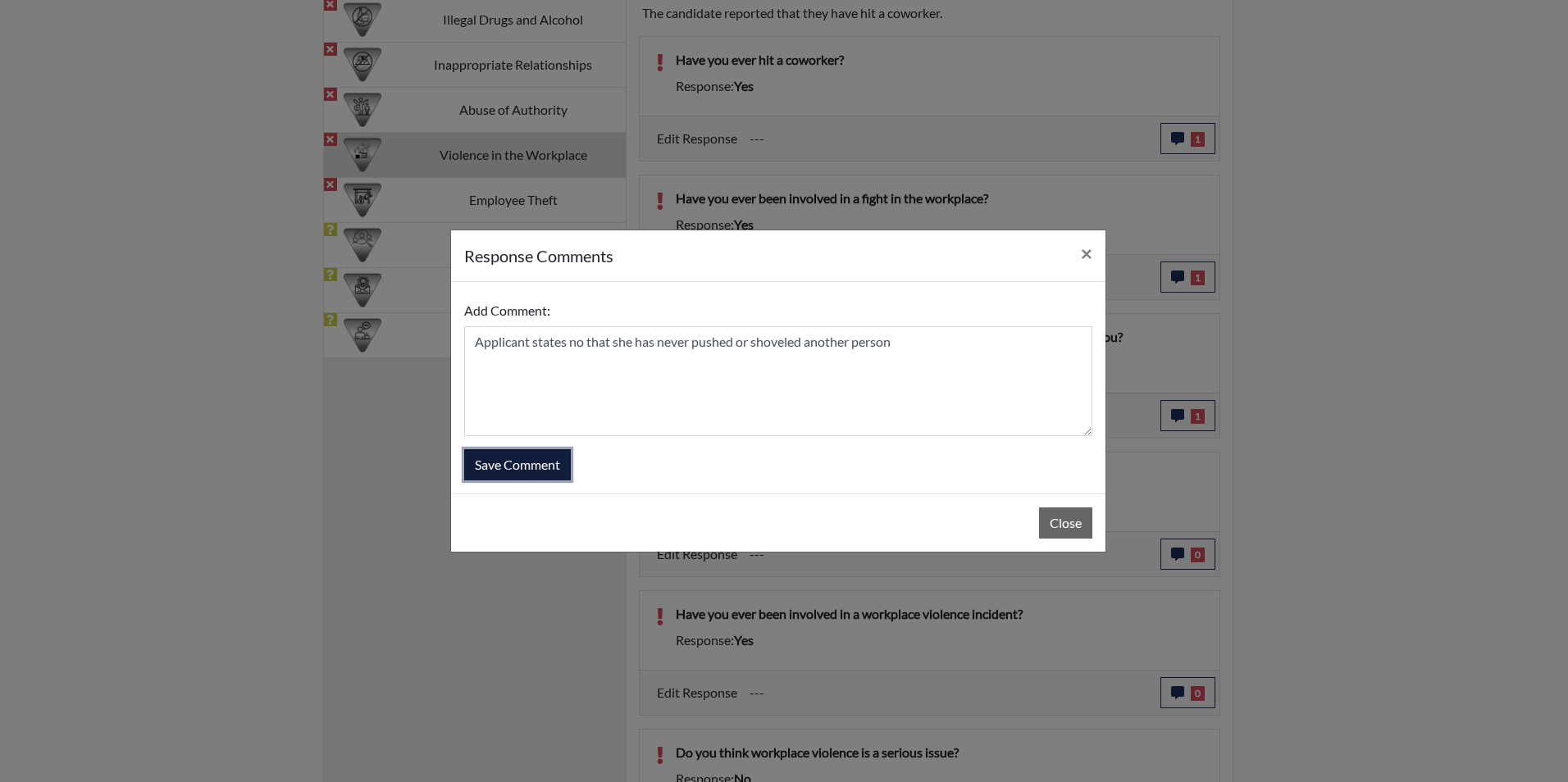
click at [527, 463] on button "Save Comment" at bounding box center [517, 464] width 106 height 31
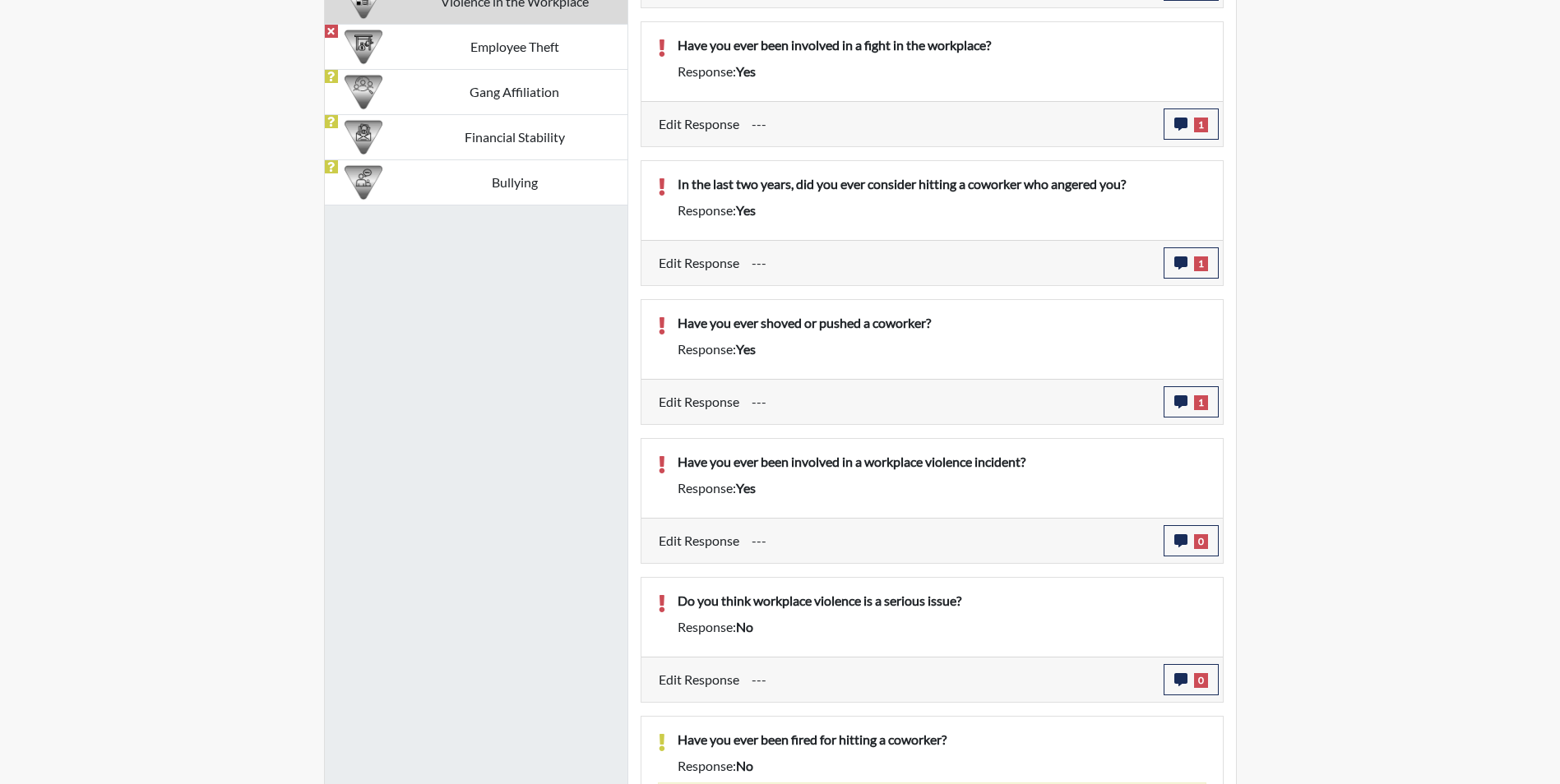
scroll to position [1294, 0]
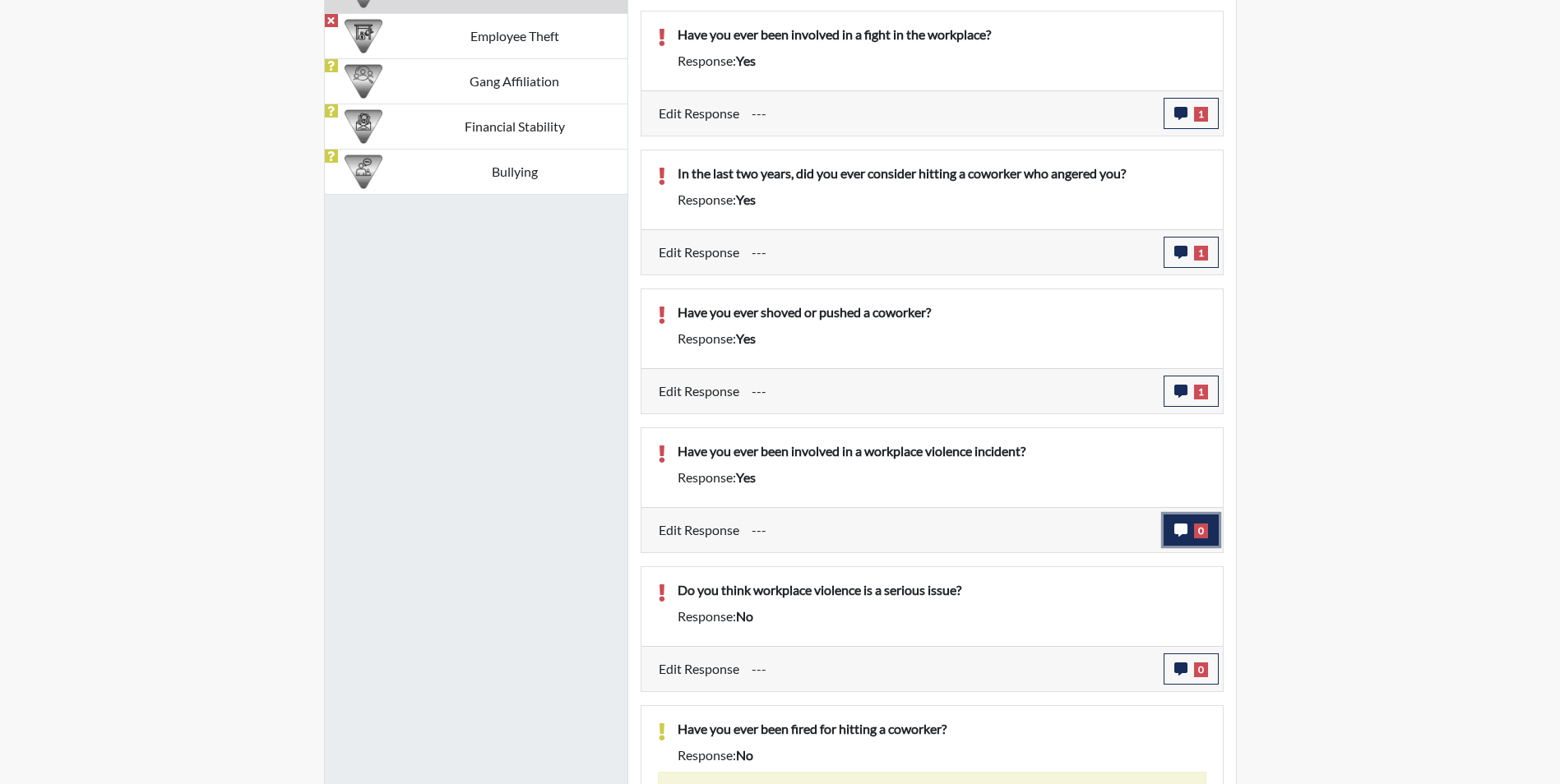
click at [1182, 530] on icon "button" at bounding box center [1181, 530] width 13 height 13
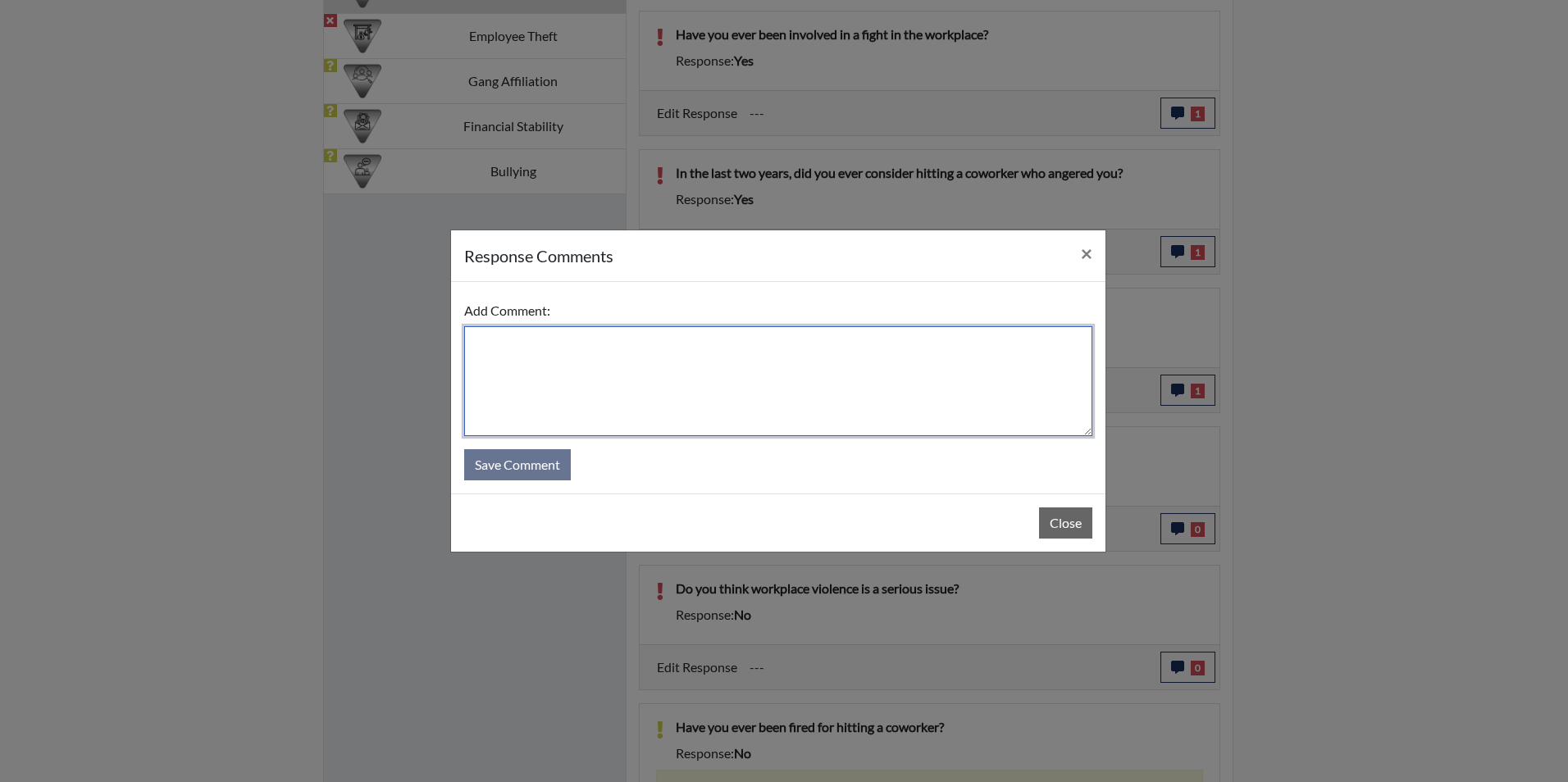
click at [572, 359] on textarea at bounding box center [778, 381] width 628 height 110
click at [584, 339] on textarea at bounding box center [778, 381] width 628 height 110
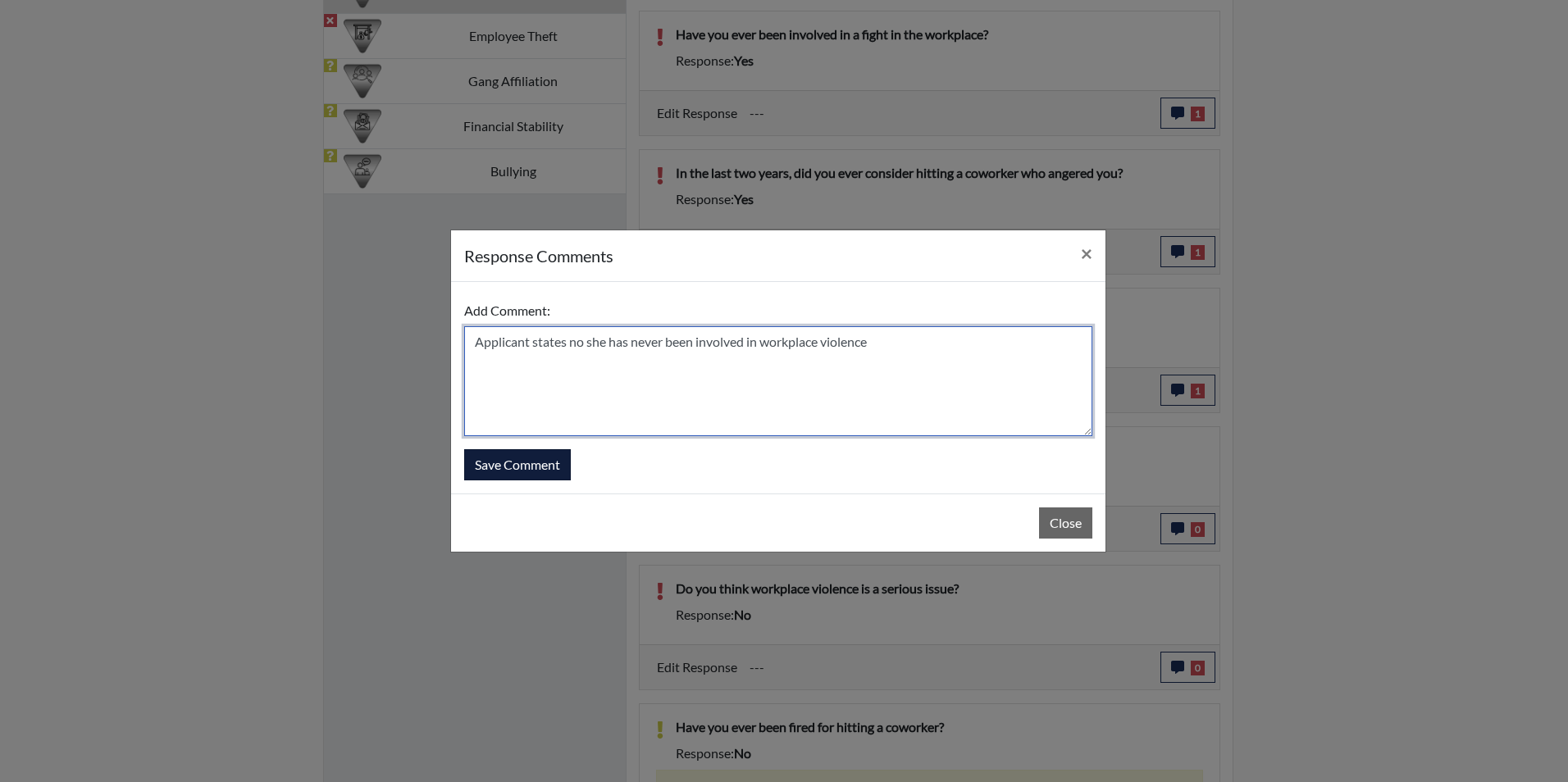
type textarea "Applicant states no she has never been involved in workplace violence"
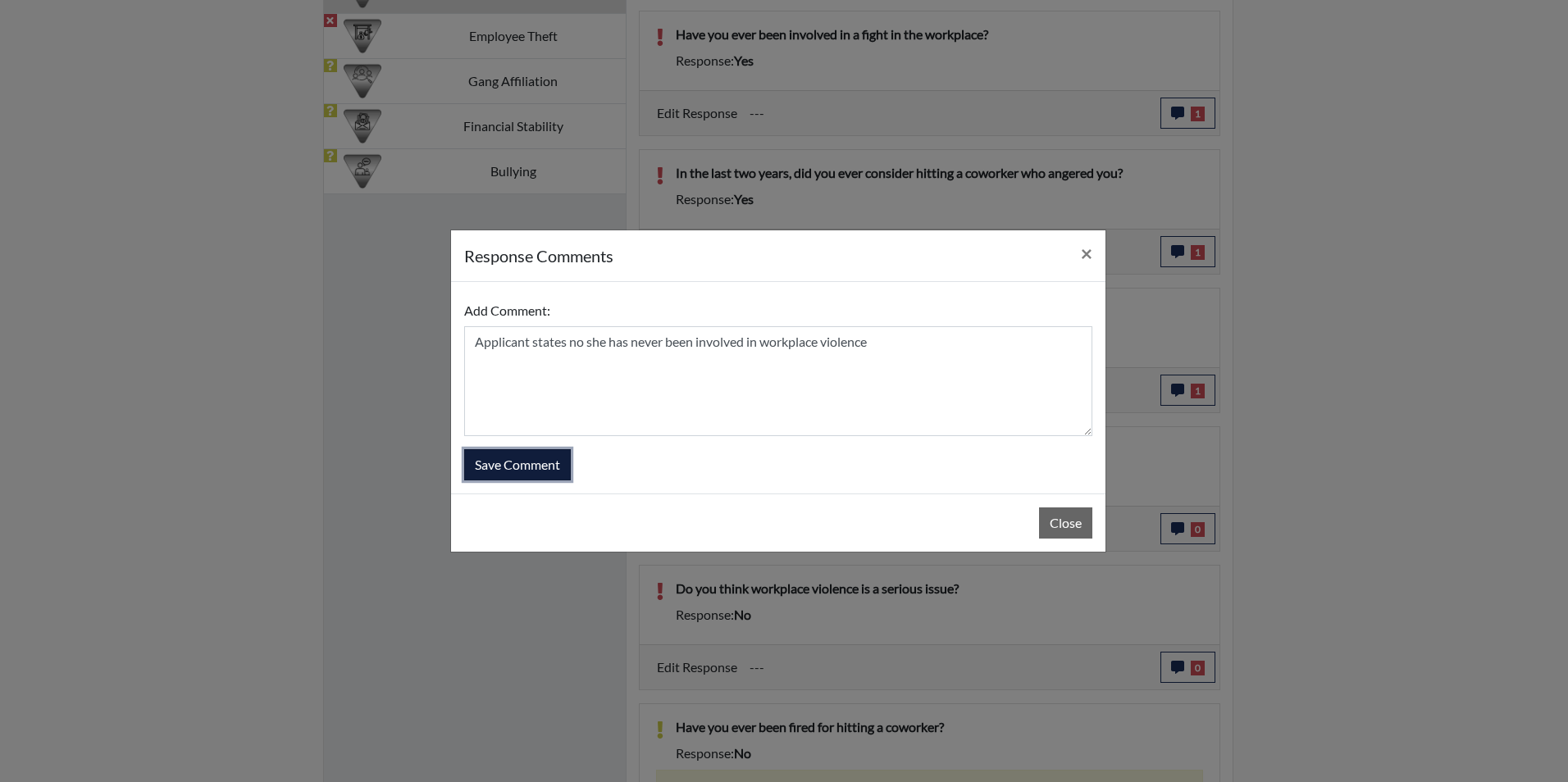
click at [531, 461] on button "Save Comment" at bounding box center [517, 464] width 106 height 31
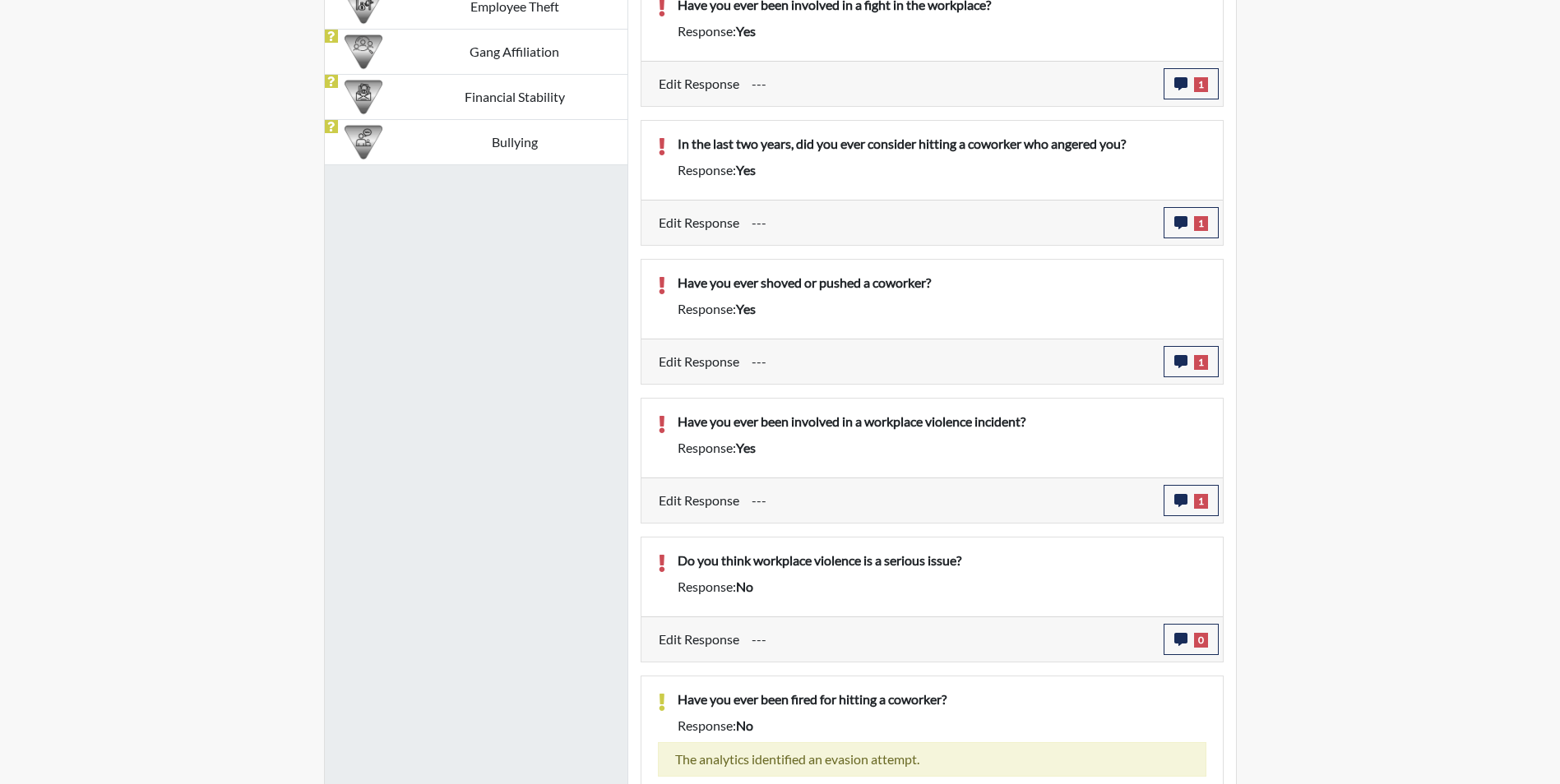
scroll to position [1376, 0]
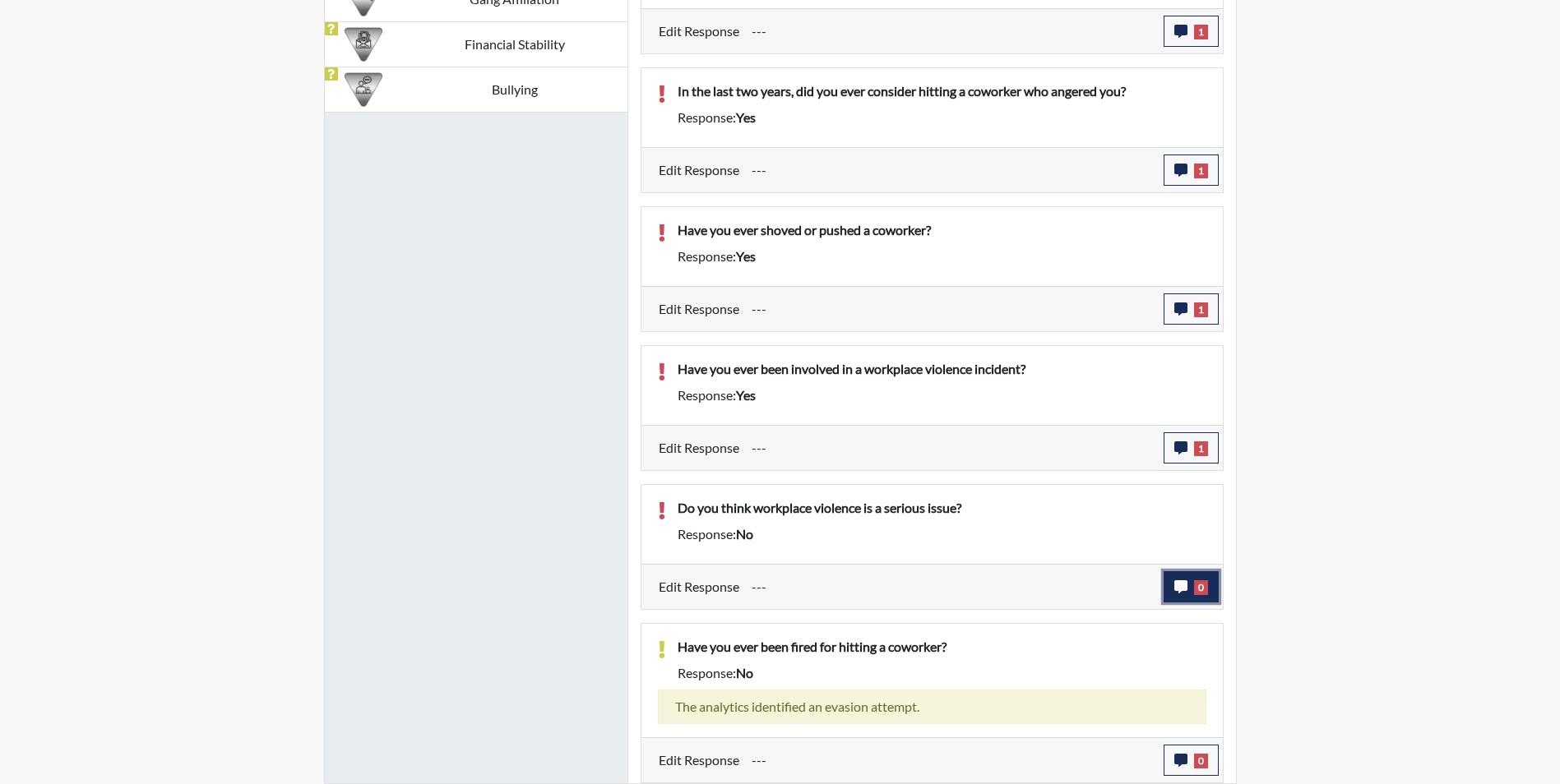
click at [1175, 585] on icon "button" at bounding box center [1181, 587] width 13 height 13
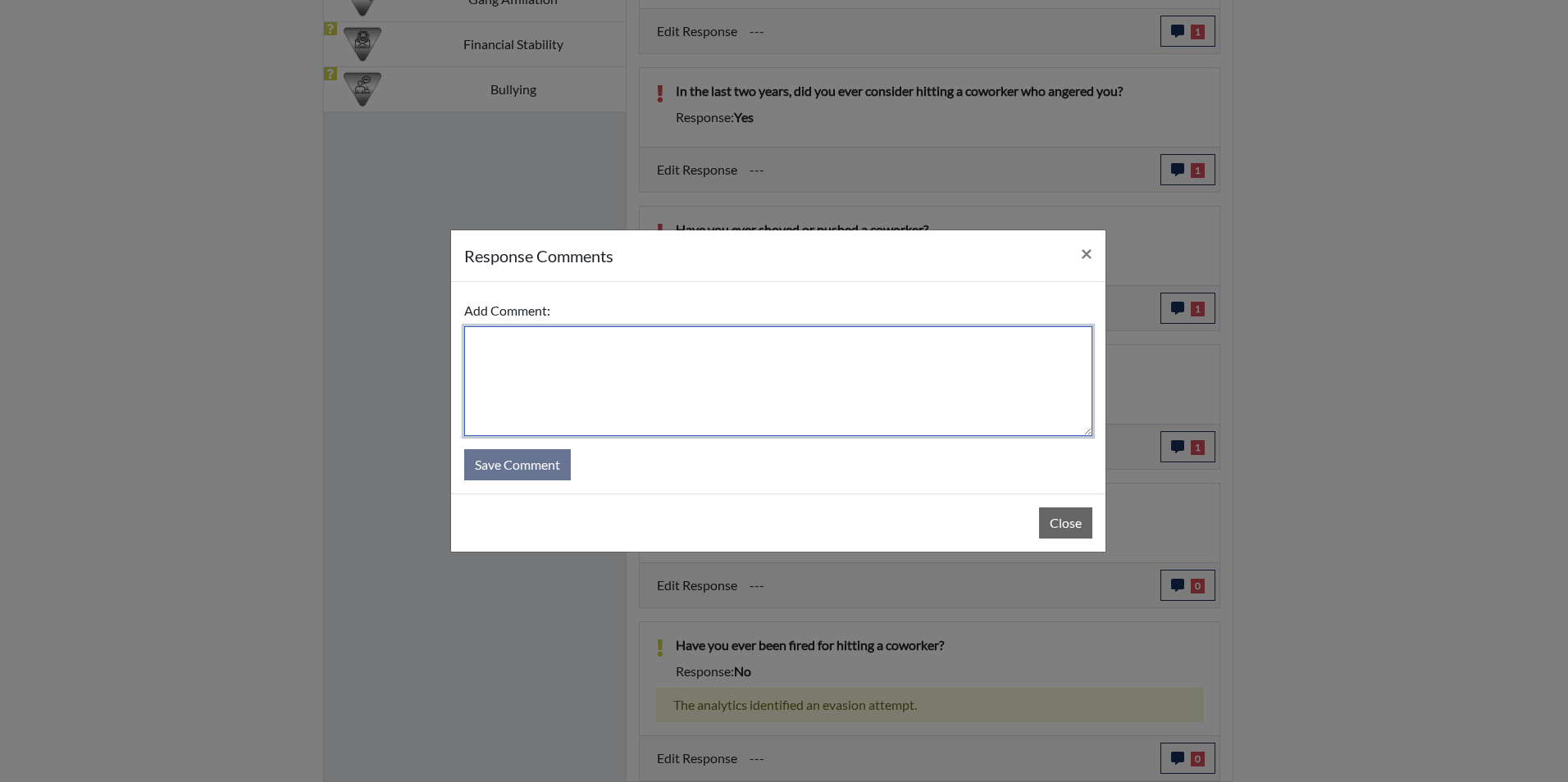
click at [504, 338] on textarea at bounding box center [778, 381] width 628 height 110
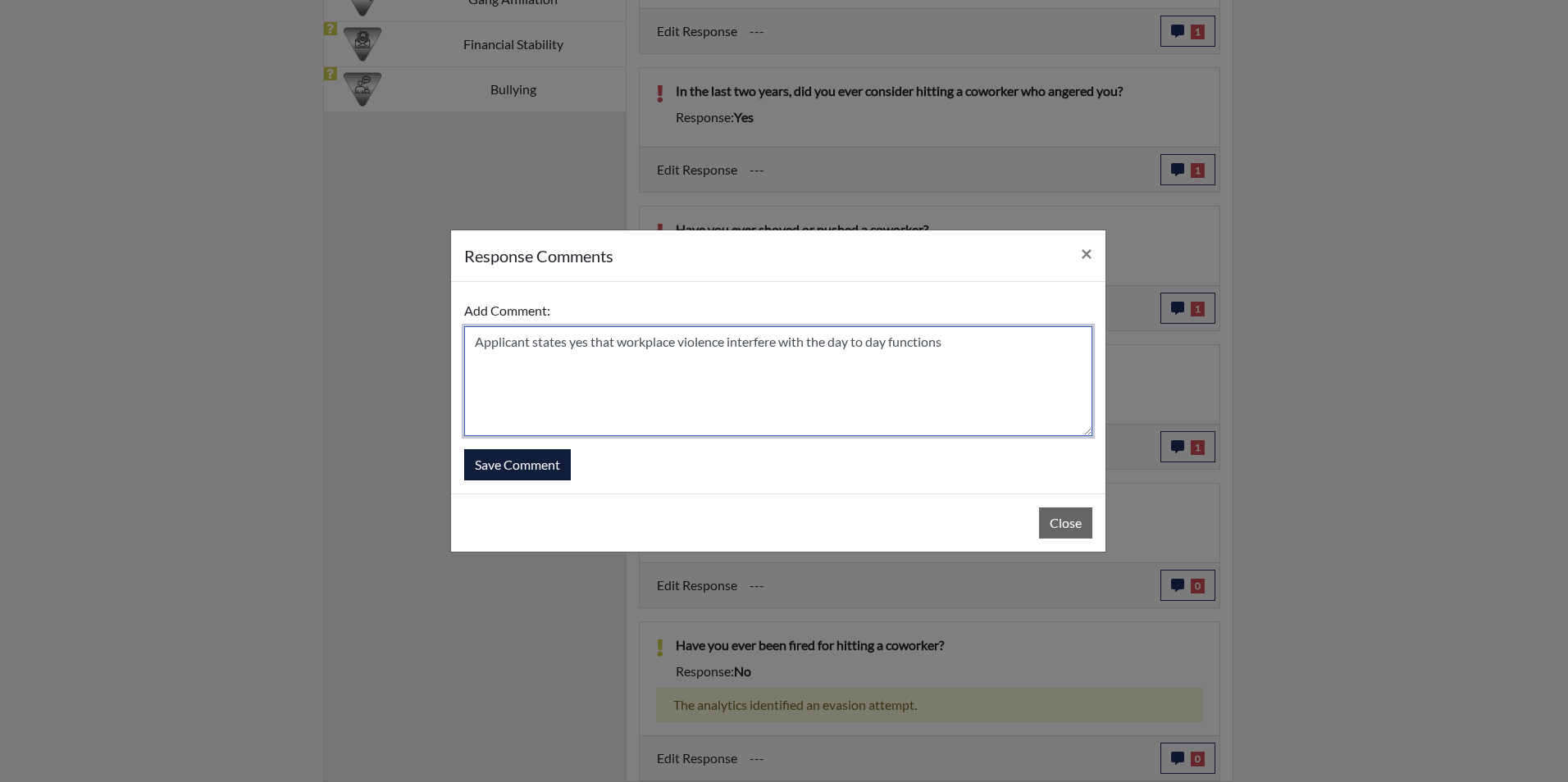
type textarea "Applicant states yes that workplace violence interfere with the day to day func…"
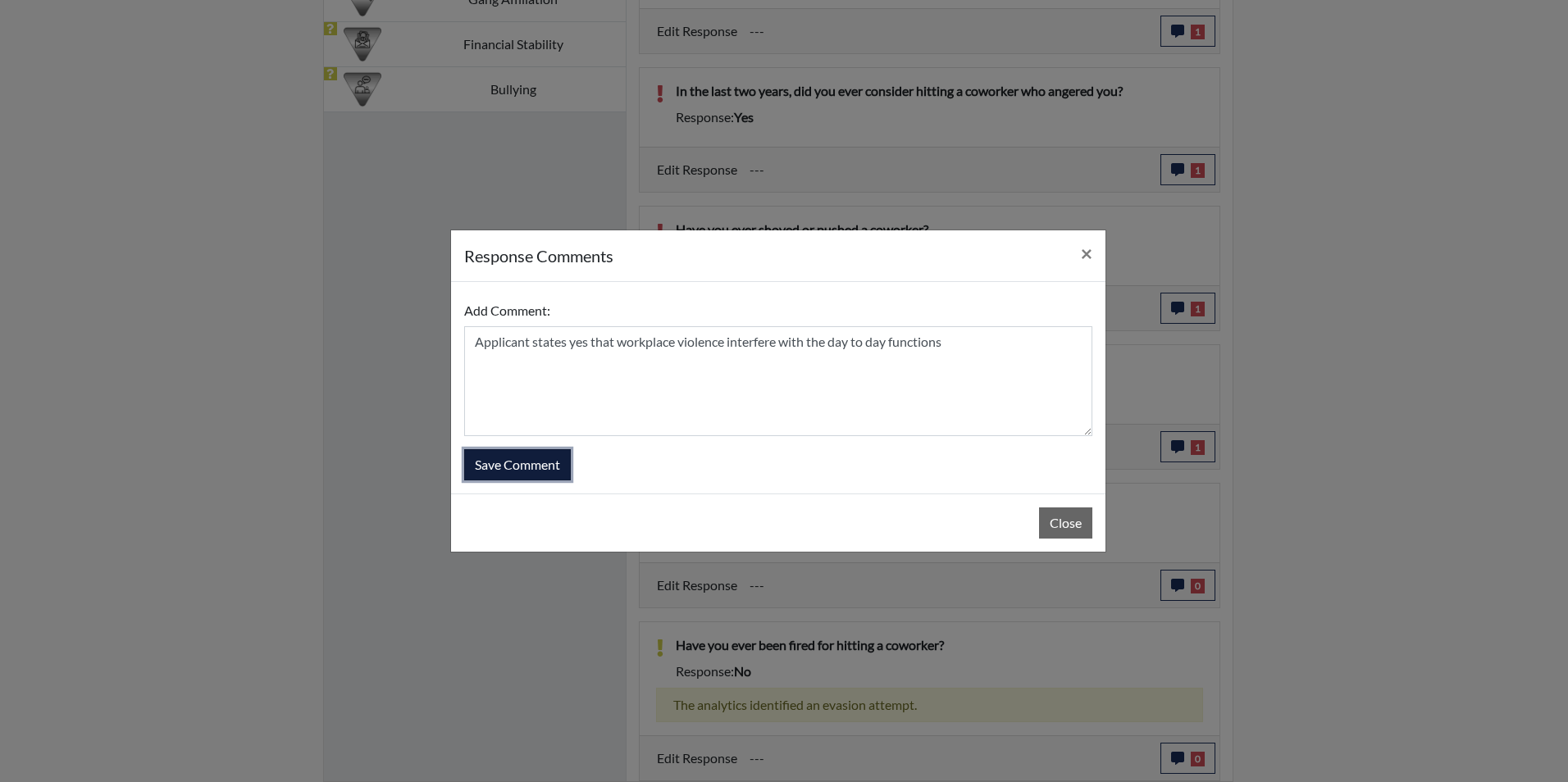
click at [542, 462] on button "Save Comment" at bounding box center [517, 464] width 106 height 31
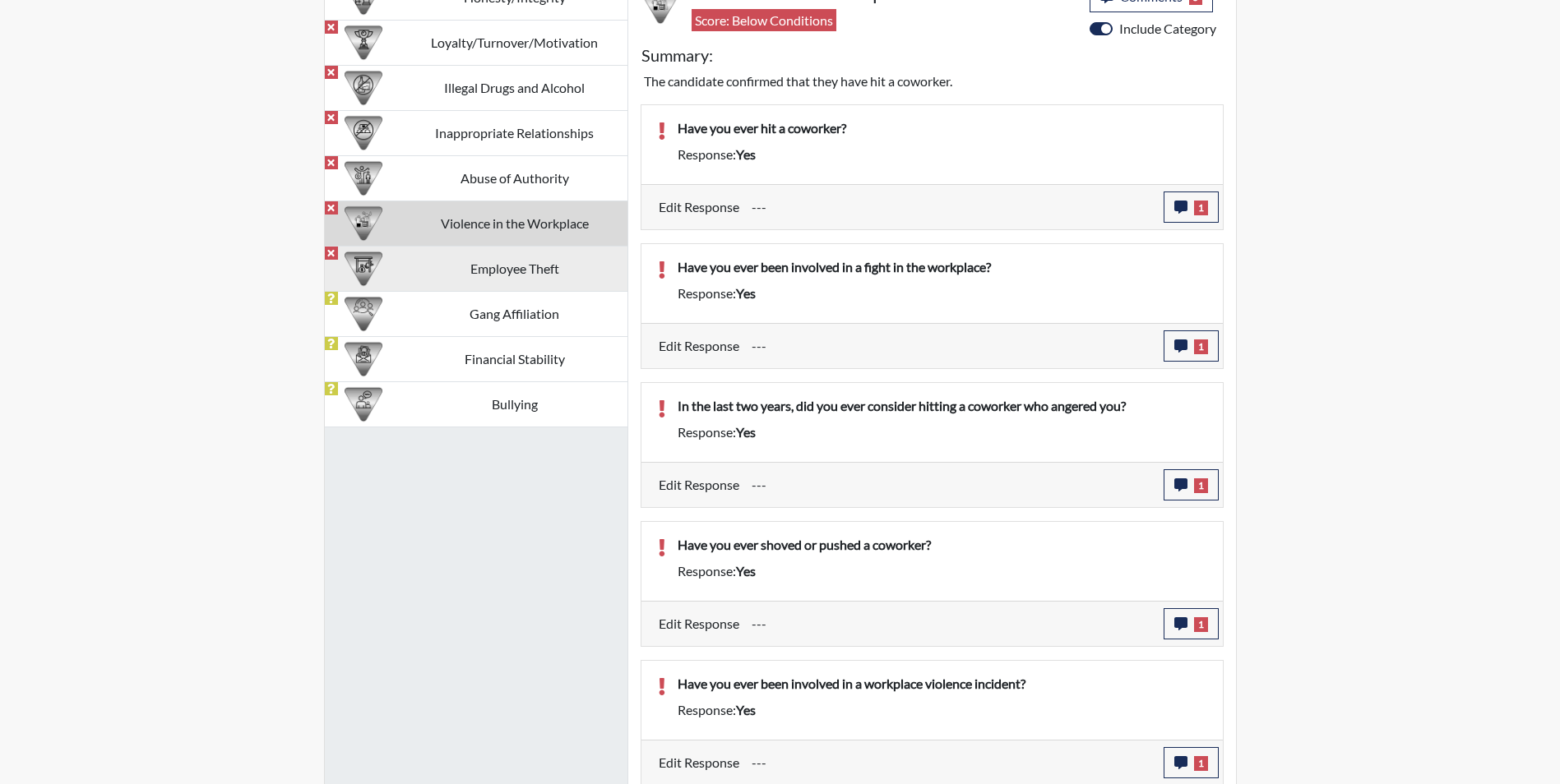
scroll to position [1048, 0]
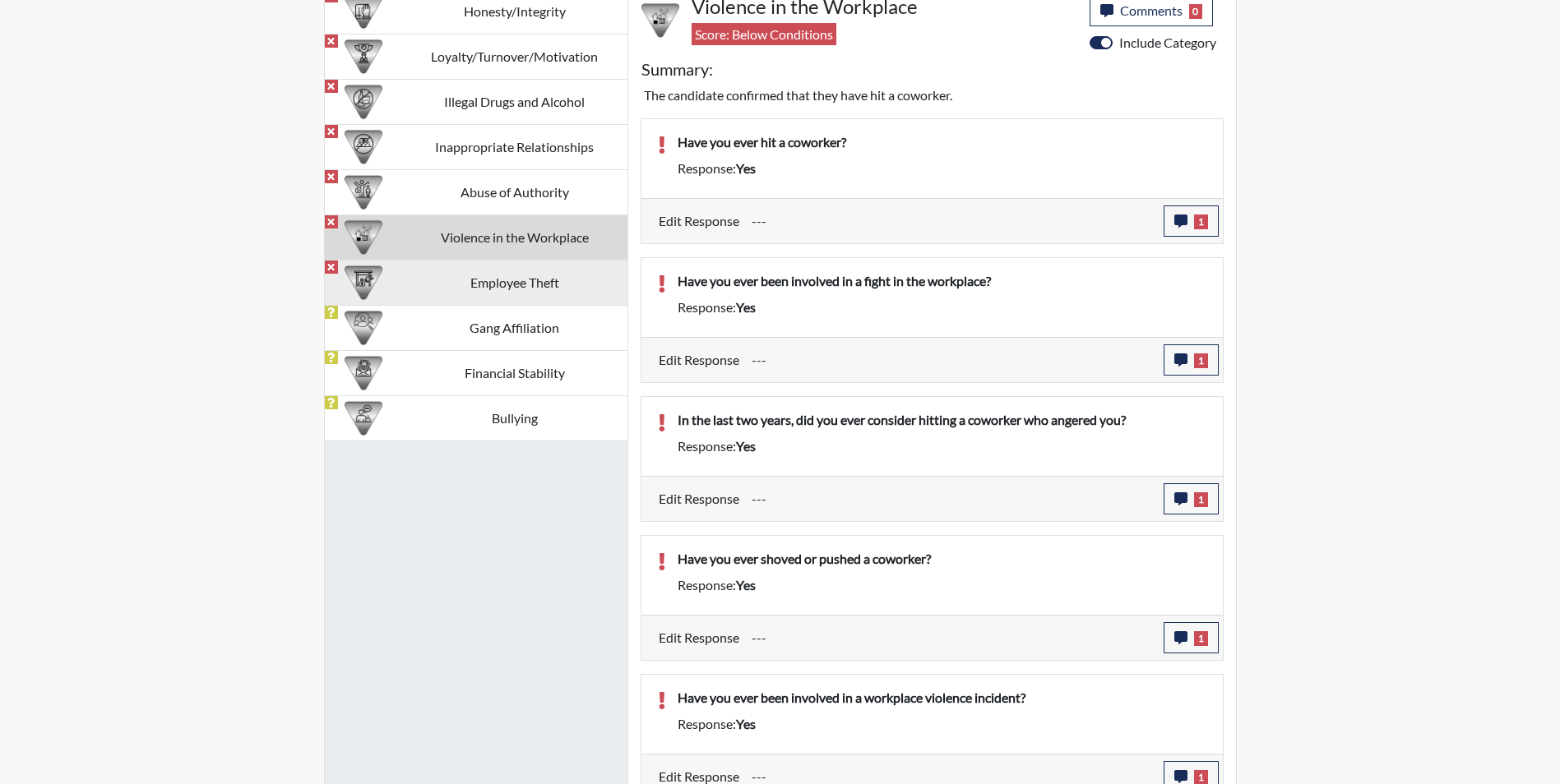
click at [525, 286] on td "Employee Theft" at bounding box center [515, 283] width 225 height 45
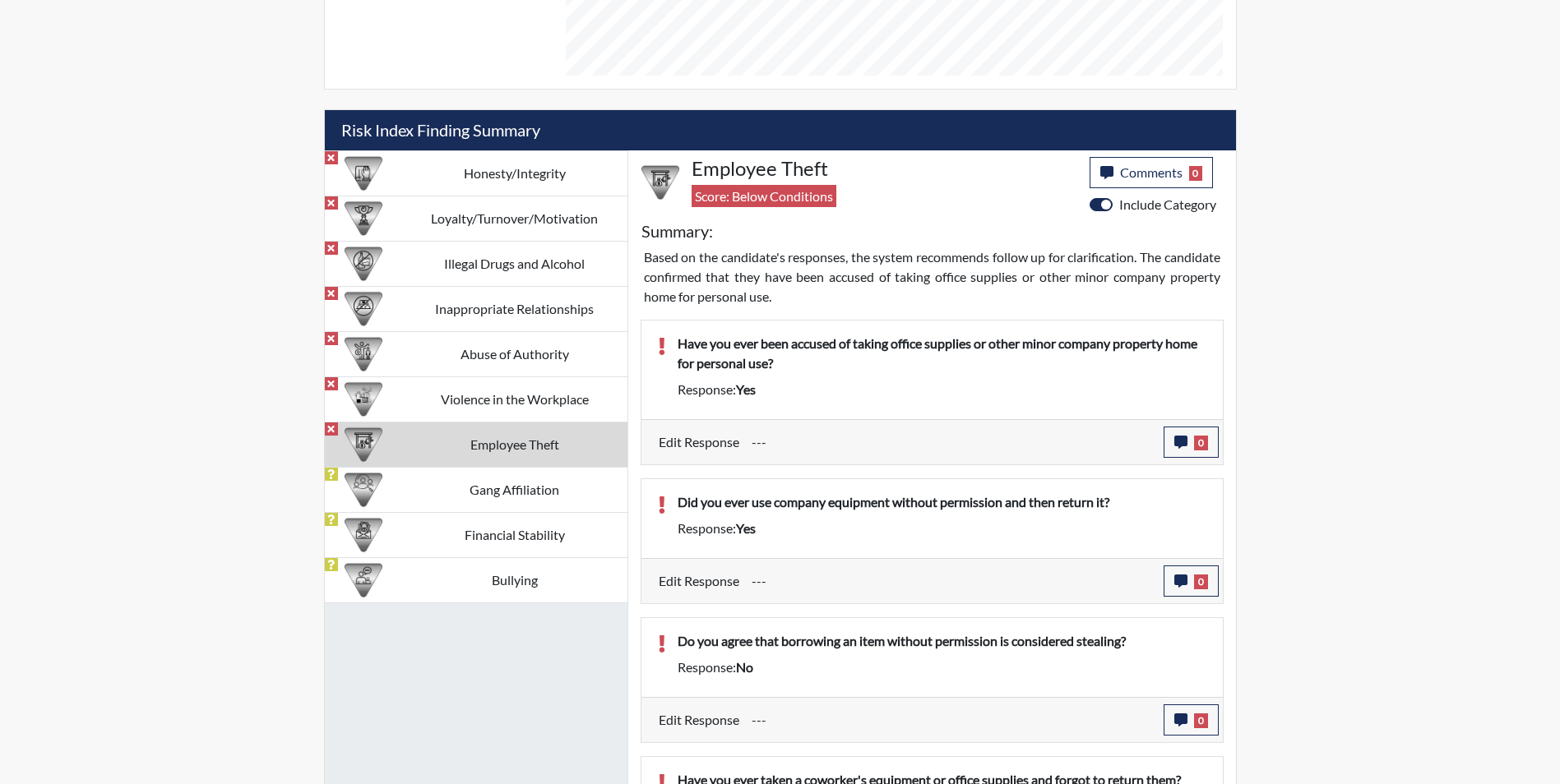
scroll to position [860, 0]
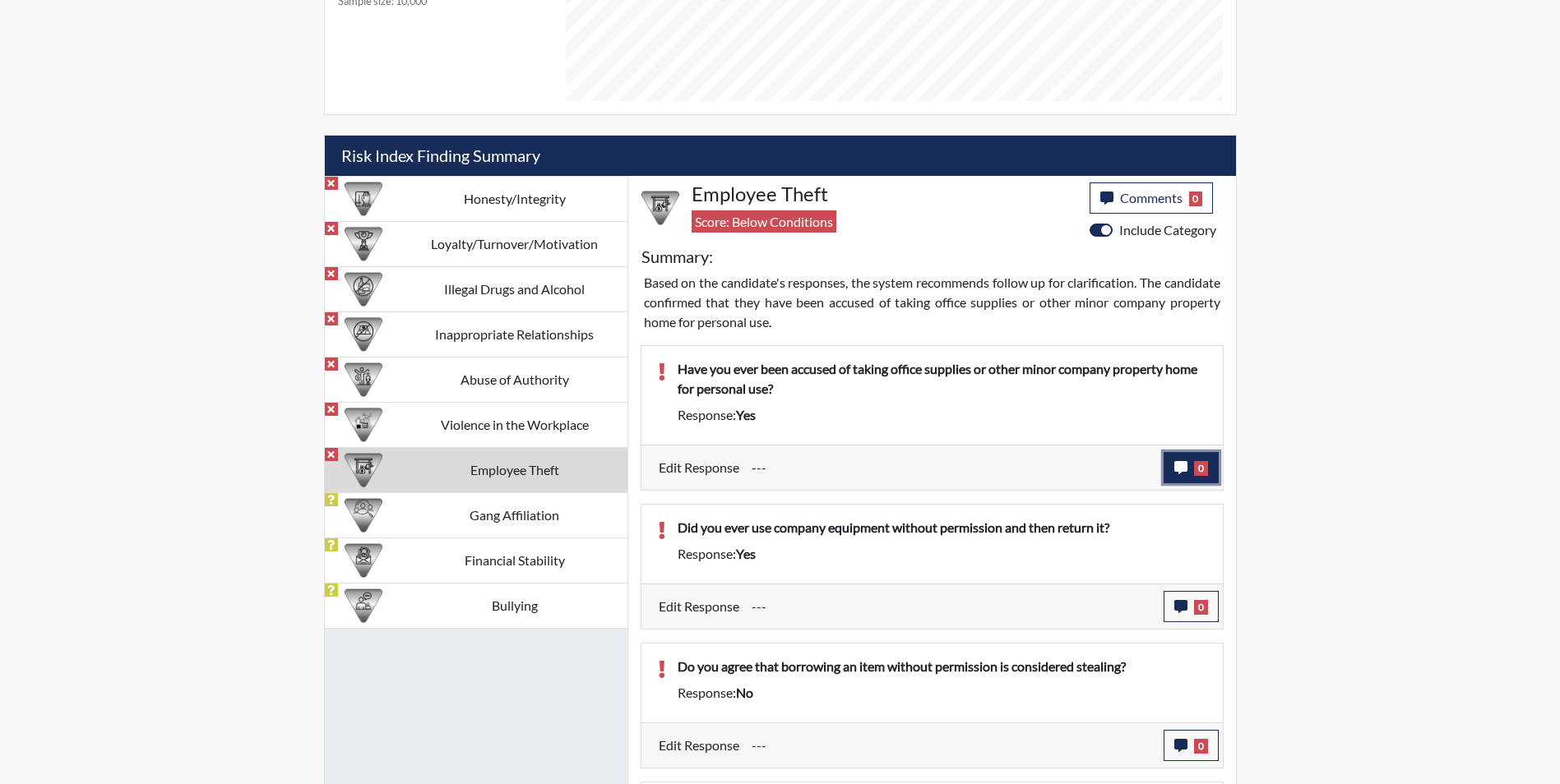
click at [1173, 468] on button "0" at bounding box center [1191, 467] width 55 height 31
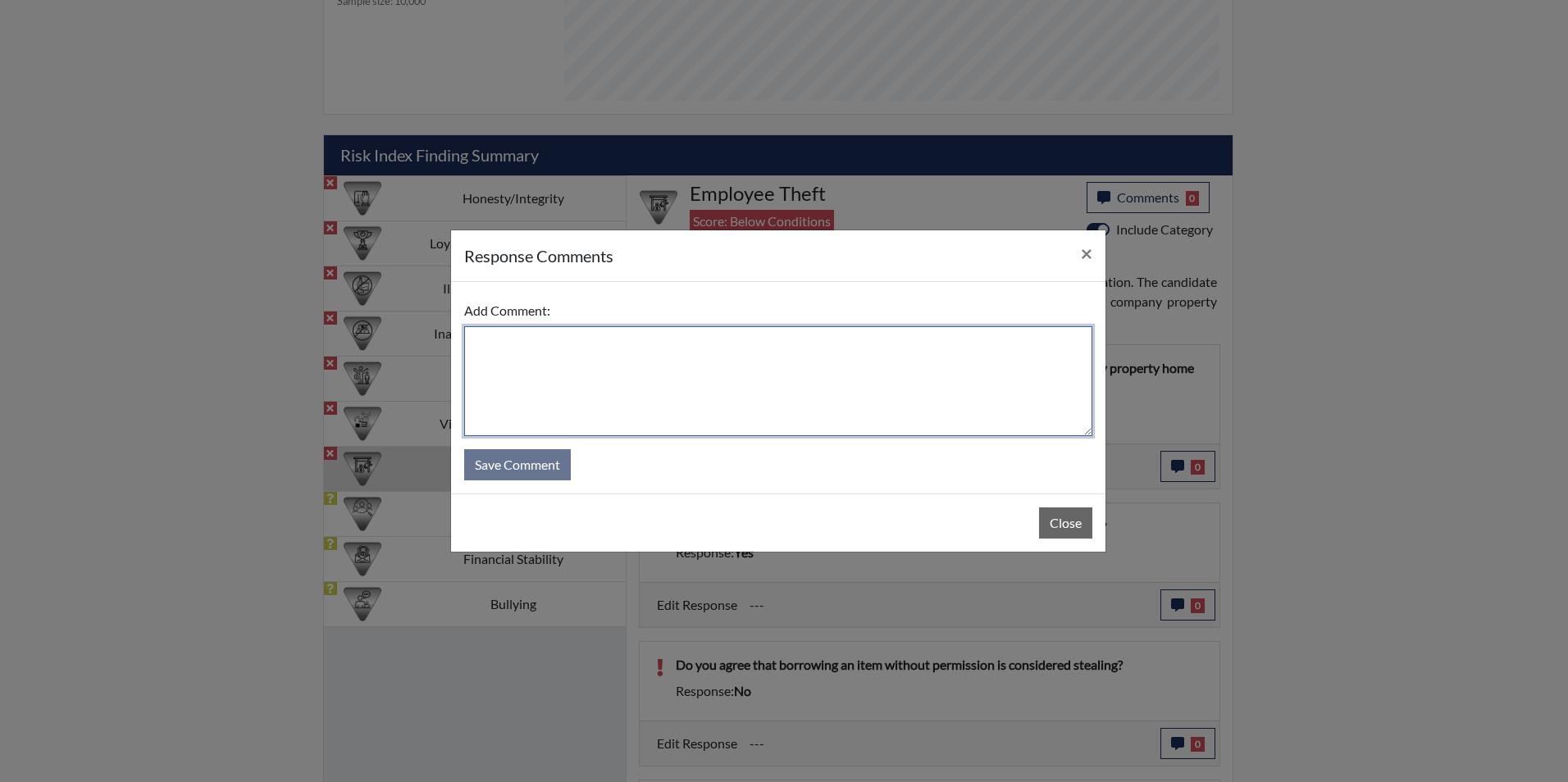
click at [545, 391] on textarea at bounding box center [778, 381] width 628 height 110
type textarea "Applicant states no that she has never took office supplies"
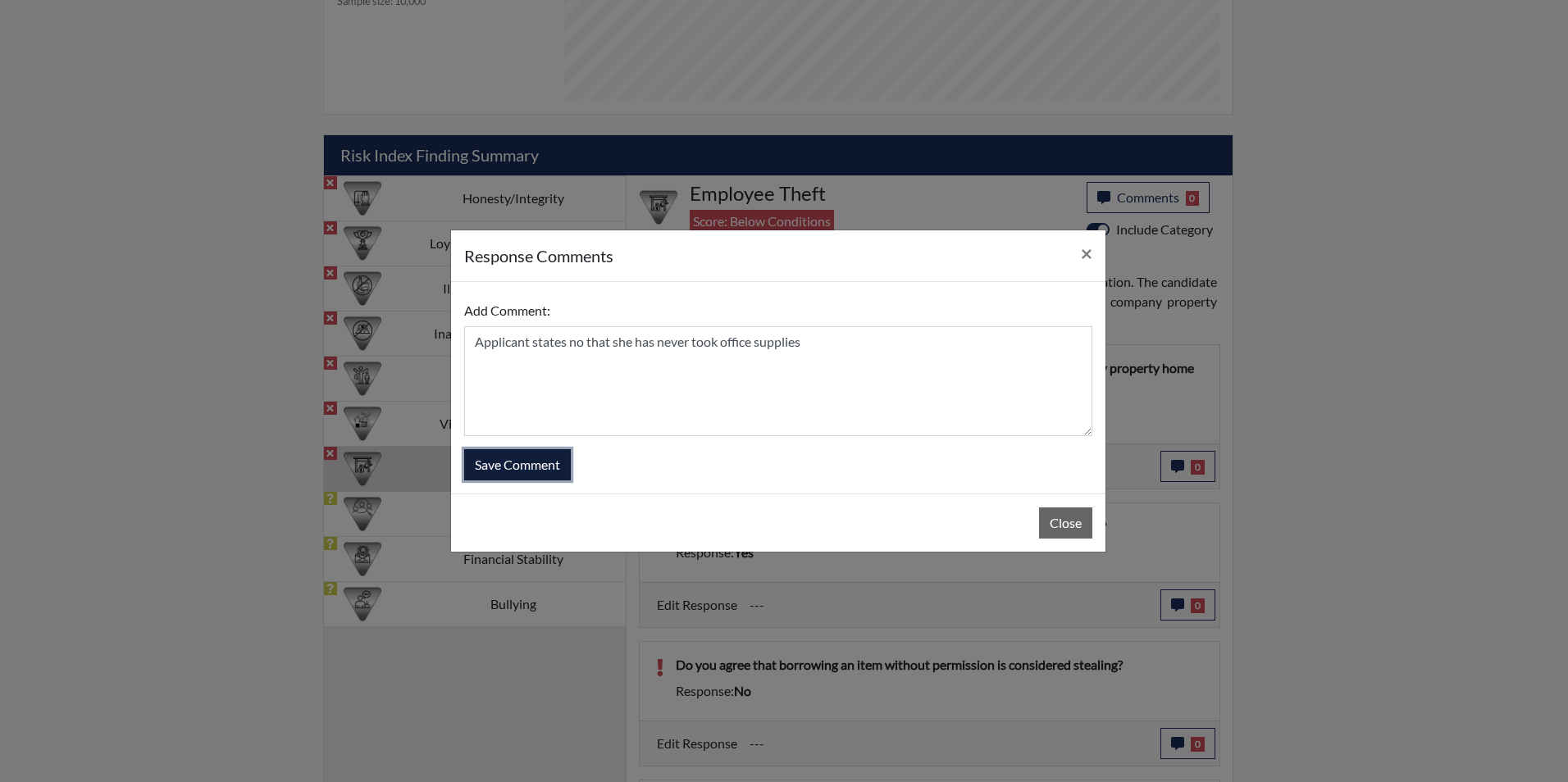
click at [527, 458] on button "Save Comment" at bounding box center [517, 464] width 106 height 31
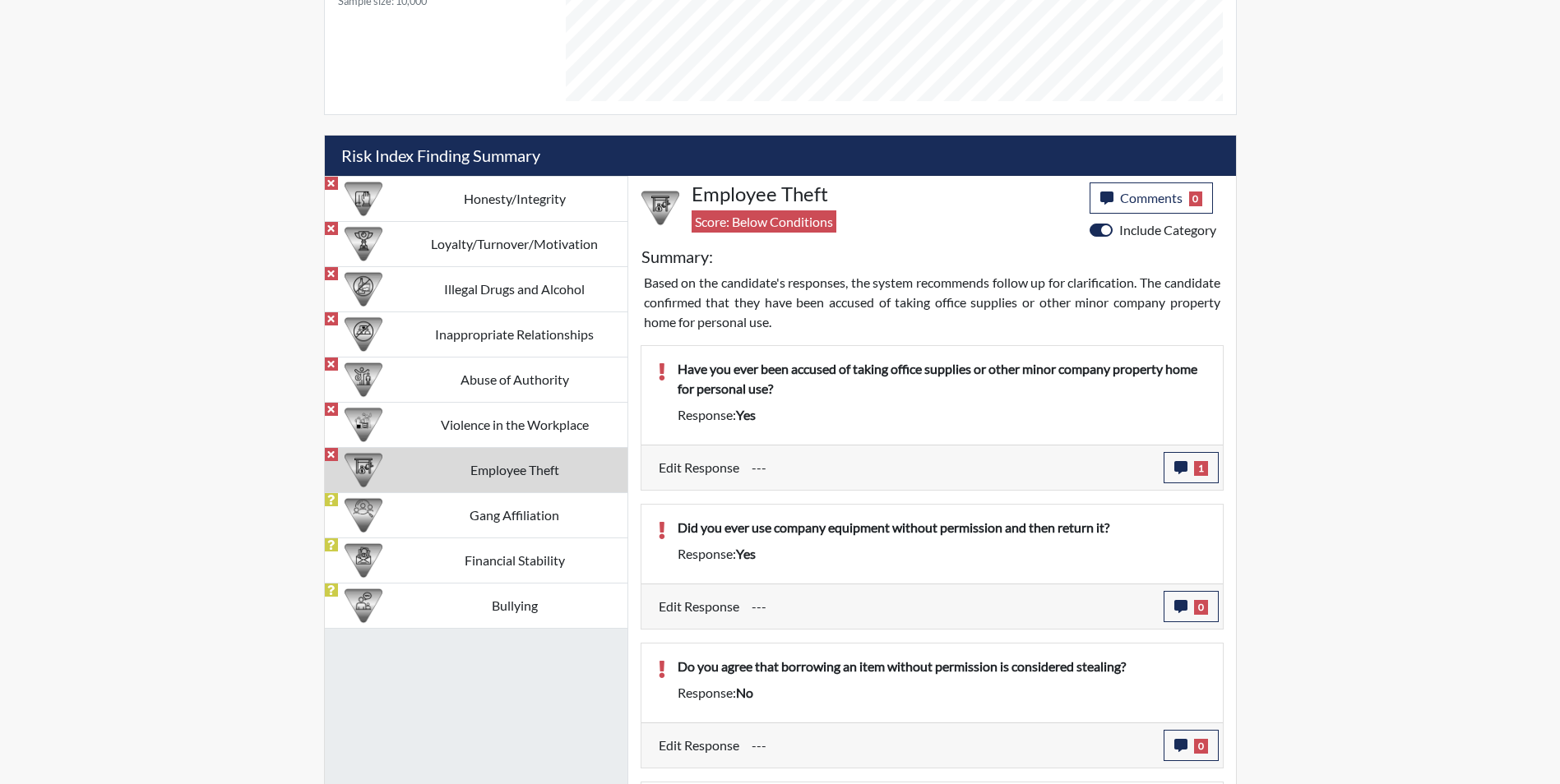
scroll to position [273, 683]
click at [1180, 601] on icon "button" at bounding box center [1181, 607] width 13 height 13
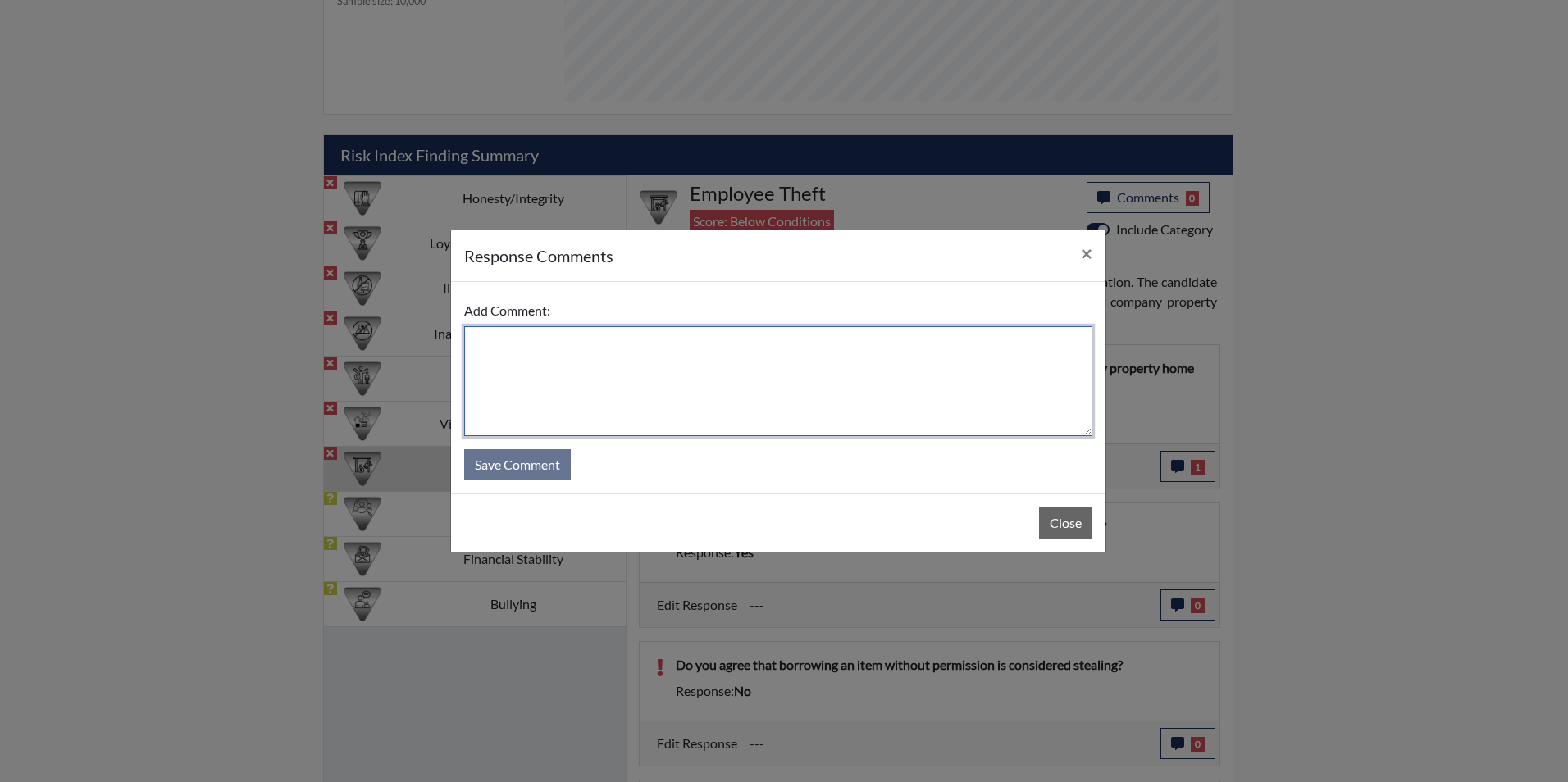
click at [569, 379] on textarea at bounding box center [778, 381] width 628 height 110
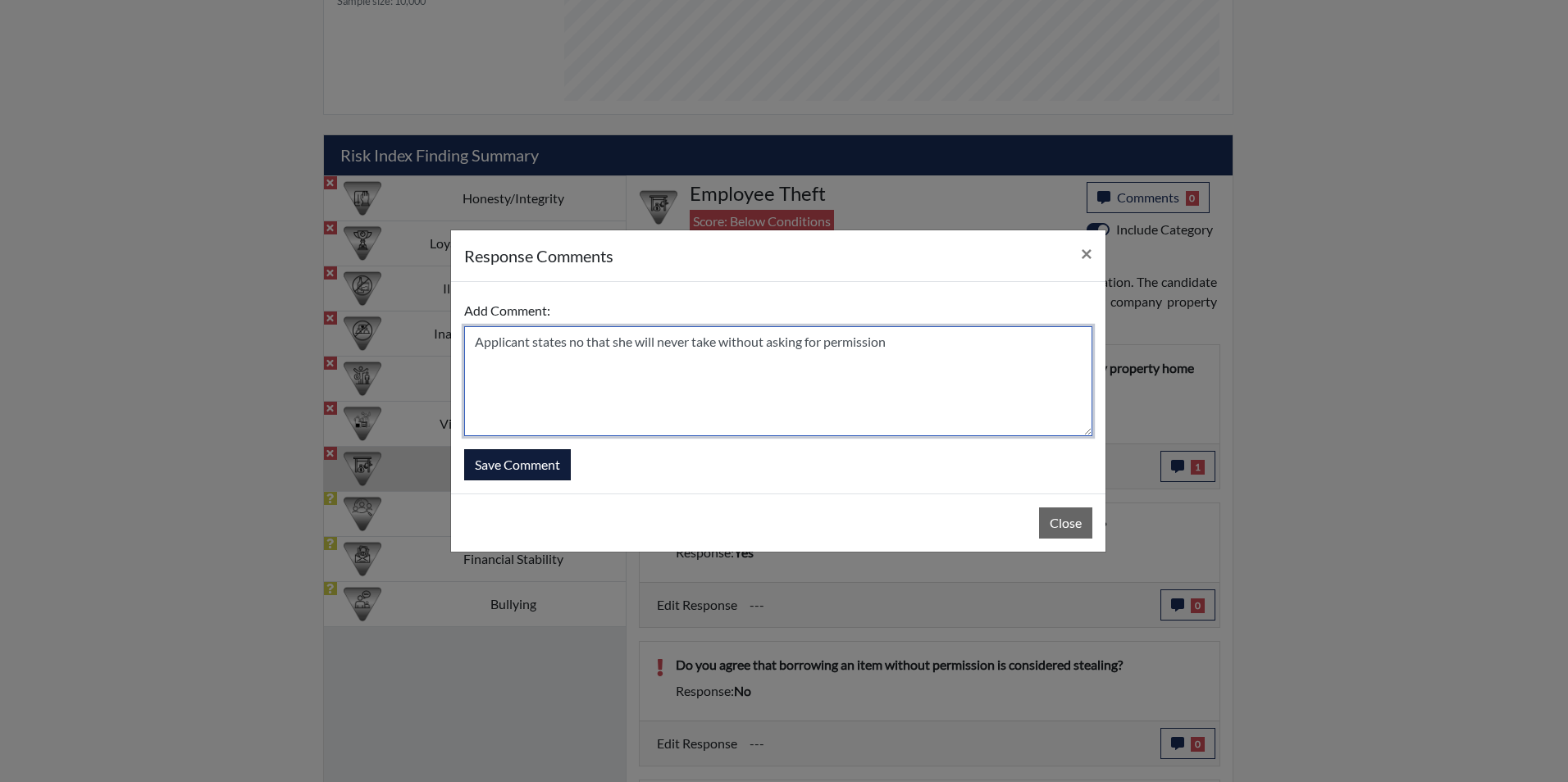
type textarea "Applicant states no that she will never take without asking for permission"
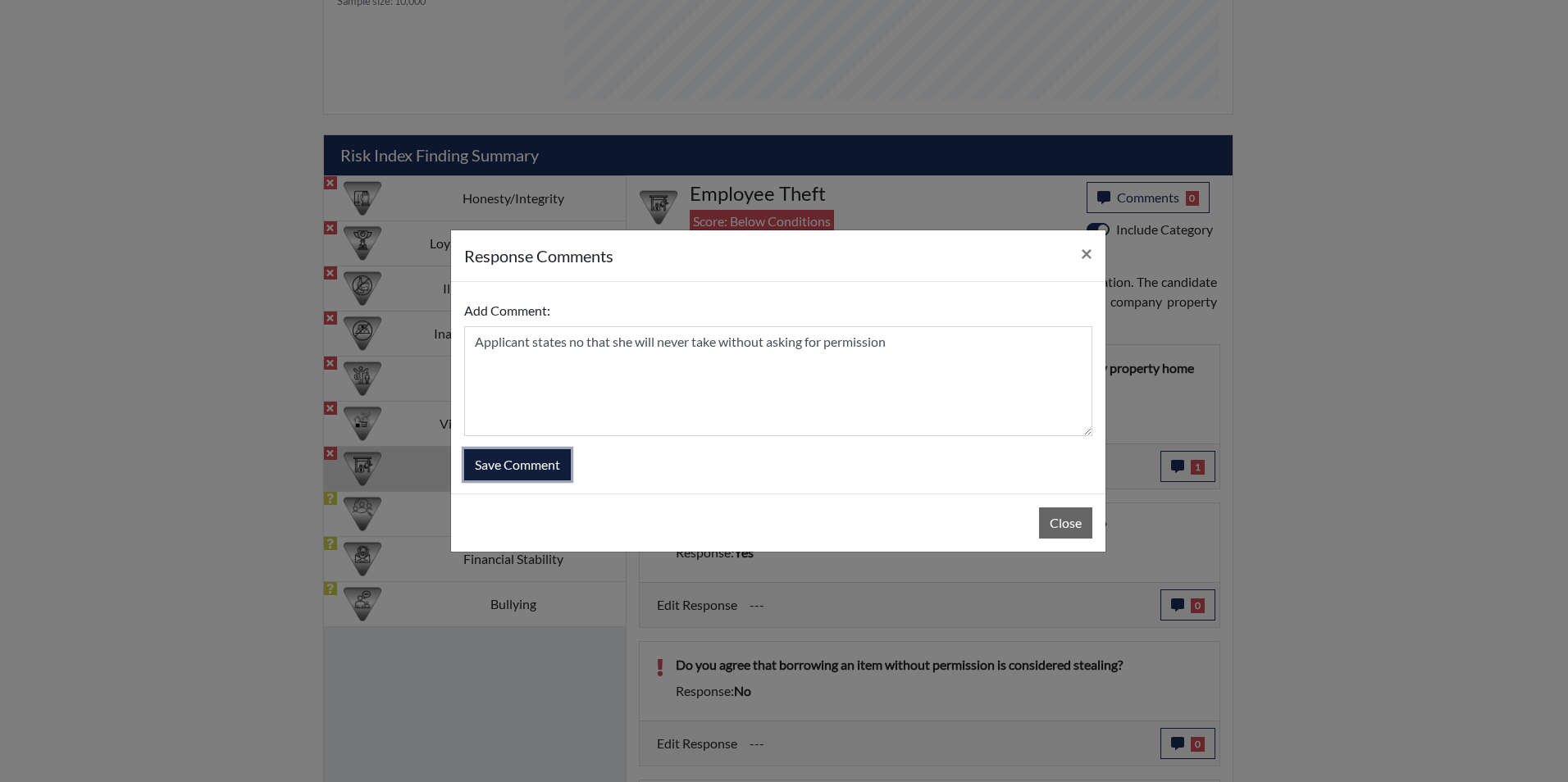
click at [527, 462] on button "Save Comment" at bounding box center [517, 464] width 106 height 31
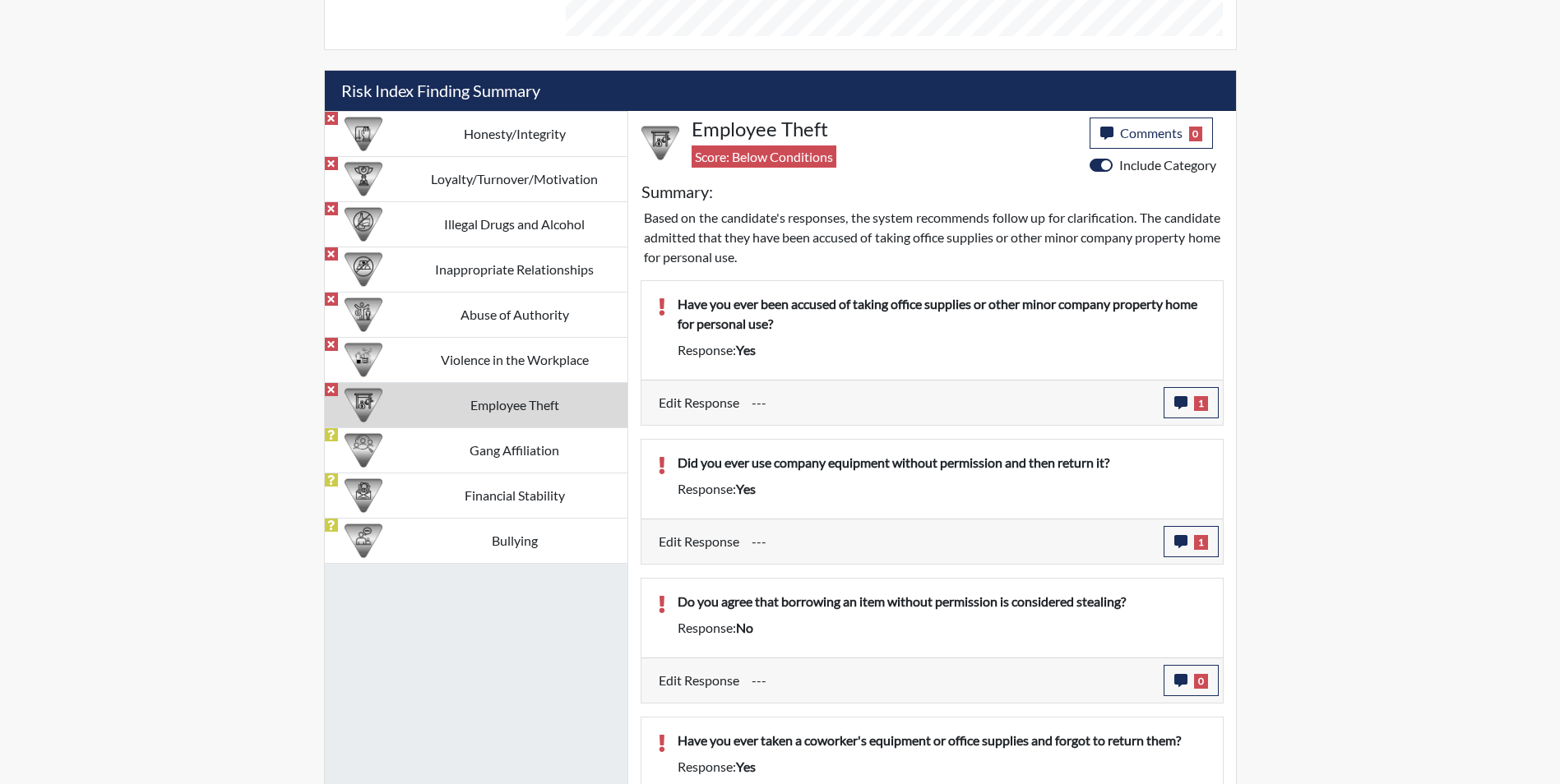
scroll to position [1024, 0]
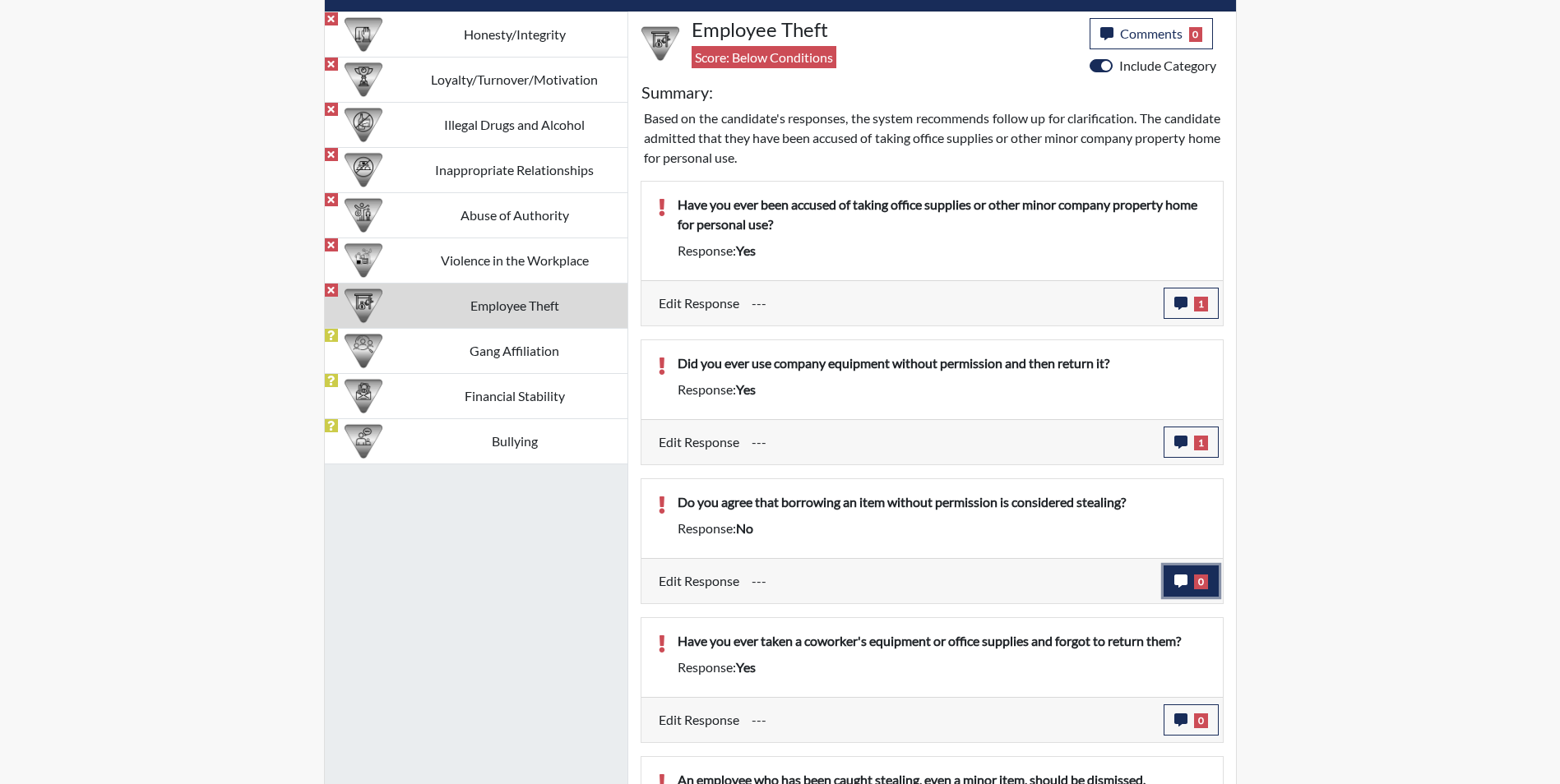
click at [1180, 582] on icon "button" at bounding box center [1181, 581] width 13 height 13
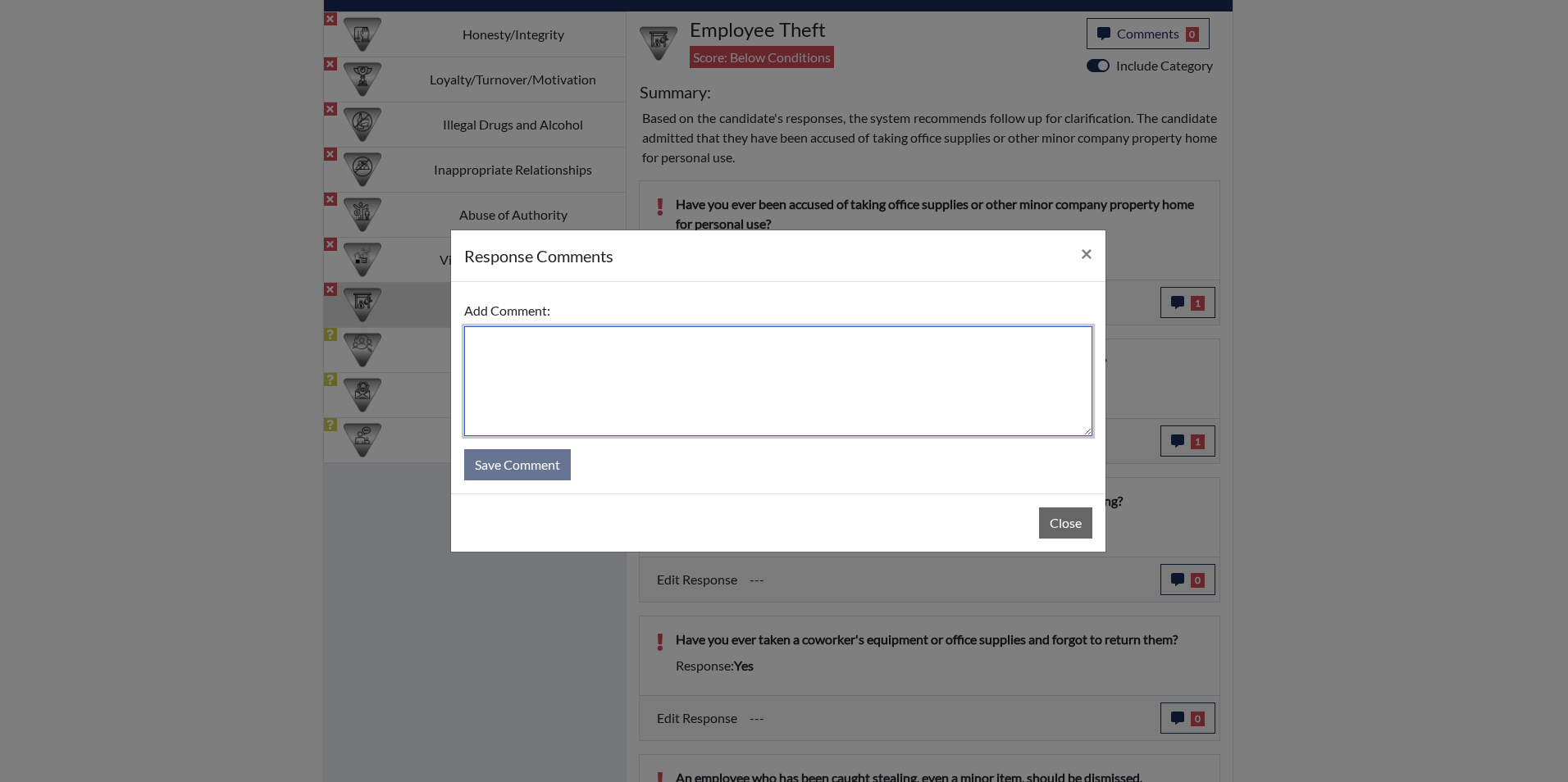
click at [540, 359] on textarea at bounding box center [778, 381] width 628 height 110
type textarea "Applicant states no because the person could have forgotten"
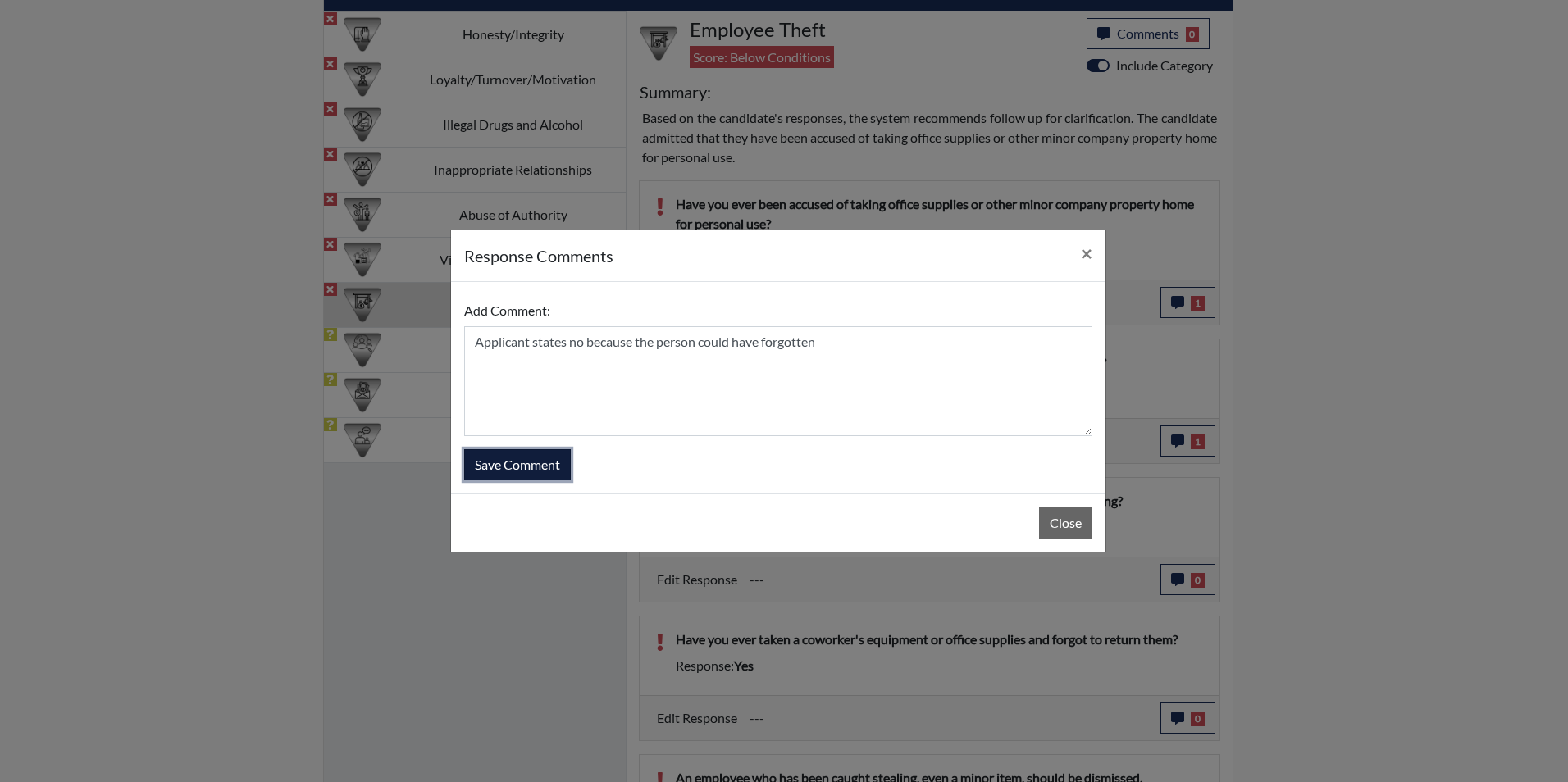
click at [556, 462] on button "Save Comment" at bounding box center [517, 464] width 106 height 31
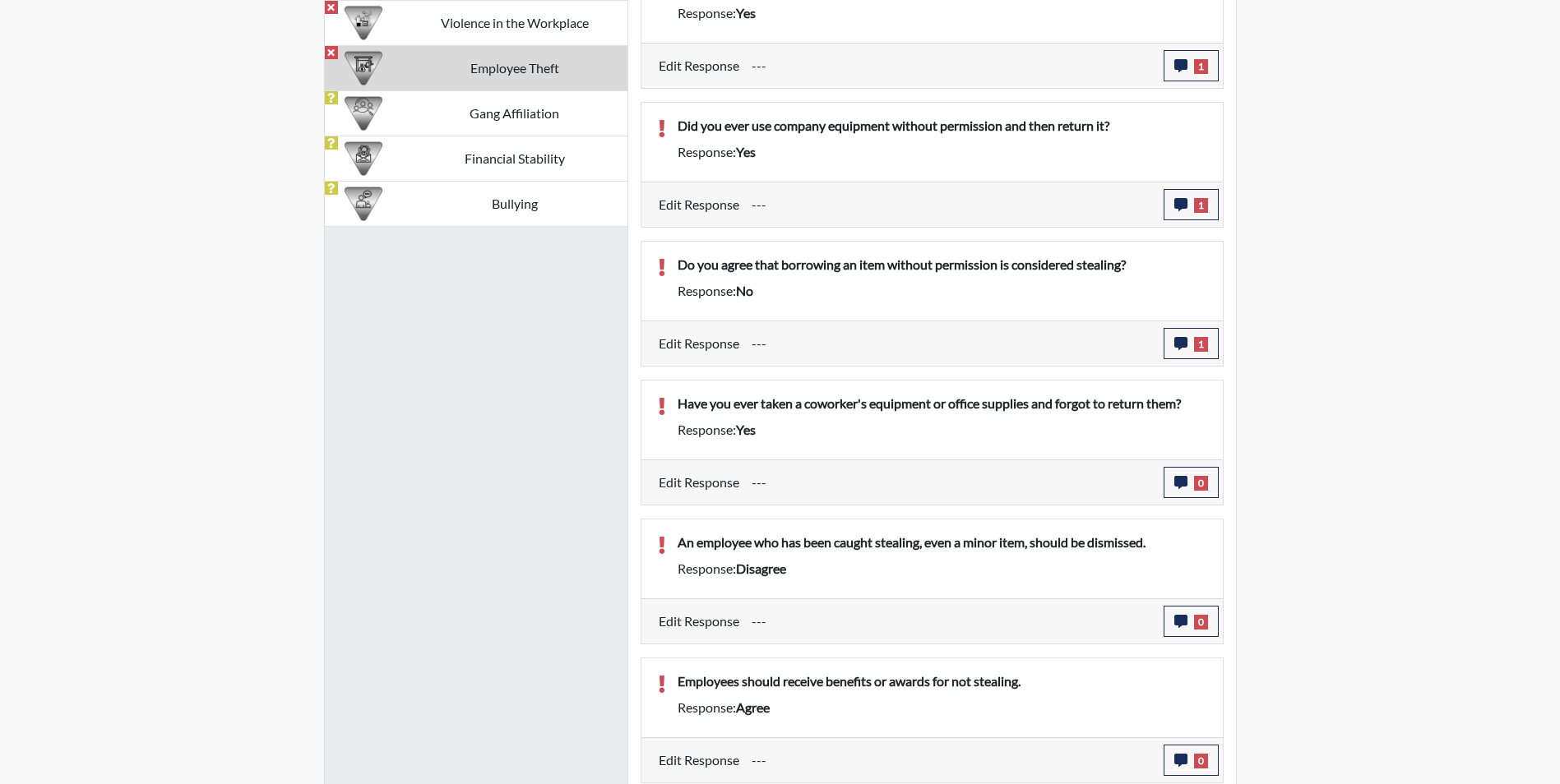
scroll to position [1354, 0]
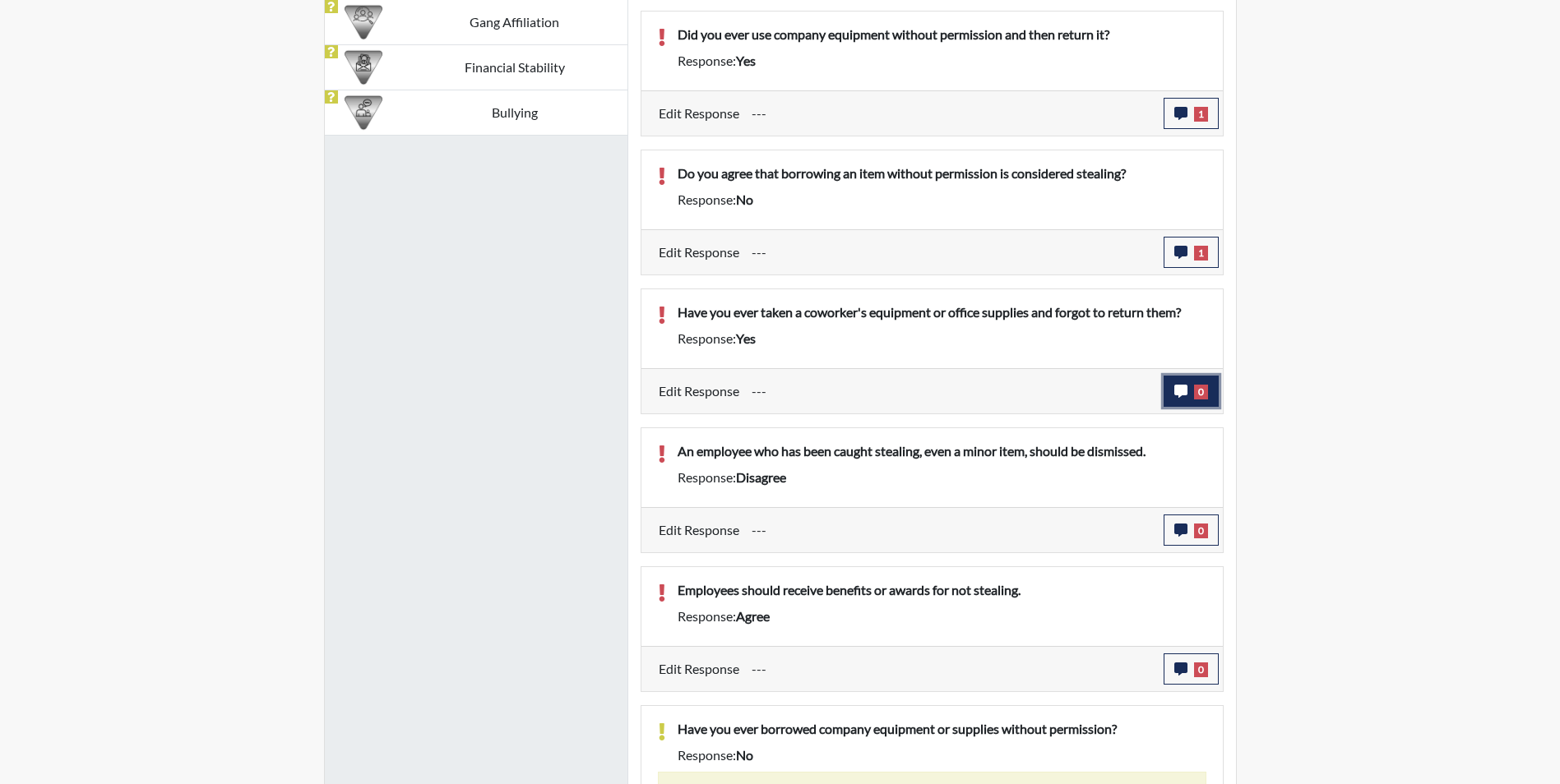
click at [1179, 395] on icon "button" at bounding box center [1181, 391] width 13 height 13
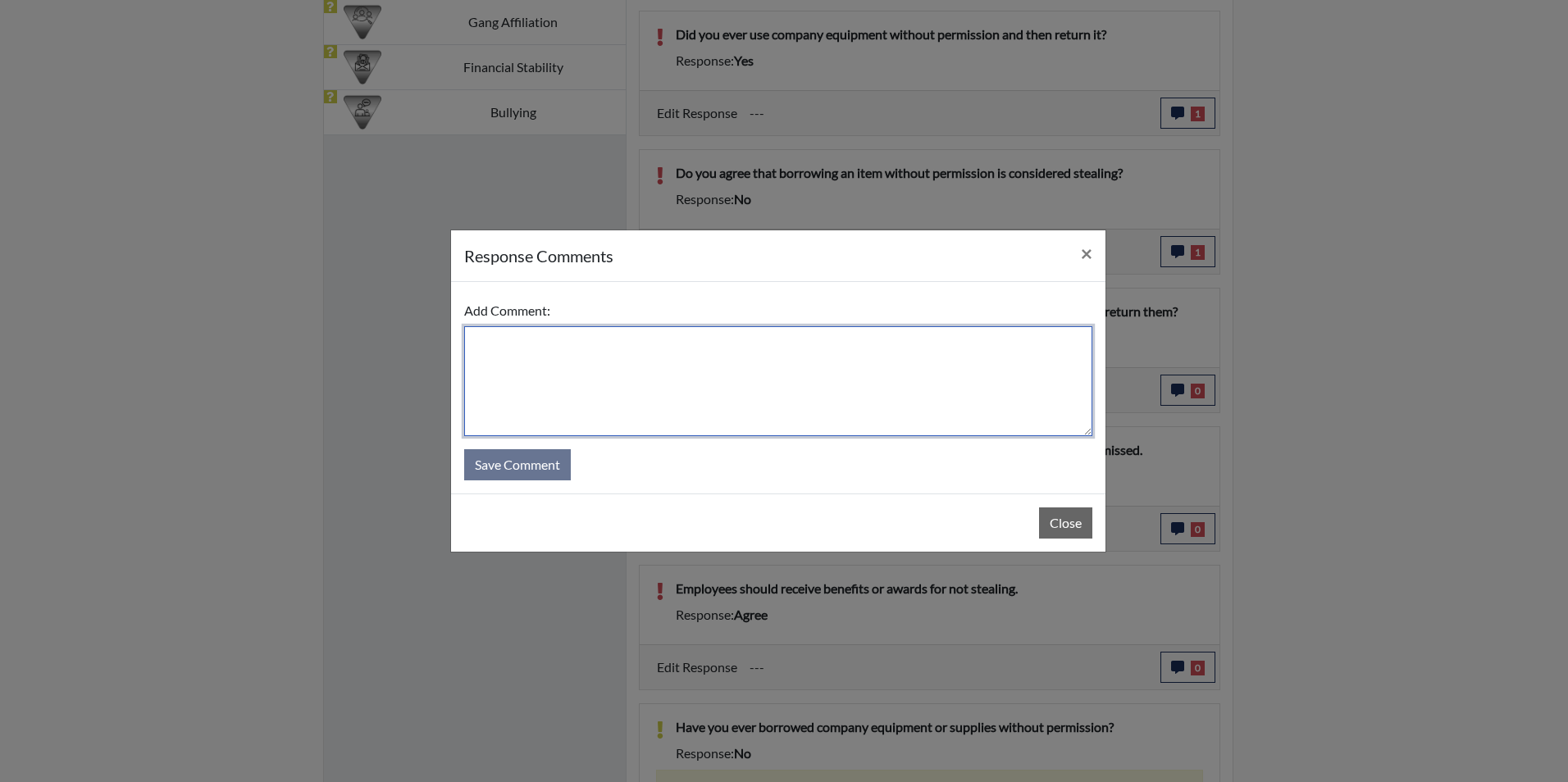
click at [550, 347] on textarea at bounding box center [778, 381] width 628 height 110
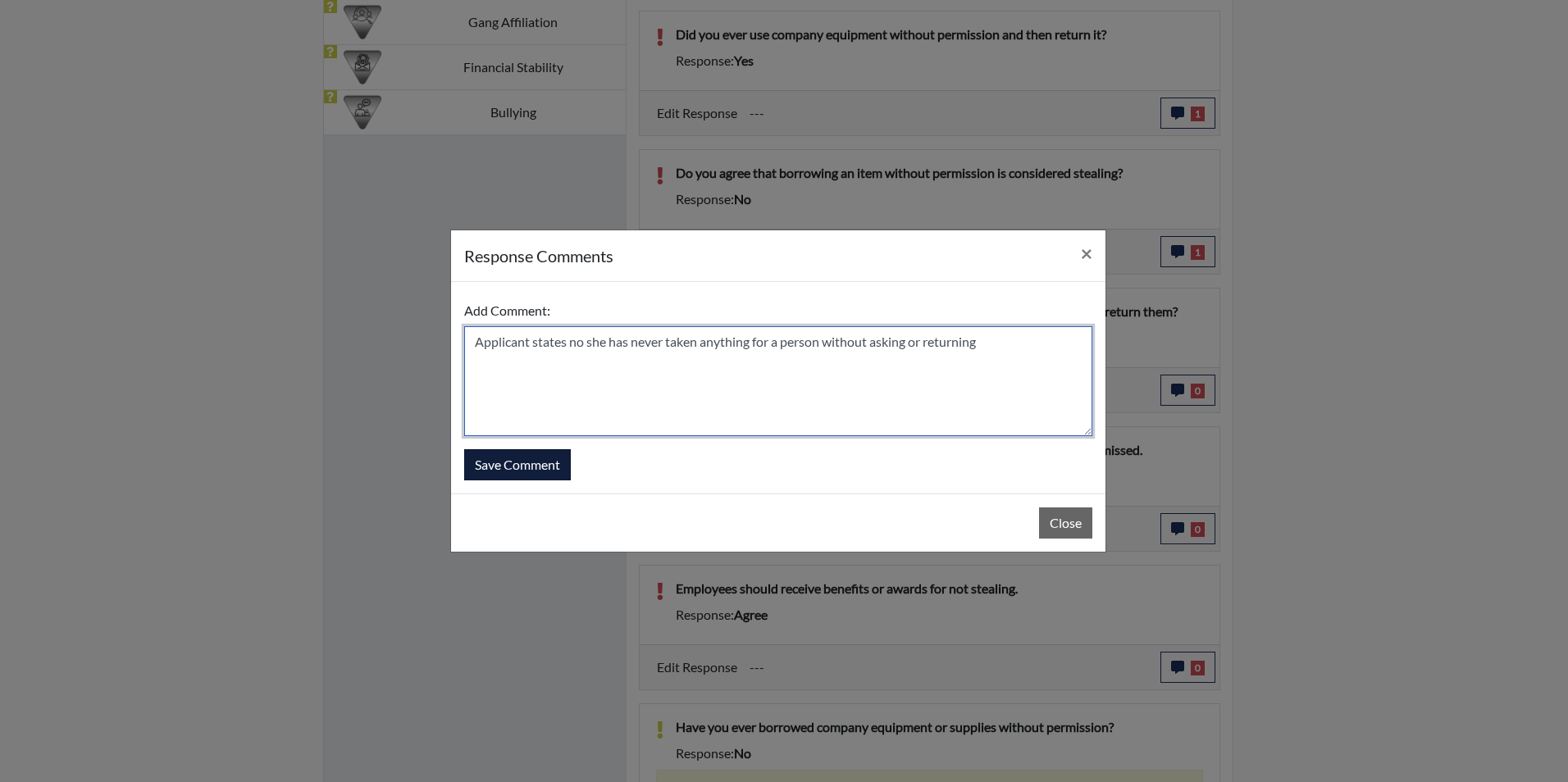
type textarea "Applicant states no she has never taken anything for a person without asking or…"
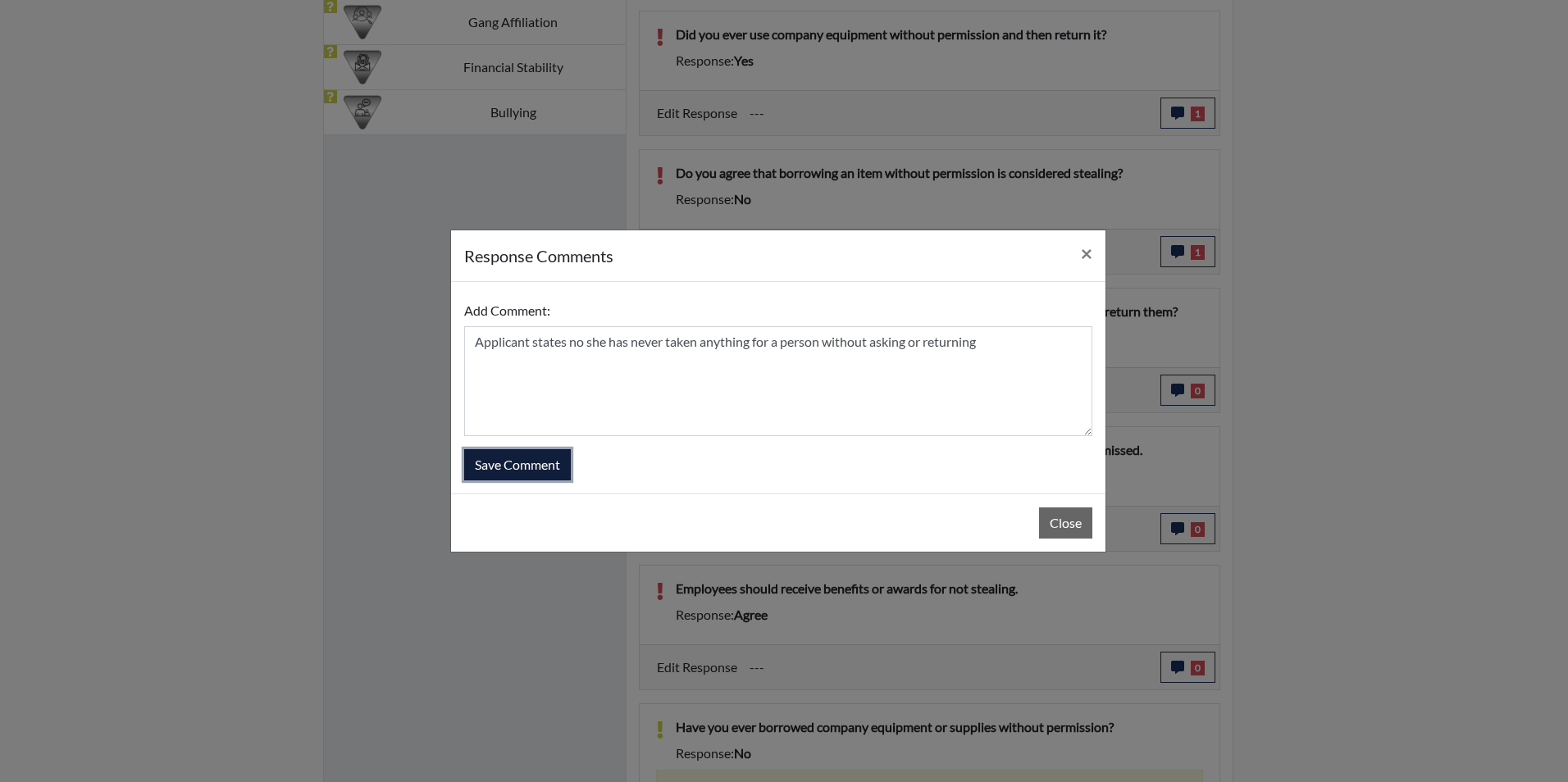
drag, startPoint x: 535, startPoint y: 453, endPoint x: 545, endPoint y: 451, distance: 10.2
click at [536, 453] on button "Save Comment" at bounding box center [517, 464] width 106 height 31
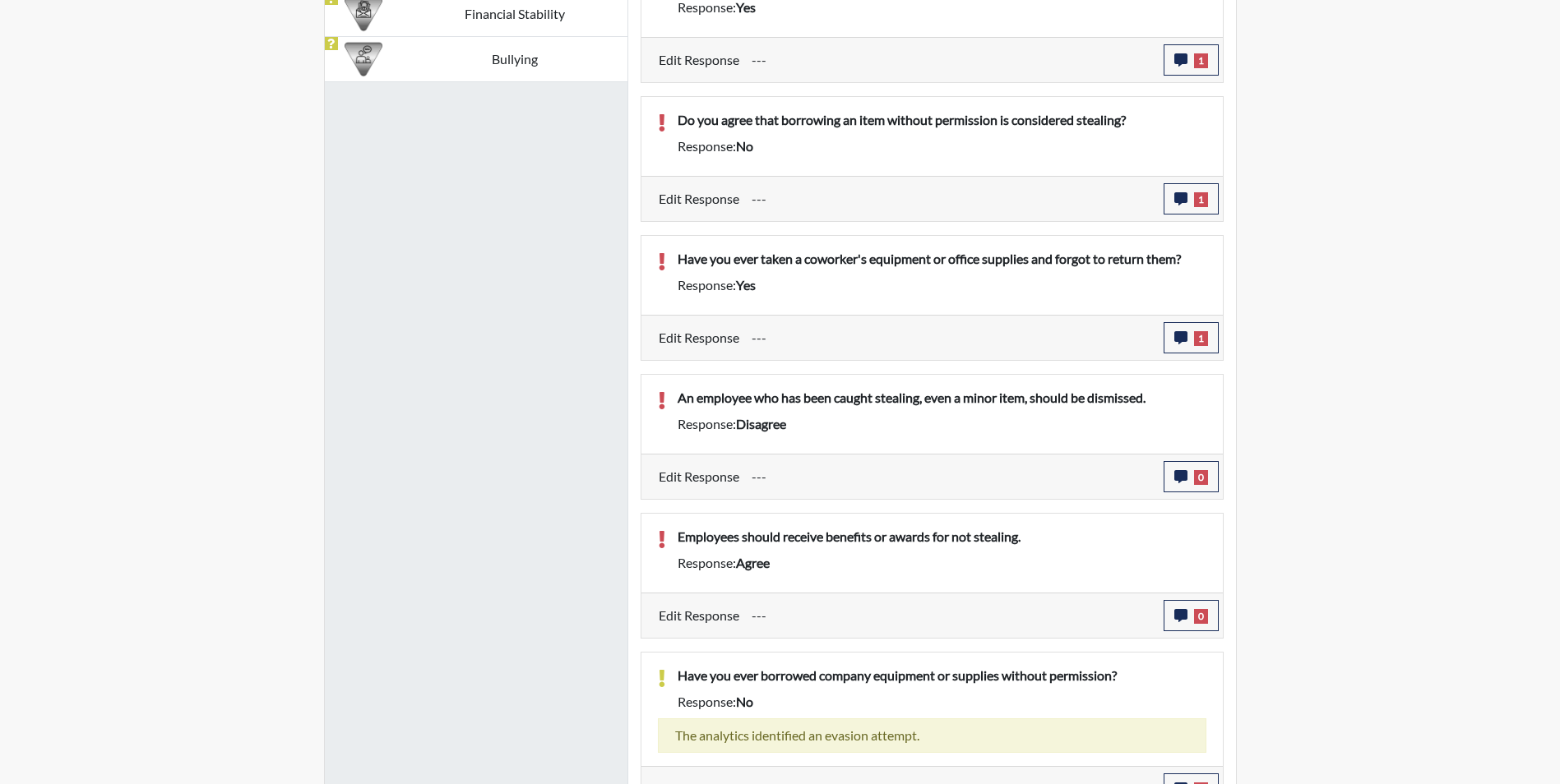
scroll to position [1435, 0]
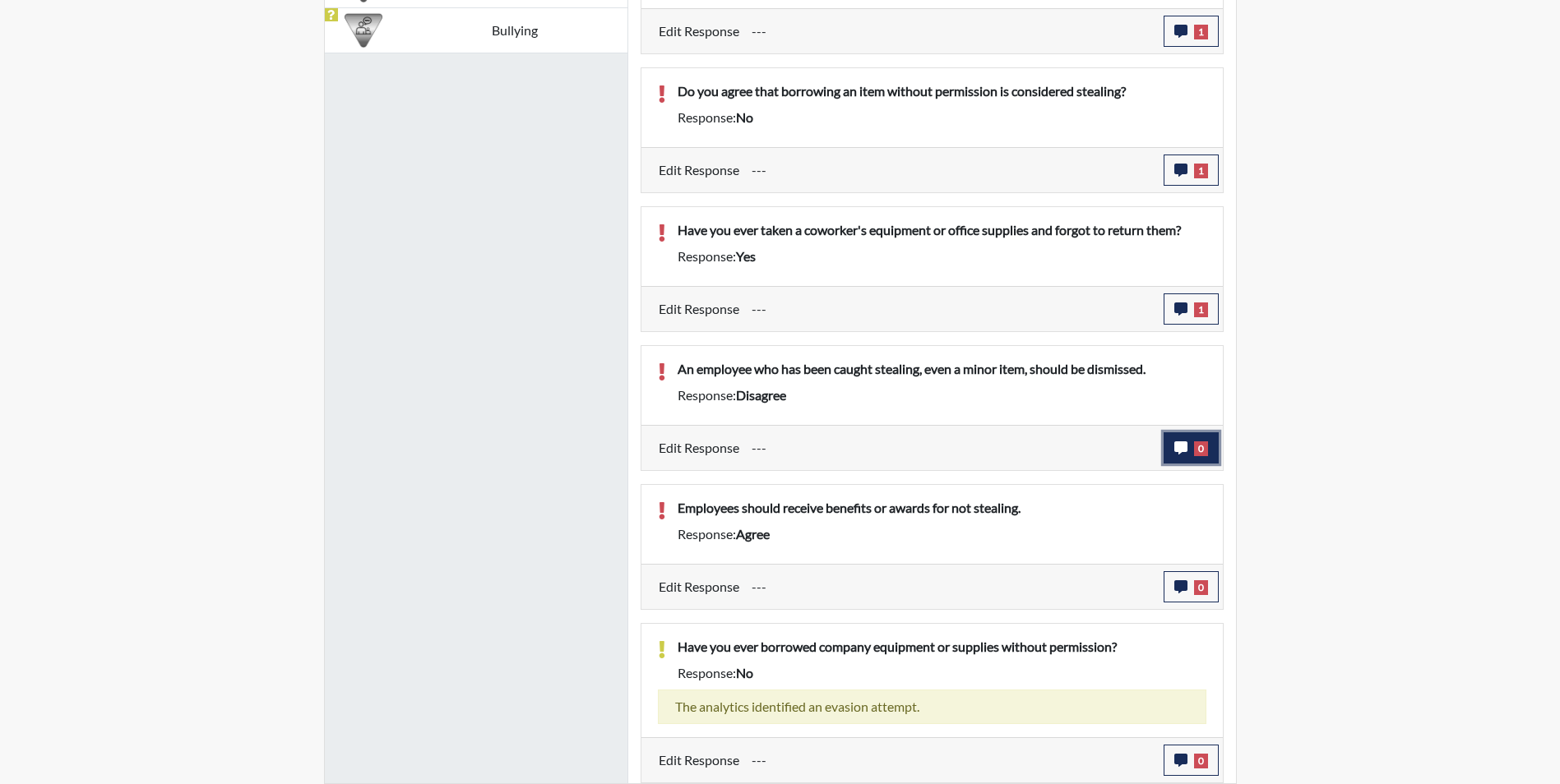
click at [1180, 445] on icon "button" at bounding box center [1181, 448] width 13 height 13
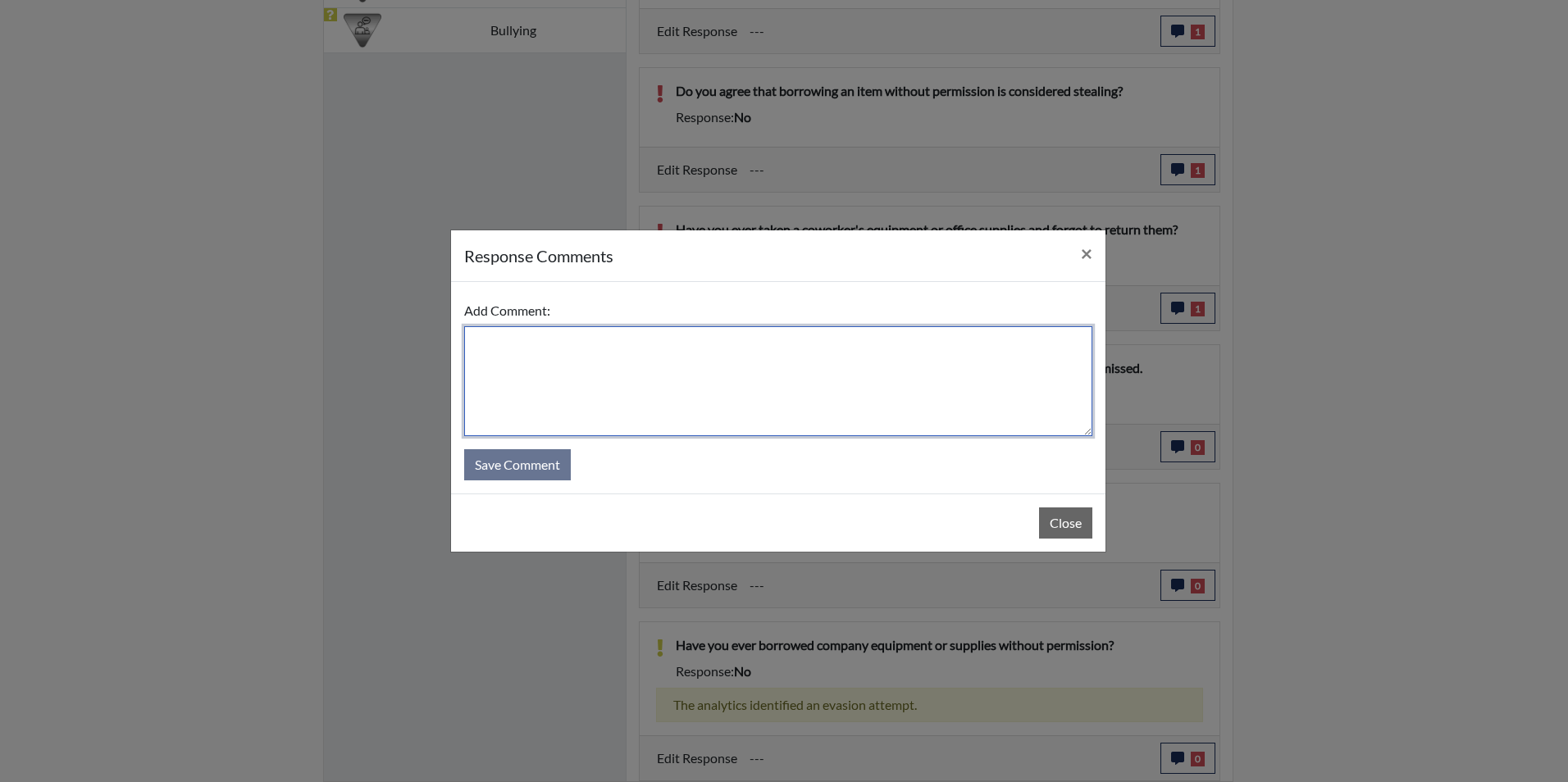
click at [516, 371] on textarea at bounding box center [778, 381] width 628 height 110
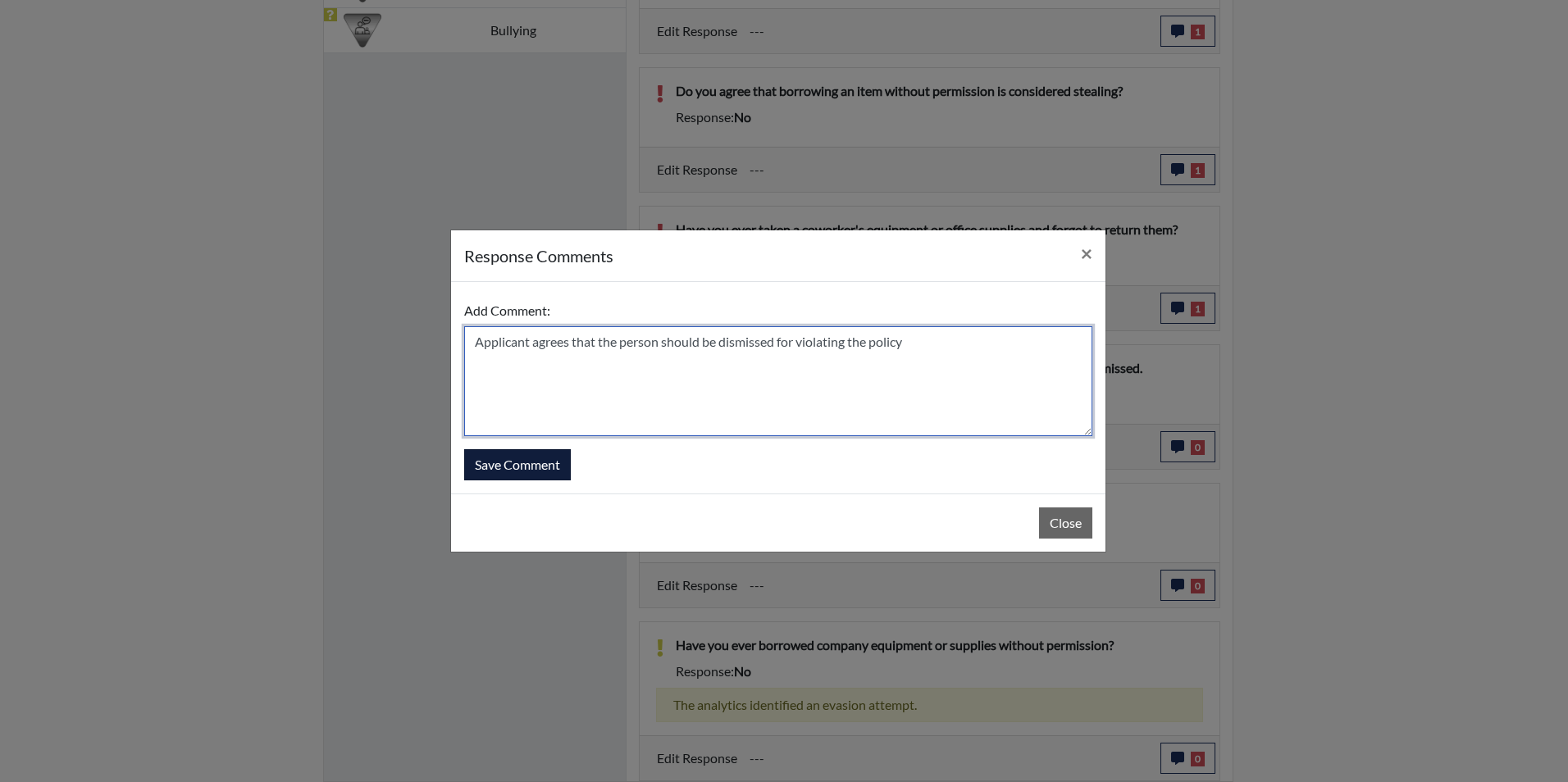
type textarea "Applicant agrees that the person should be dismissed for violating the policy"
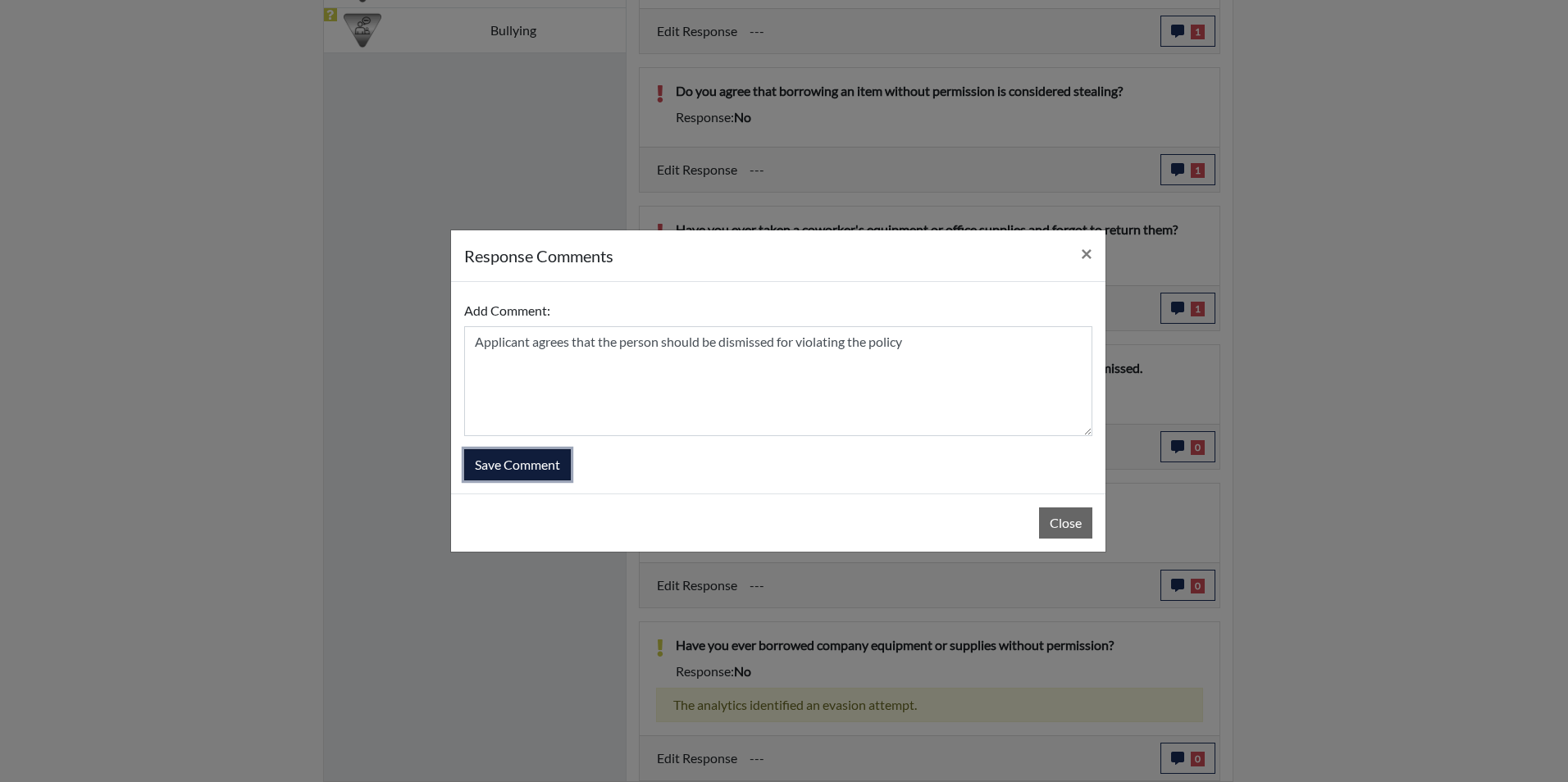
click at [537, 464] on button "Save Comment" at bounding box center [517, 464] width 106 height 31
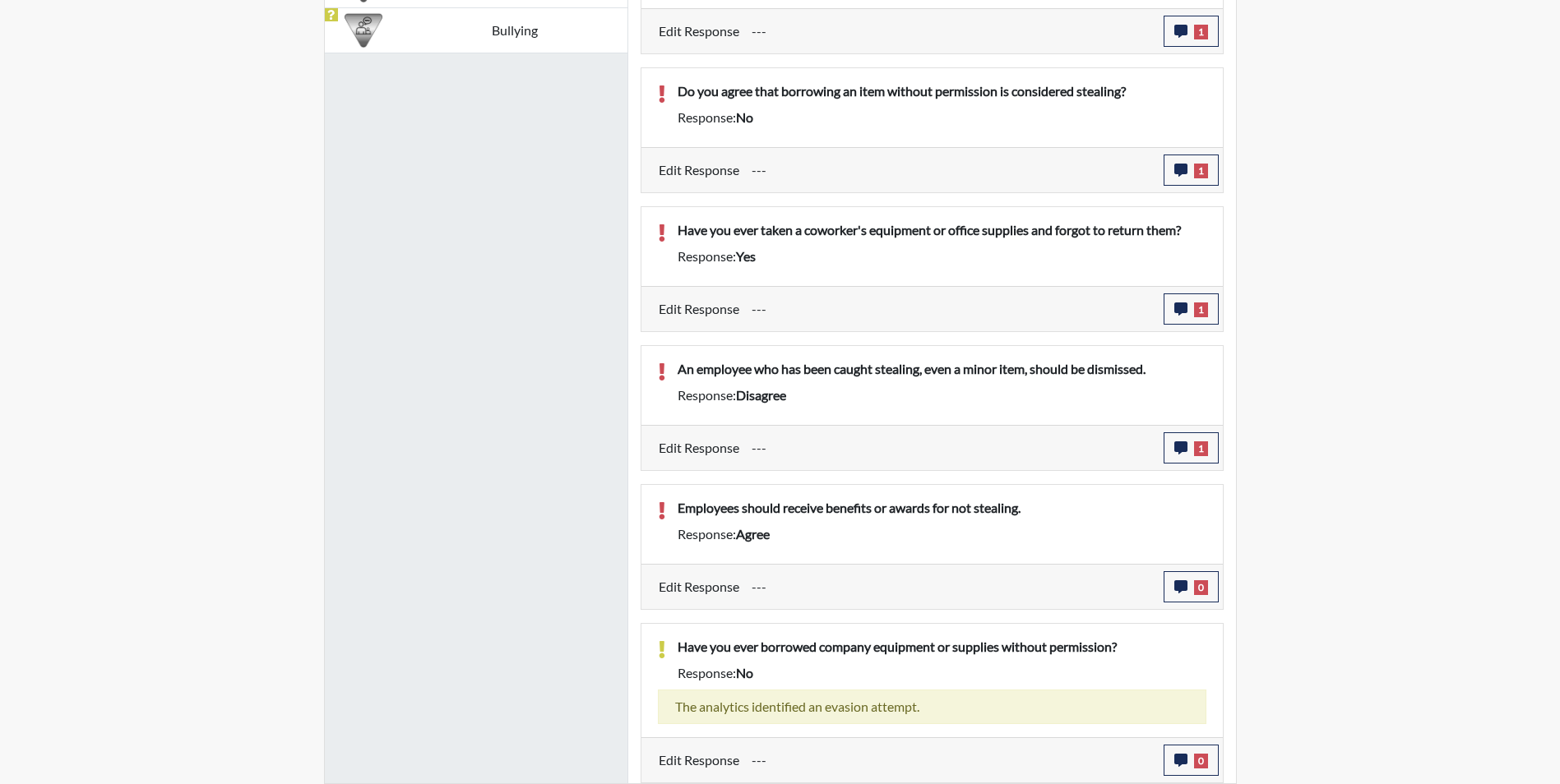
scroll to position [273, 683]
click at [1180, 588] on icon "button" at bounding box center [1181, 587] width 13 height 13
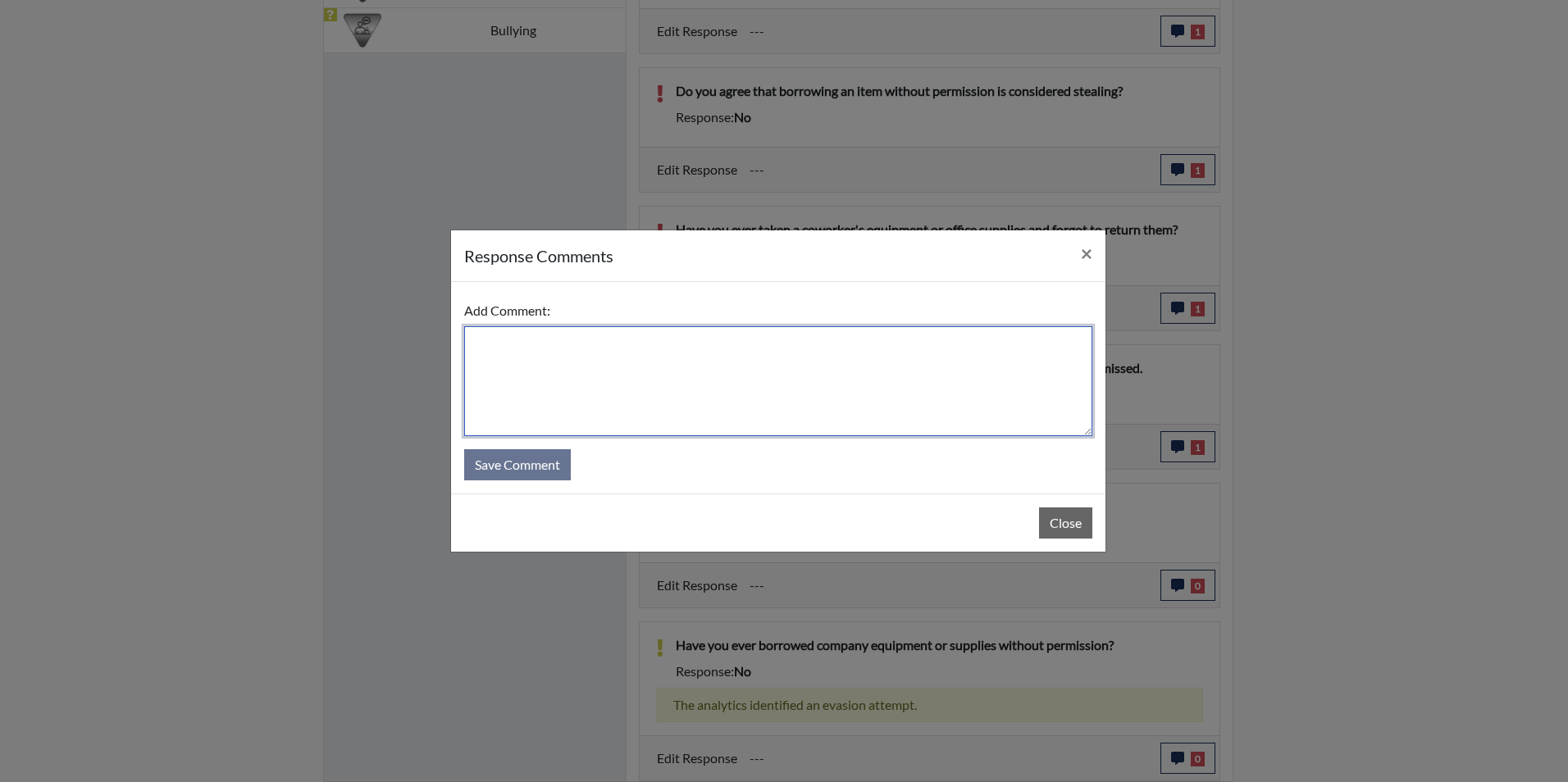
click at [507, 343] on textarea at bounding box center [778, 381] width 628 height 110
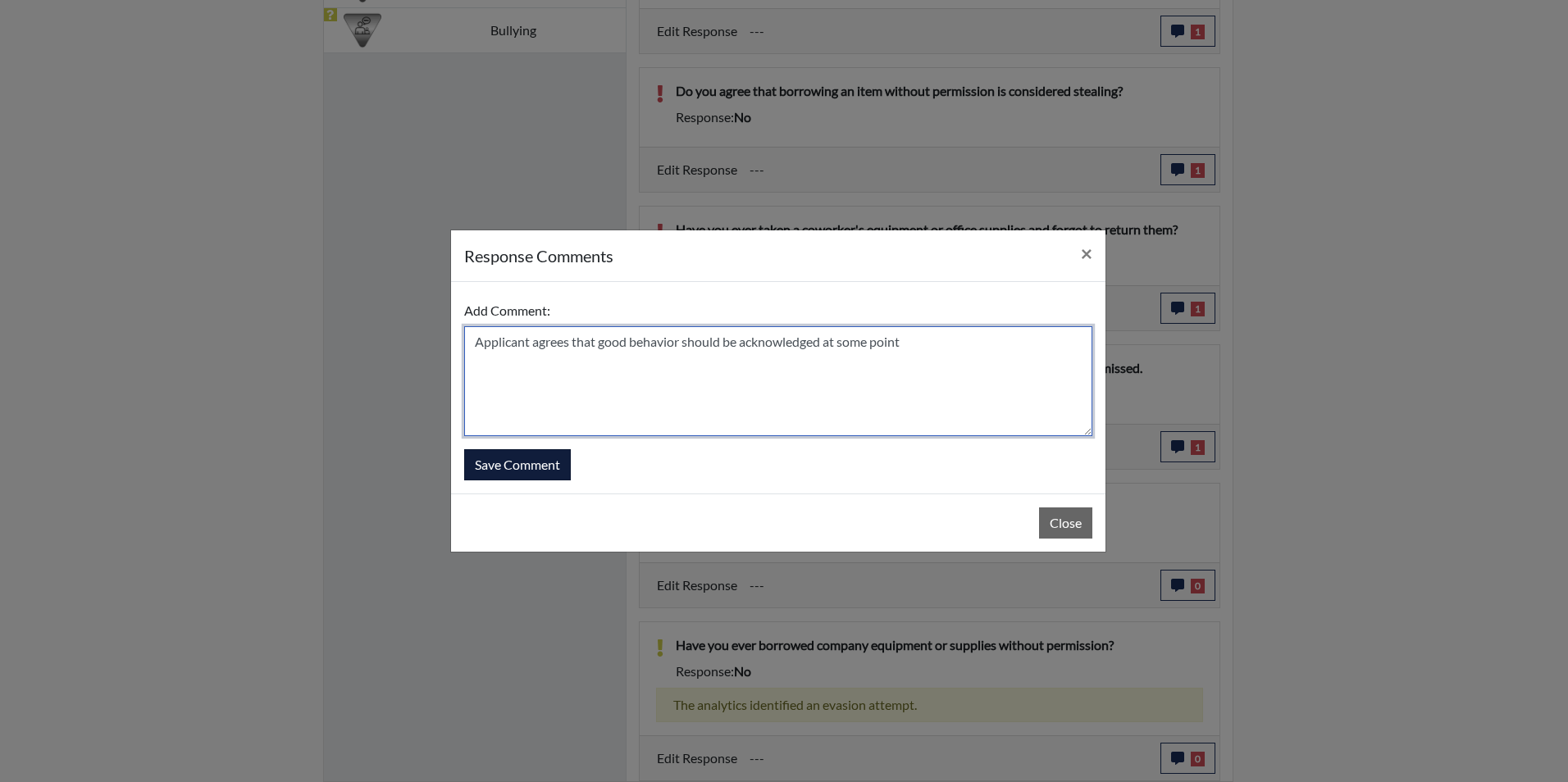
type textarea "Applicant agrees that good behavior should be acknowledged at some point"
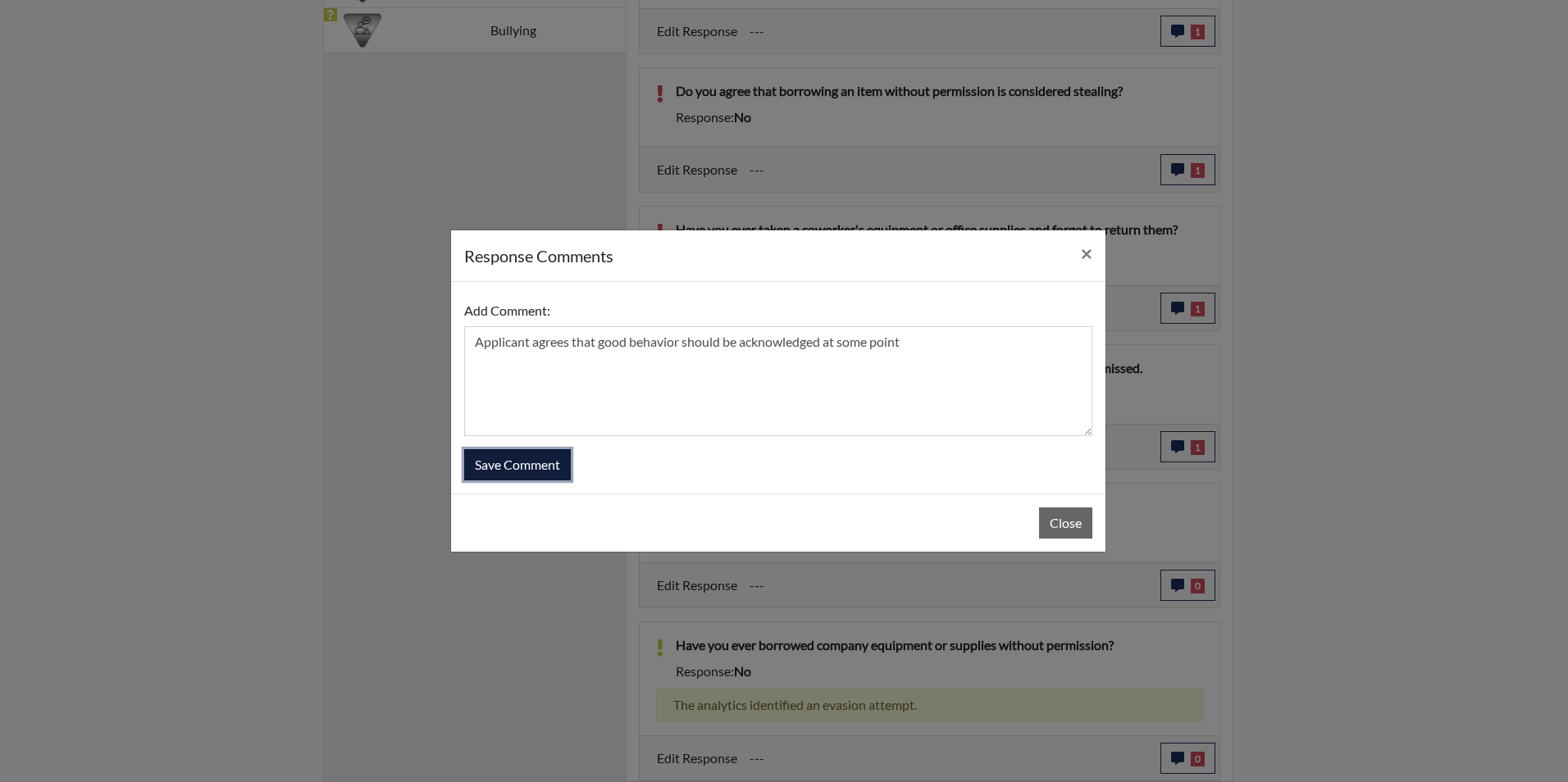
click at [540, 467] on button "Save Comment" at bounding box center [517, 464] width 106 height 31
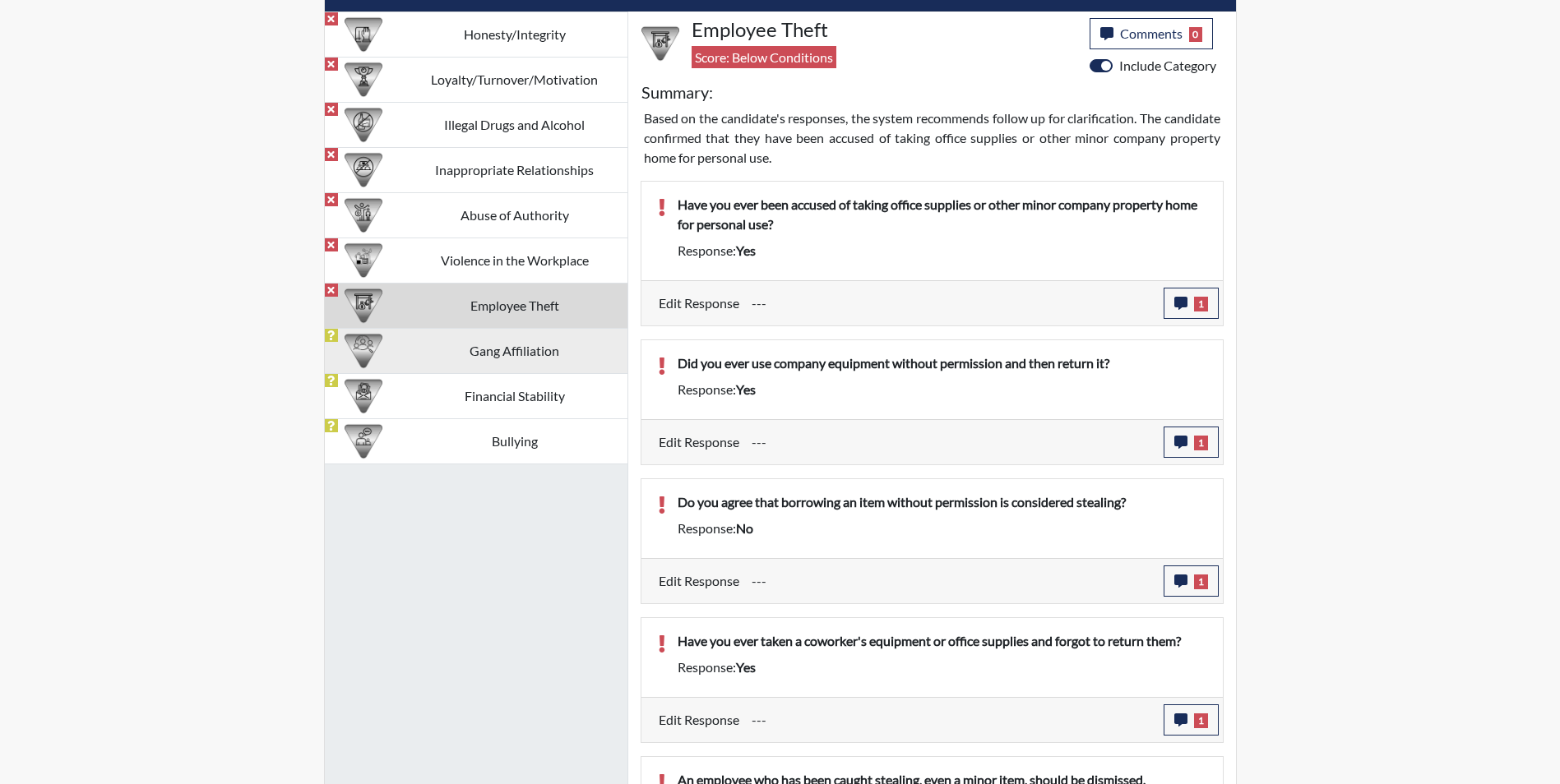
click at [545, 350] on td "Gang Affiliation" at bounding box center [515, 350] width 225 height 45
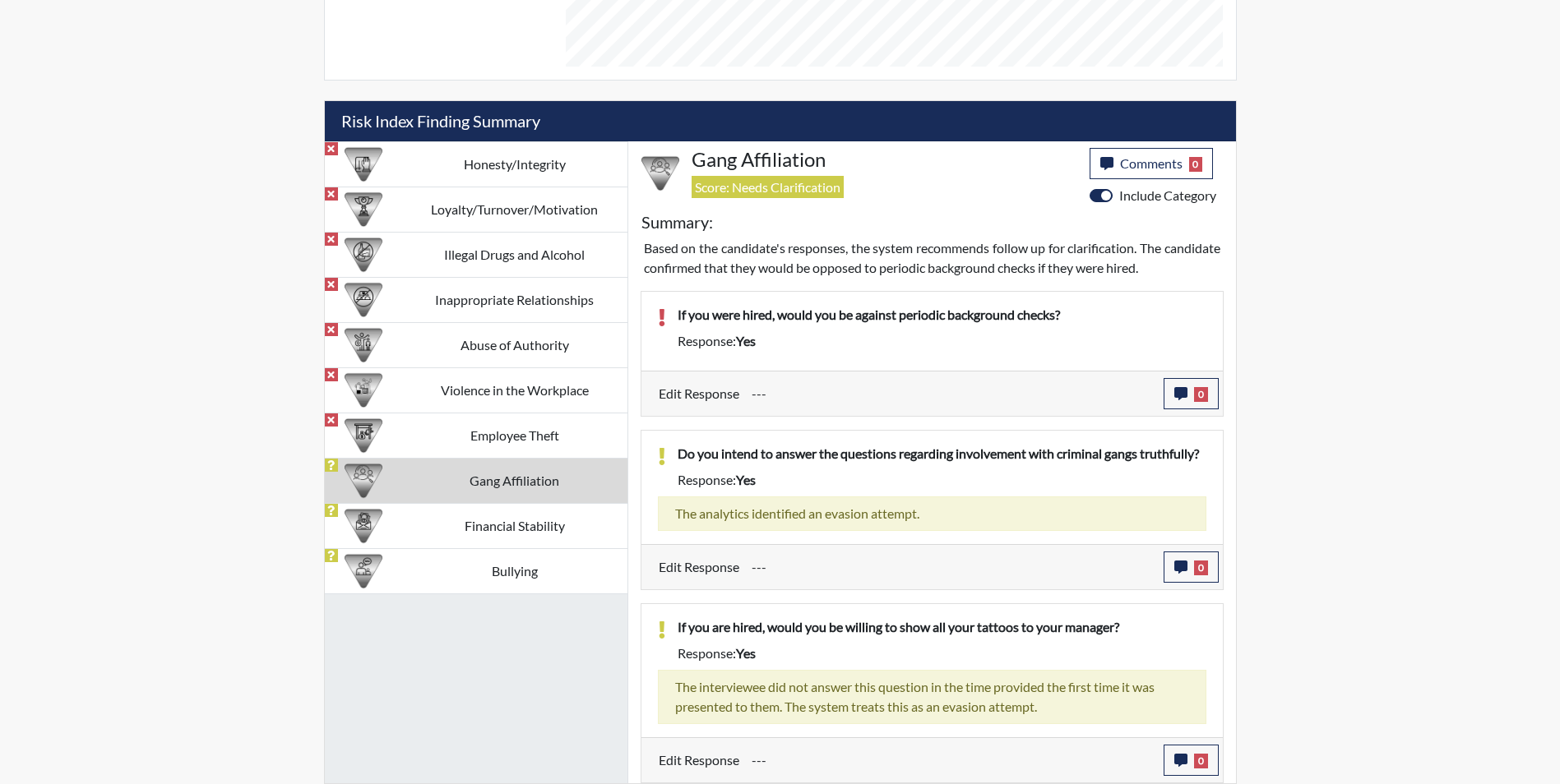
scroll to position [895, 0]
click at [1182, 390] on icon "button" at bounding box center [1181, 394] width 13 height 13
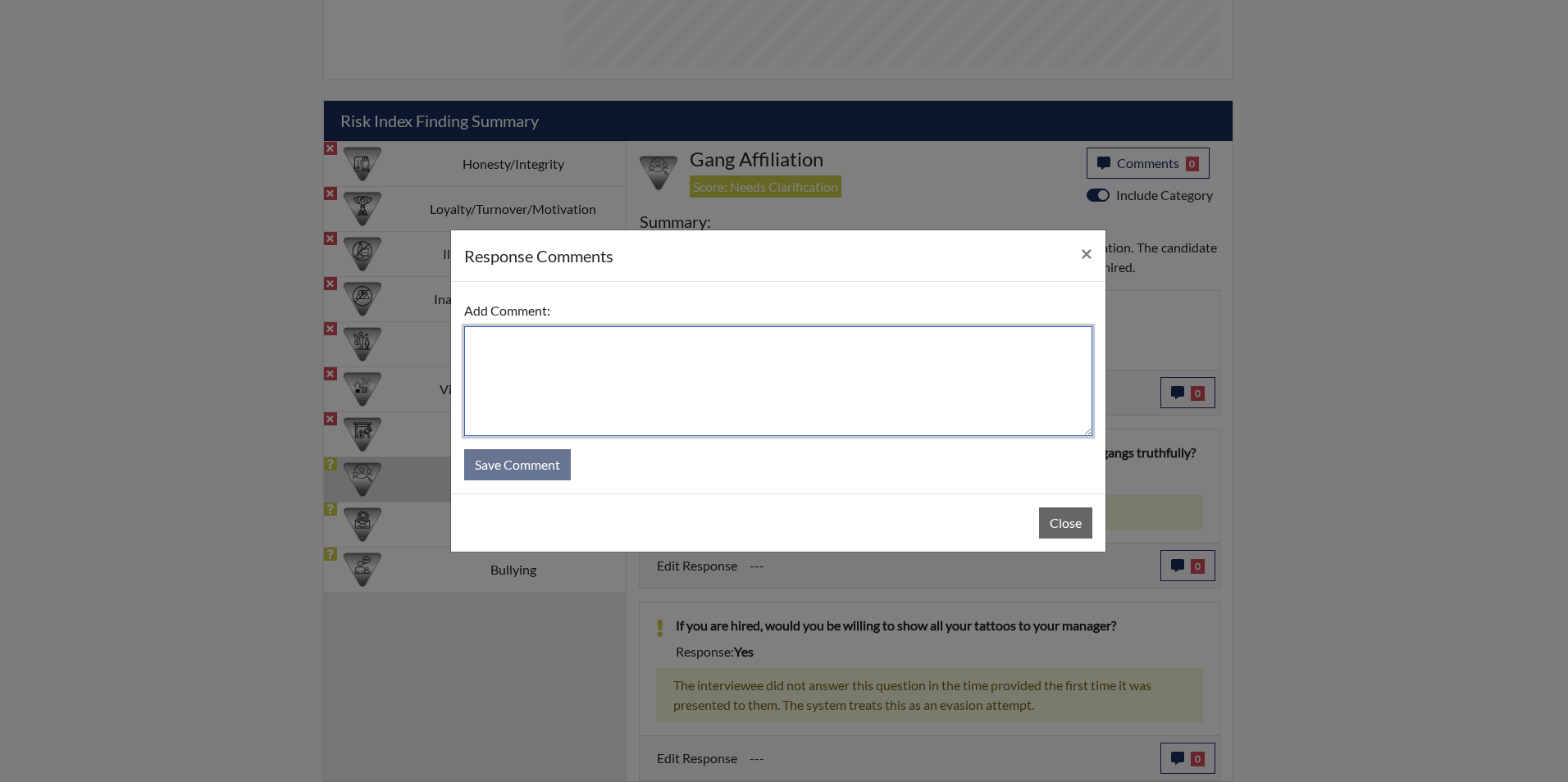
click at [526, 346] on textarea at bounding box center [778, 381] width 628 height 110
type textarea "Applicant states no she will take periodic test as instructed to do so"
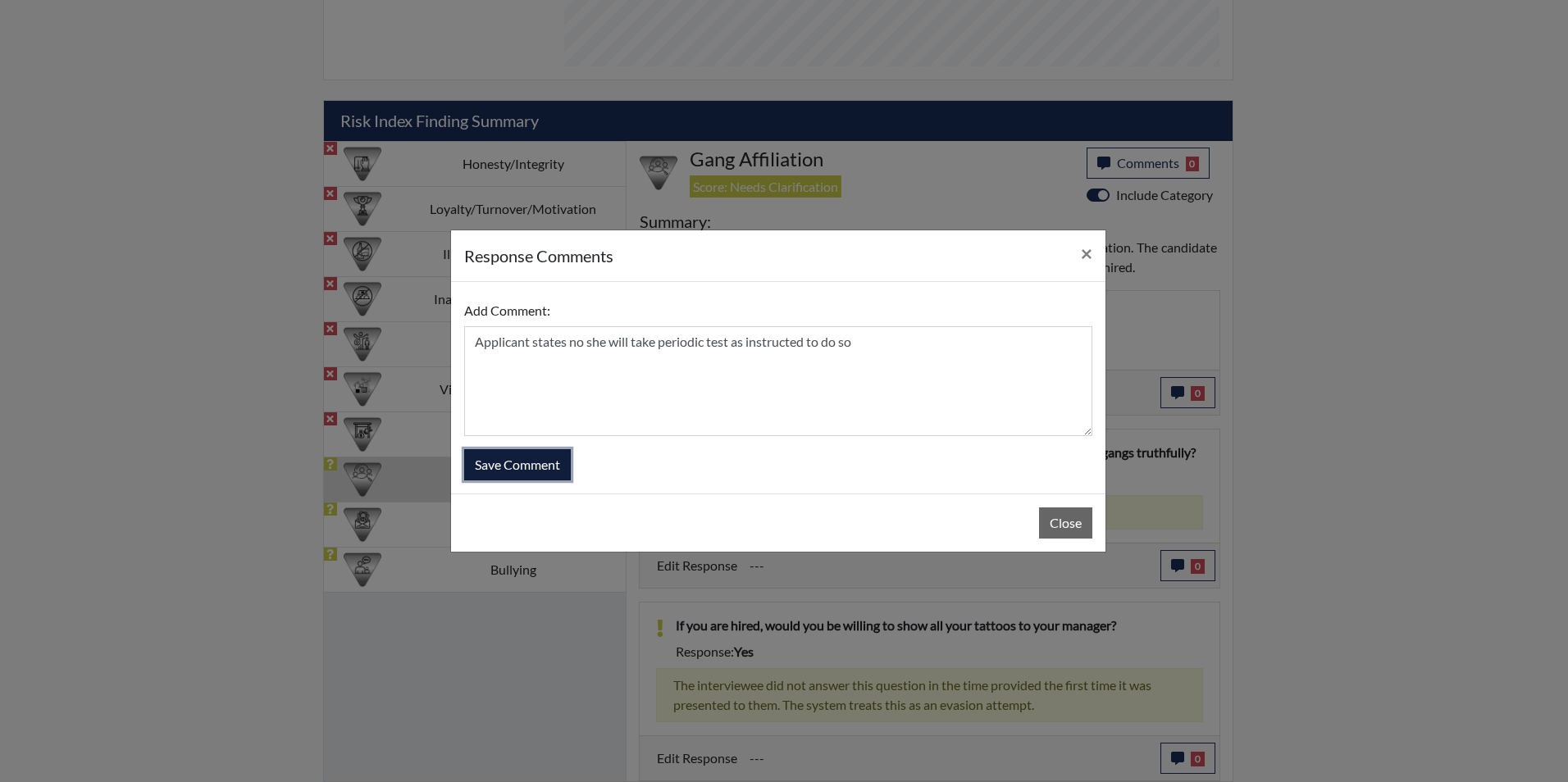
click at [511, 458] on button "Save Comment" at bounding box center [517, 464] width 106 height 31
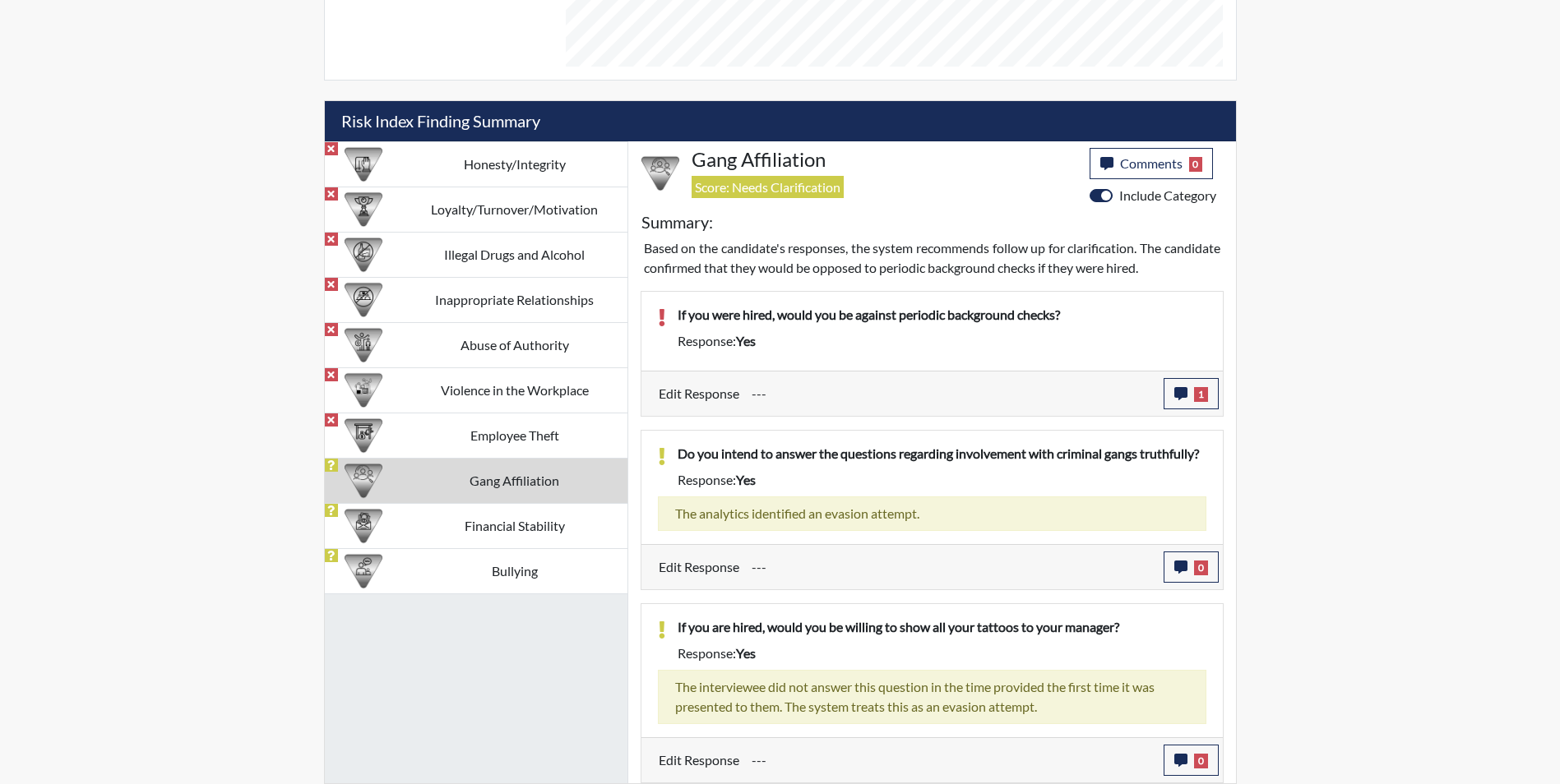
scroll to position [273, 683]
click at [507, 521] on td "Financial Stability" at bounding box center [515, 525] width 225 height 45
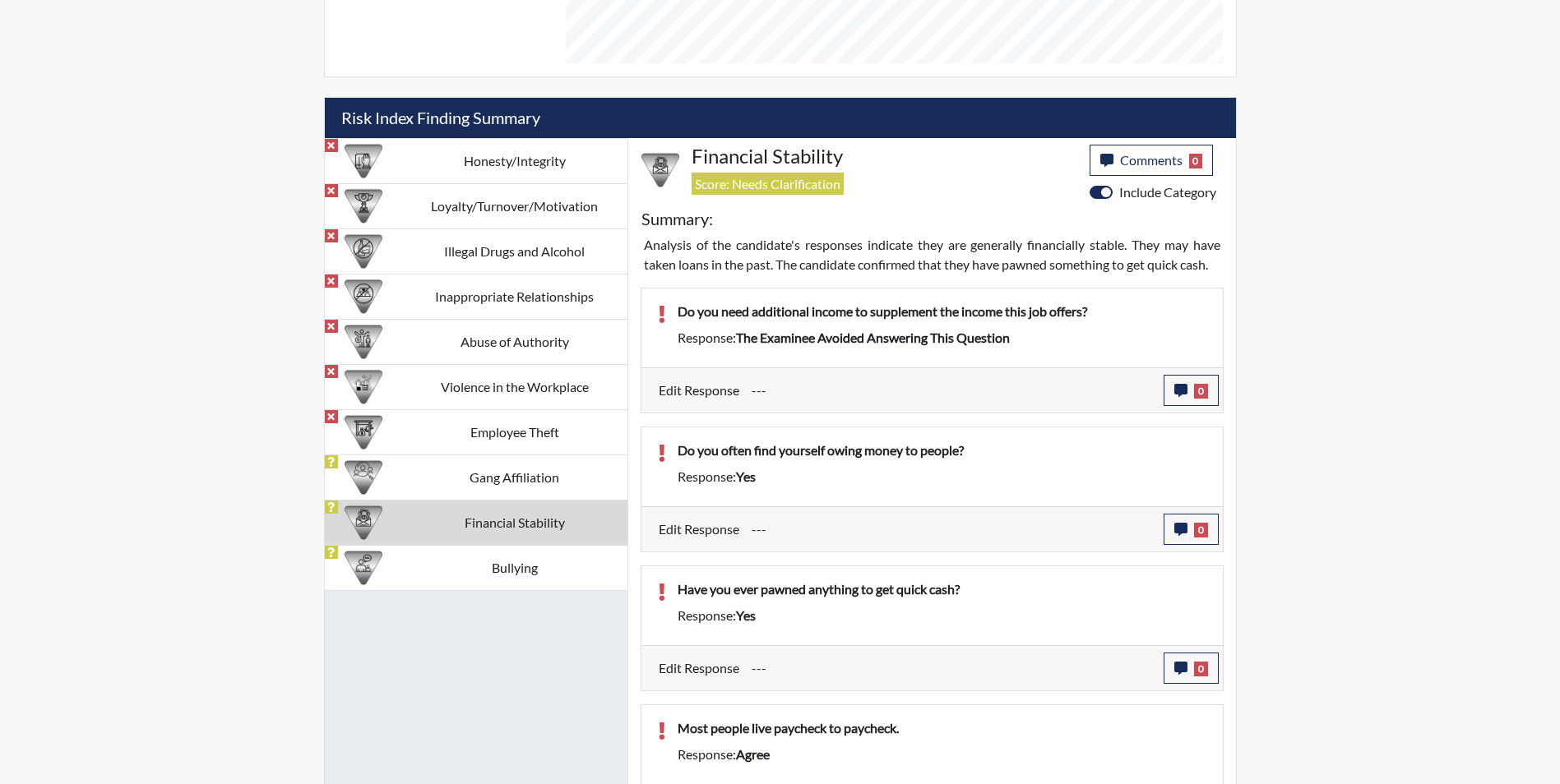
scroll to position [837, 0]
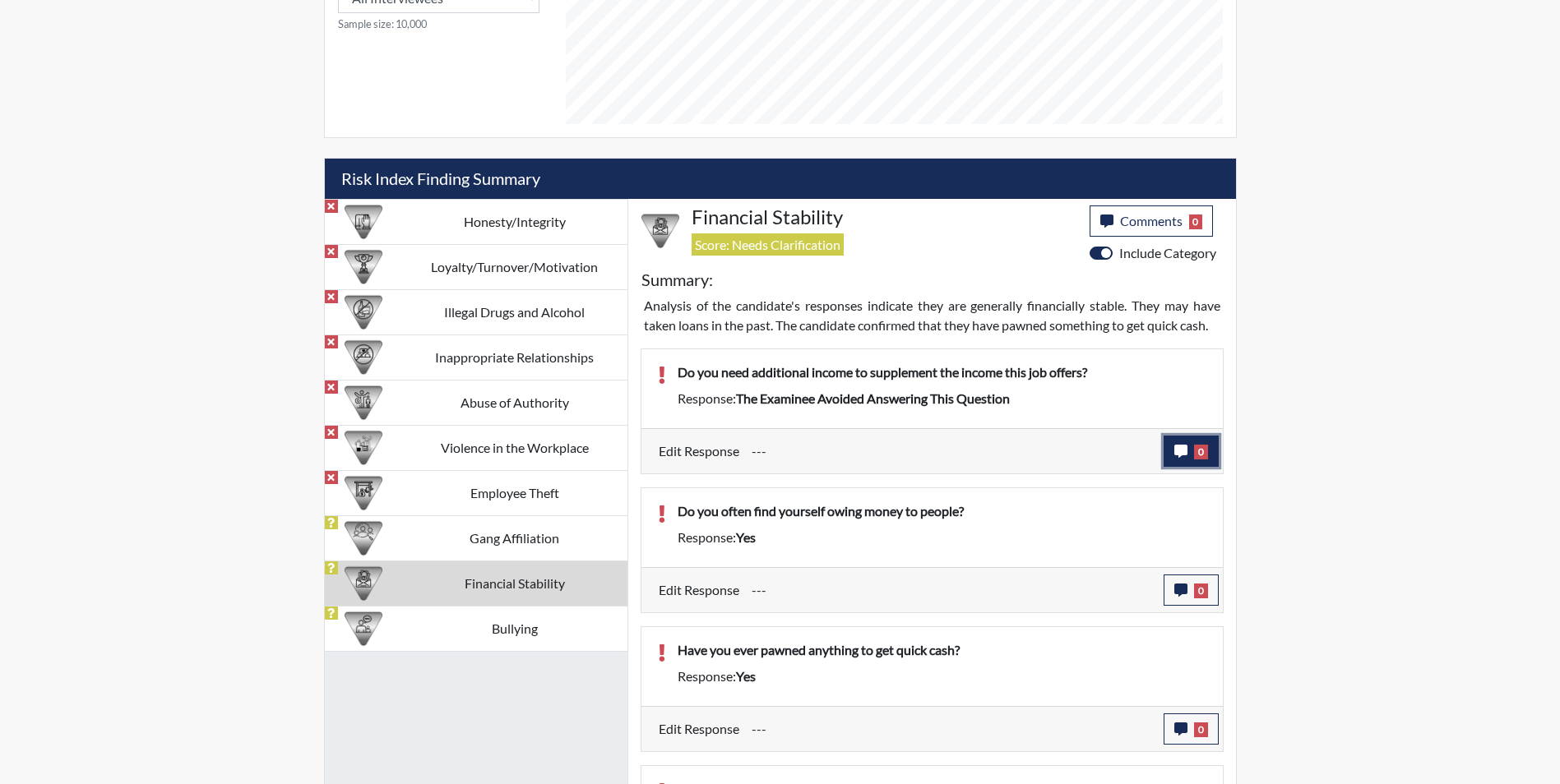
click at [1180, 454] on icon "button" at bounding box center [1181, 451] width 13 height 13
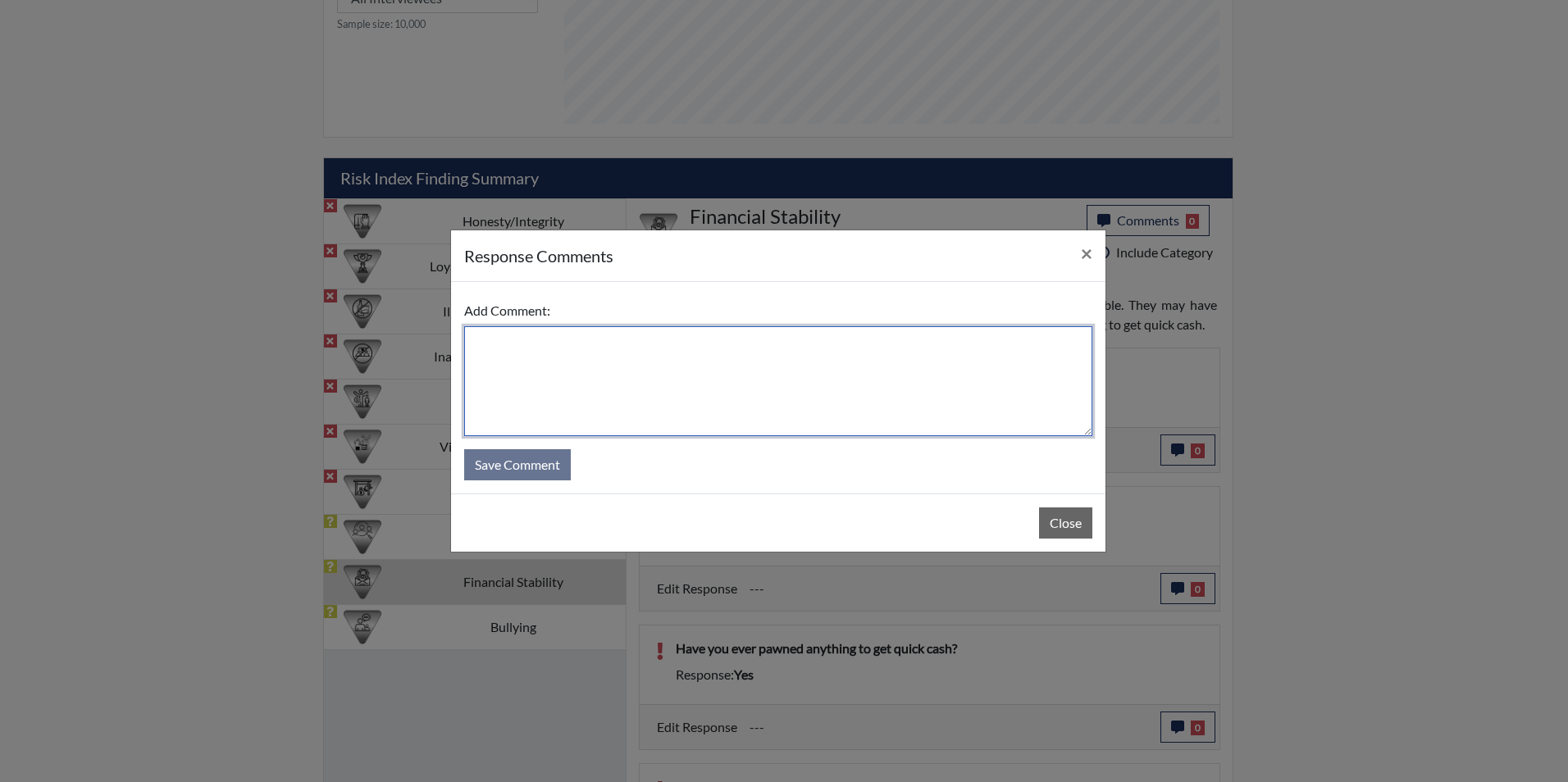
click at [781, 394] on textarea at bounding box center [778, 381] width 628 height 110
type textarea "Applicant states no"
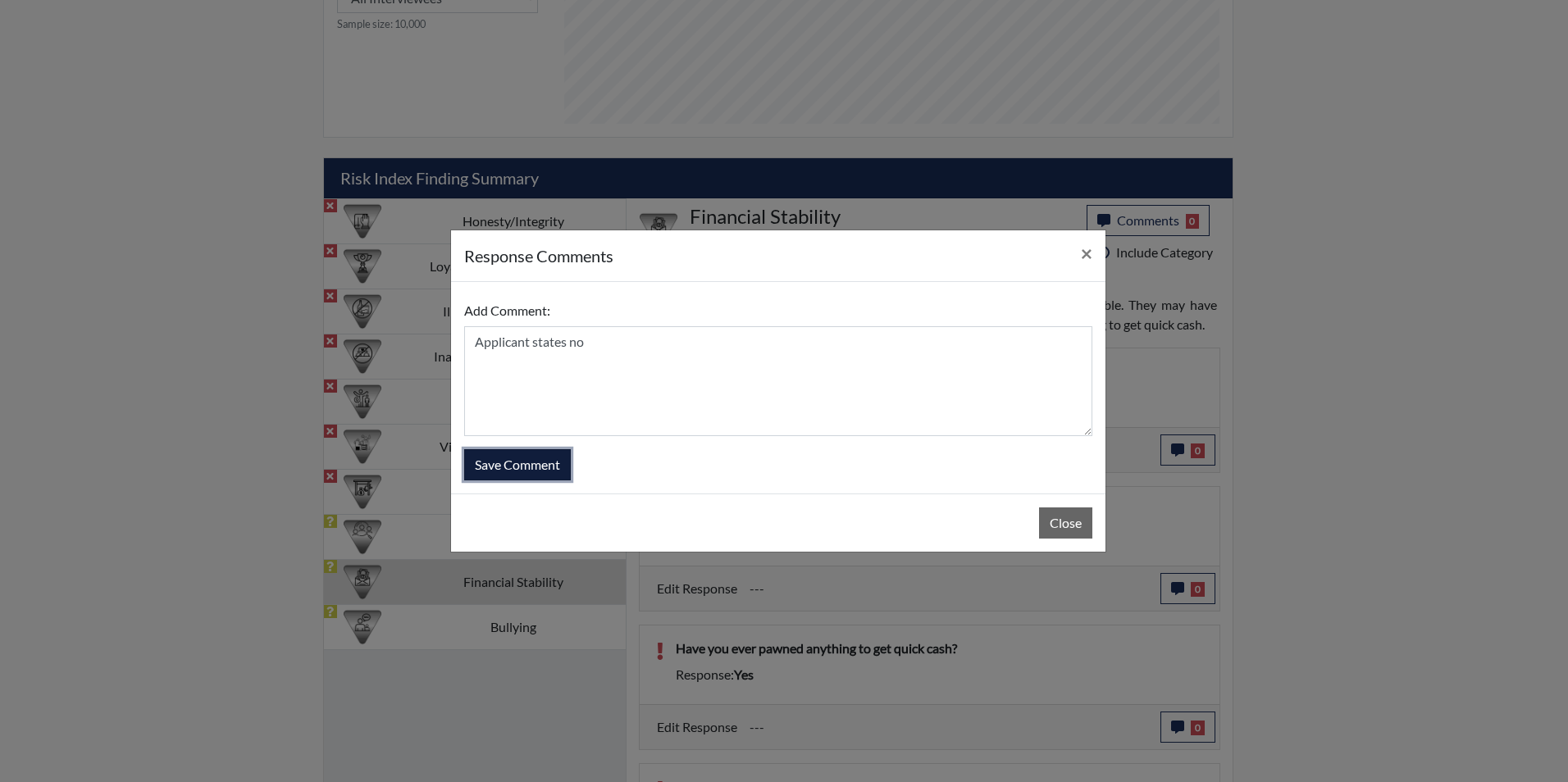
click at [518, 464] on button "Save Comment" at bounding box center [517, 464] width 106 height 31
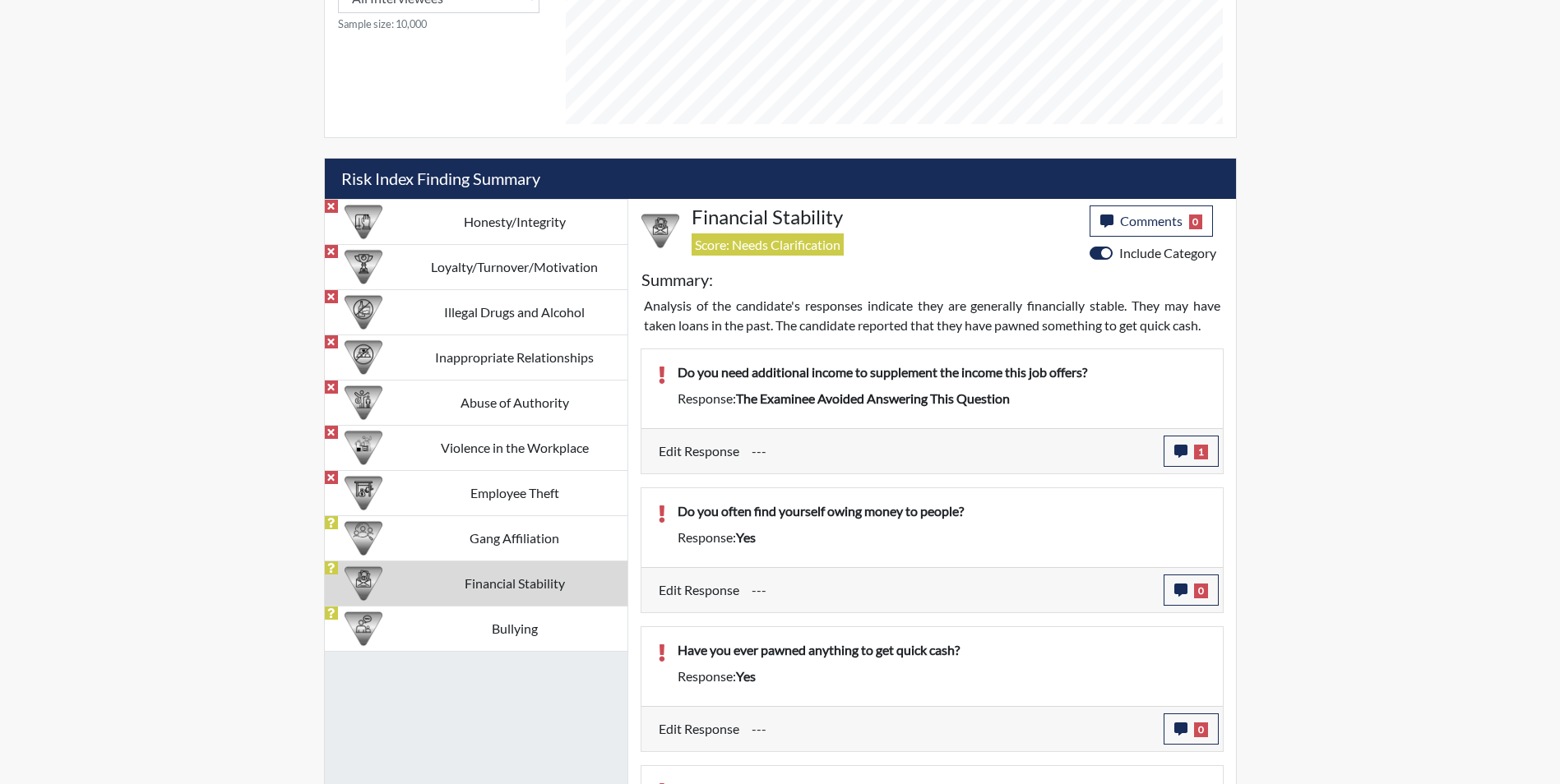
scroll to position [273, 683]
click at [1182, 585] on icon "button" at bounding box center [1181, 591] width 13 height 13
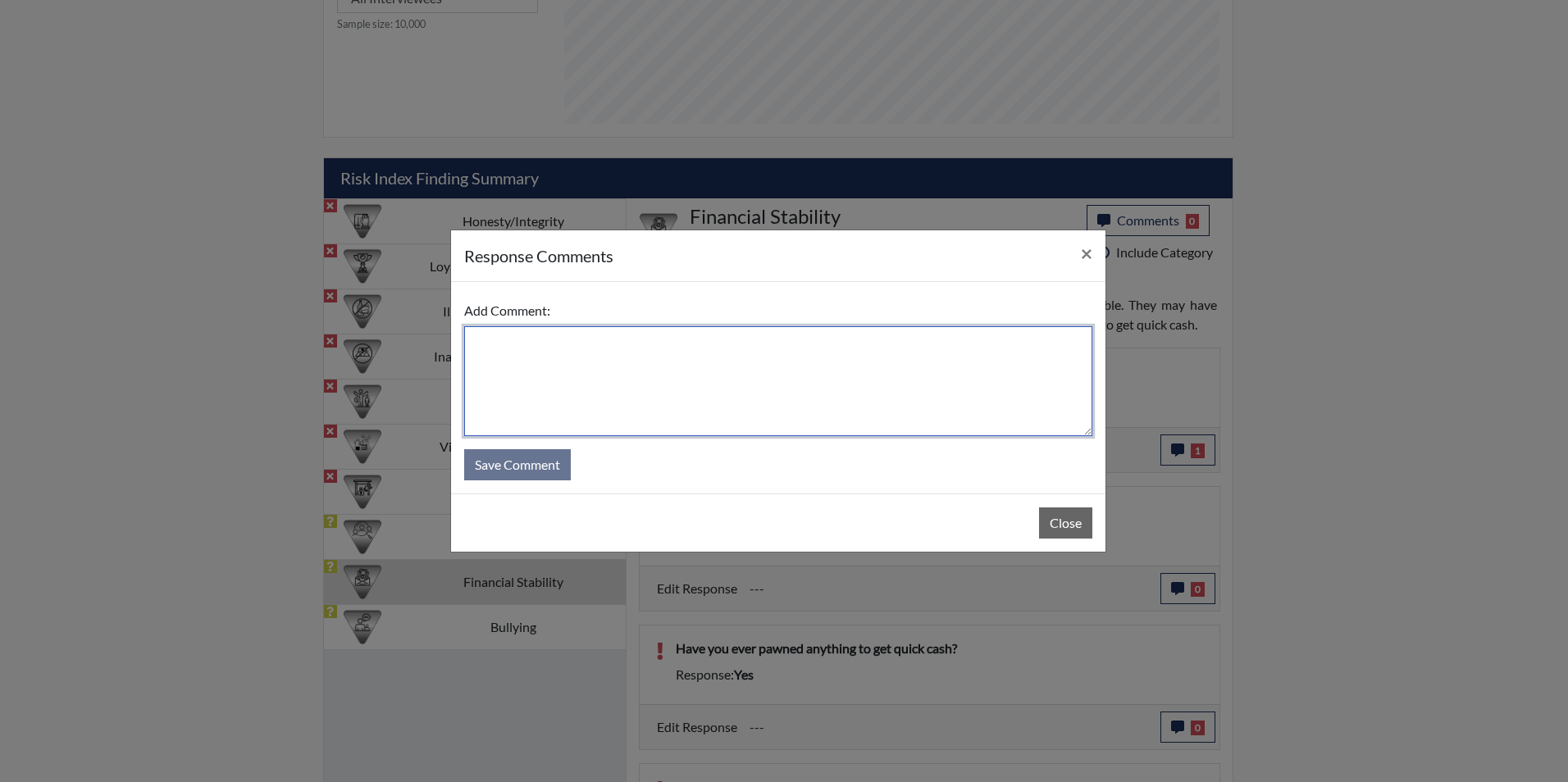
click at [522, 360] on textarea at bounding box center [778, 381] width 628 height 110
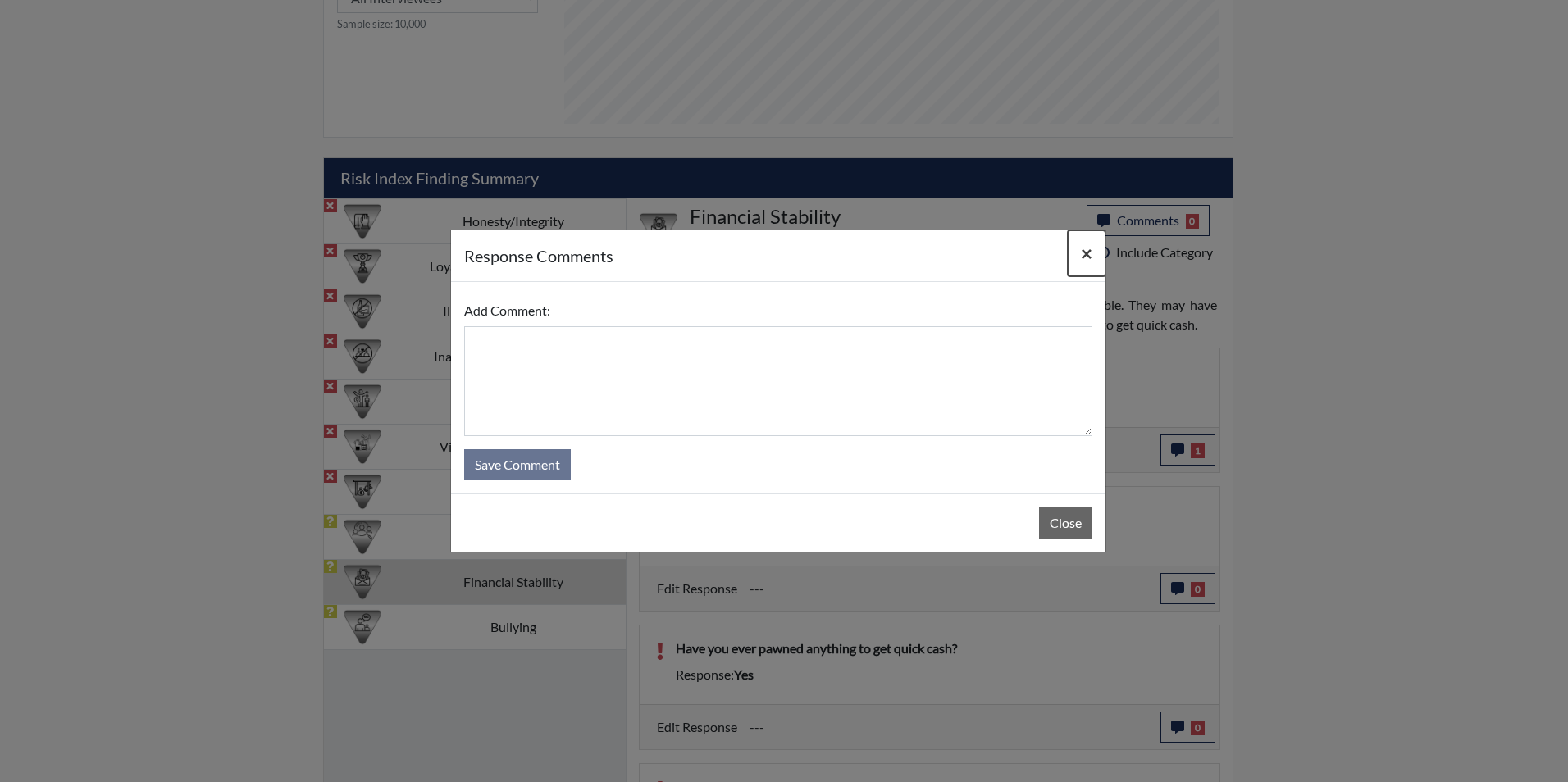
click at [1090, 255] on span "×" at bounding box center [1086, 253] width 12 height 24
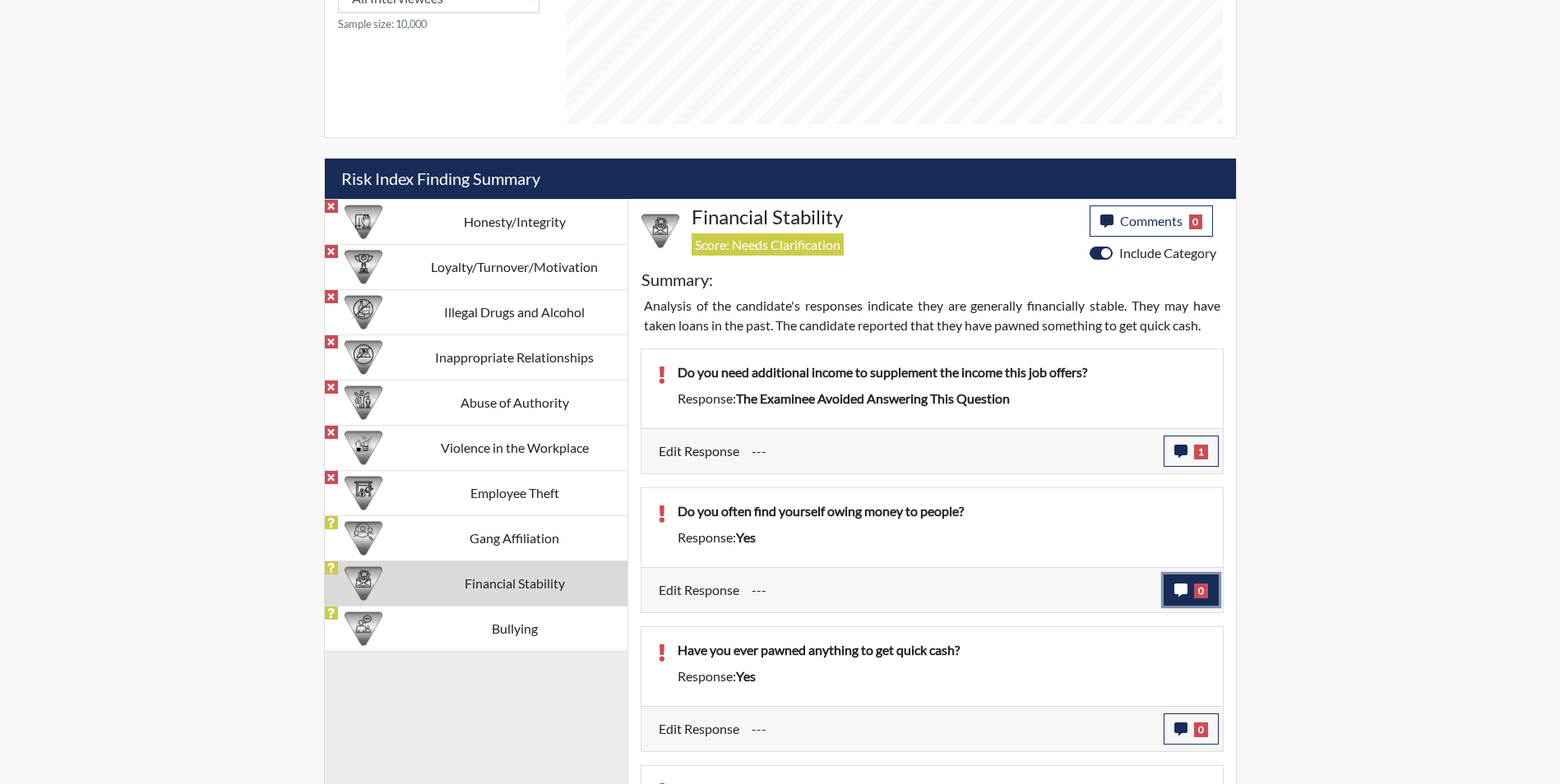
click at [1178, 592] on icon "button" at bounding box center [1181, 591] width 13 height 13
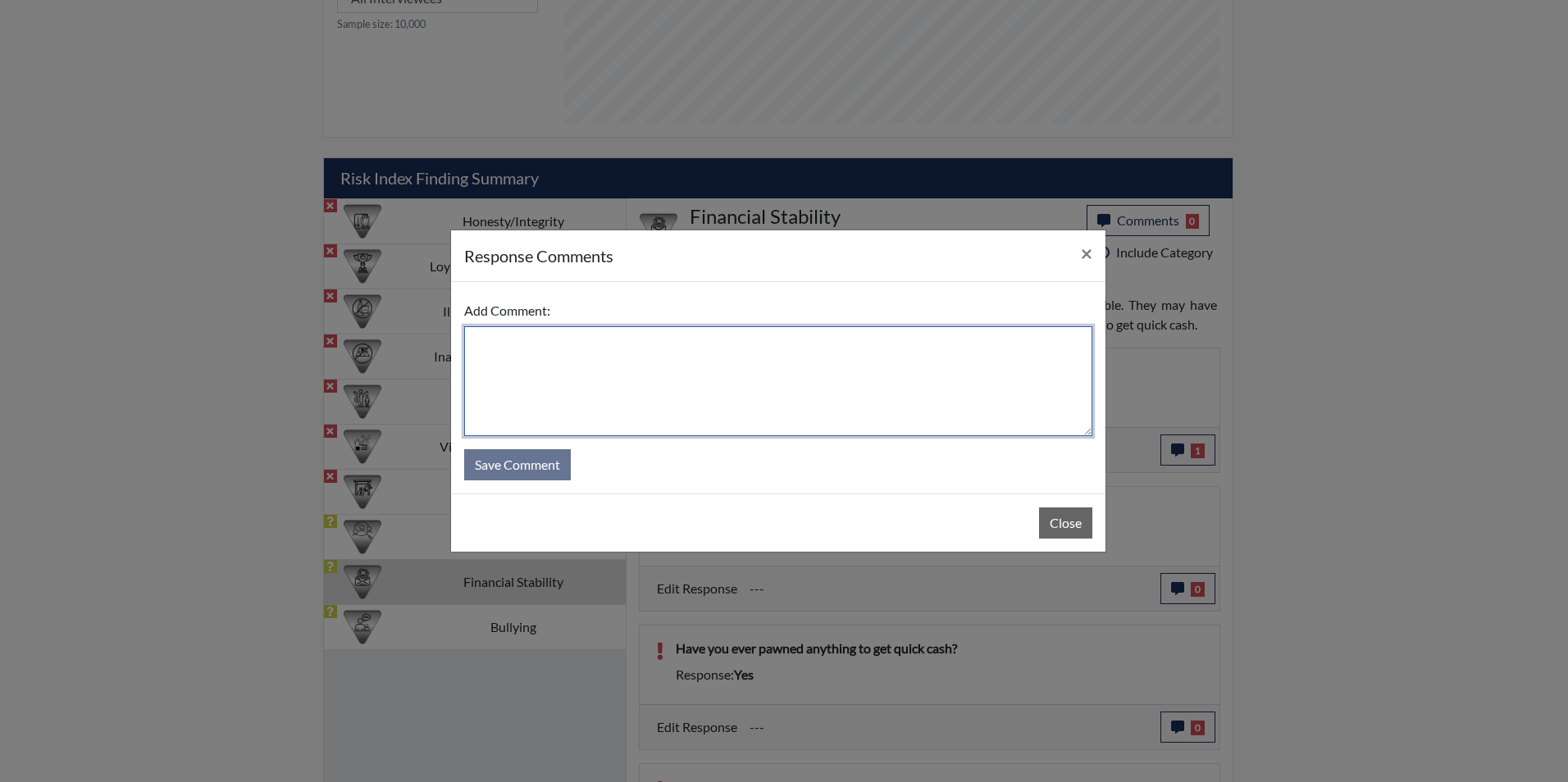
click at [510, 357] on textarea at bounding box center [778, 381] width 628 height 110
type textarea "Applicant states no that she does not owe anyone"
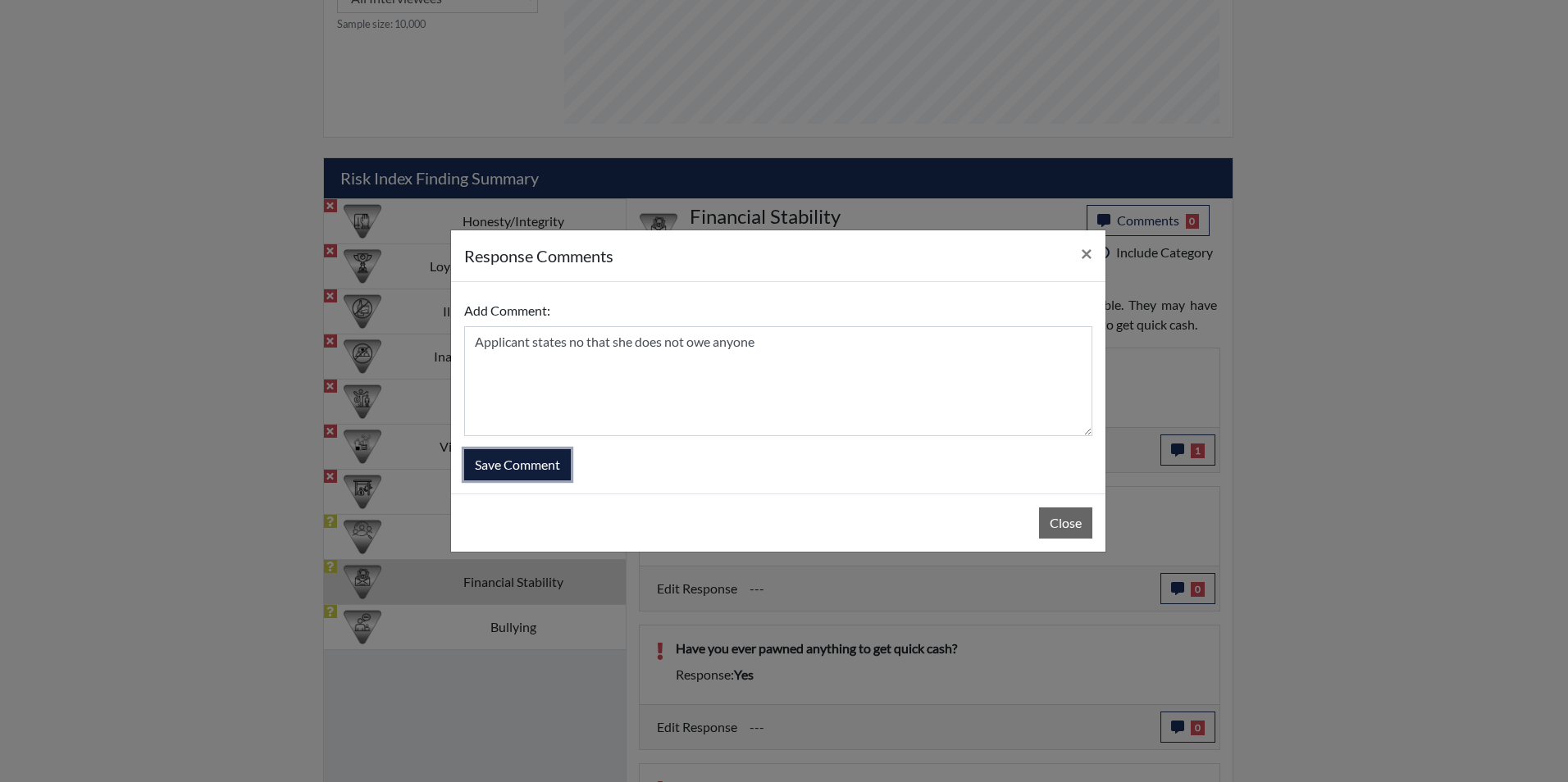
click at [513, 468] on button "Save Comment" at bounding box center [517, 464] width 106 height 31
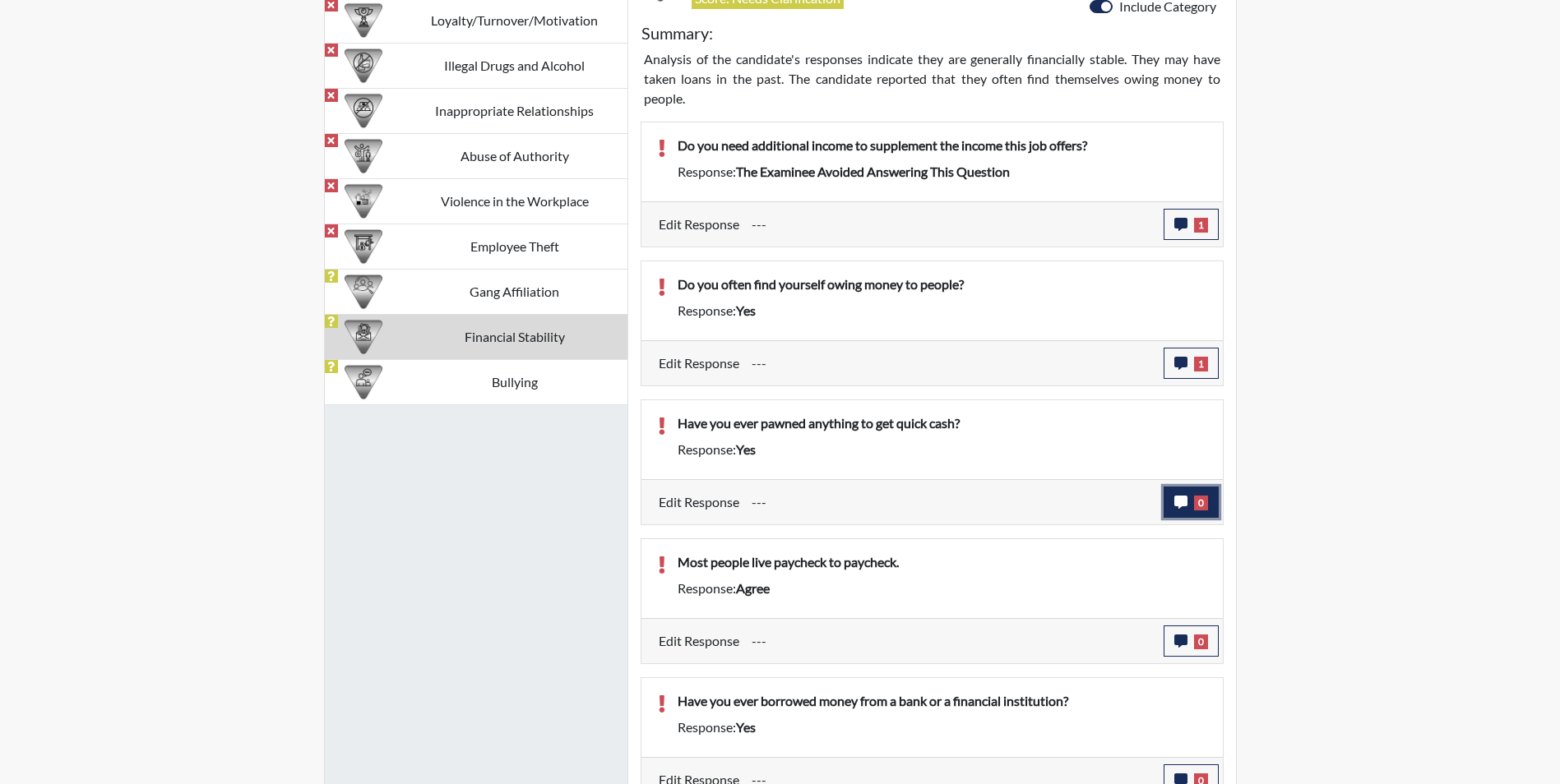
click at [1186, 502] on icon "button" at bounding box center [1181, 502] width 13 height 13
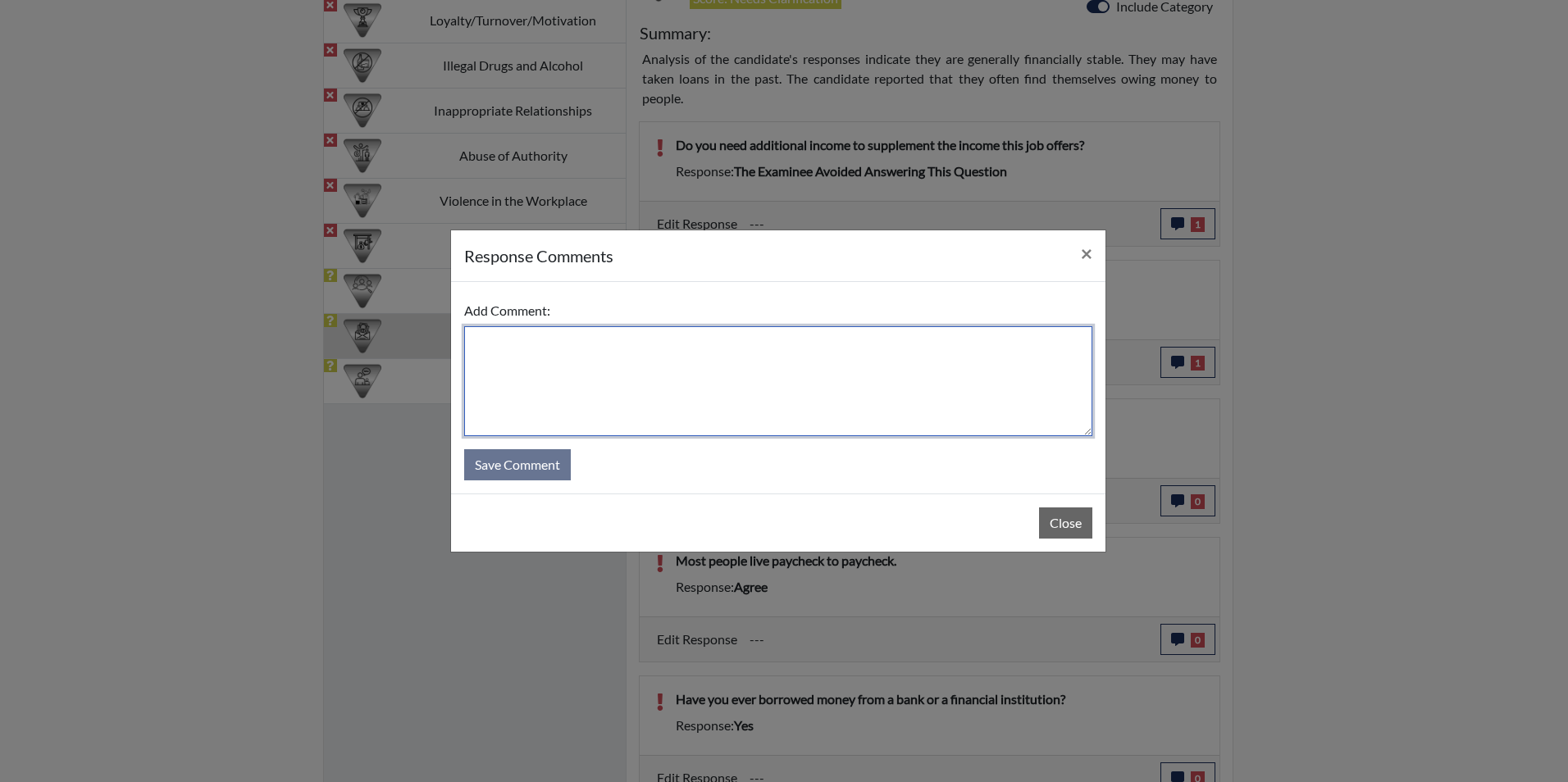
click at [521, 339] on textarea at bounding box center [778, 381] width 628 height 110
type textarea "Applicant states no she has never pawned anything to get money"
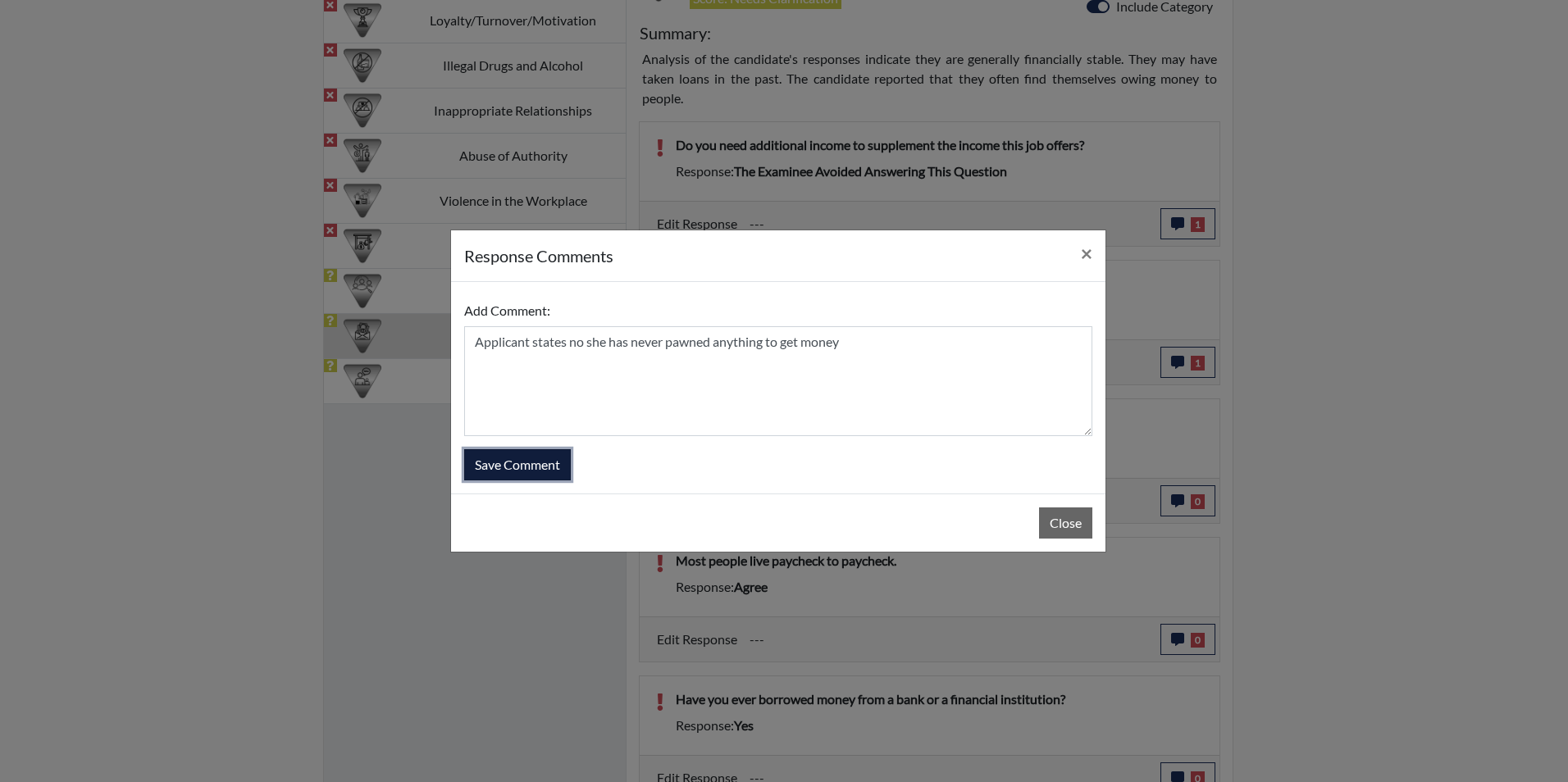
click at [561, 463] on button "Save Comment" at bounding box center [517, 464] width 106 height 31
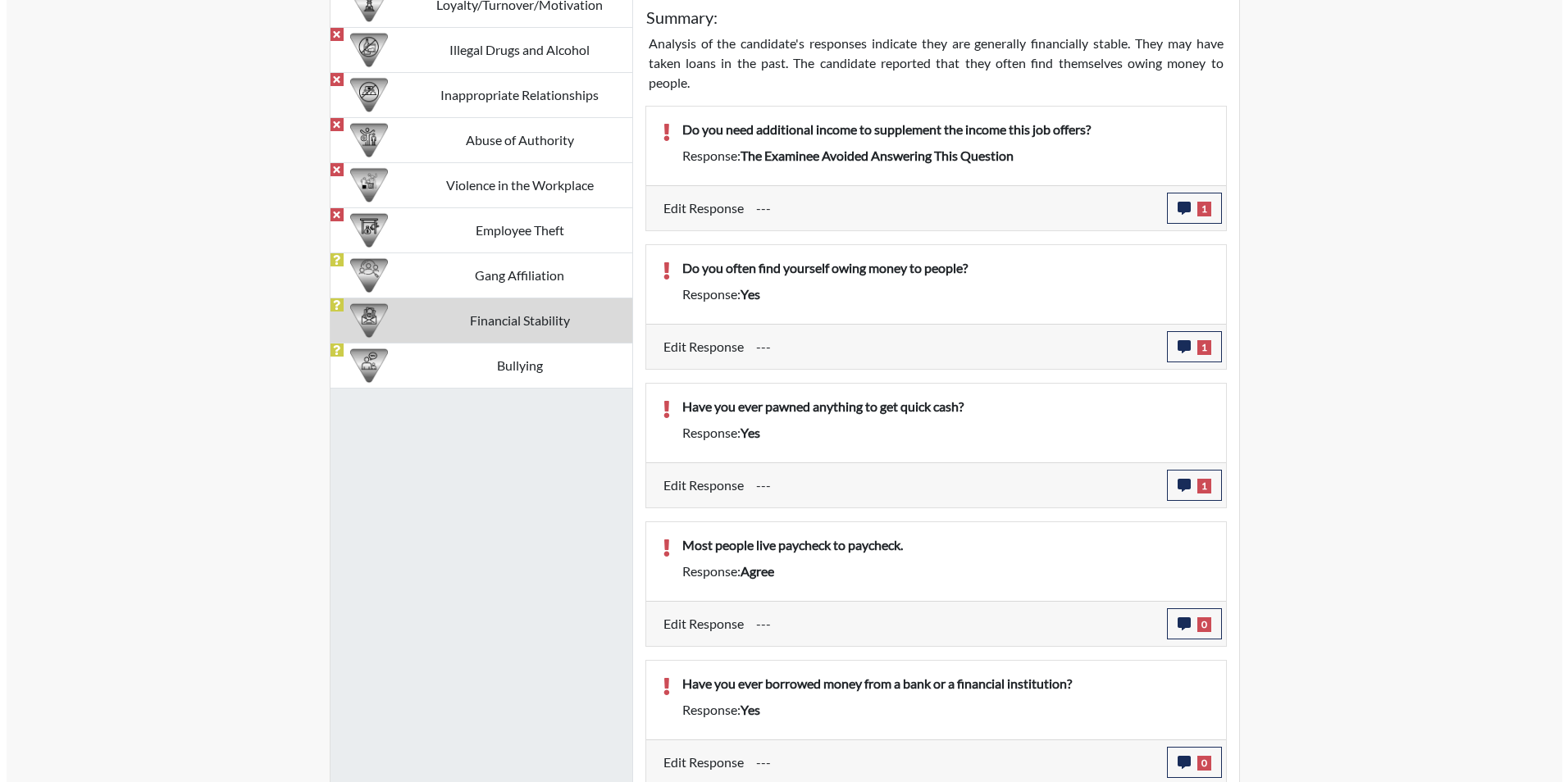
scroll to position [1101, 0]
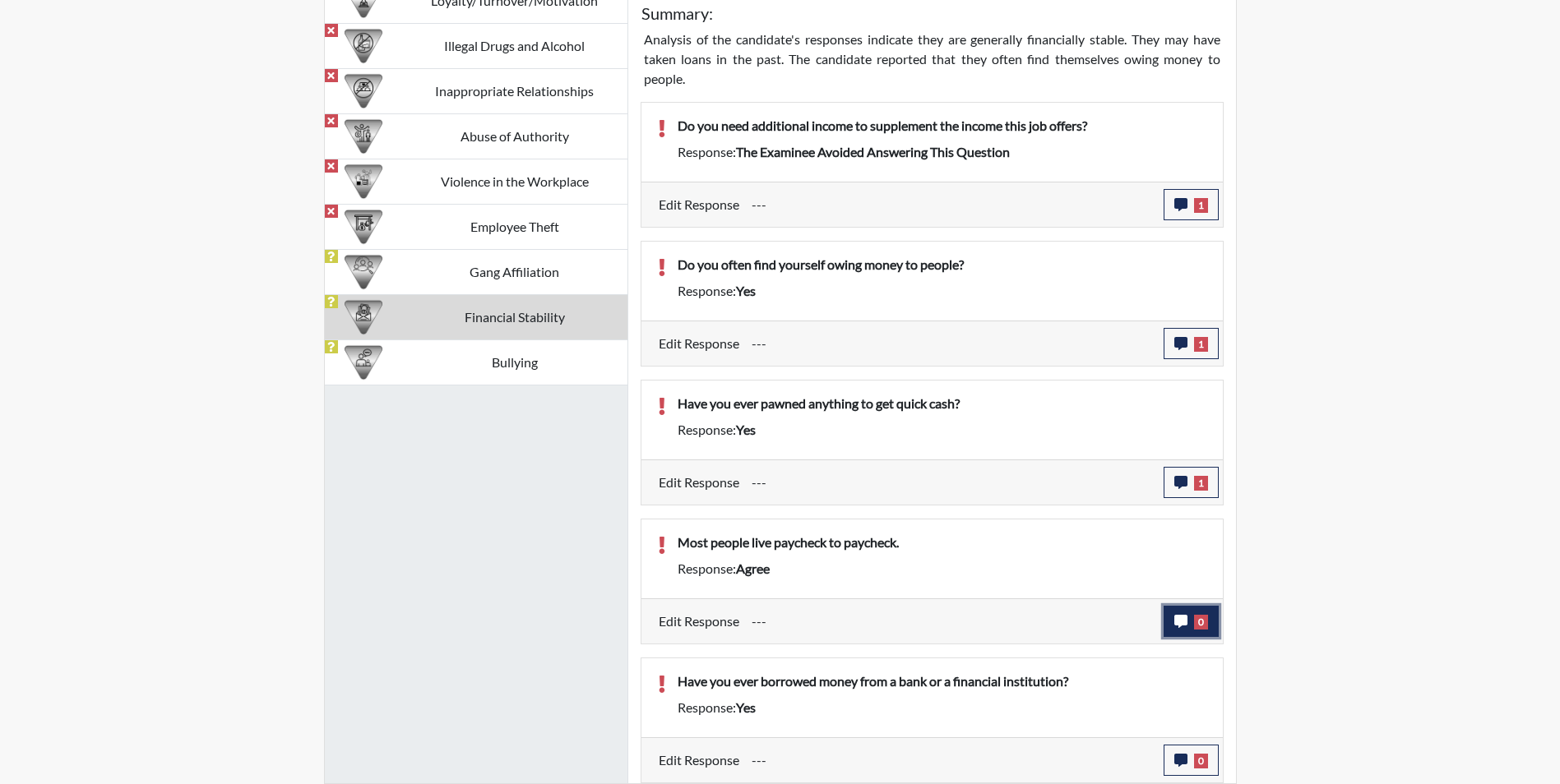
click at [1182, 622] on icon "button" at bounding box center [1181, 621] width 13 height 13
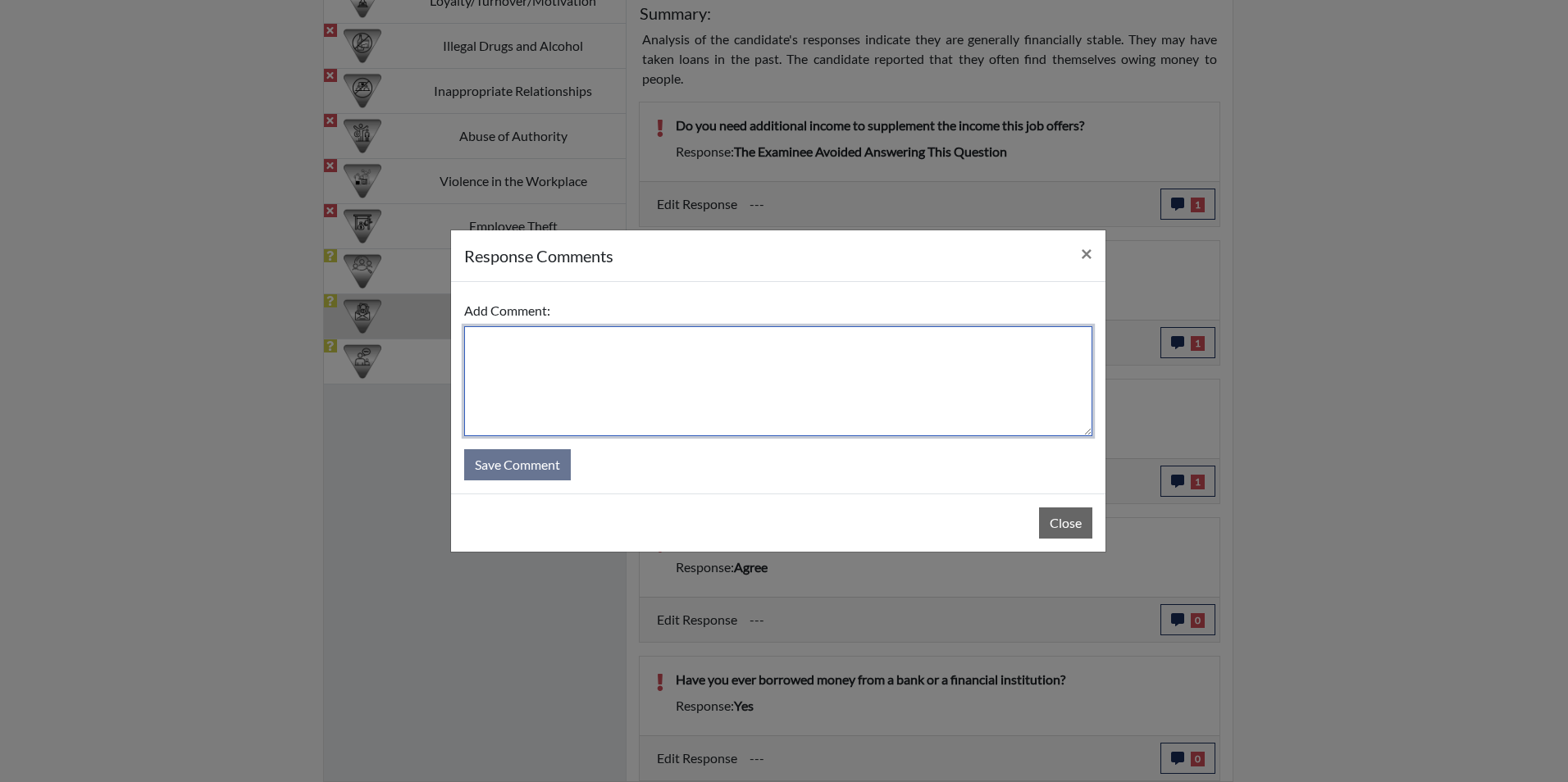
click at [526, 364] on textarea at bounding box center [778, 381] width 628 height 110
type textarea "Applicant agrees that it the way of life now"
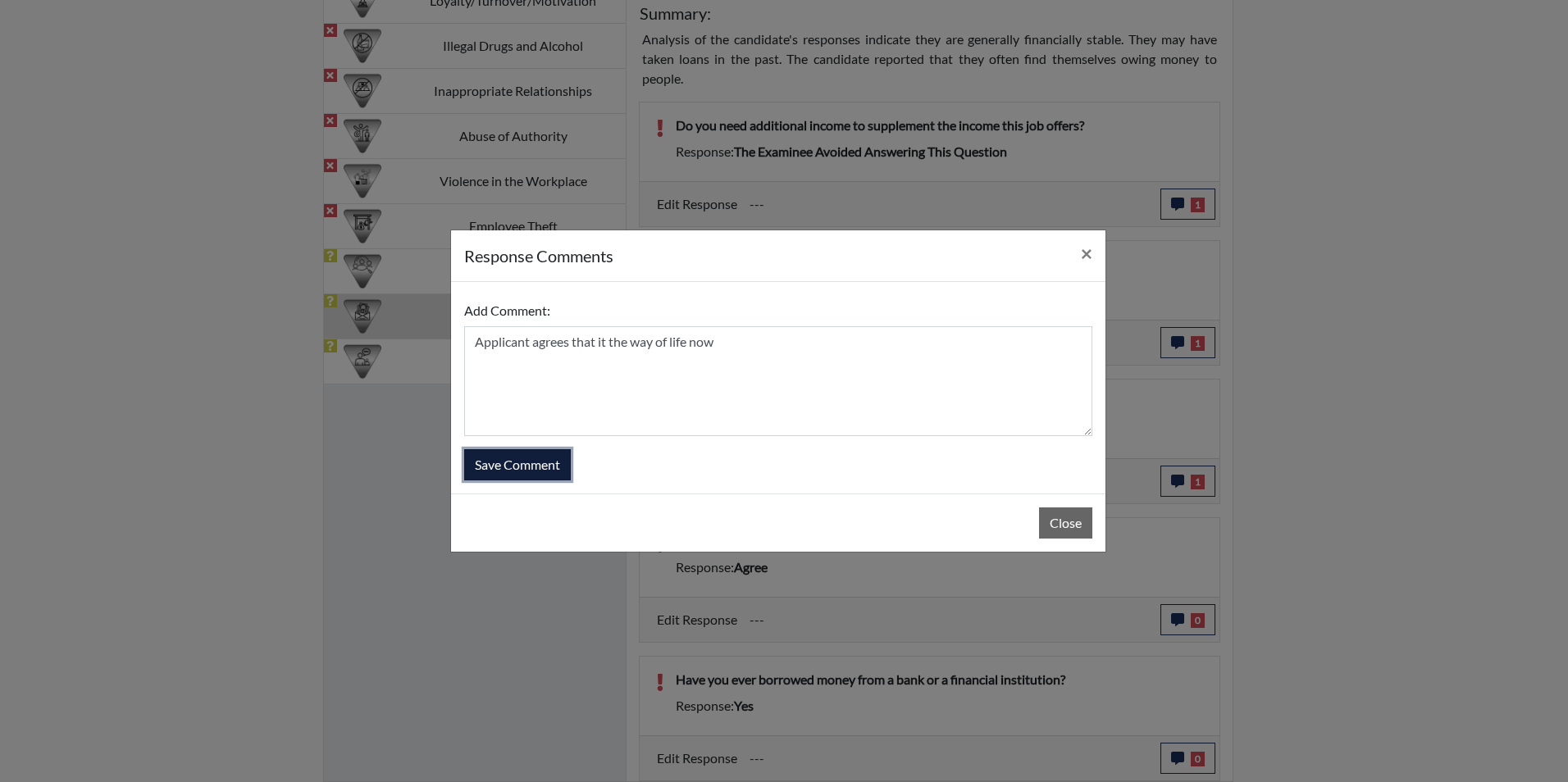
click at [524, 463] on button "Save Comment" at bounding box center [517, 464] width 106 height 31
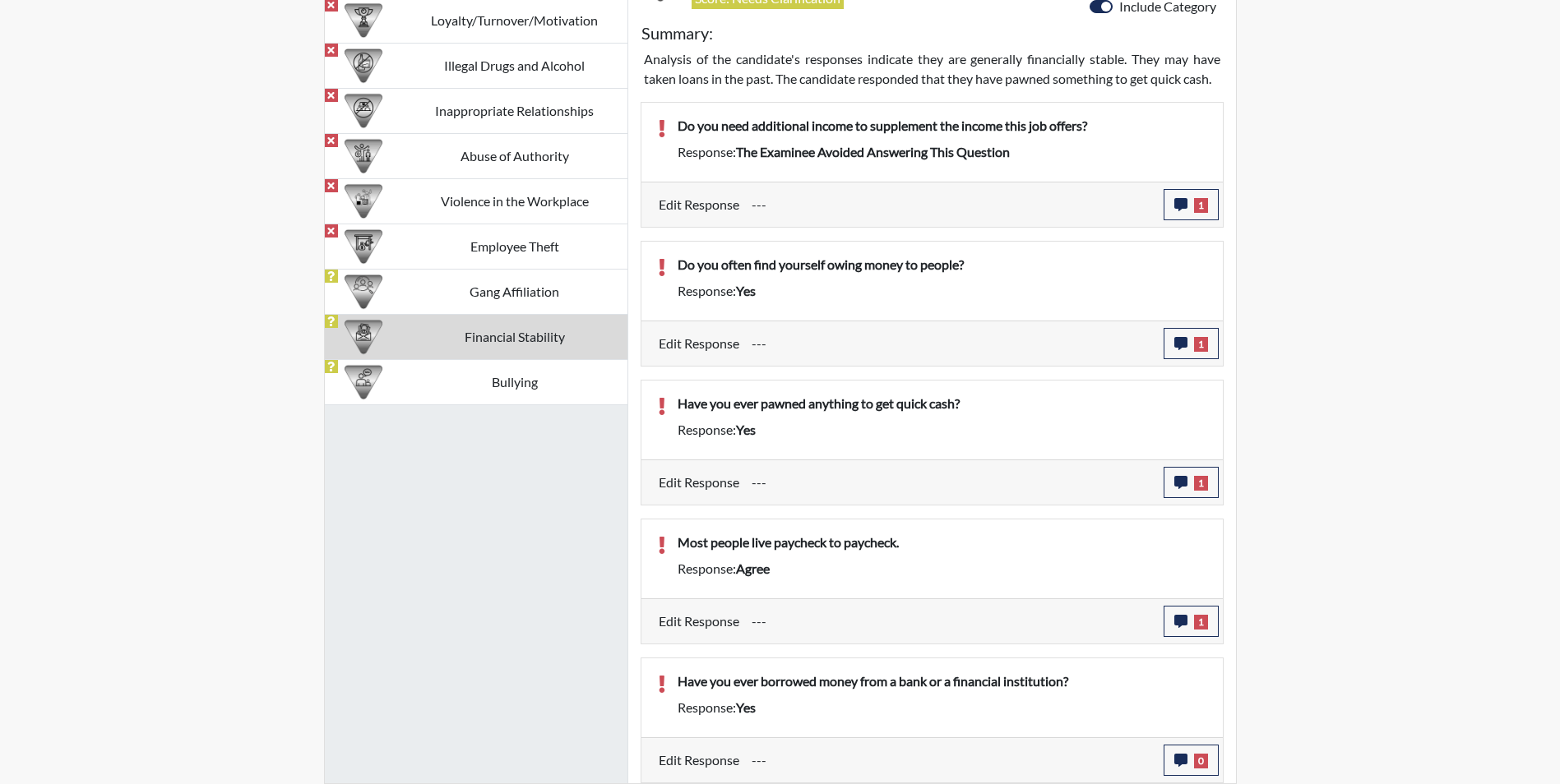
scroll to position [273, 683]
click at [1178, 759] on icon "button" at bounding box center [1181, 761] width 13 height 13
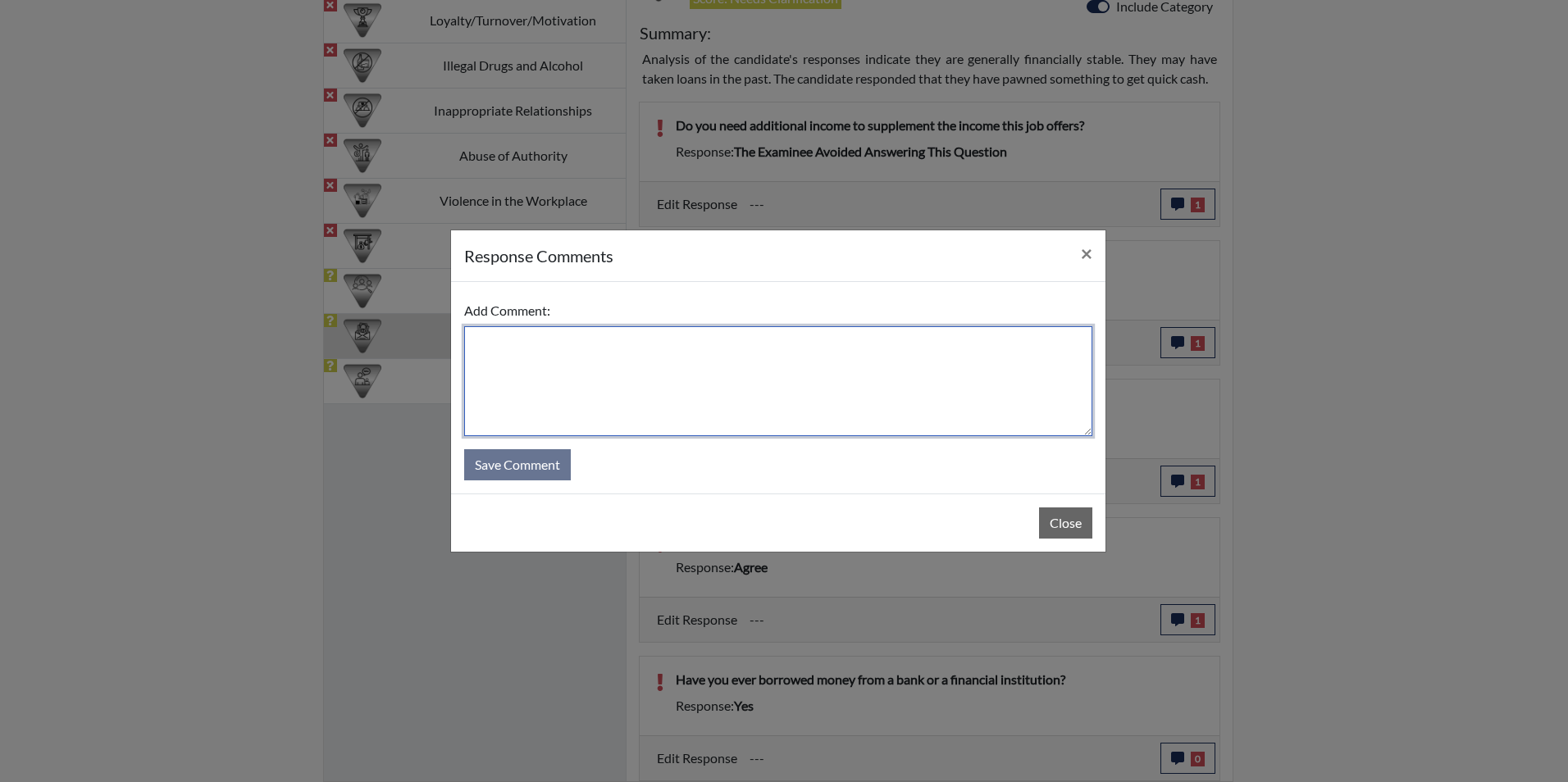
click at [495, 339] on textarea at bounding box center [778, 381] width 628 height 110
type textarea "Applicant states yes to build credit and financial wealth"
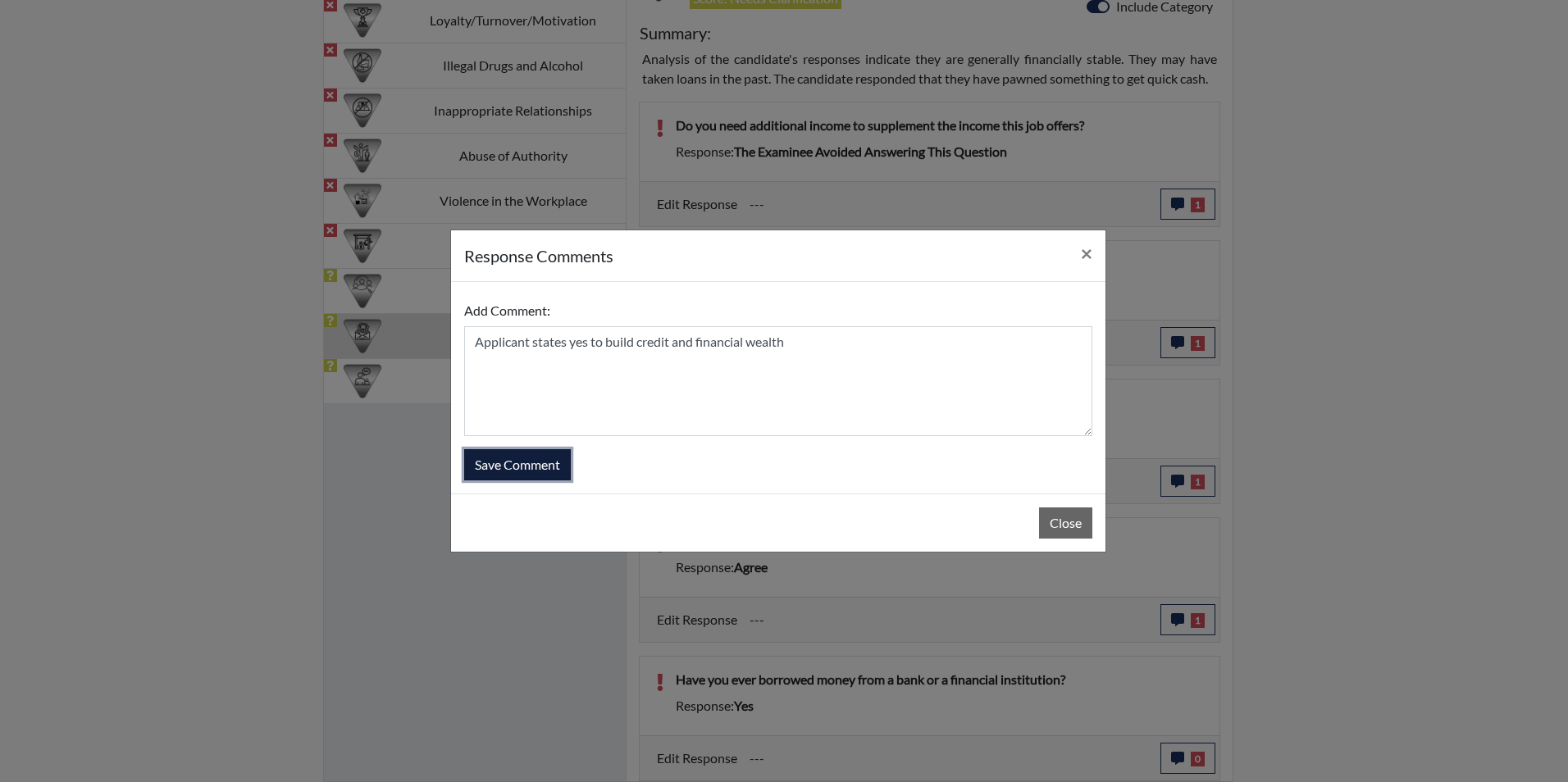
click at [512, 469] on button "Save Comment" at bounding box center [517, 464] width 106 height 31
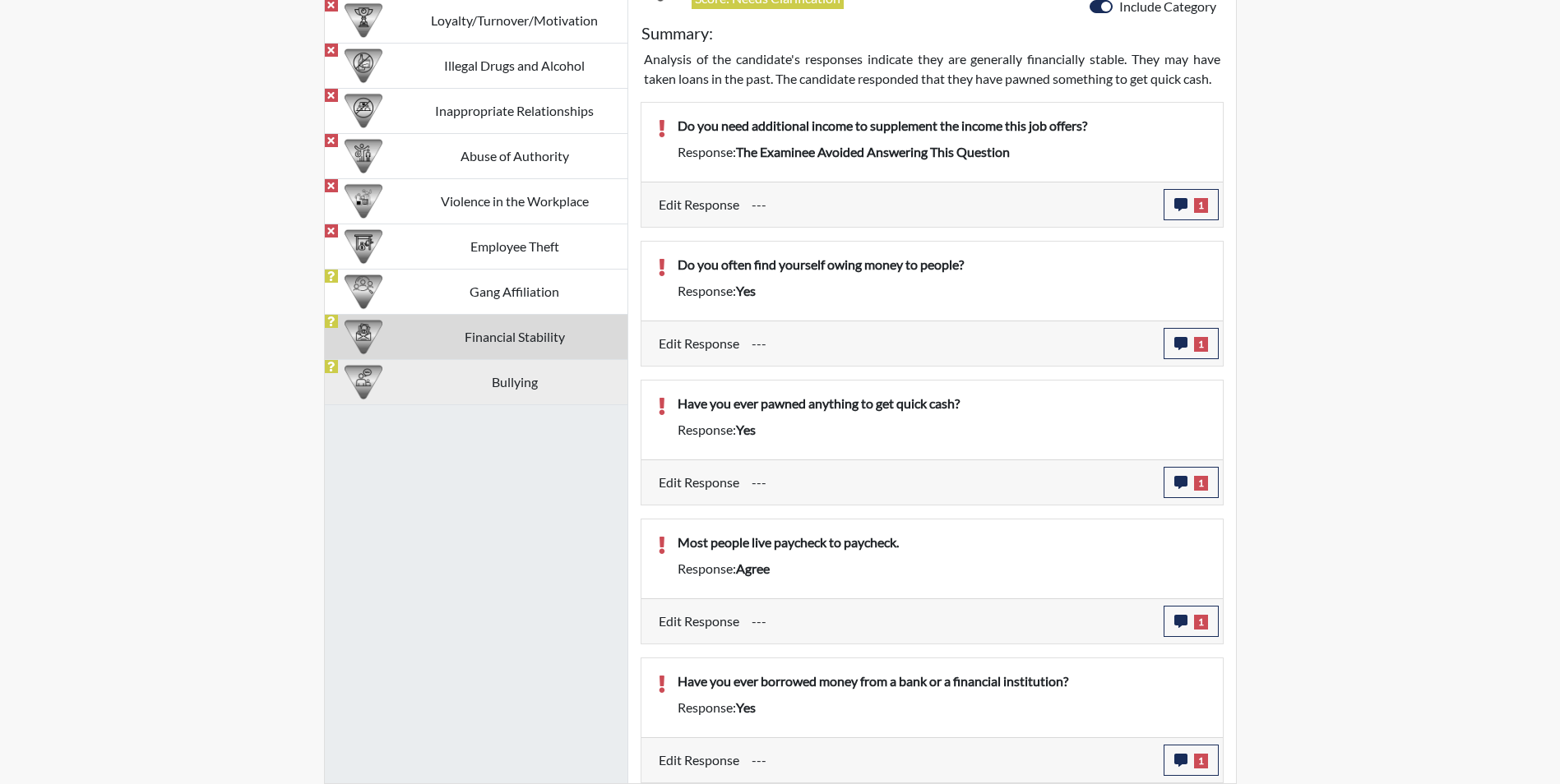
click at [519, 386] on td "Bullying" at bounding box center [515, 382] width 225 height 45
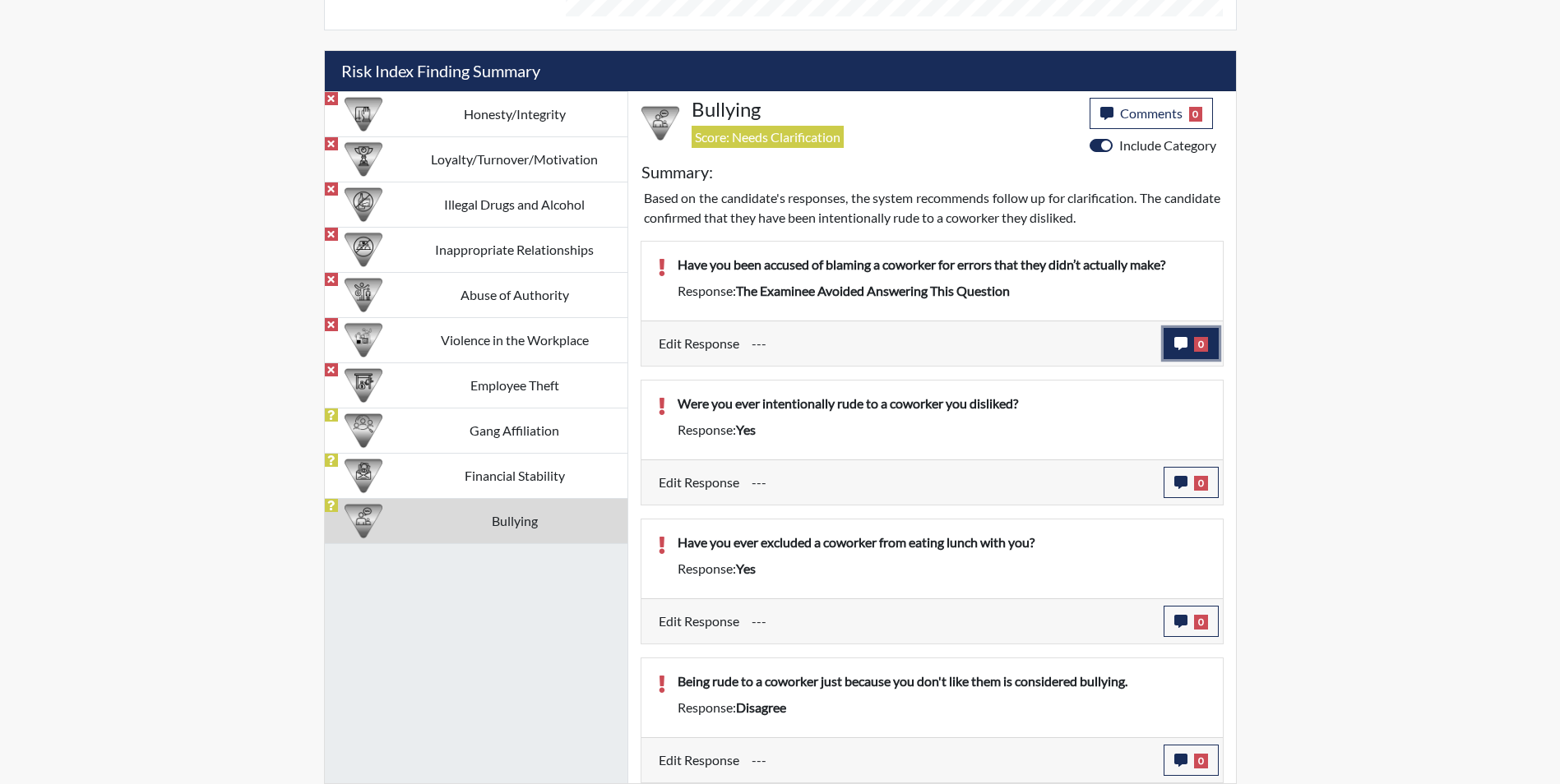
click at [1180, 343] on icon "button" at bounding box center [1181, 344] width 13 height 13
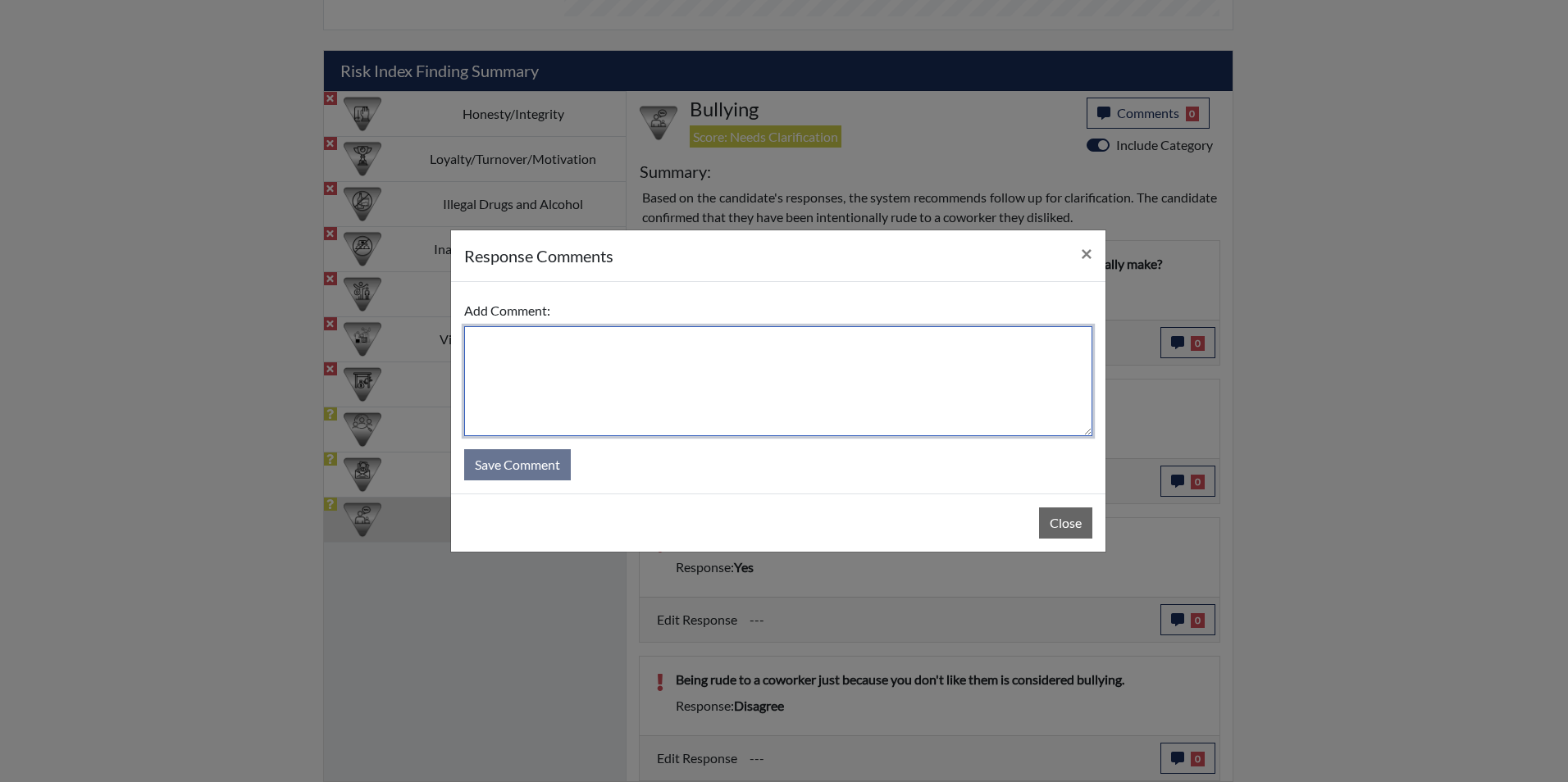
click at [665, 353] on textarea at bounding box center [778, 381] width 628 height 110
type textarea "Applicant states no that she has never bullied anyone"
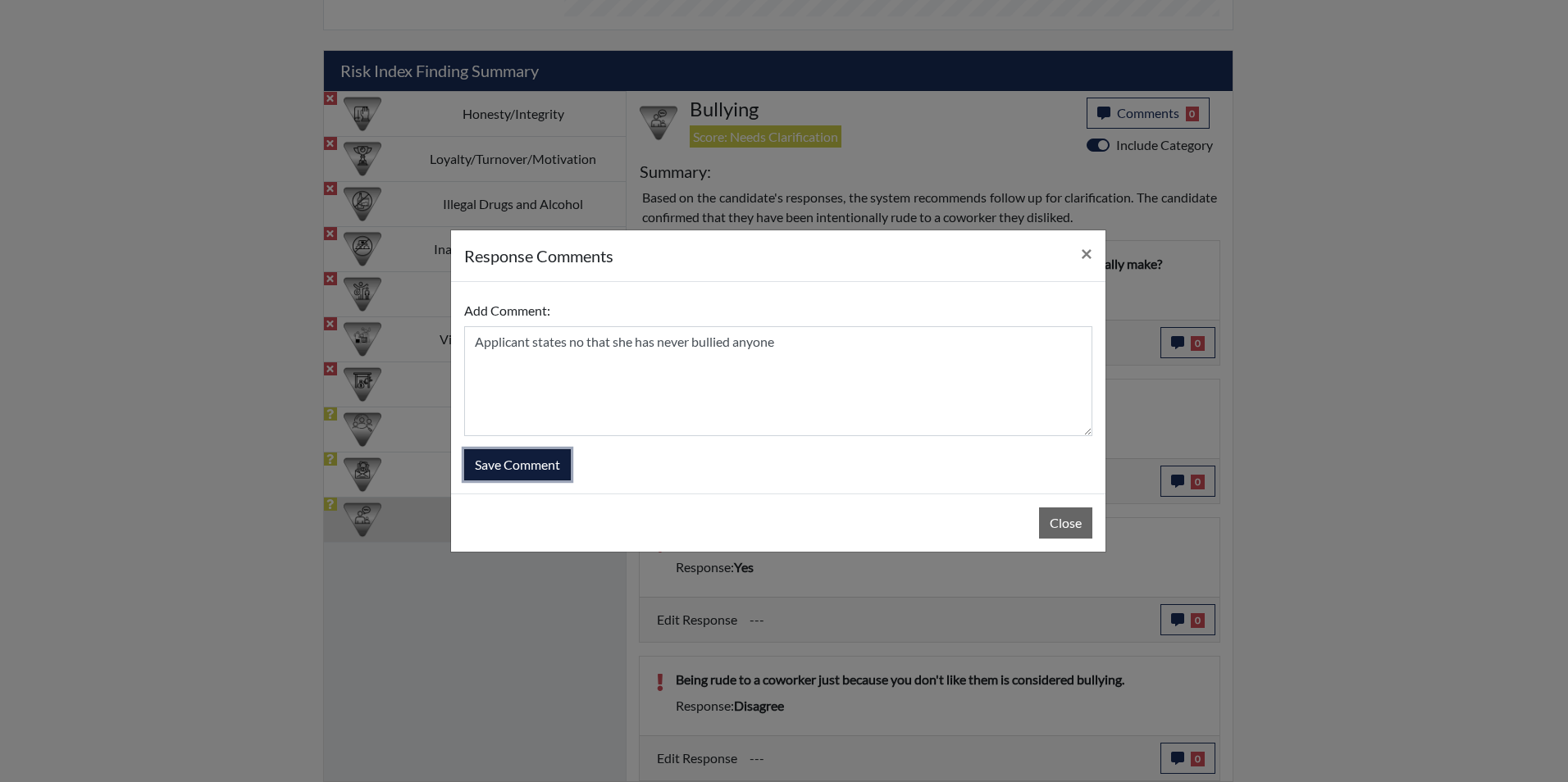
click at [502, 460] on button "Save Comment" at bounding box center [517, 464] width 106 height 31
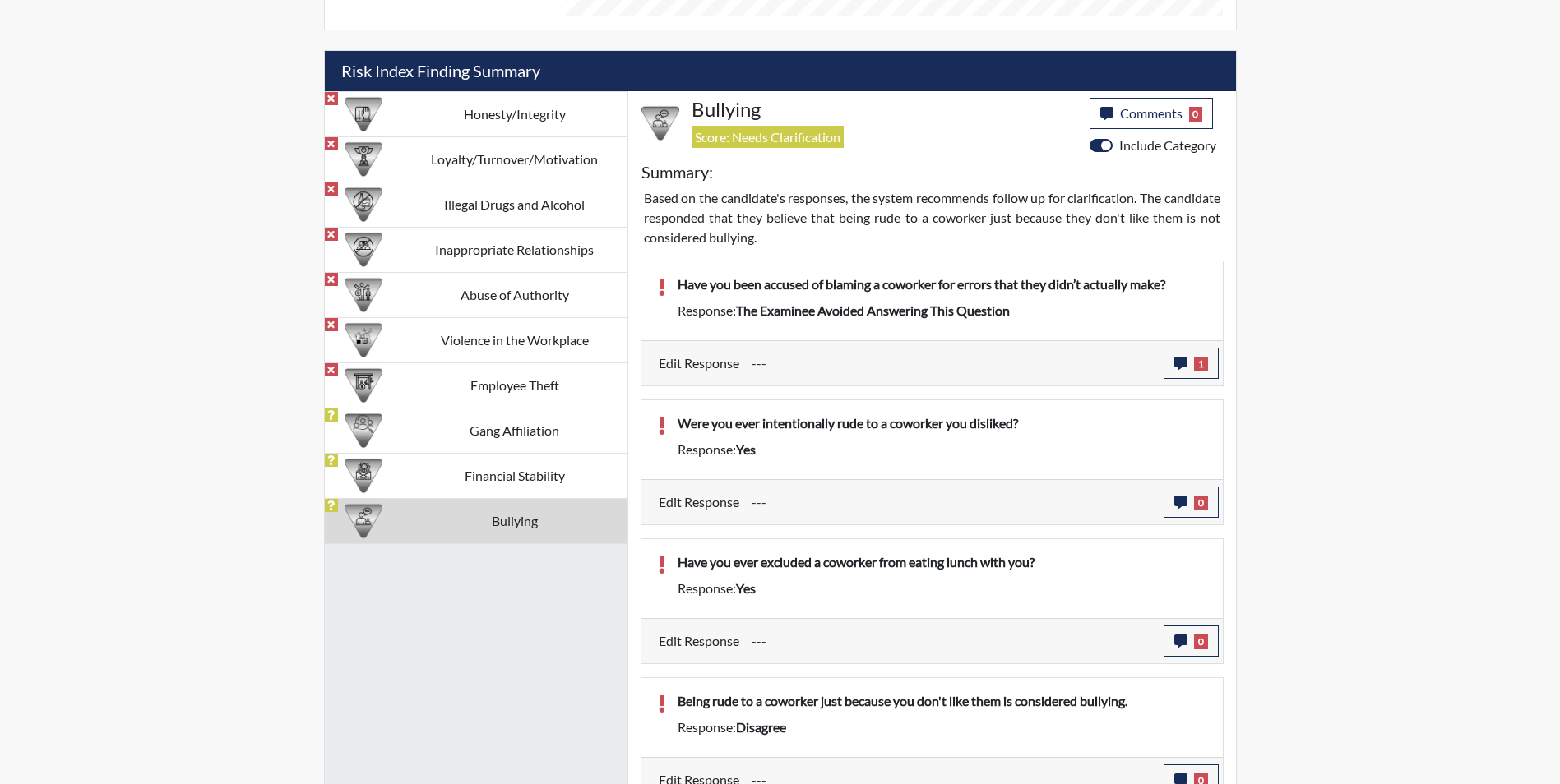
scroll to position [273, 683]
click at [1177, 497] on icon "button" at bounding box center [1181, 502] width 13 height 13
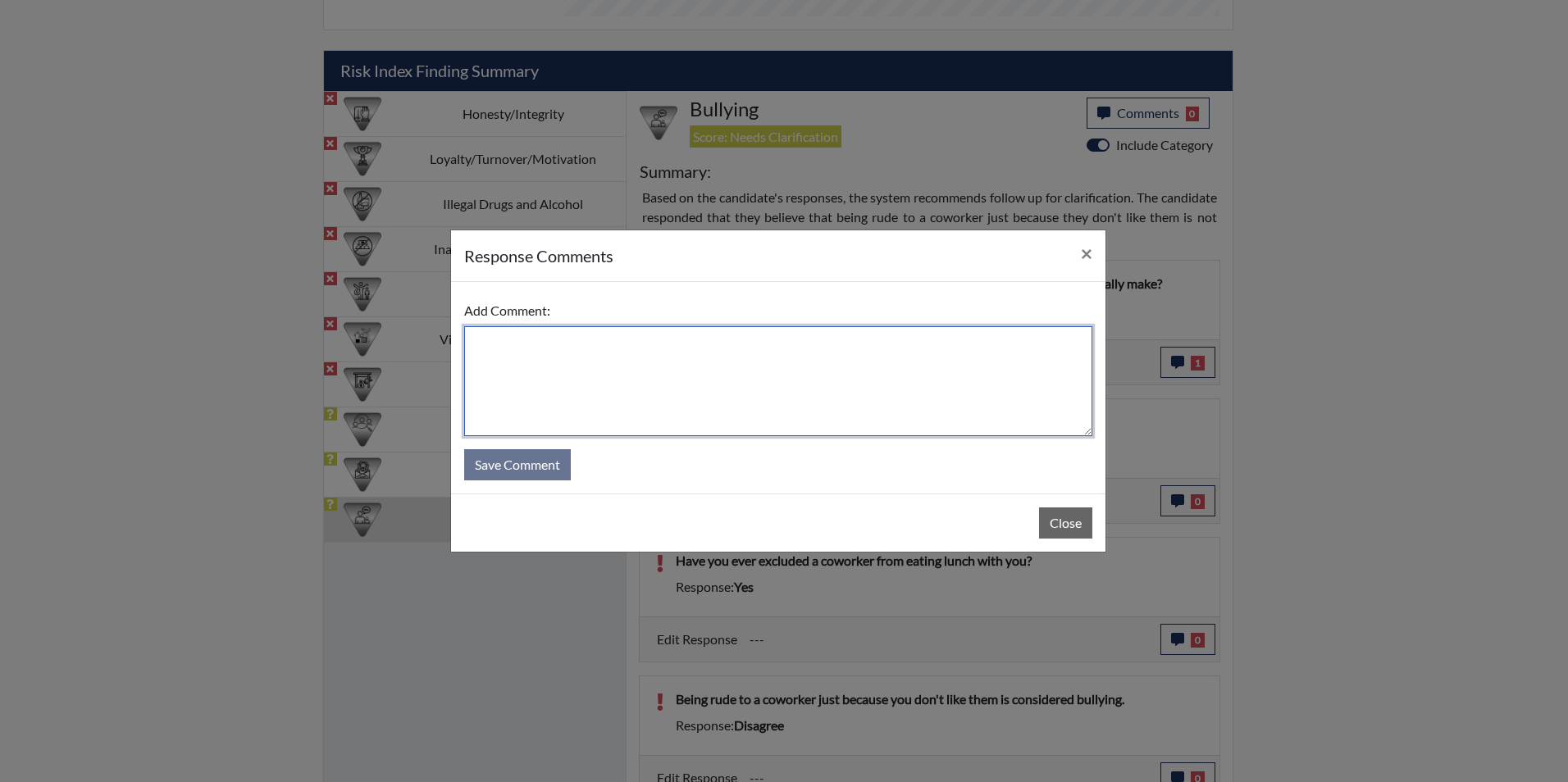
click at [496, 350] on textarea at bounding box center [778, 381] width 628 height 110
type textarea "Applicant states no that she avoids conflict"
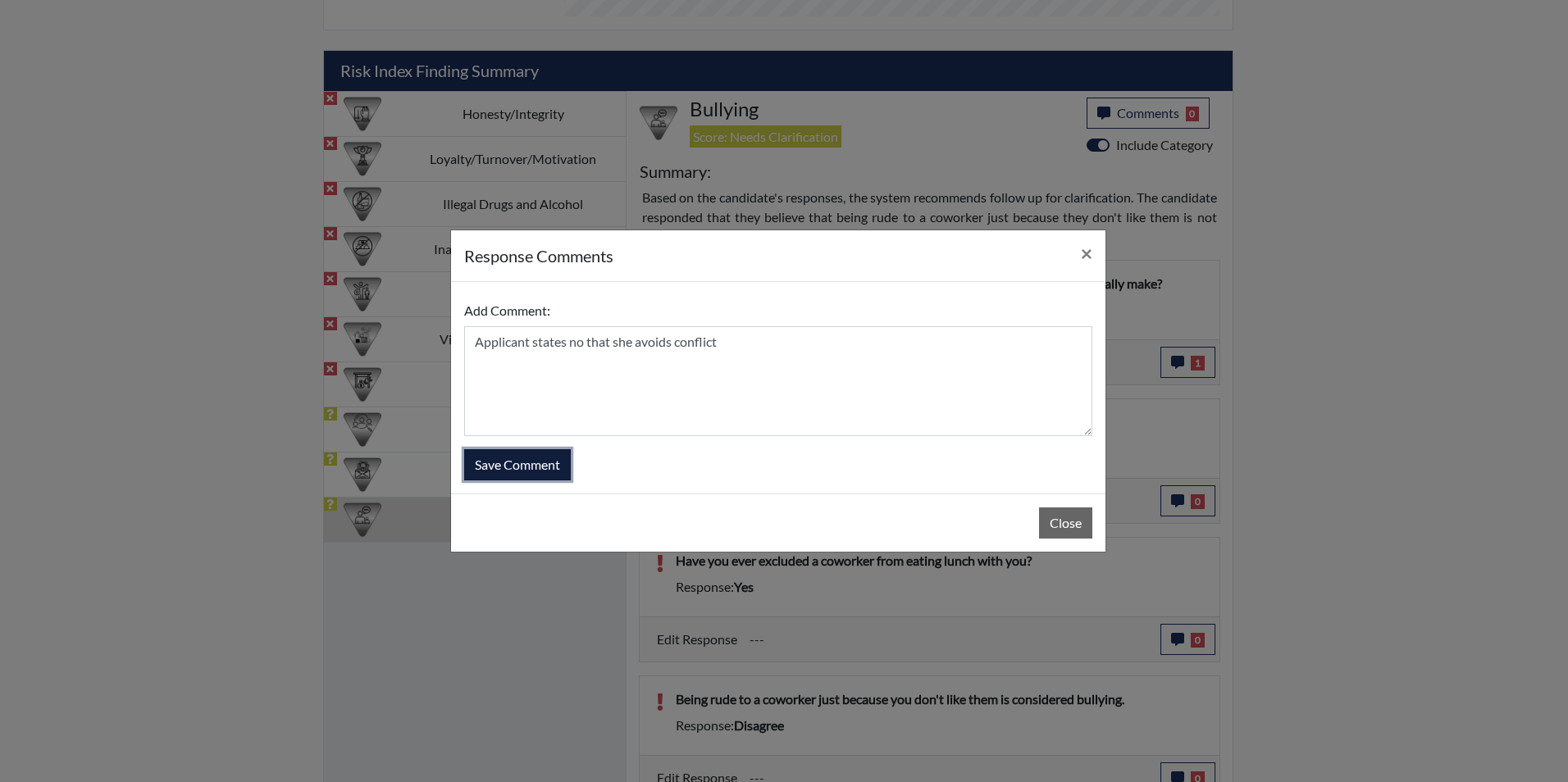
click at [542, 468] on button "Save Comment" at bounding box center [517, 464] width 106 height 31
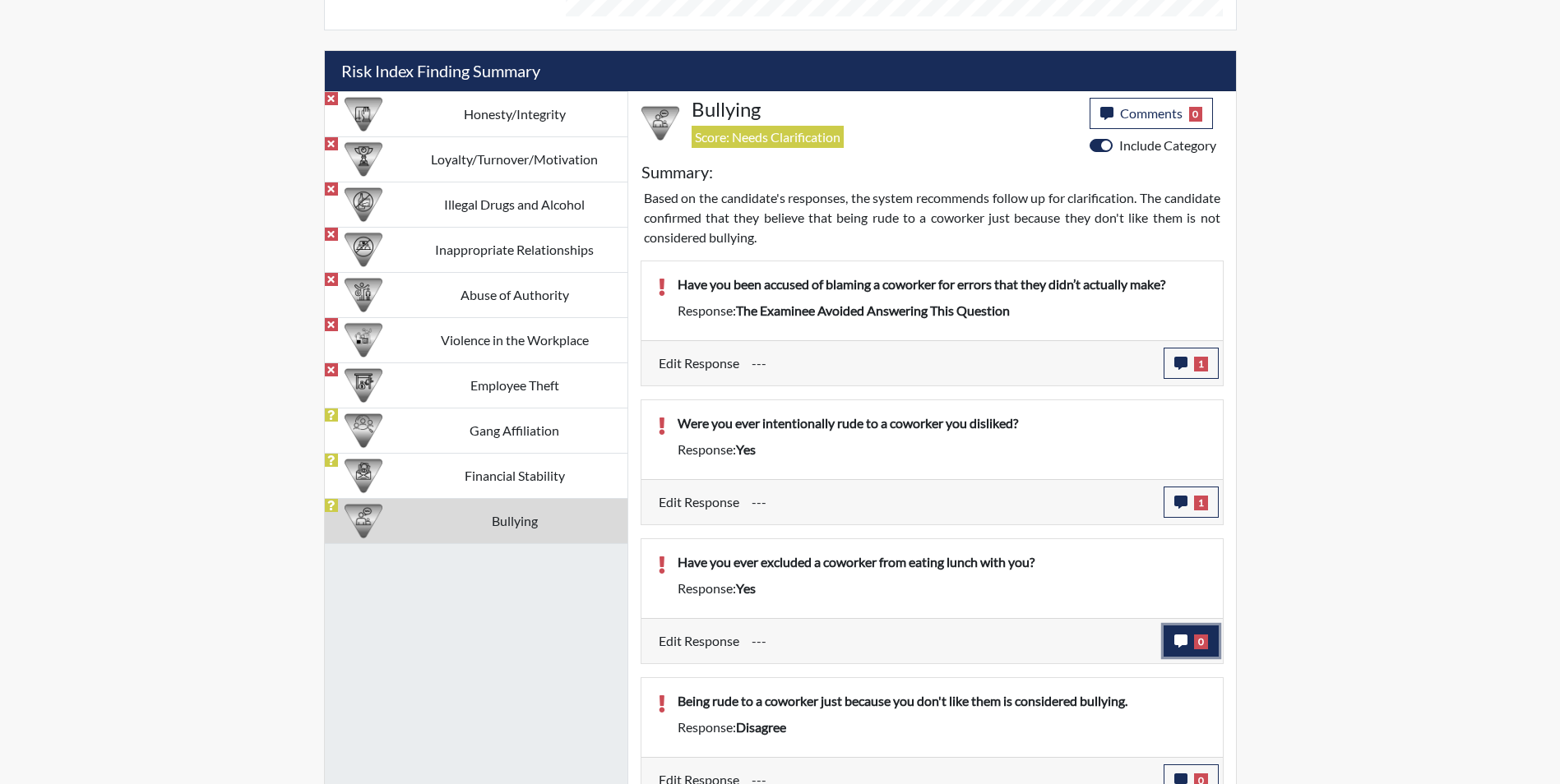
click at [1178, 640] on icon "button" at bounding box center [1181, 641] width 13 height 13
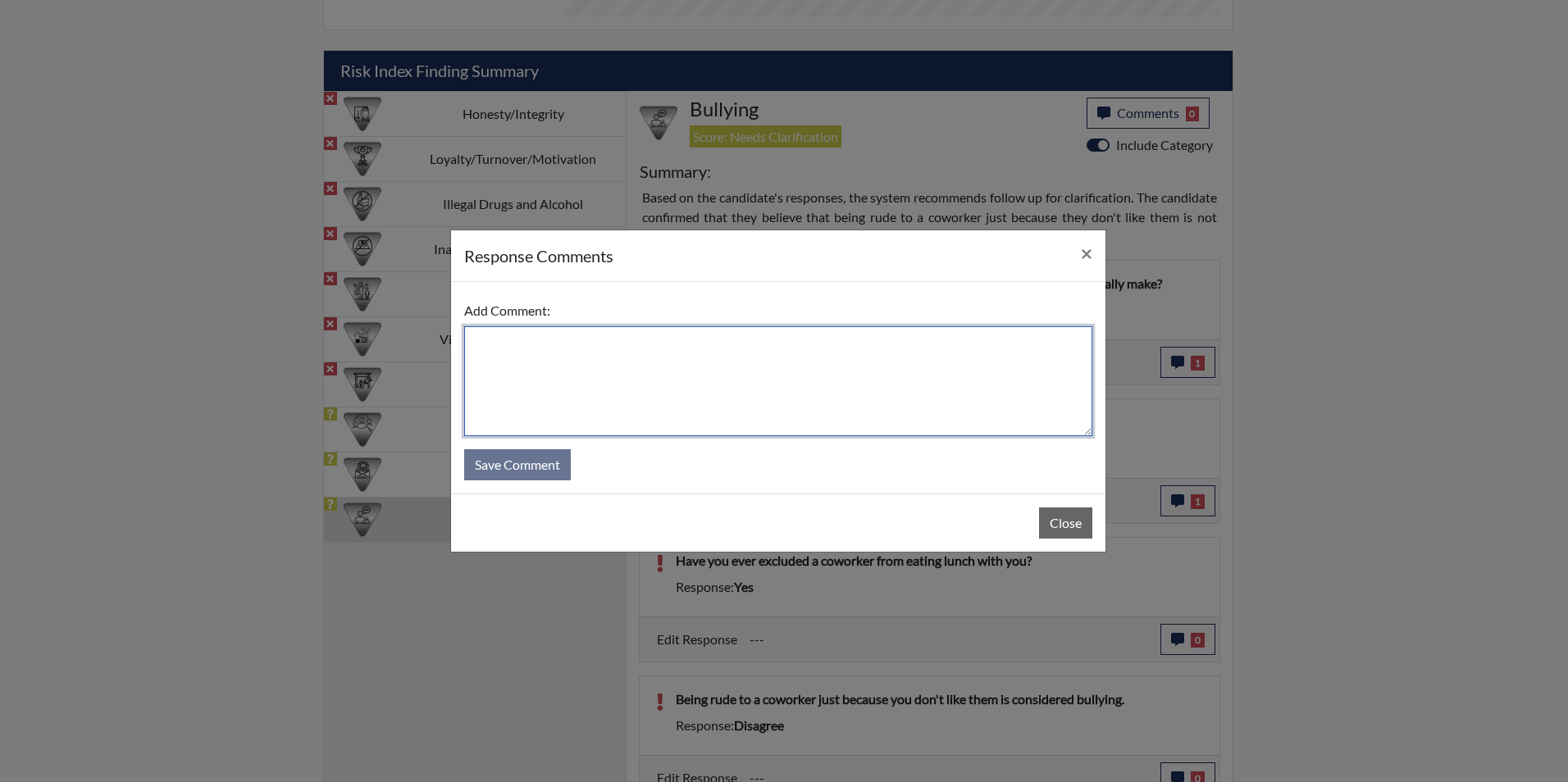
click at [532, 340] on textarea at bounding box center [778, 381] width 628 height 110
type textarea "Applicant states yes because time spent alone is needed"
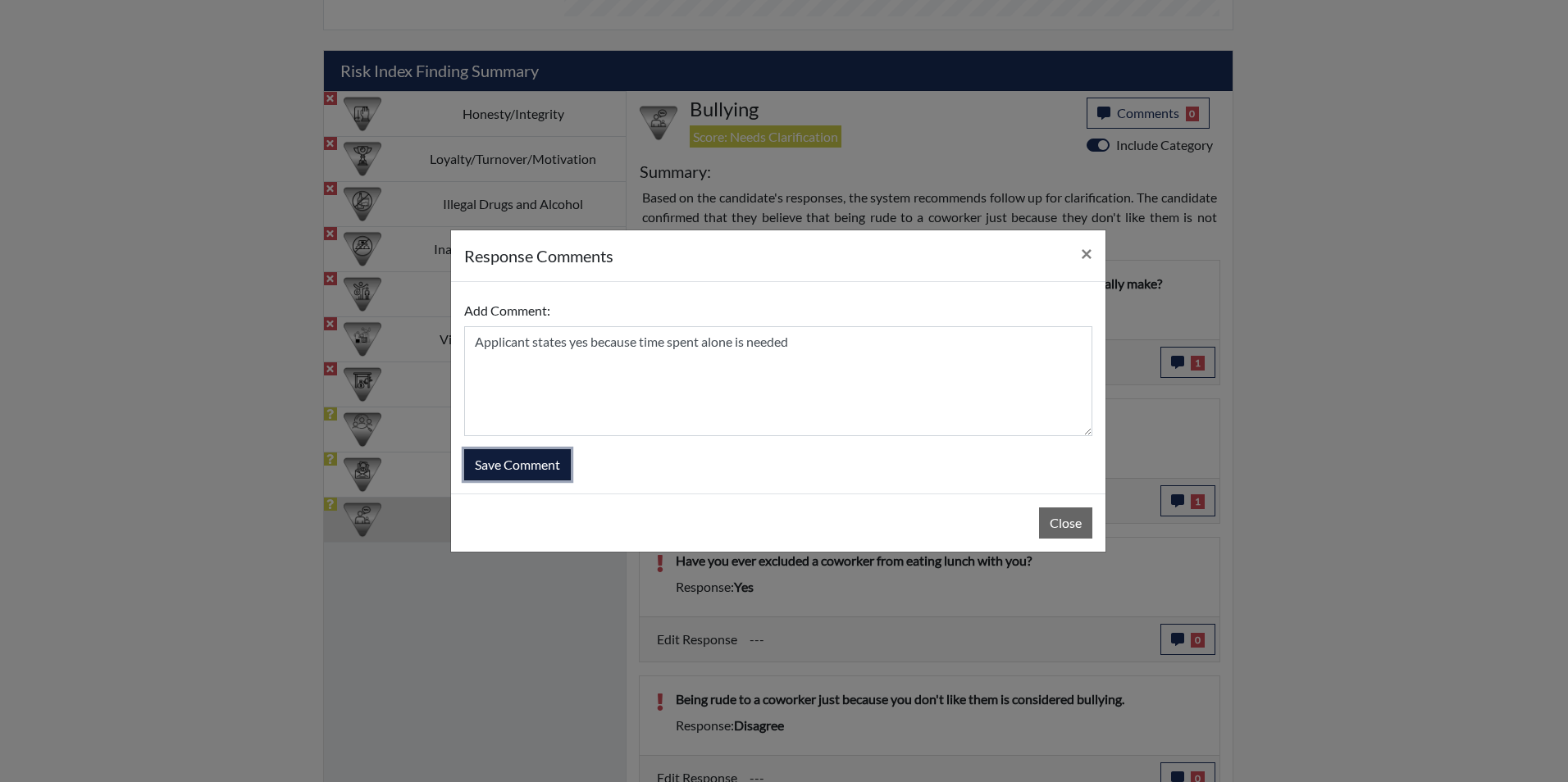
click at [528, 467] on button "Save Comment" at bounding box center [517, 464] width 106 height 31
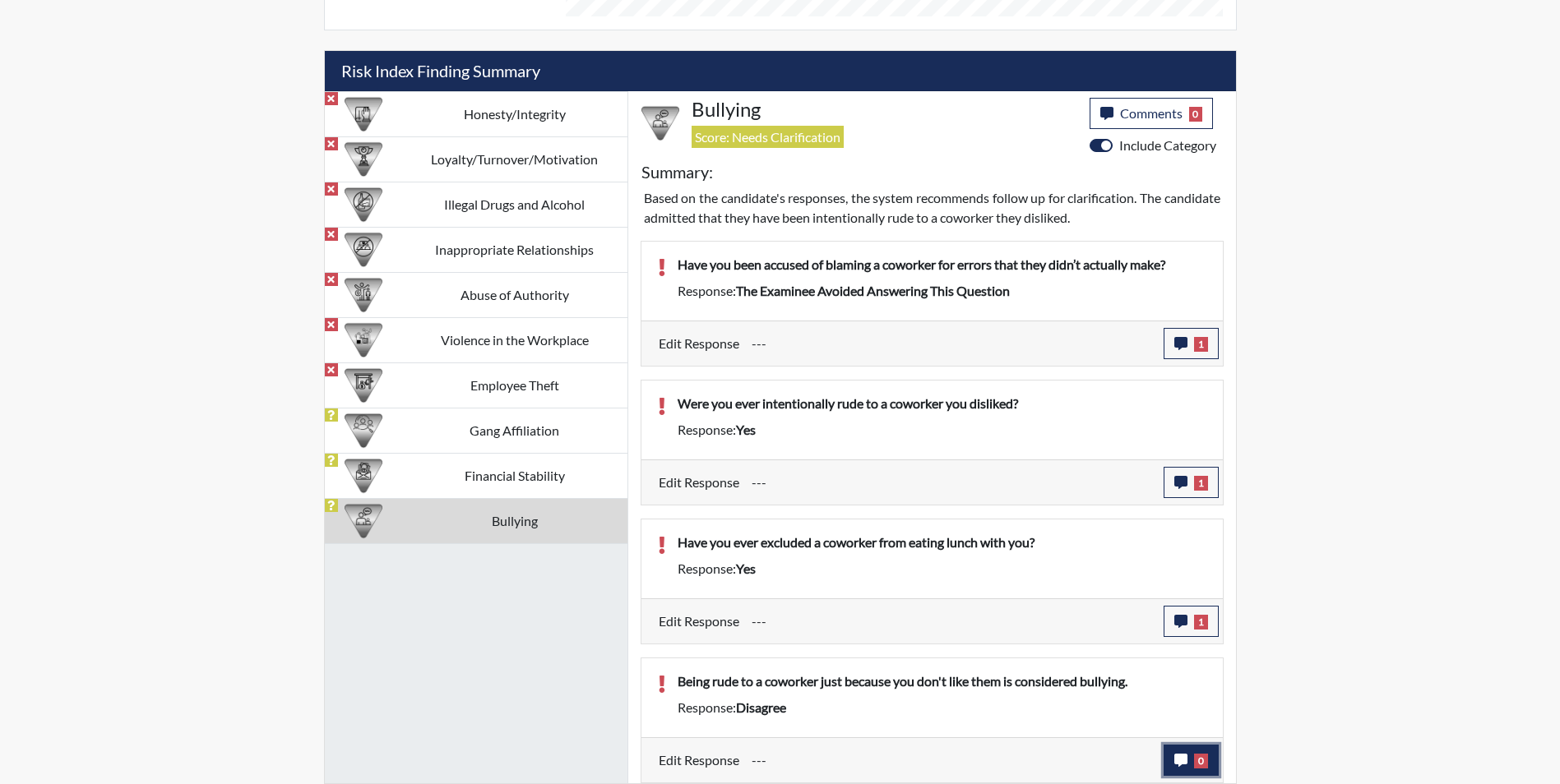
click at [1183, 762] on icon "button" at bounding box center [1181, 761] width 13 height 13
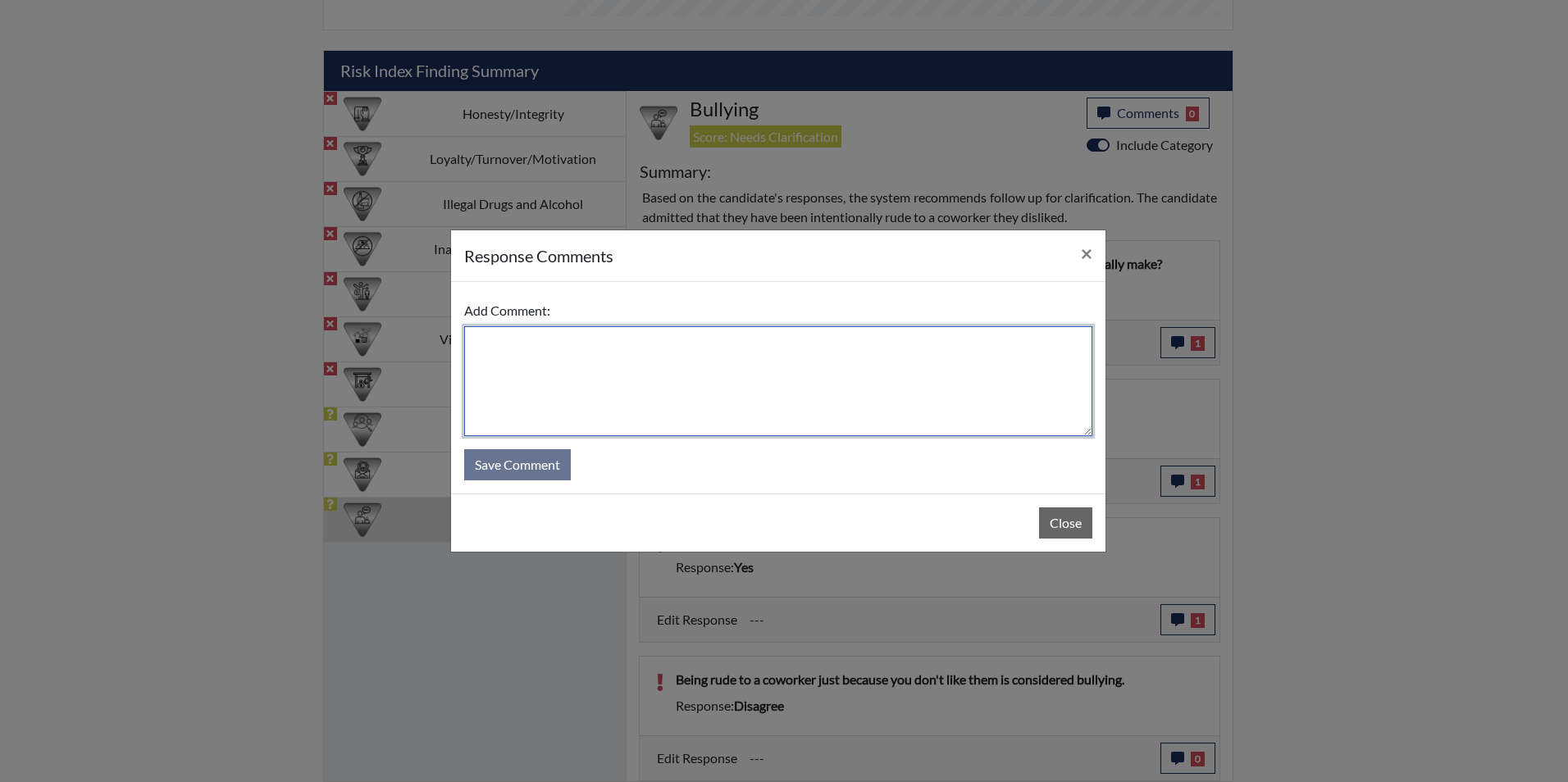
click at [571, 348] on textarea at bounding box center [778, 381] width 628 height 110
type textarea "Applicant agrees that it is wrong and considered bullying"
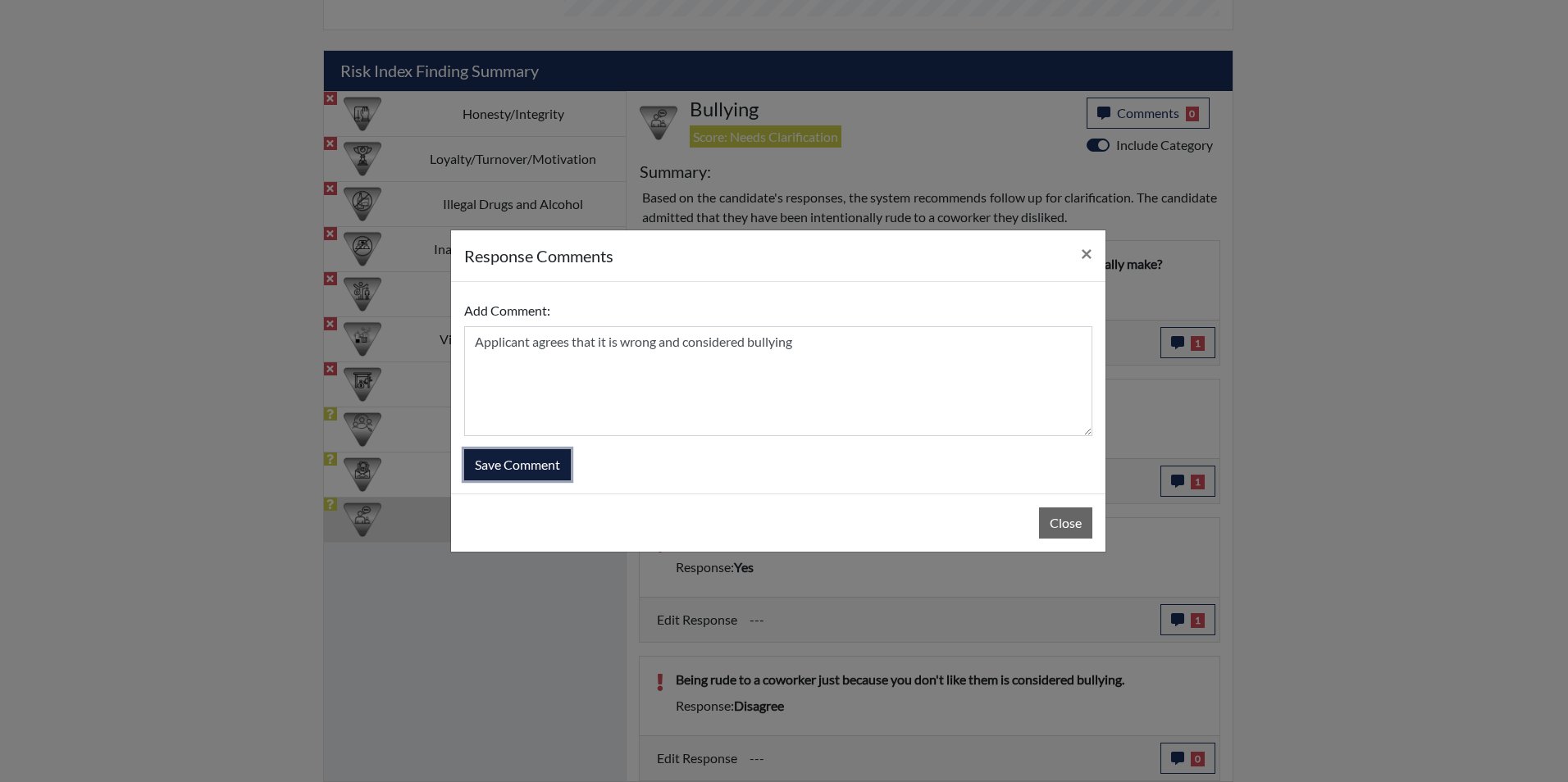
click at [529, 466] on button "Save Comment" at bounding box center [517, 464] width 106 height 31
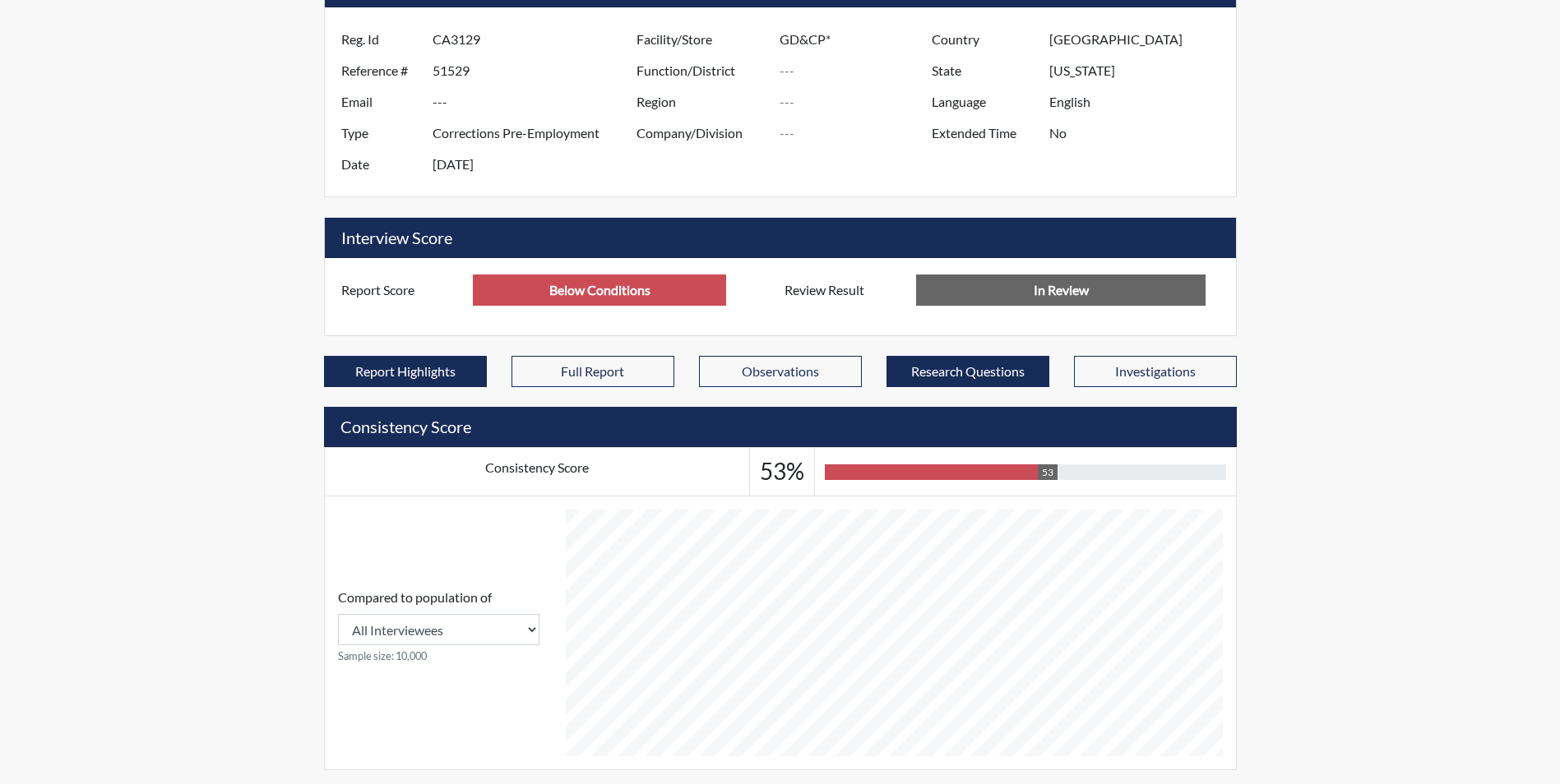
scroll to position [0, 0]
